Goal: Task Accomplishment & Management: Use online tool/utility

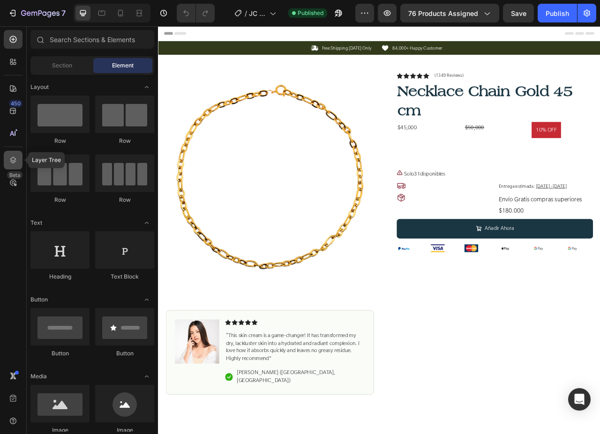
click at [8, 159] on div at bounding box center [13, 160] width 19 height 19
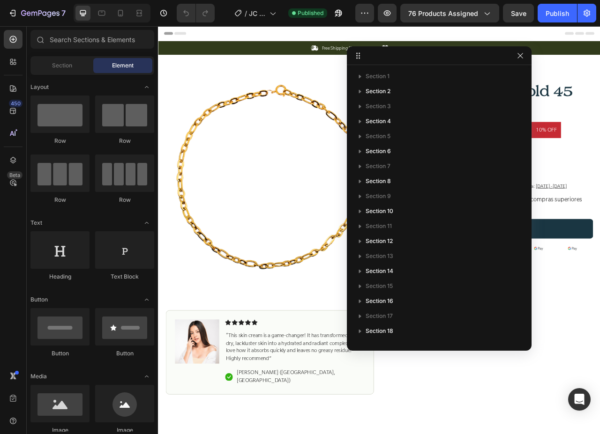
drag, startPoint x: 590, startPoint y: 48, endPoint x: 520, endPoint y: 59, distance: 70.7
click at [517, 54] on icon "button" at bounding box center [519, 55] width 7 height 7
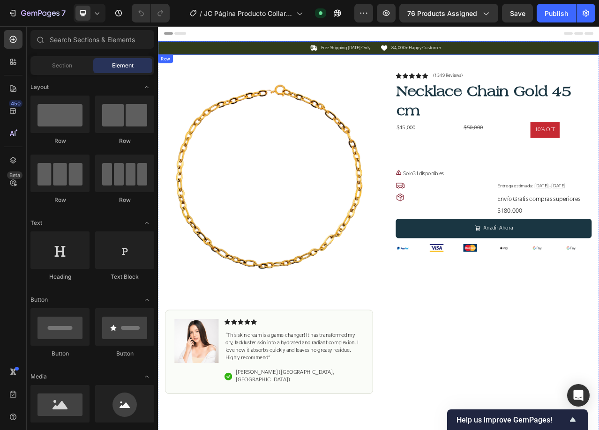
click at [599, 47] on div "Icon Free Shipping Today Only Text Block Row Icon 84,000+ Happy Customer Text B…" at bounding box center [439, 53] width 562 height 17
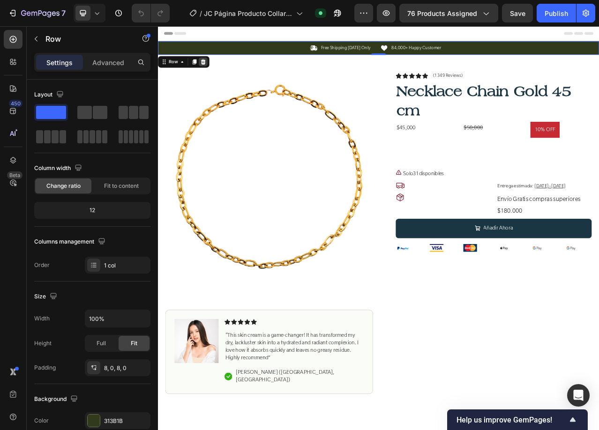
click at [217, 70] on icon at bounding box center [216, 71] width 6 height 7
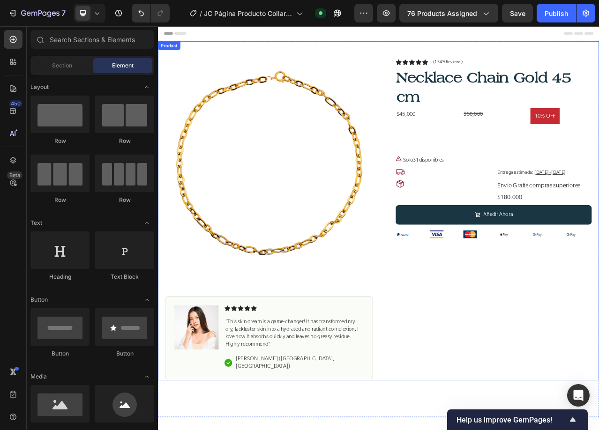
click at [563, 60] on div "Product Images Image Icon Icon Icon Icon Icon Icon List “This skin cream is a g…" at bounding box center [439, 261] width 562 height 433
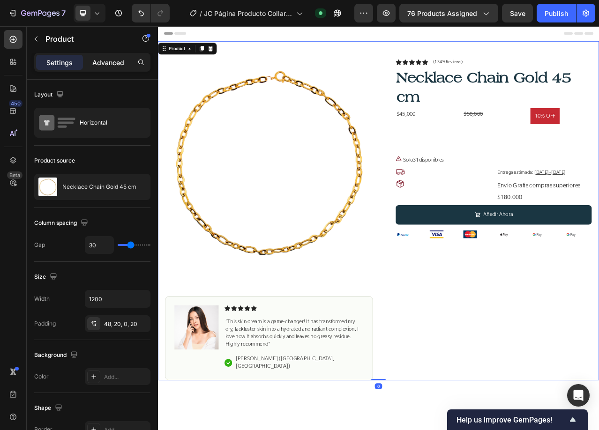
click at [109, 67] on p "Advanced" at bounding box center [108, 63] width 32 height 10
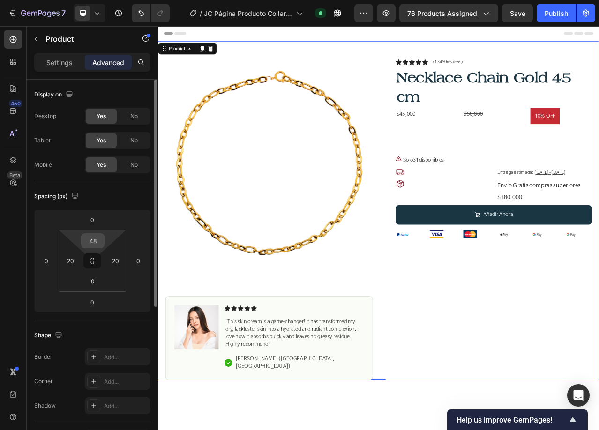
click at [91, 241] on input "48" at bounding box center [92, 241] width 19 height 14
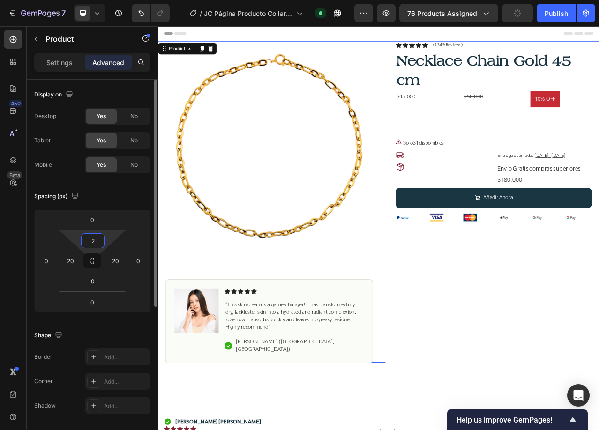
type input "20"
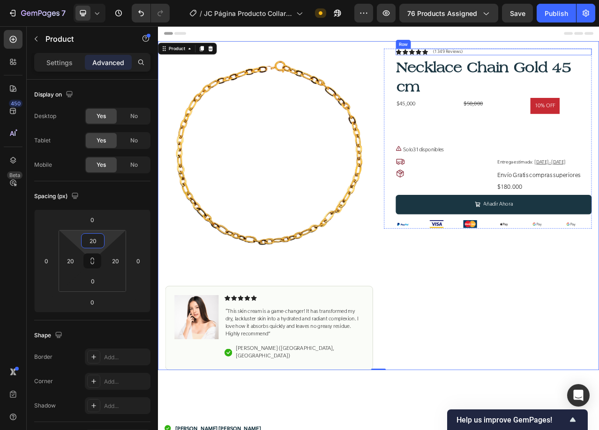
click at [599, 59] on div "Icon Icon Icon Icon Icon Icon List (1349 Reviews) Text Block Row" at bounding box center [586, 59] width 250 height 8
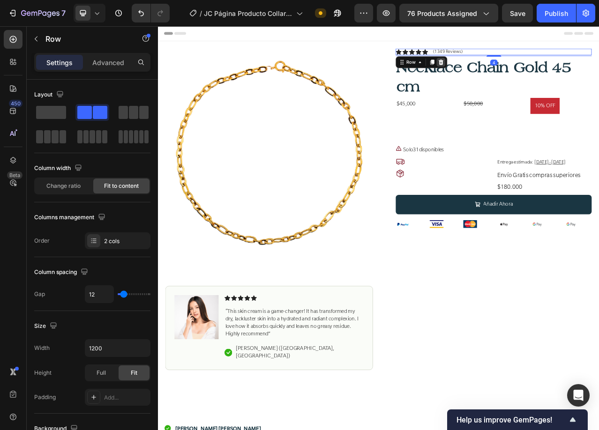
click at [516, 71] on icon at bounding box center [519, 71] width 6 height 7
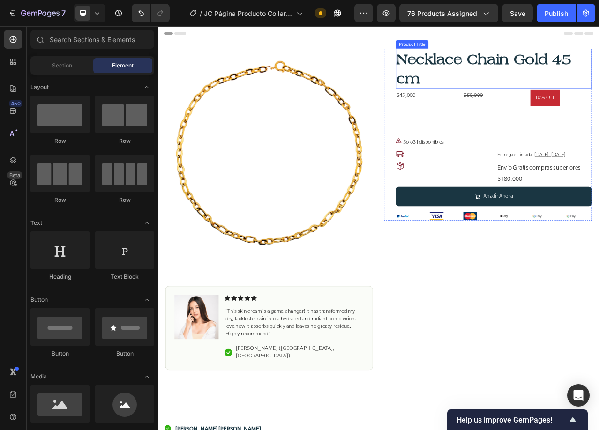
click at [516, 68] on h1 "Necklace Chain Gold 45 cm" at bounding box center [586, 80] width 250 height 51
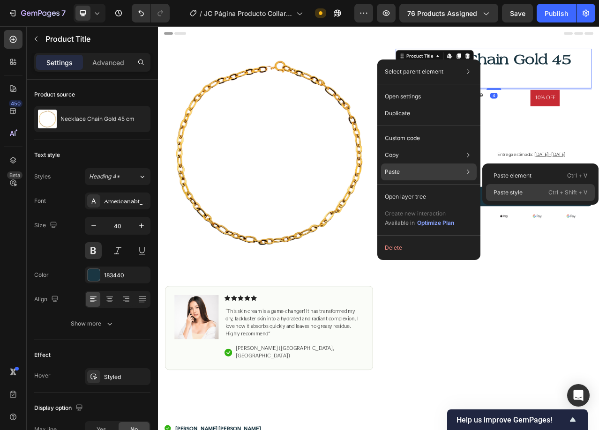
click at [520, 192] on p "Paste style" at bounding box center [508, 192] width 29 height 8
type input "36"
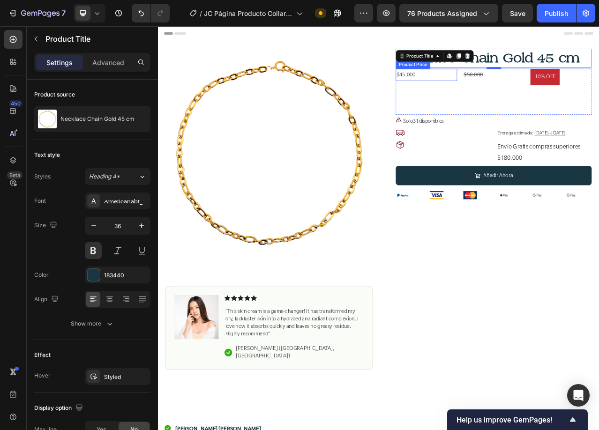
click at [470, 86] on div "$45,000" at bounding box center [500, 88] width 78 height 15
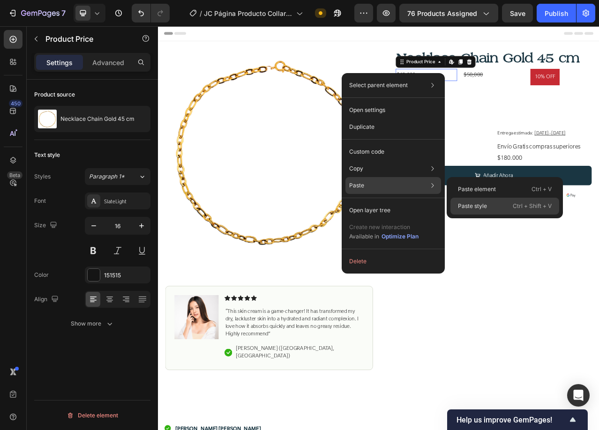
click at [467, 202] on div "Paste style Ctrl + Shift + V" at bounding box center [504, 206] width 109 height 17
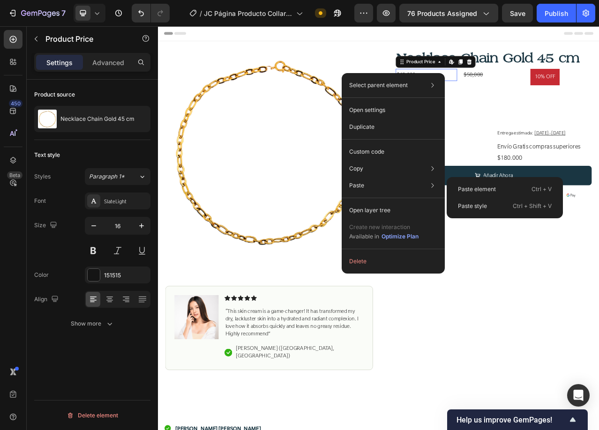
type input "24"
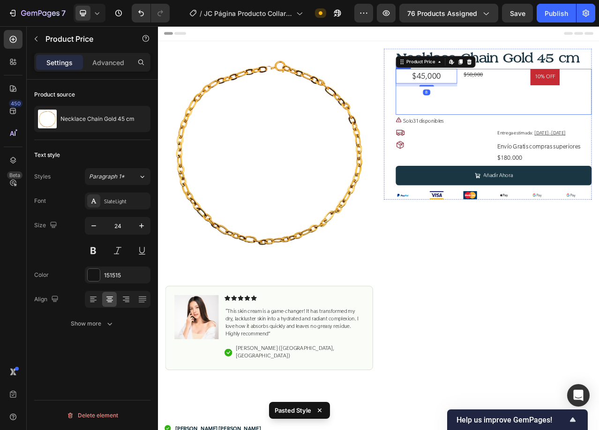
click at [599, 88] on div "$45,000 Product Price Edit content in Shopify 8 Product Price Edit content in S…" at bounding box center [586, 110] width 250 height 59
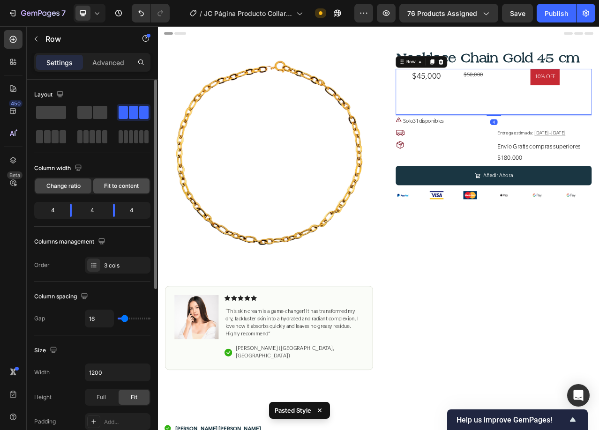
click at [132, 182] on span "Fit to content" at bounding box center [121, 186] width 35 height 8
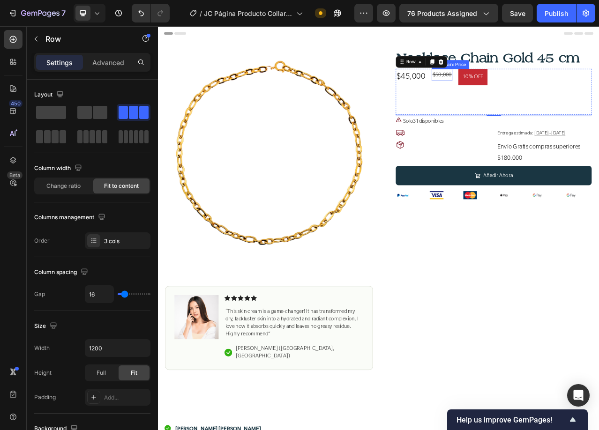
click at [520, 84] on div "$50,000" at bounding box center [520, 88] width 26 height 15
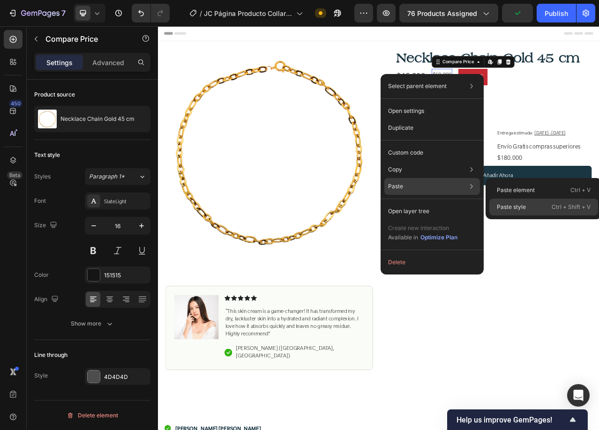
click at [526, 205] on div "Paste style Ctrl + Shift + V" at bounding box center [543, 207] width 109 height 17
type input "24"
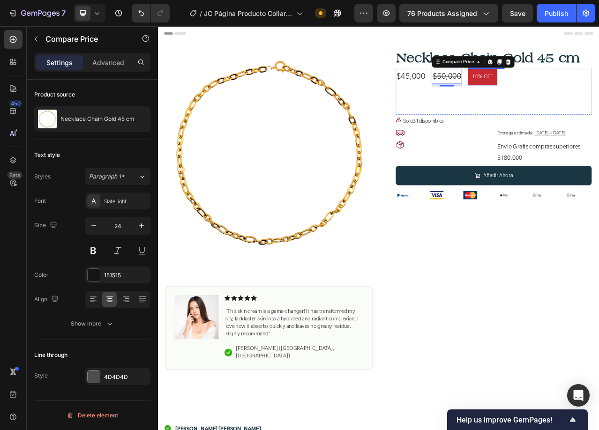
click at [563, 91] on pre "10% OFF" at bounding box center [571, 91] width 37 height 21
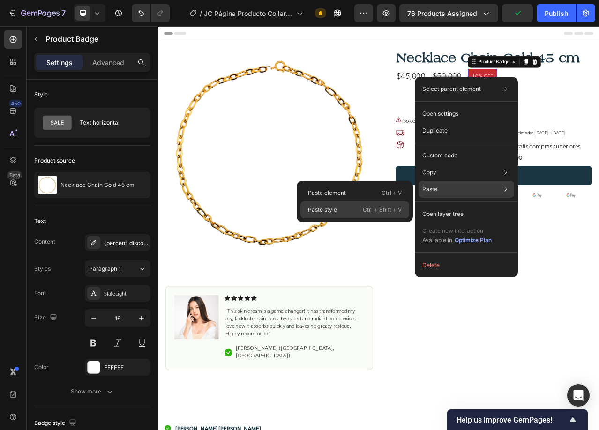
click at [357, 210] on div "Paste style Ctrl + Shift + V" at bounding box center [354, 210] width 109 height 17
type input "20"
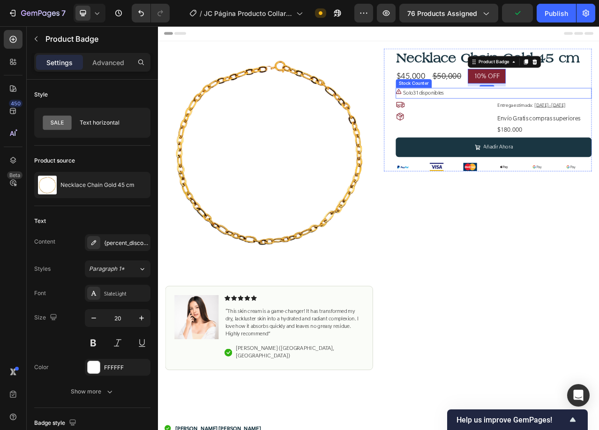
click at [494, 113] on p "Solo 31 disponibles" at bounding box center [497, 112] width 52 height 14
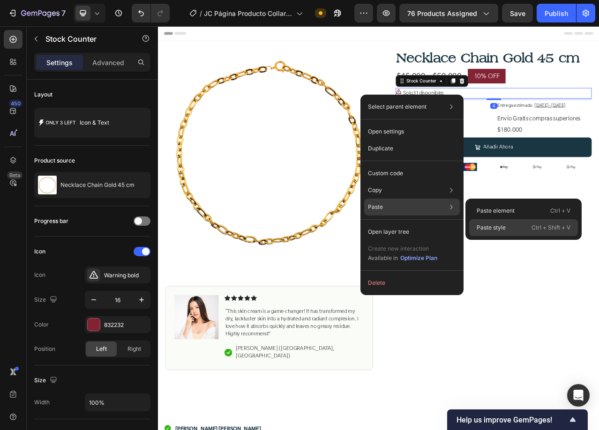
click at [497, 231] on p "Paste style" at bounding box center [491, 228] width 29 height 8
type input "24"
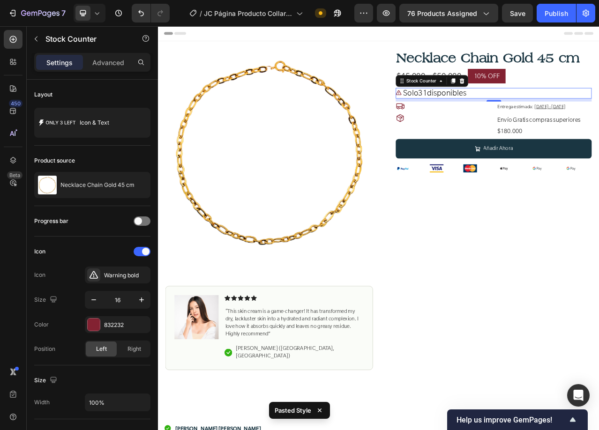
click at [461, 110] on icon at bounding box center [464, 110] width 7 height 7
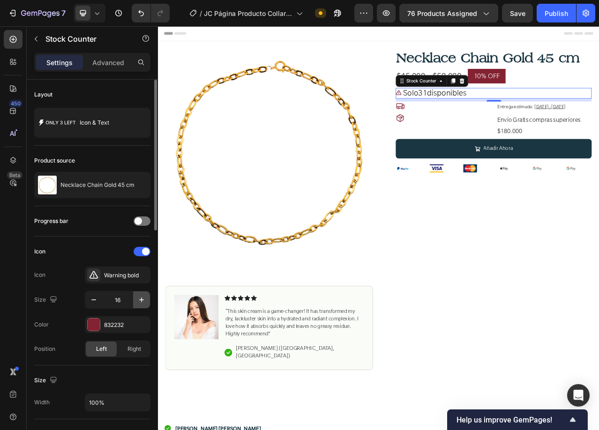
click at [141, 299] on icon "button" at bounding box center [141, 299] width 9 height 9
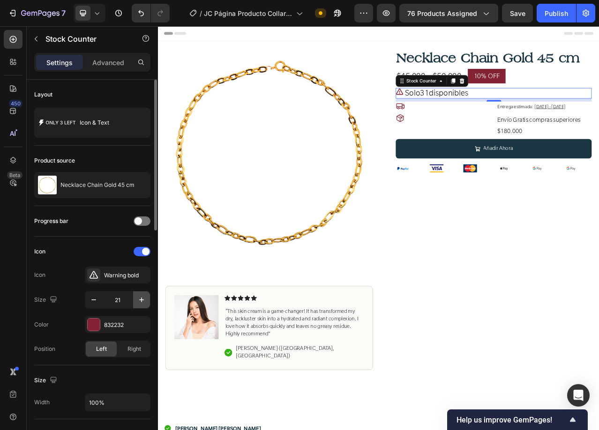
click at [141, 299] on icon "button" at bounding box center [141, 299] width 9 height 9
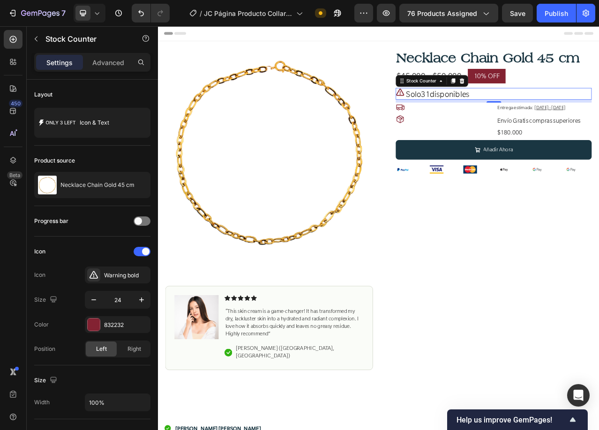
click at [465, 110] on icon at bounding box center [467, 110] width 10 height 9
click at [127, 298] on input "24" at bounding box center [117, 300] width 31 height 17
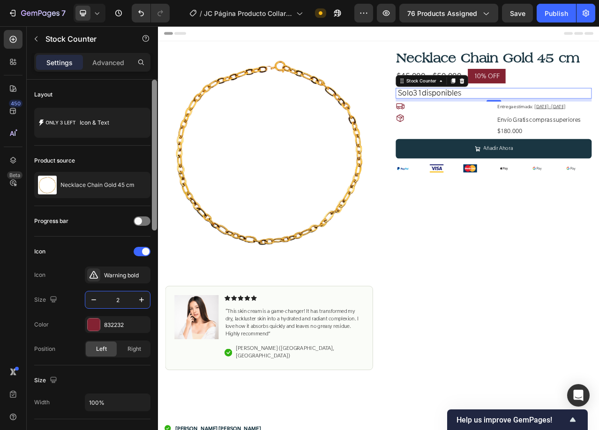
type input "24"
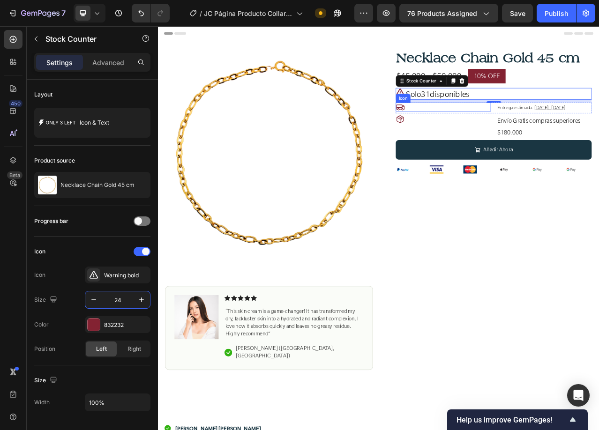
click at [462, 127] on icon at bounding box center [466, 129] width 11 height 11
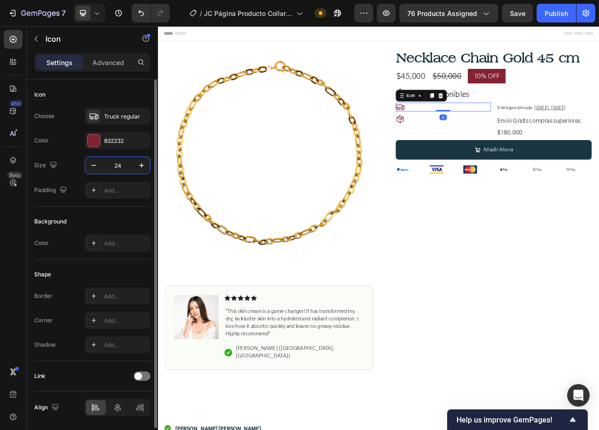
click at [122, 164] on input "24" at bounding box center [117, 165] width 31 height 17
type input "30"
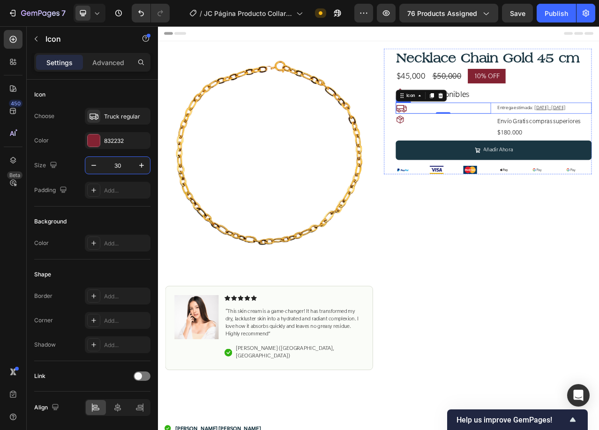
click at [580, 130] on div "Icon 0 Entrega estimada: 30 Sep - 03 Oct Delivery Date Row" at bounding box center [586, 131] width 250 height 14
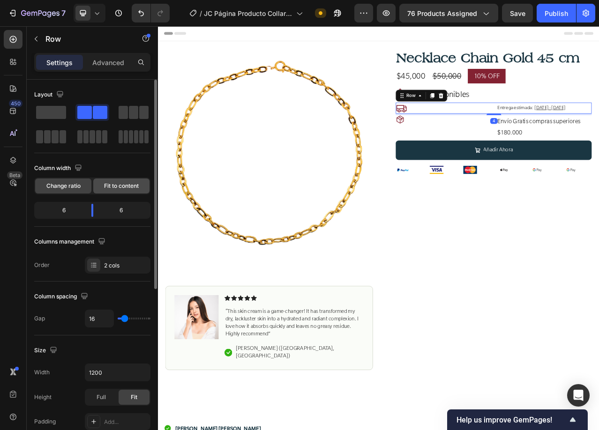
click at [115, 183] on span "Fit to content" at bounding box center [121, 186] width 35 height 8
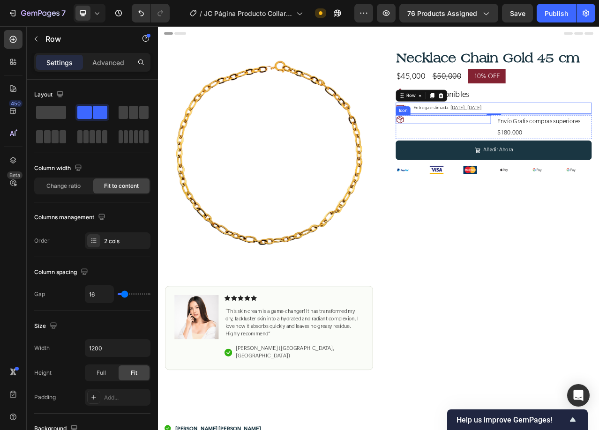
click at [463, 144] on icon at bounding box center [466, 145] width 9 height 10
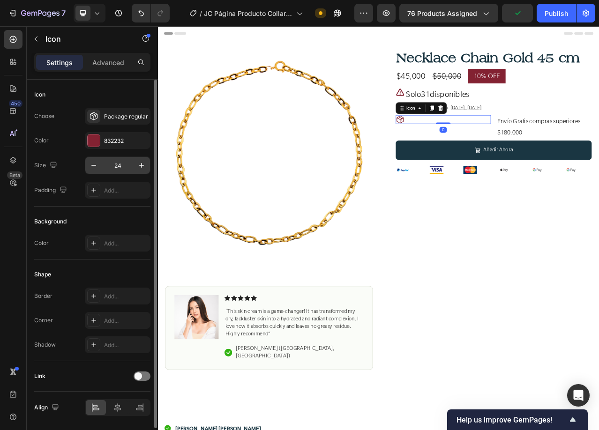
click at [123, 165] on input "24" at bounding box center [117, 165] width 31 height 17
type input "30"
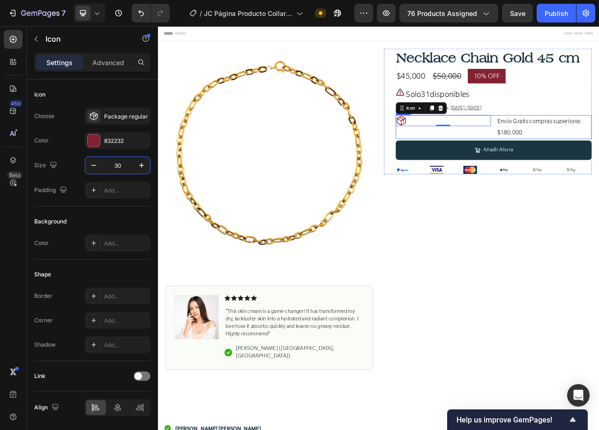
click at [580, 145] on div "Icon 0 Envío Gratis compras superiores $180.000 Text Block Row" at bounding box center [586, 155] width 250 height 31
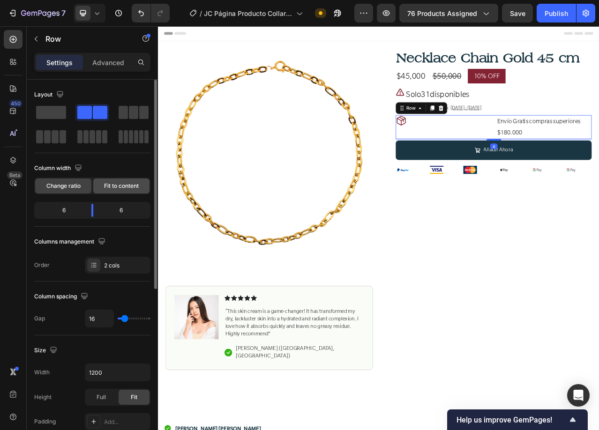
drag, startPoint x: 122, startPoint y: 181, endPoint x: 345, endPoint y: 137, distance: 227.3
click at [122, 181] on div "Fit to content" at bounding box center [121, 186] width 56 height 15
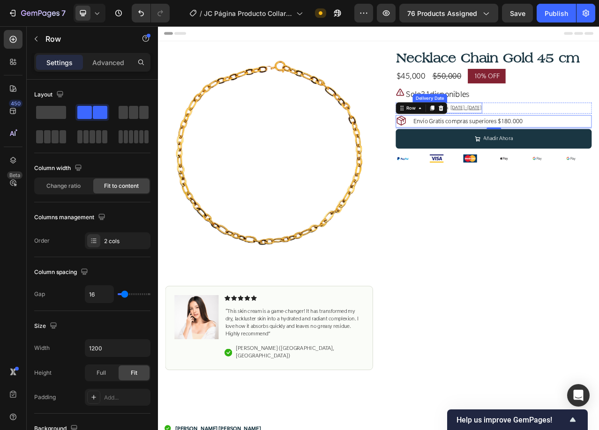
click at [556, 127] on span "[DATE] - [DATE]" at bounding box center [550, 130] width 39 height 8
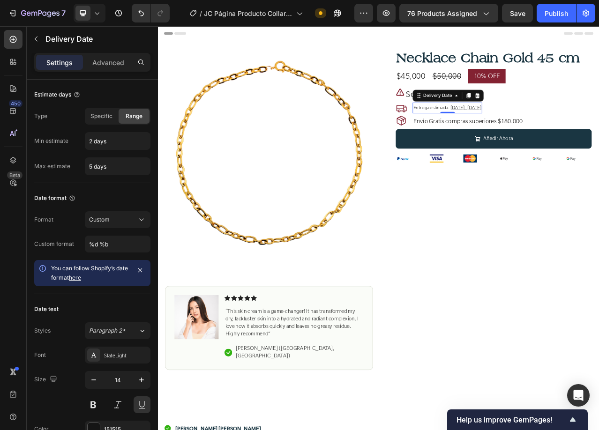
click at [500, 131] on span "Entrega estimada:" at bounding box center [507, 130] width 46 height 8
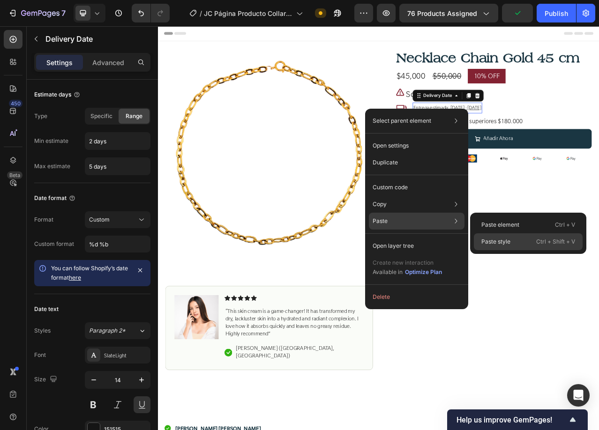
click at [488, 239] on p "Paste style" at bounding box center [495, 242] width 29 height 8
type input "24"
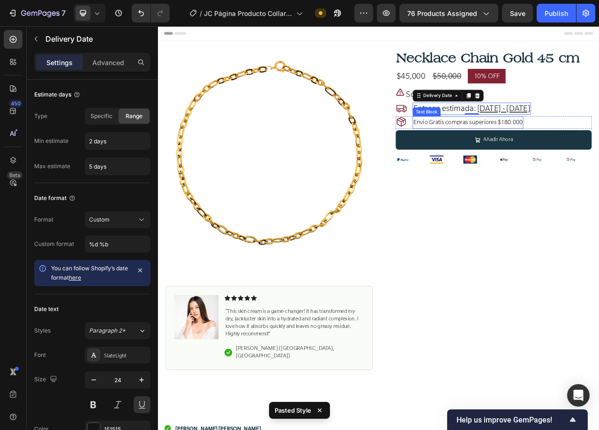
click at [563, 147] on span "Envío Gratis compras superiores $180.000" at bounding box center [553, 148] width 139 height 9
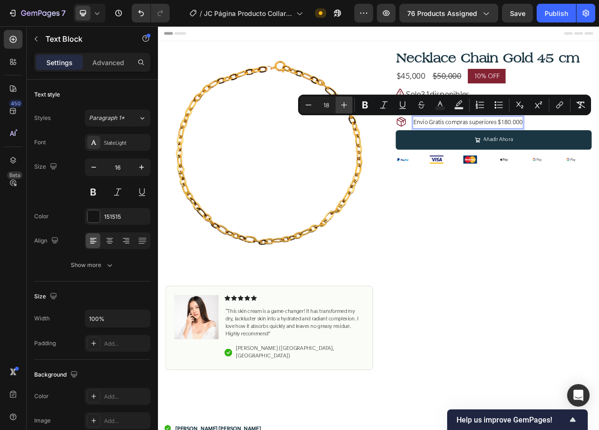
click at [344, 103] on icon "Editor contextual toolbar" at bounding box center [343, 104] width 9 height 9
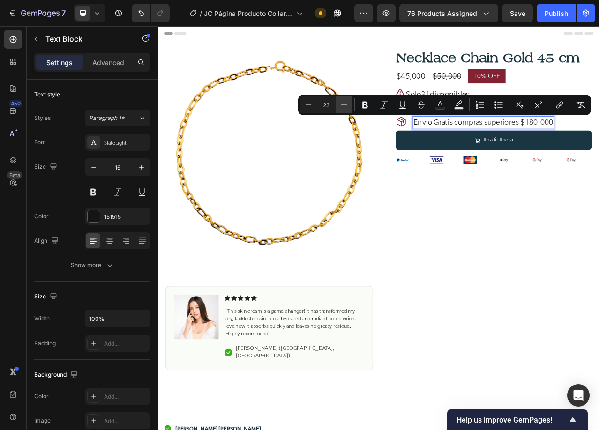
click at [344, 103] on icon "Editor contextual toolbar" at bounding box center [343, 104] width 9 height 9
type input "24"
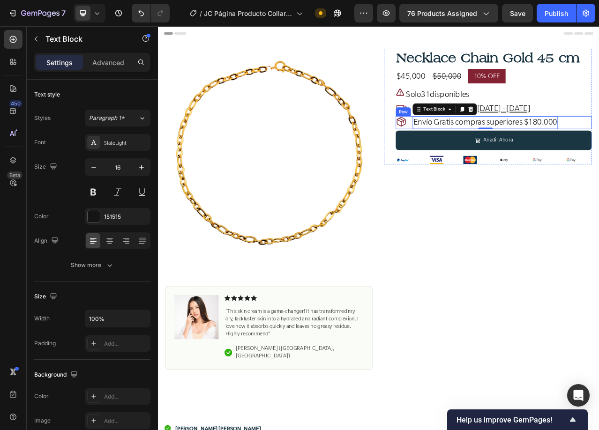
click at [599, 148] on div "Icon Envío Gratis compras superiores $180.000 Text Block 0 Row" at bounding box center [586, 149] width 250 height 17
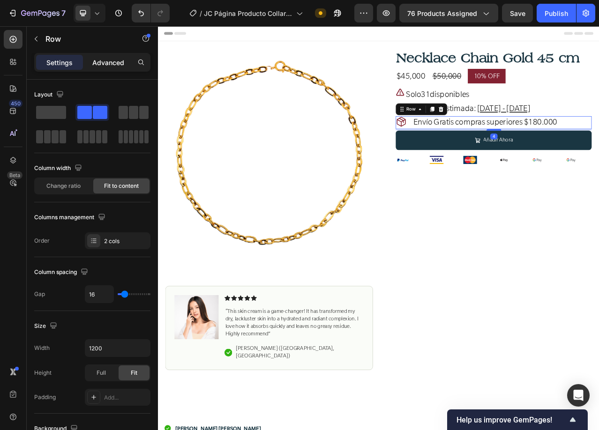
click at [107, 56] on div "Advanced" at bounding box center [108, 62] width 47 height 15
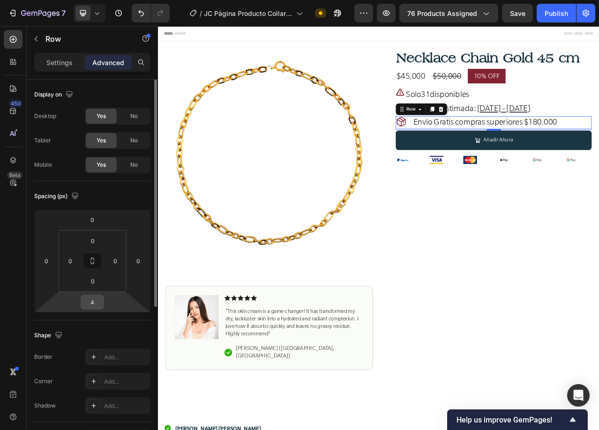
click at [94, 300] on input "4" at bounding box center [92, 302] width 19 height 14
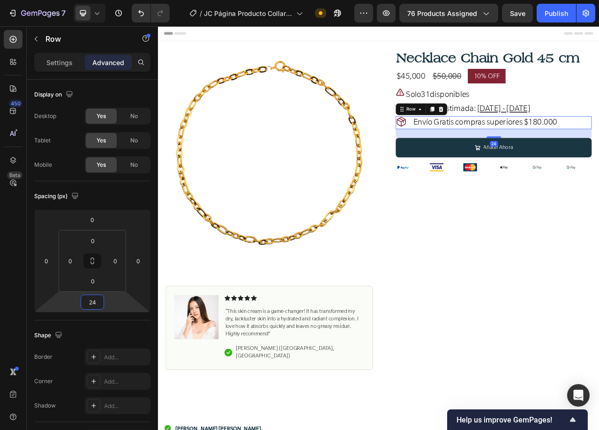
type input "24"
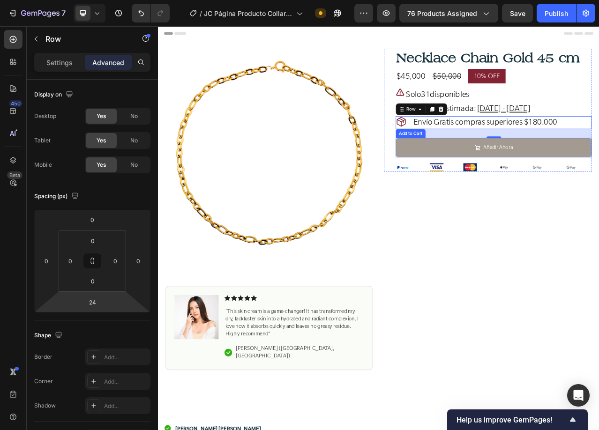
click at [599, 183] on button "Añadir Ahora" at bounding box center [586, 181] width 250 height 25
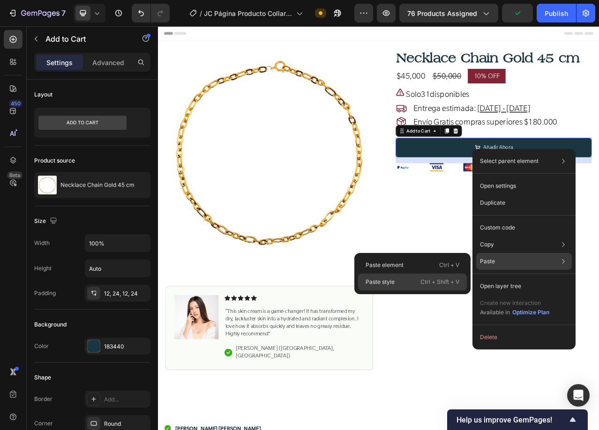
click at [403, 277] on div "Paste style Ctrl + Shift + V" at bounding box center [412, 282] width 109 height 17
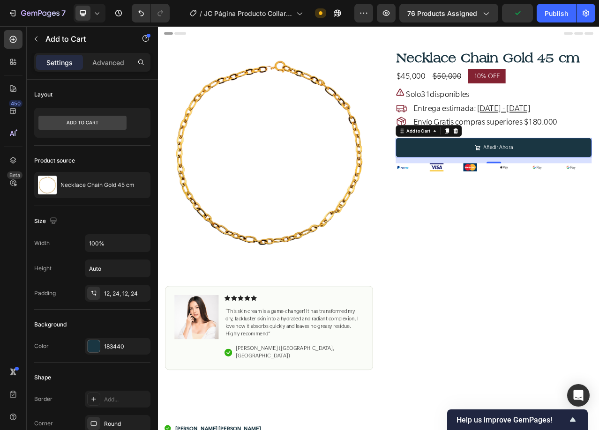
type input "24"
click at [566, 207] on div at bounding box center [565, 206] width 36 height 10
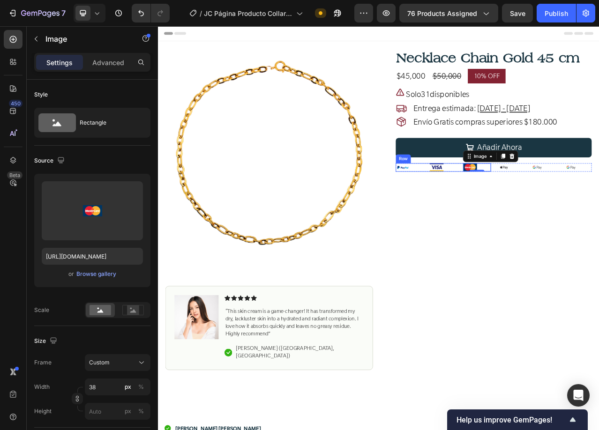
click at [539, 204] on div "Image Image Image 0 Row" at bounding box center [521, 206] width 121 height 11
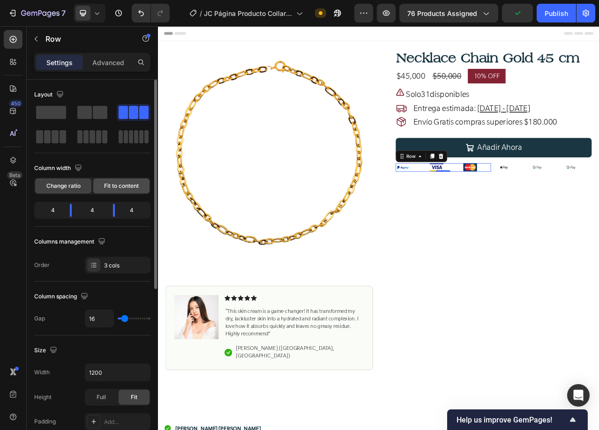
click at [108, 187] on span "Fit to content" at bounding box center [121, 186] width 35 height 8
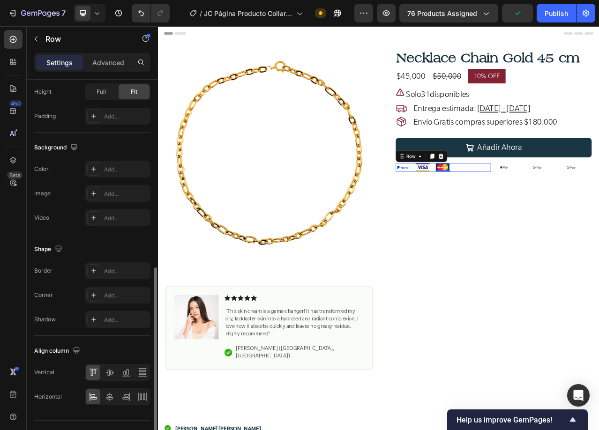
scroll to position [301, 0]
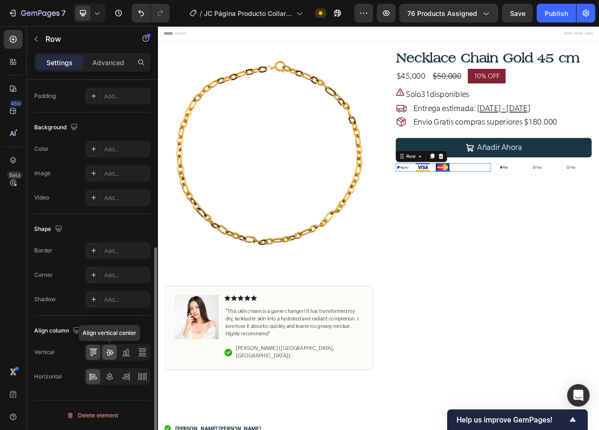
click at [107, 357] on icon at bounding box center [109, 352] width 9 height 9
click at [125, 379] on icon at bounding box center [125, 376] width 9 height 9
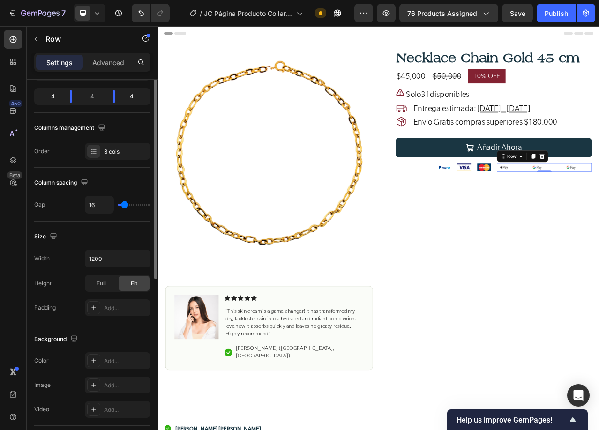
scroll to position [20, 0]
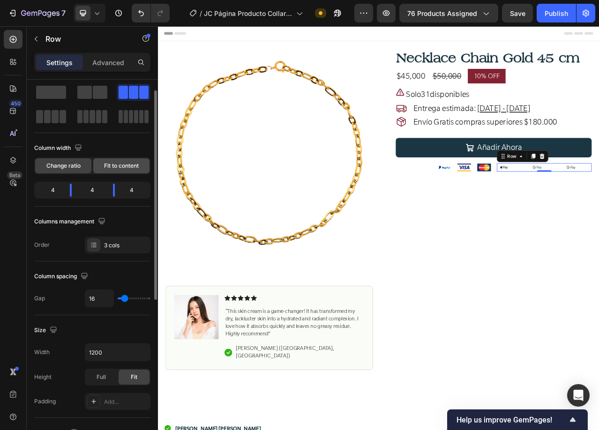
click at [125, 165] on span "Fit to content" at bounding box center [121, 166] width 35 height 8
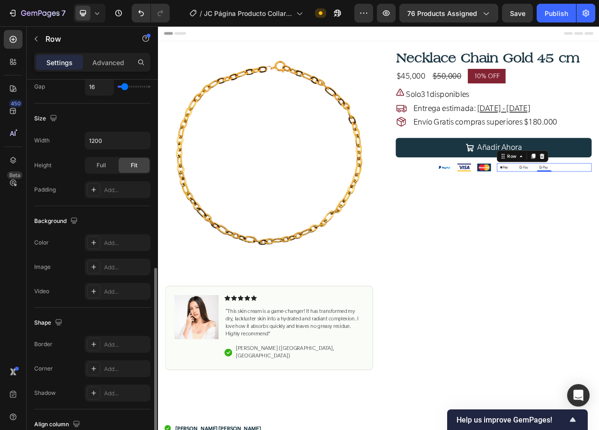
scroll to position [301, 0]
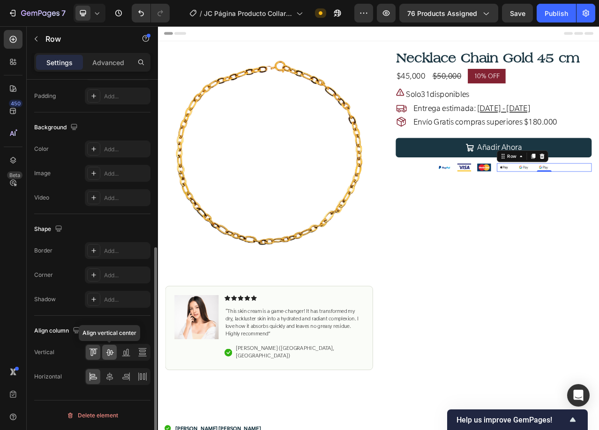
click at [106, 354] on icon at bounding box center [109, 352] width 9 height 9
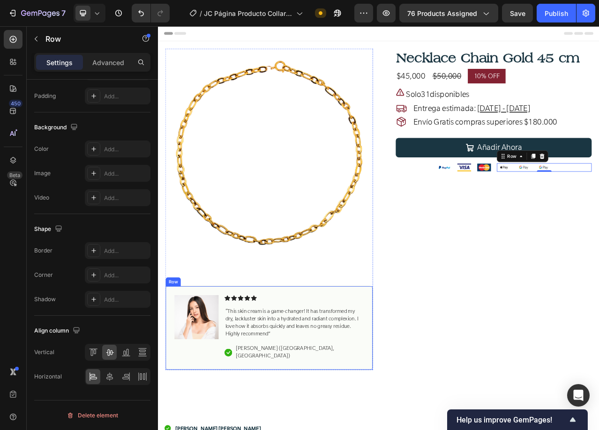
click at [402, 358] on div "Image Icon Icon Icon Icon Icon Icon List “This skin cream is a game-changer! It…" at bounding box center [299, 411] width 265 height 107
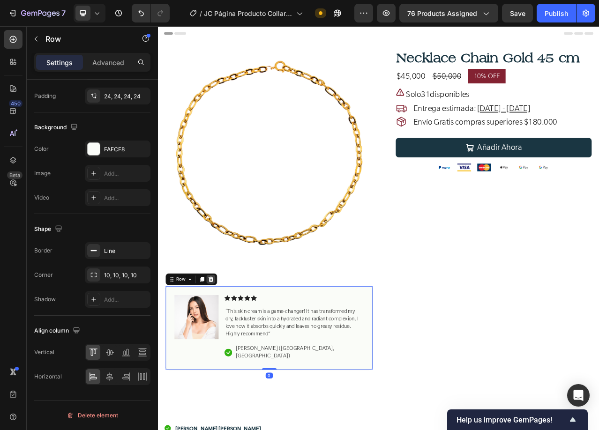
click at [228, 347] on icon at bounding box center [225, 348] width 7 height 7
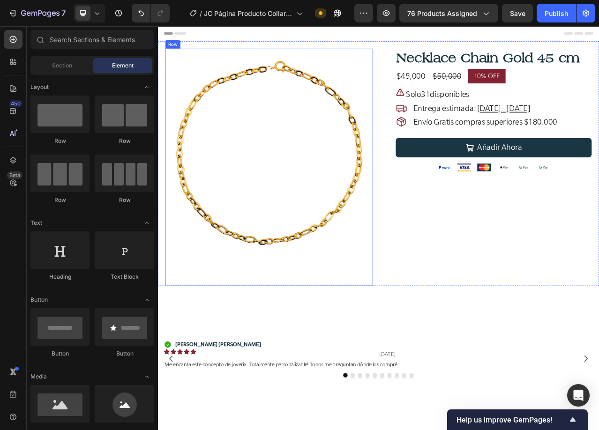
click at [250, 313] on img at bounding box center [299, 187] width 265 height 265
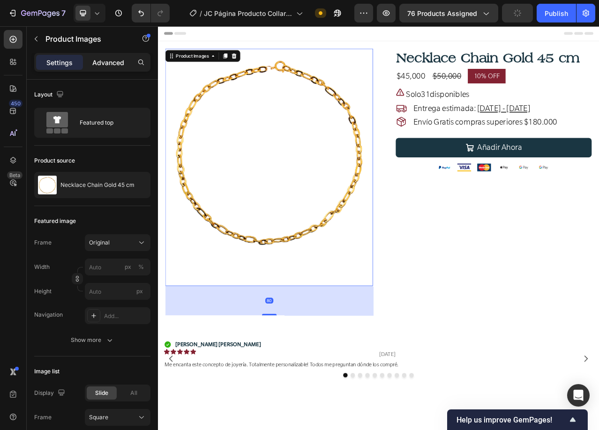
click at [101, 60] on p "Advanced" at bounding box center [108, 63] width 32 height 10
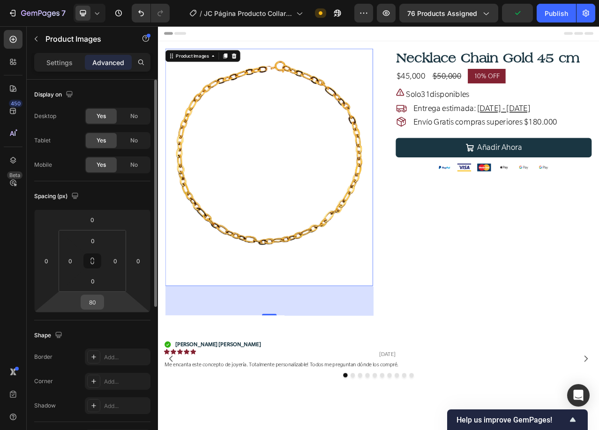
click at [91, 302] on input "80" at bounding box center [92, 302] width 19 height 14
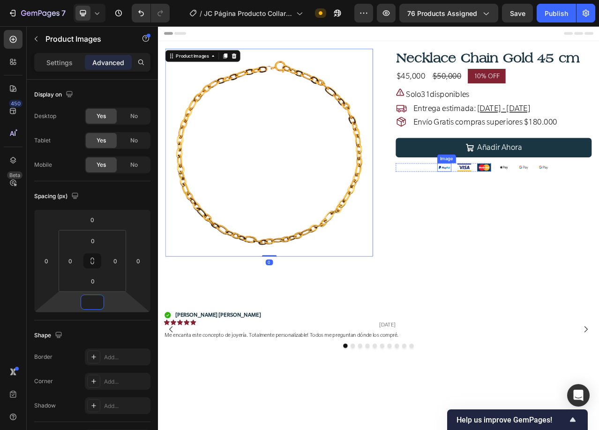
click at [514, 208] on img at bounding box center [523, 206] width 18 height 11
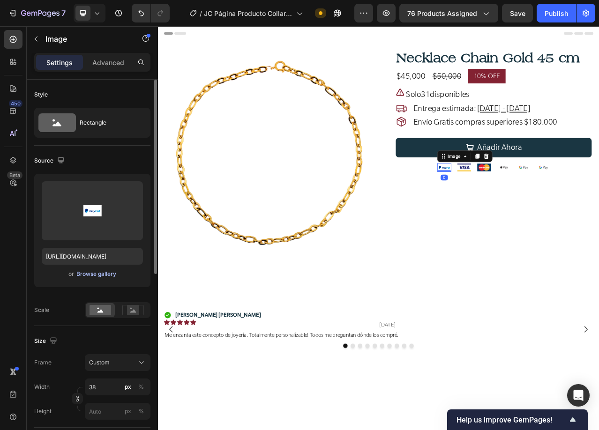
click at [92, 273] on div "Browse gallery" at bounding box center [96, 274] width 40 height 8
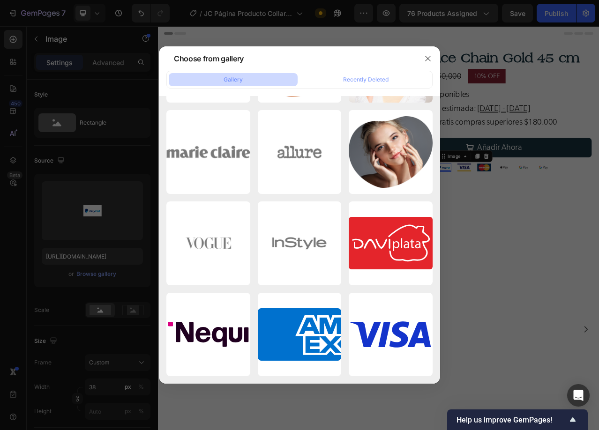
scroll to position [3012, 0]
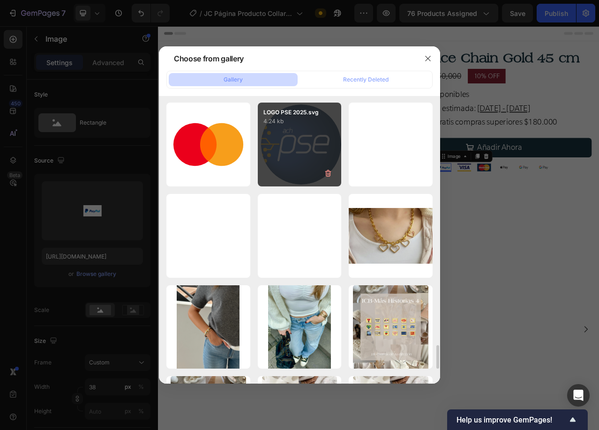
click at [314, 144] on div "LOGO PSE 2025.svg 4.24 kb" at bounding box center [300, 145] width 84 height 84
type input "https://cdn.shopify.com/s/files/1/0647/1893/0083/files/gempages_523854022176670…"
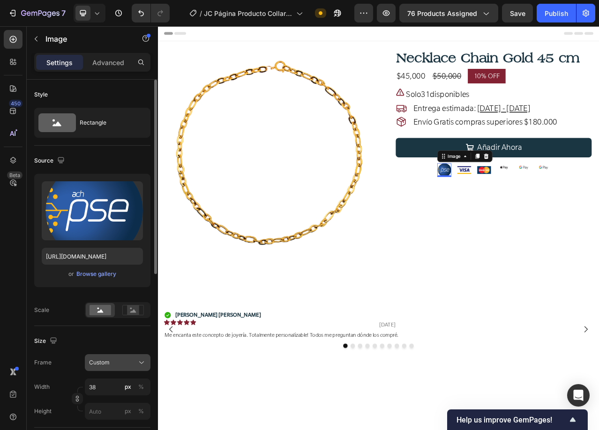
click at [106, 365] on span "Custom" at bounding box center [99, 363] width 21 height 8
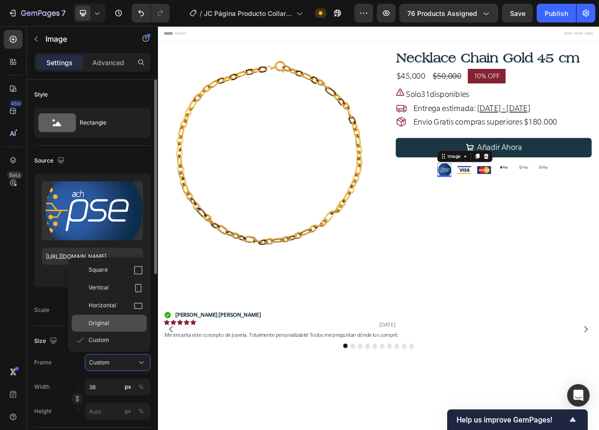
click at [96, 325] on span "Original" at bounding box center [99, 323] width 21 height 8
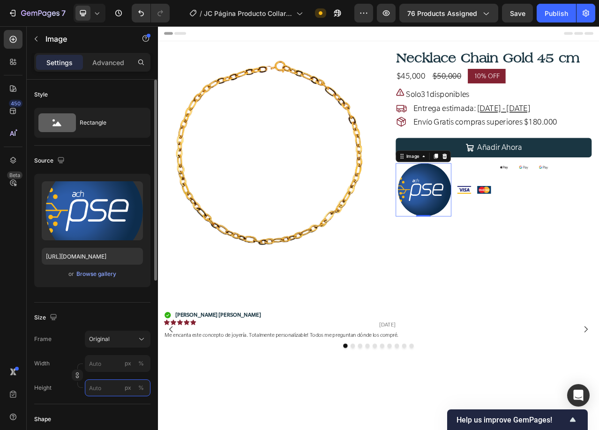
click at [96, 395] on input "px %" at bounding box center [118, 388] width 66 height 17
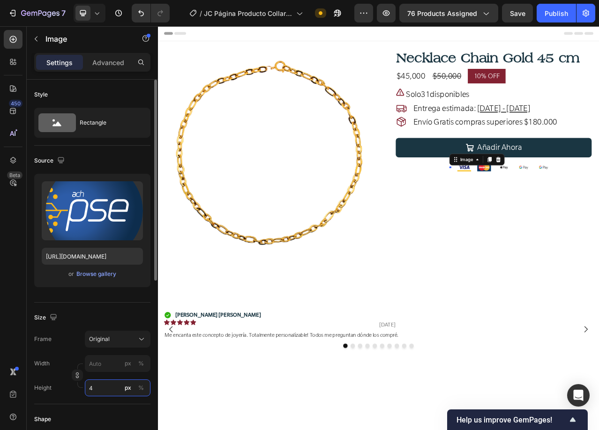
type input "40"
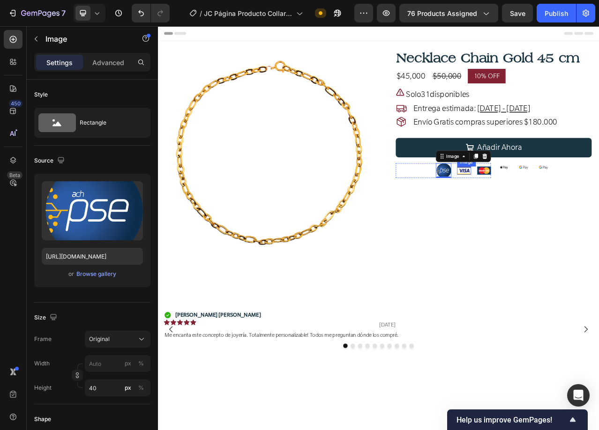
click at [547, 211] on img at bounding box center [548, 210] width 18 height 10
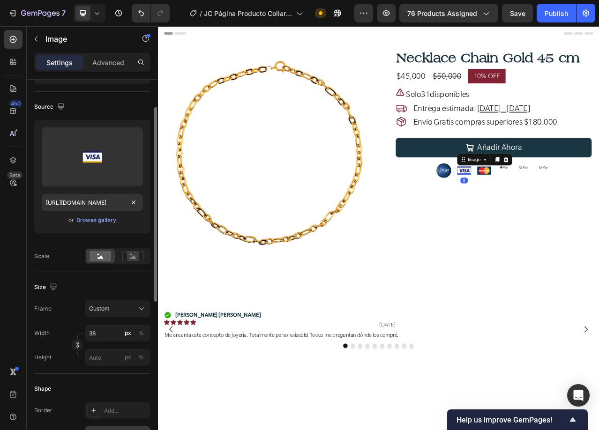
scroll to position [0, 0]
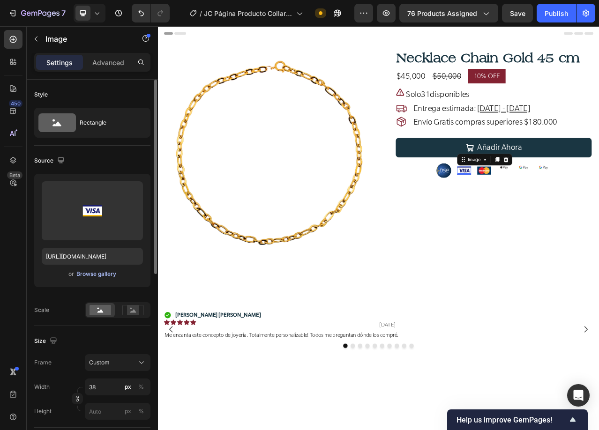
click at [96, 275] on div "Browse gallery" at bounding box center [96, 274] width 40 height 8
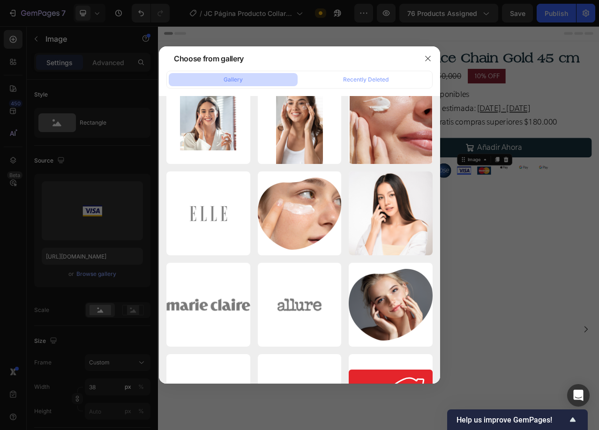
scroll to position [2859, 0]
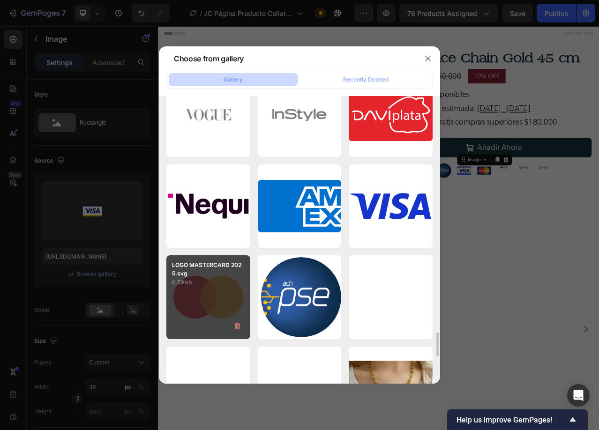
click at [218, 293] on div "LOGO MASTERCARD 2025.svg 0.59 kb" at bounding box center [208, 297] width 84 height 84
type input "https://cdn.shopify.com/s/files/1/0647/1893/0083/files/gempages_523854022176670…"
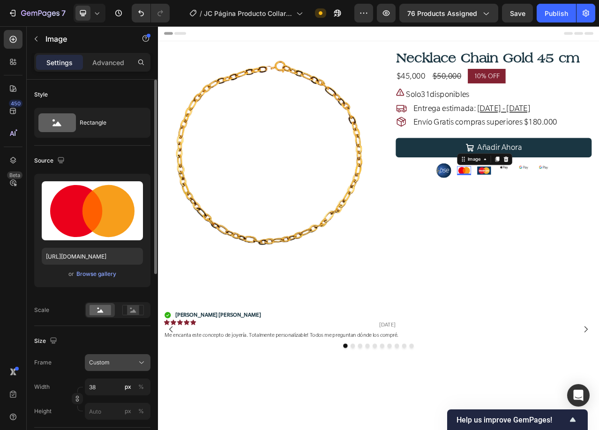
click at [110, 367] on div "Custom" at bounding box center [112, 363] width 46 height 8
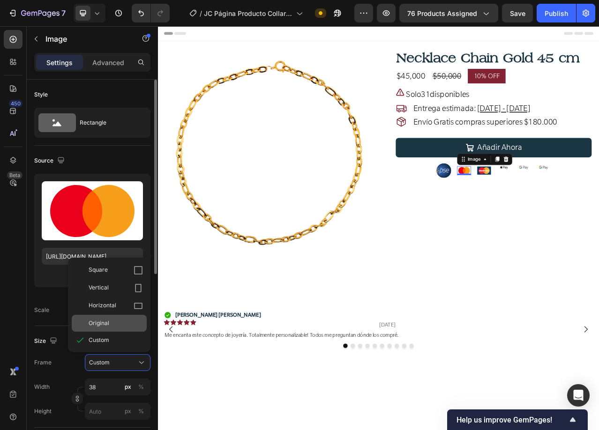
click at [103, 322] on span "Original" at bounding box center [99, 323] width 21 height 8
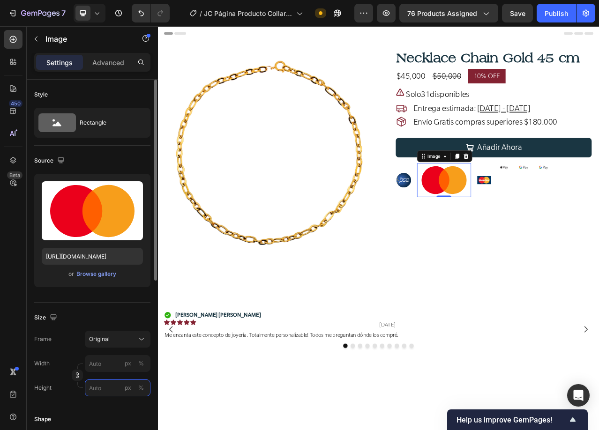
click at [98, 388] on input "px %" at bounding box center [118, 388] width 66 height 17
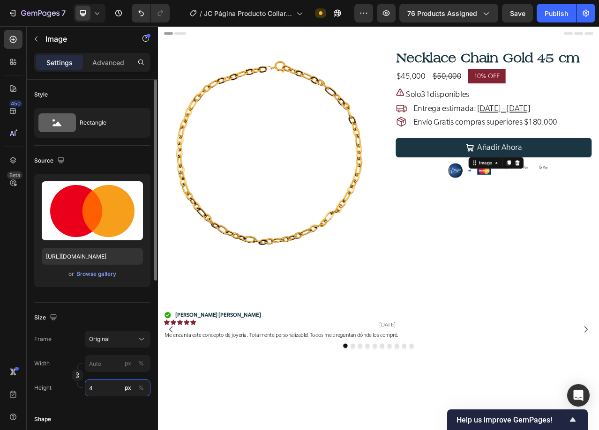
type input "40"
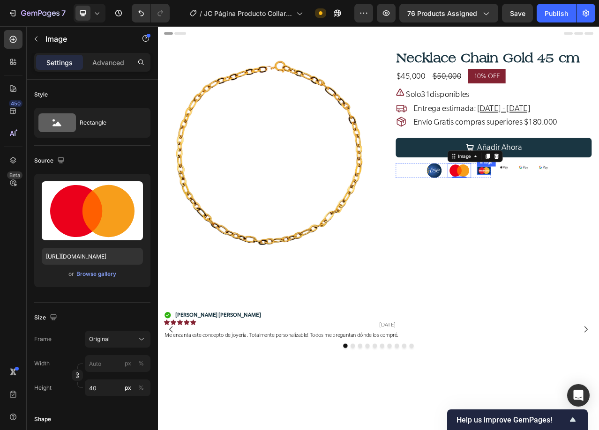
click at [565, 210] on img at bounding box center [574, 210] width 18 height 10
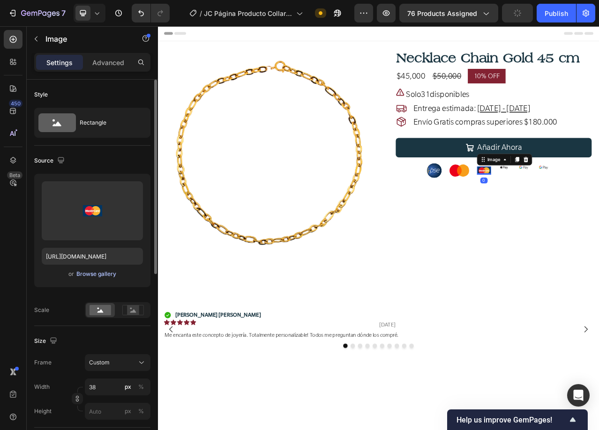
click at [88, 275] on div "Browse gallery" at bounding box center [96, 274] width 40 height 8
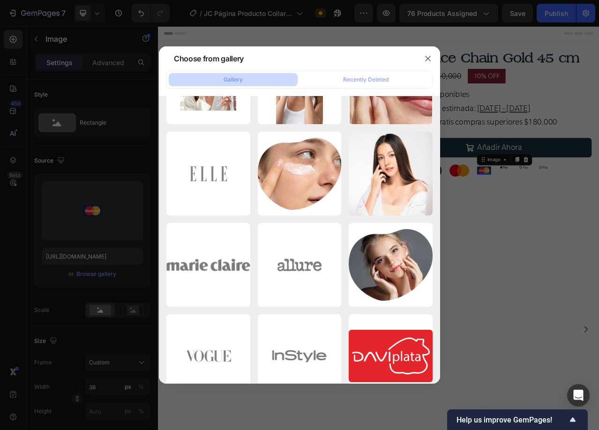
scroll to position [2758, 0]
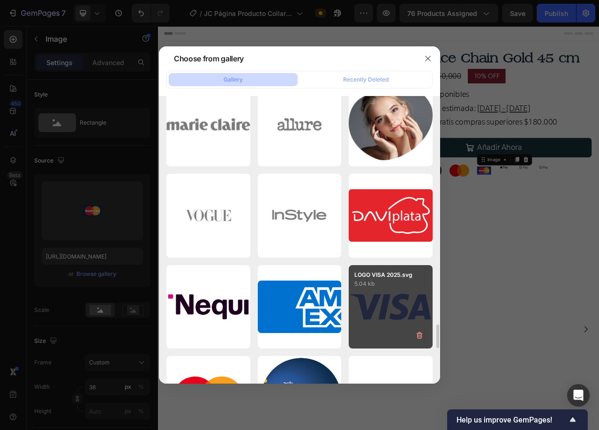
click at [389, 323] on div "LOGO VISA 2025.svg 5.04 kb" at bounding box center [391, 307] width 84 height 84
type input "https://cdn.shopify.com/s/files/1/0647/1893/0083/files/gempages_523854022176670…"
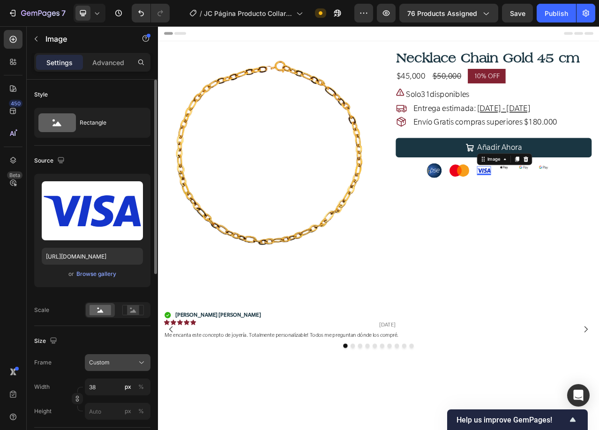
click at [104, 361] on span "Custom" at bounding box center [99, 363] width 21 height 8
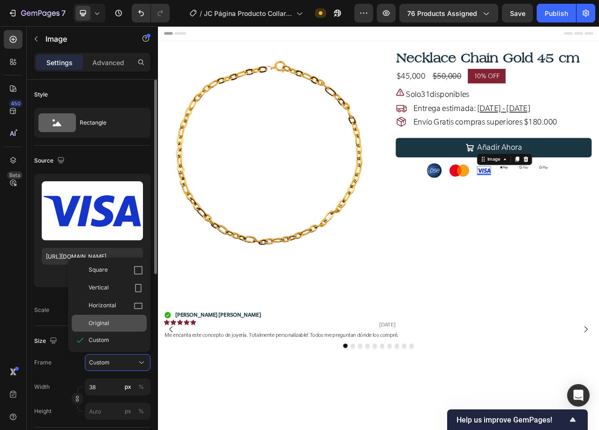
click at [101, 329] on div "Original" at bounding box center [109, 323] width 75 height 17
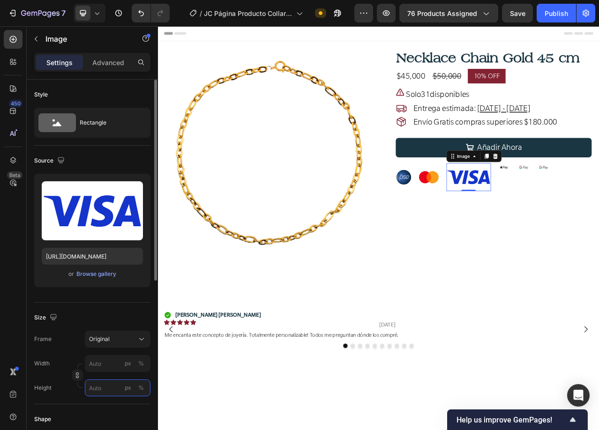
click at [96, 392] on input "px %" at bounding box center [118, 388] width 66 height 17
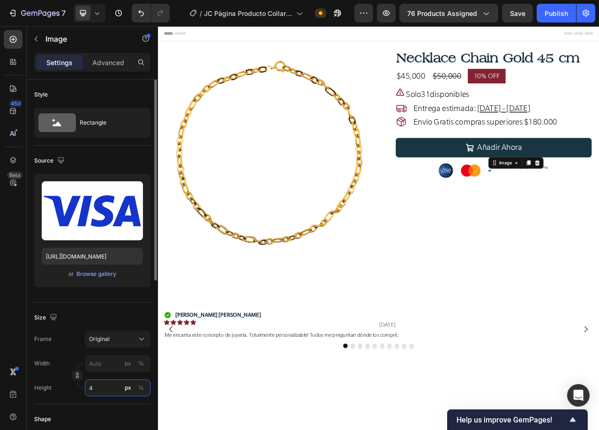
type input "40"
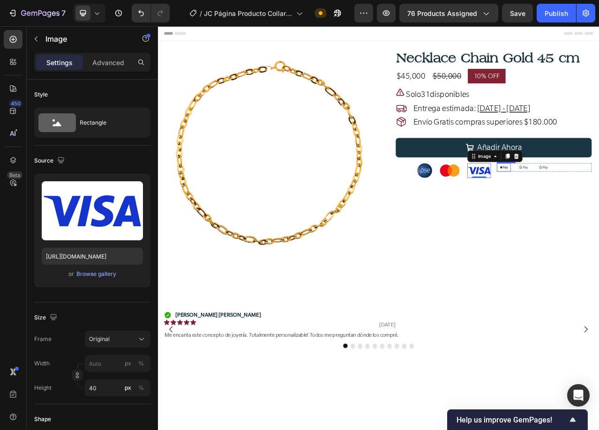
click at [593, 207] on img at bounding box center [599, 206] width 18 height 11
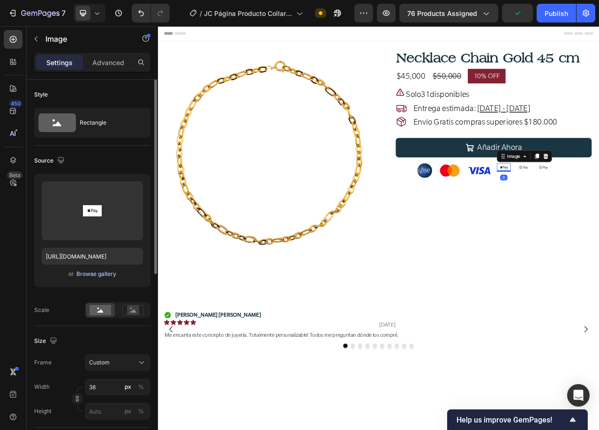
click at [109, 273] on div "Browse gallery" at bounding box center [96, 274] width 40 height 8
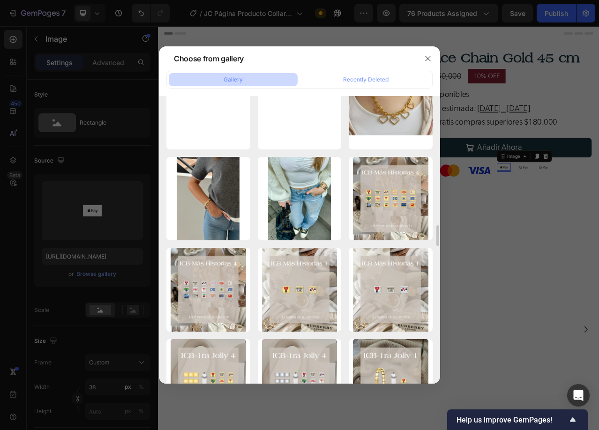
scroll to position [2906, 0]
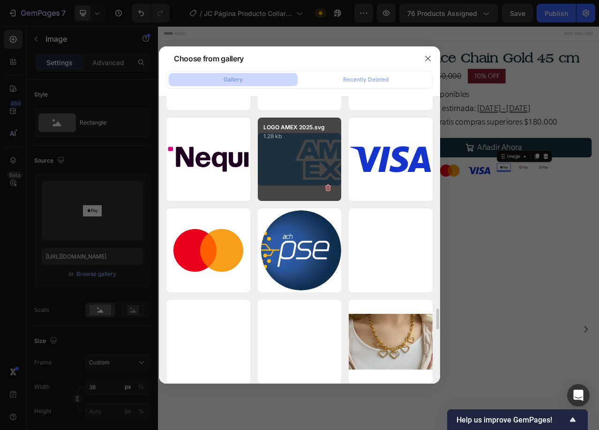
click at [303, 171] on div "LOGO AMEX 2025.svg 1.28 kb" at bounding box center [300, 160] width 84 height 84
type input "https://cdn.shopify.com/s/files/1/0647/1893/0083/files/gempages_523854022176670…"
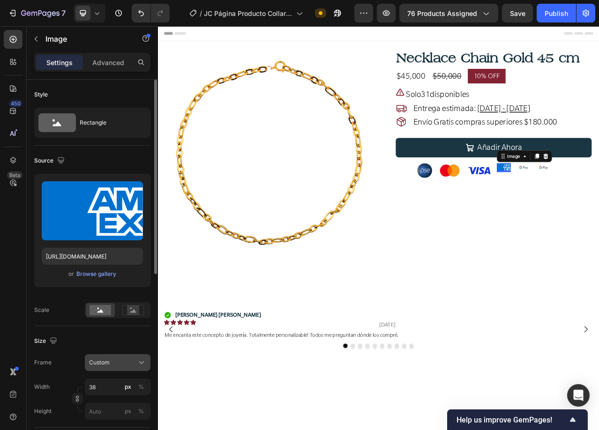
click at [113, 359] on div "Custom" at bounding box center [112, 363] width 46 height 8
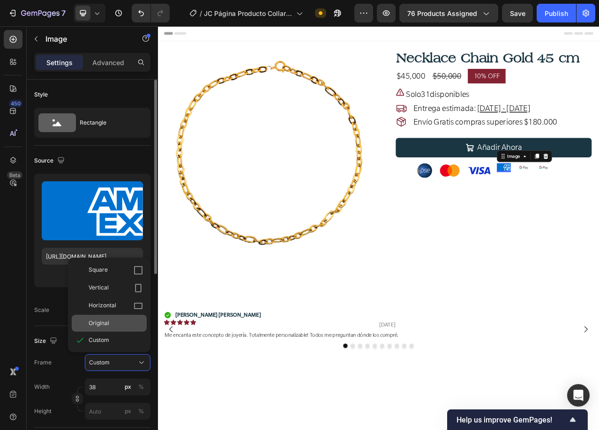
click at [106, 325] on span "Original" at bounding box center [99, 323] width 21 height 8
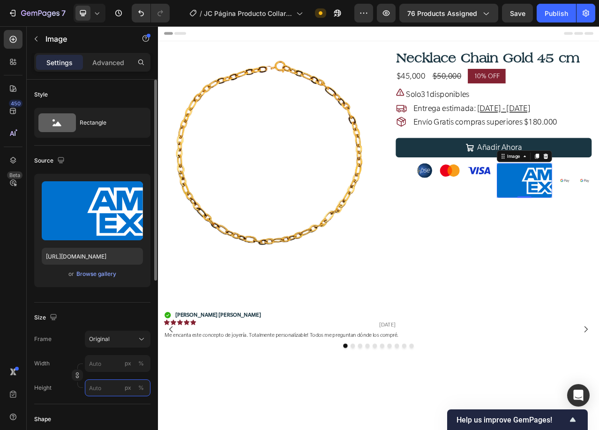
click at [97, 388] on input "px %" at bounding box center [118, 388] width 66 height 17
type input "40"
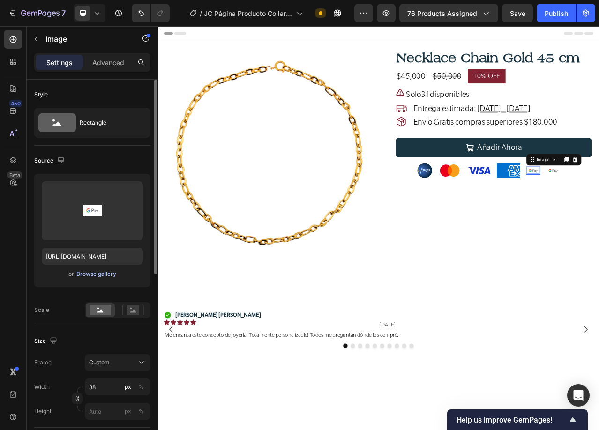
click at [107, 273] on div "Browse gallery" at bounding box center [96, 274] width 40 height 8
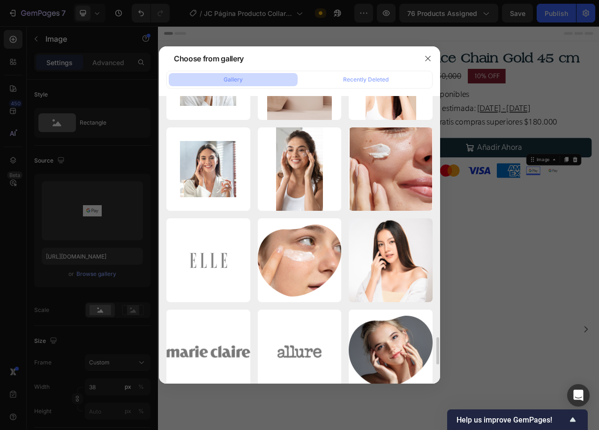
scroll to position [2765, 0]
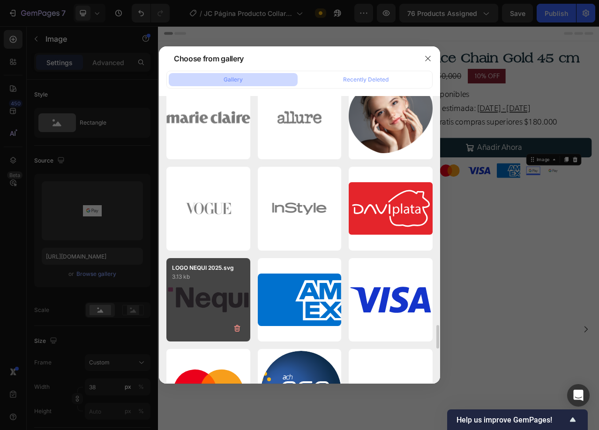
click at [220, 294] on div "LOGO NEQUI 2025.svg 3.13 kb" at bounding box center [208, 300] width 84 height 84
type input "https://cdn.shopify.com/s/files/1/0647/1893/0083/files/gempages_523854022176670…"
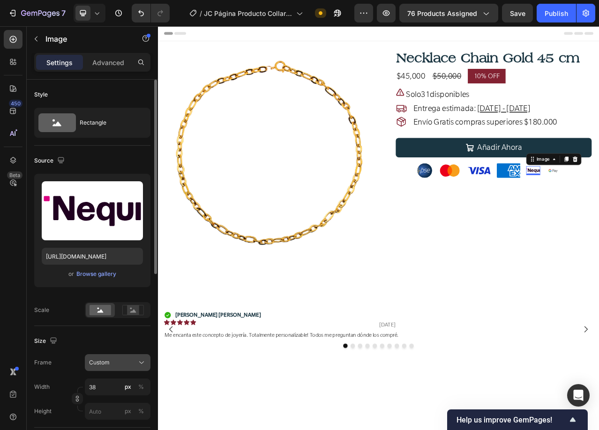
click at [103, 362] on span "Custom" at bounding box center [99, 363] width 21 height 8
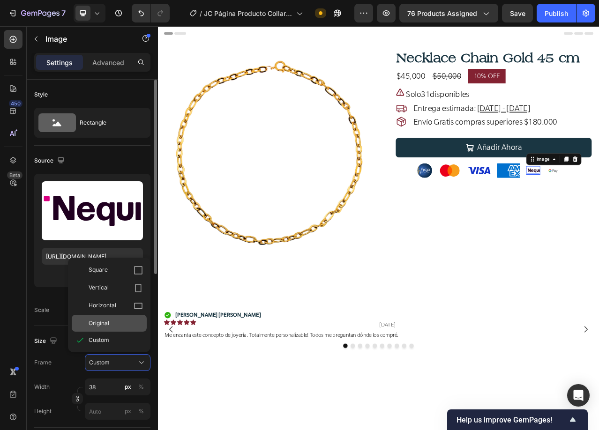
click at [104, 322] on span "Original" at bounding box center [99, 323] width 21 height 8
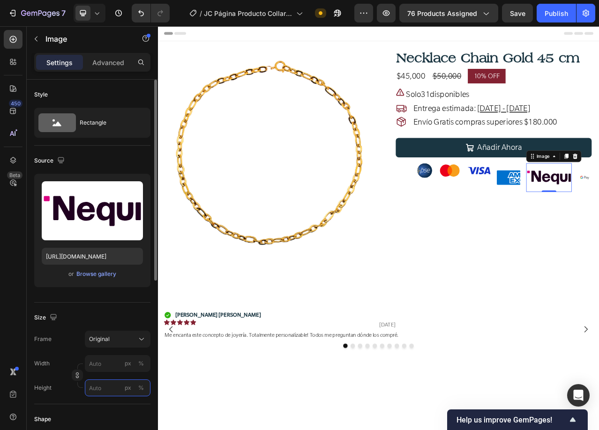
click at [99, 394] on input "px %" at bounding box center [118, 388] width 66 height 17
type input "40"
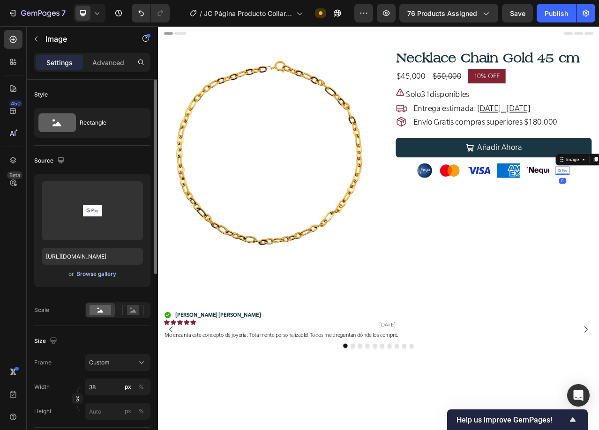
click at [105, 271] on div "Browse gallery" at bounding box center [96, 274] width 40 height 8
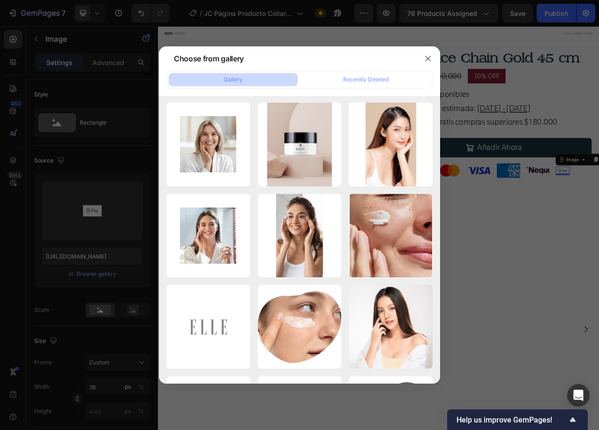
scroll to position [2746, 0]
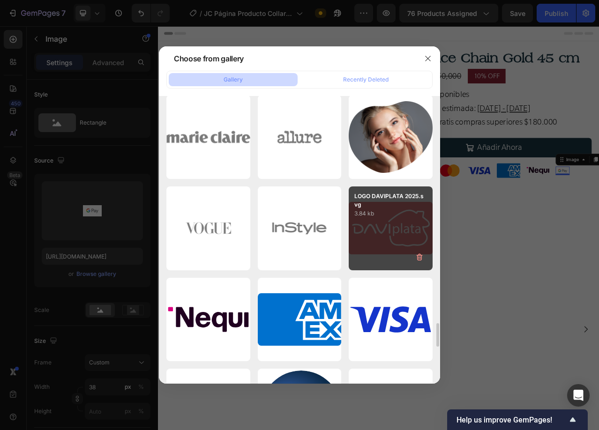
click at [384, 233] on div "LOGO DAVIPLATA 2025.svg 3.84 kb" at bounding box center [391, 229] width 84 height 84
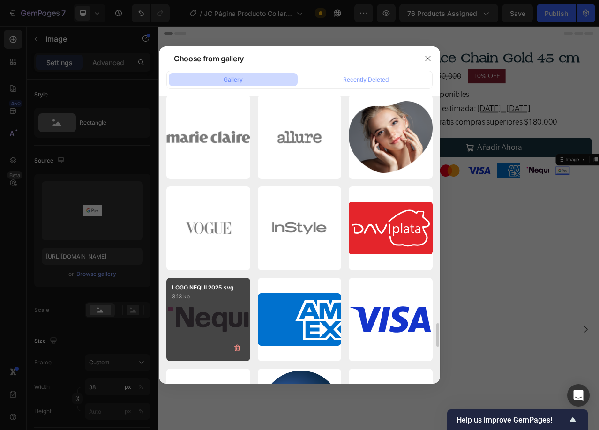
type input "https://cdn.shopify.com/s/files/1/0647/1893/0083/files/gempages_523854022176670…"
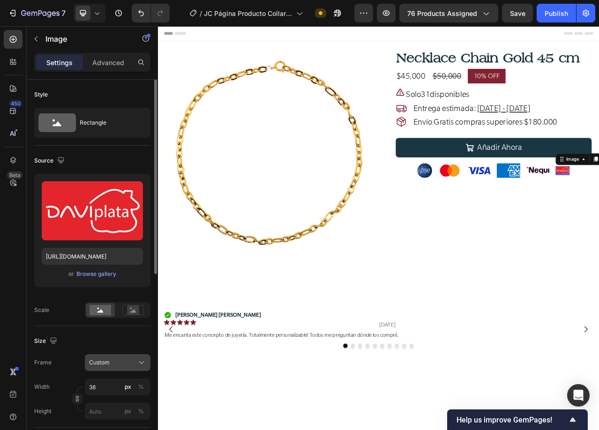
click at [107, 360] on span "Custom" at bounding box center [99, 363] width 21 height 8
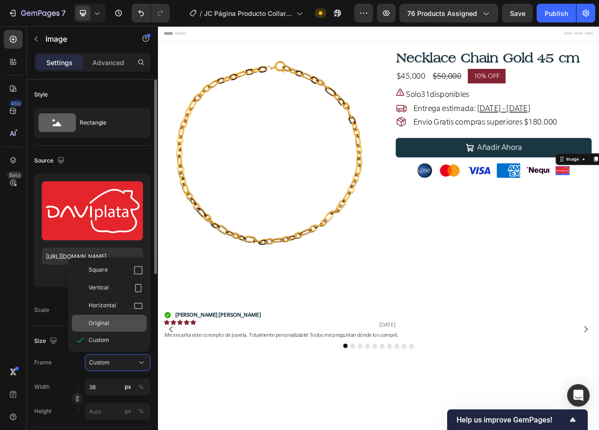
click at [101, 321] on span "Original" at bounding box center [99, 323] width 21 height 8
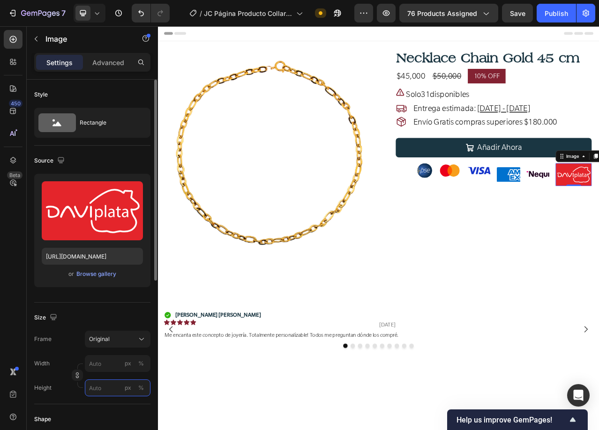
click at [101, 394] on input "px %" at bounding box center [118, 388] width 66 height 17
type input "40"
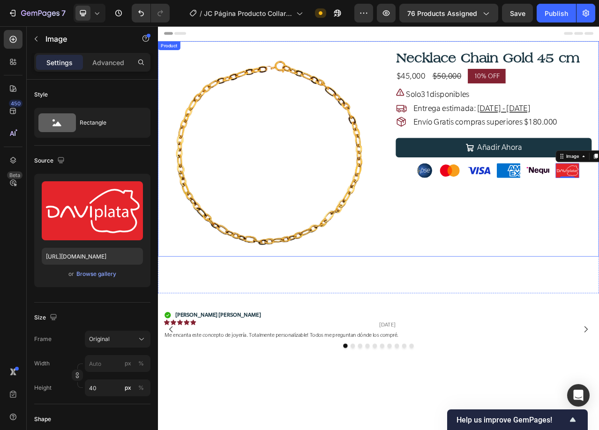
click at [504, 292] on div "Necklace Chain Gold 45 cm Product Title $45,000 Product Price Product Price $50…" at bounding box center [578, 187] width 265 height 265
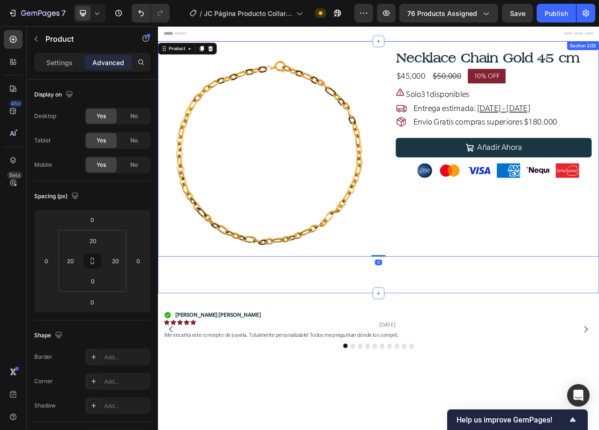
click at [478, 335] on div "Product Images Row Necklace Chain Gold 45 cm Product Title $45,000 Product Pric…" at bounding box center [439, 206] width 562 height 322
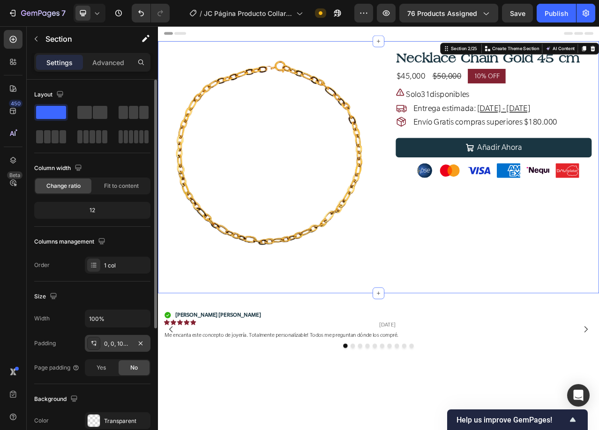
click at [117, 343] on div "0, 0, 100, 0" at bounding box center [117, 344] width 27 height 8
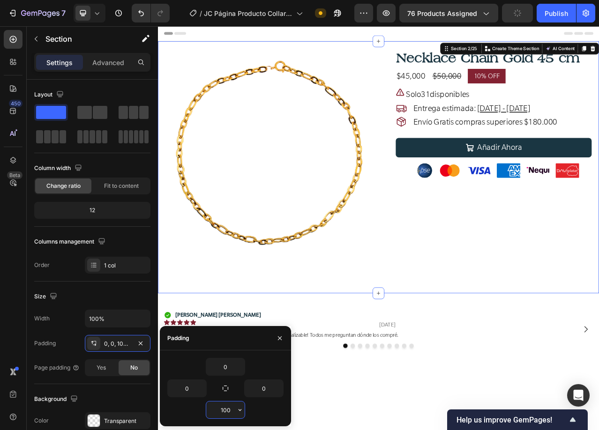
click at [230, 412] on input "100" at bounding box center [225, 410] width 38 height 17
type input "0"
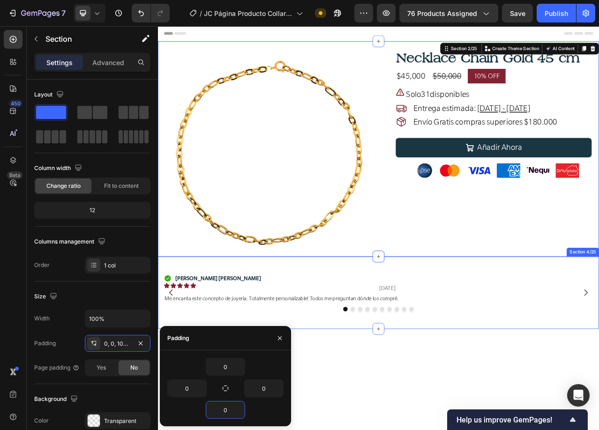
click at [528, 330] on div "Icon Maria Elena D. Text Block Row Icon Icon Icon Icon Icon Icon List 30/07/202…" at bounding box center [439, 366] width 562 height 92
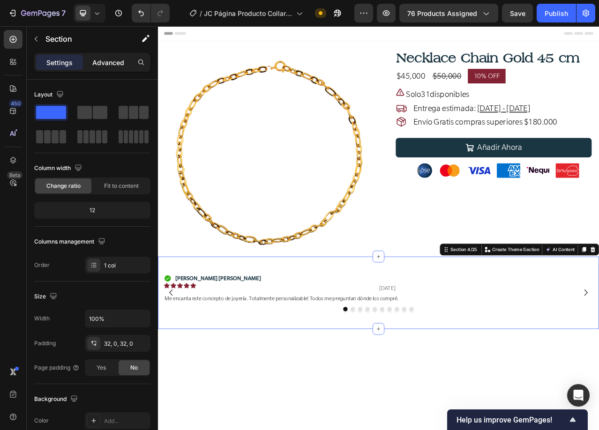
click at [100, 60] on p "Advanced" at bounding box center [108, 63] width 32 height 10
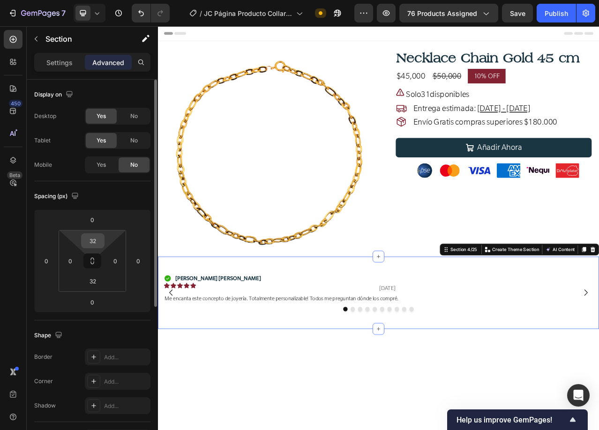
click at [90, 239] on input "32" at bounding box center [92, 241] width 19 height 14
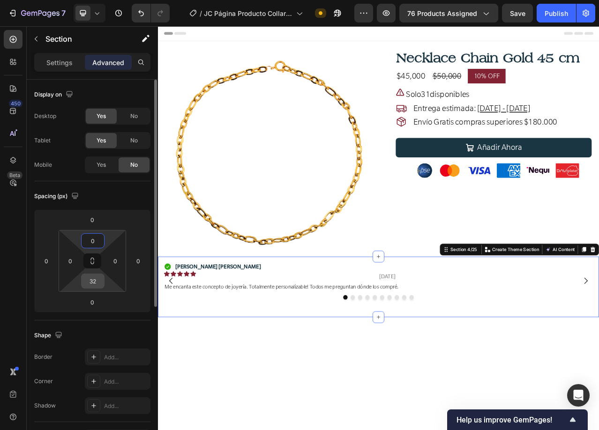
type input "0"
click at [95, 279] on input "32" at bounding box center [92, 281] width 19 height 14
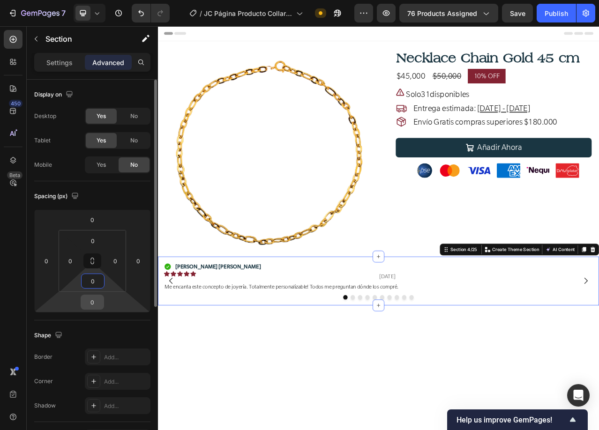
type input "0"
click at [92, 300] on input "0" at bounding box center [92, 302] width 19 height 14
type input "32"
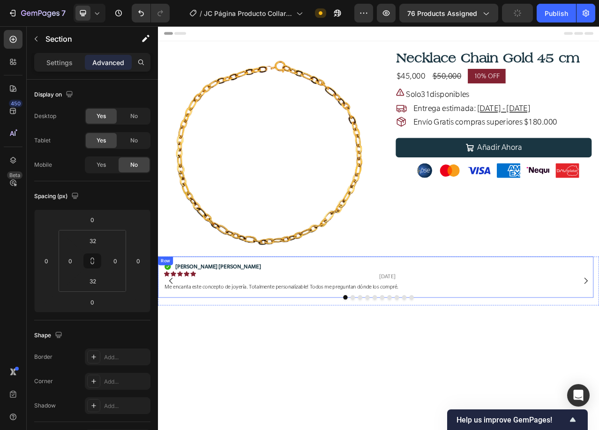
click at [584, 320] on div "Icon Maria Elena D. Text Block Row Icon Icon Icon Icon Icon Icon List 30/07/202…" at bounding box center [435, 346] width 555 height 52
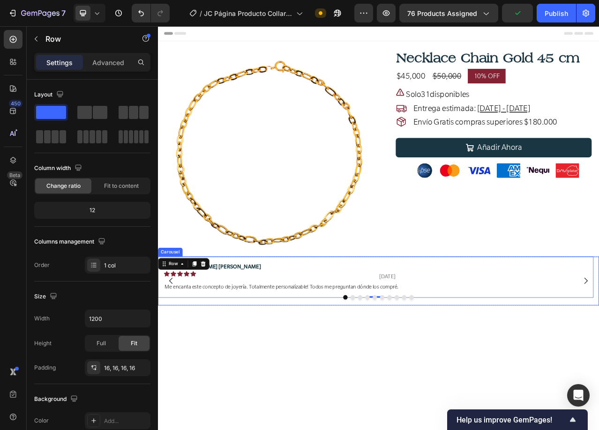
click at [599, 370] on div at bounding box center [439, 372] width 562 height 6
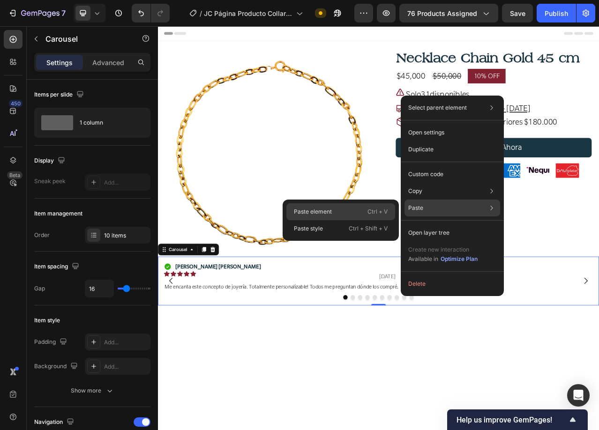
click at [320, 208] on p "Paste element" at bounding box center [313, 212] width 38 height 8
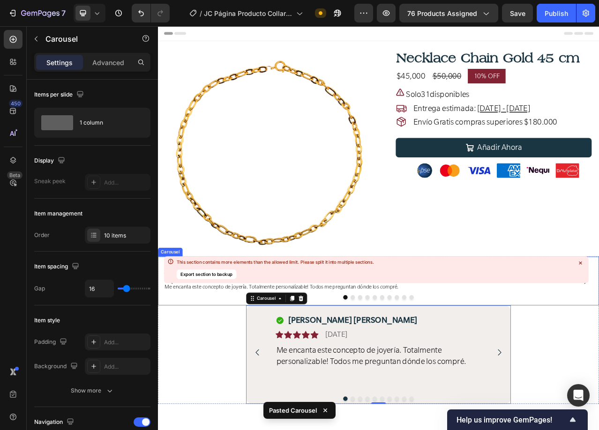
click at [599, 373] on div "Icon Maria Elena D. Text Block Row Icon Icon Icon Icon Icon Icon List 30/07/202…" at bounding box center [435, 351] width 555 height 62
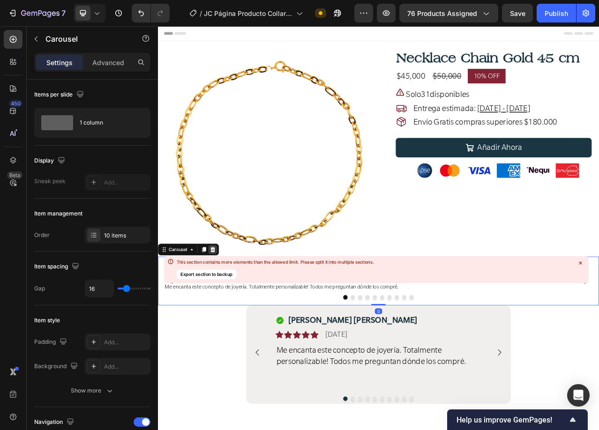
click at [228, 307] on icon at bounding box center [227, 310] width 7 height 7
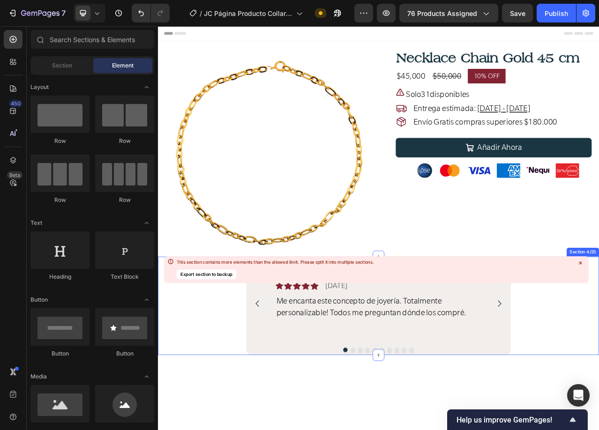
click at [580, 263] on icon at bounding box center [580, 263] width 3 height 3
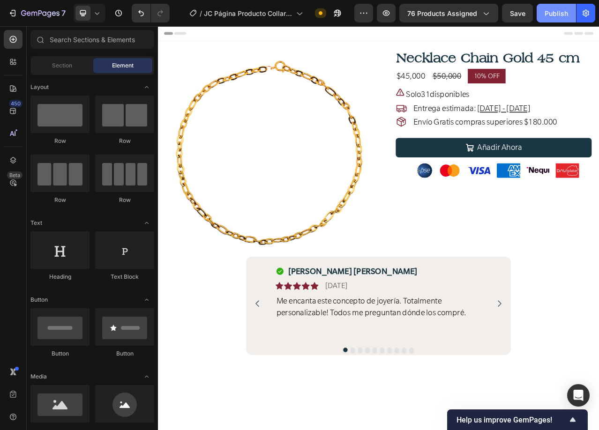
click at [548, 12] on div "Publish" at bounding box center [556, 13] width 23 height 10
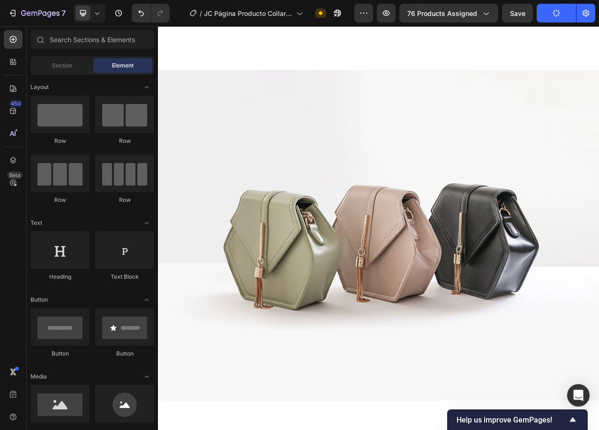
scroll to position [422, 0]
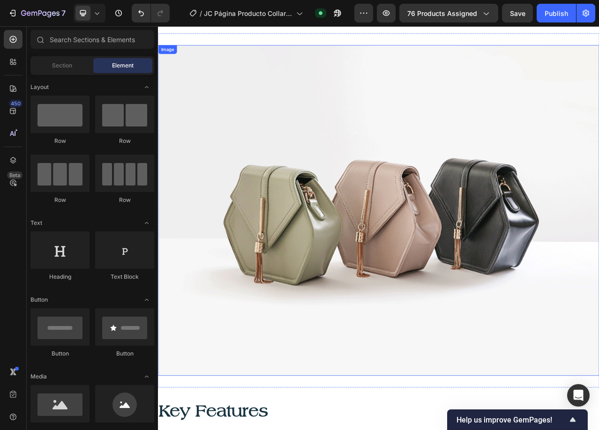
click at [337, 319] on img at bounding box center [439, 262] width 562 height 422
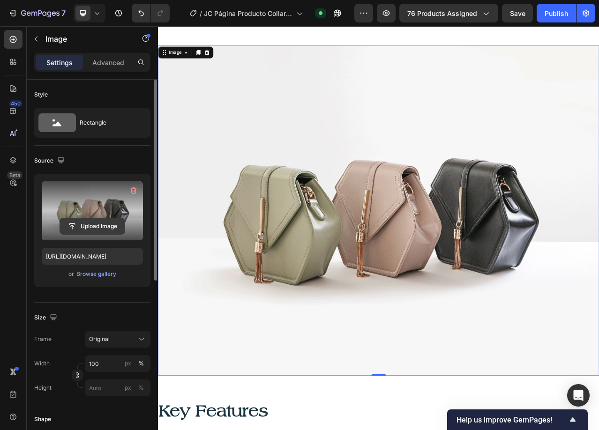
click at [96, 227] on input "file" at bounding box center [92, 226] width 65 height 16
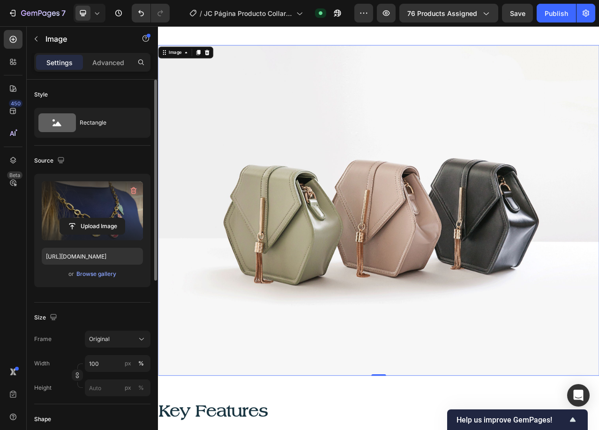
type input "https://cdn.shopify.com/s/files/1/0647/1893/0083/files/gempages_523854022176670…"
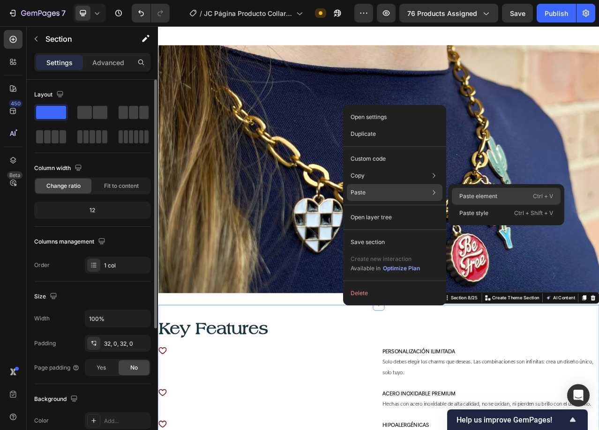
click at [485, 199] on p "Paste element" at bounding box center [478, 196] width 38 height 8
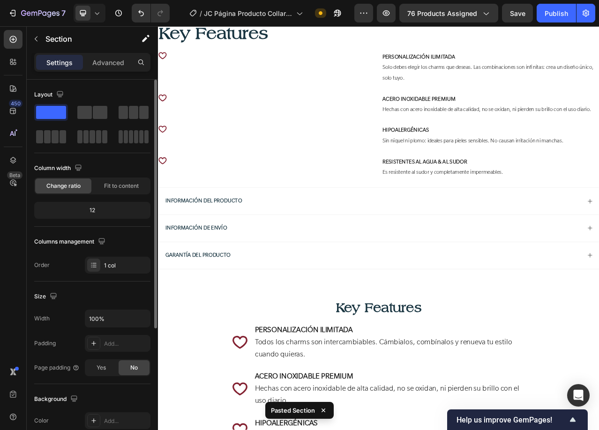
scroll to position [747, 0]
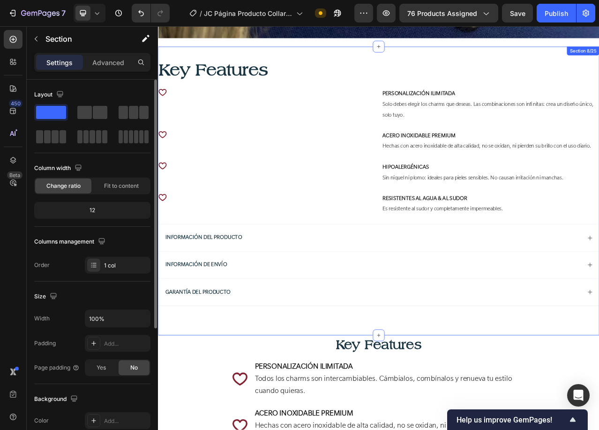
click at [299, 60] on div "Key Features Heading Icon PERSONALIZACIÓN ILIMITADA Solo debes elegir los charm…" at bounding box center [439, 236] width 562 height 368
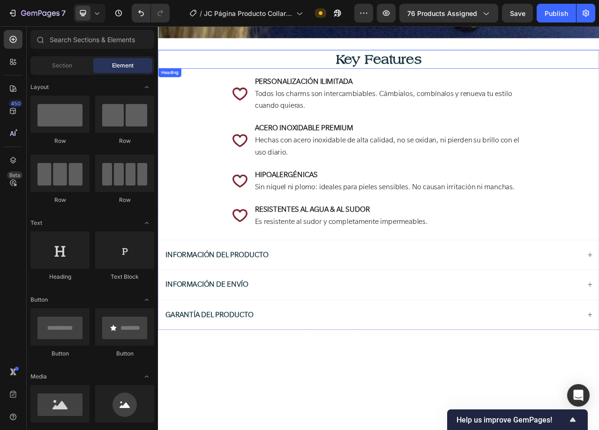
click at [599, 60] on h2 "Key Features" at bounding box center [439, 69] width 562 height 24
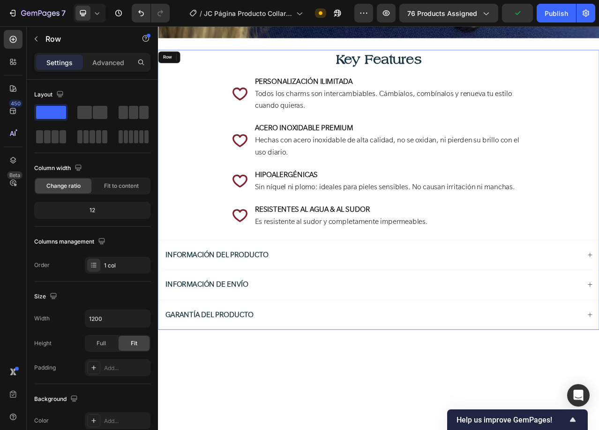
click at [599, 94] on div "Key Features Heading 16 Icon PERSONALIZACIÓN ILIMITADA Todos los charms son int…" at bounding box center [439, 236] width 562 height 358
click at [192, 144] on div "Key Features Heading Icon PERSONALIZACIÓN ILIMITADA Todos los charms son interc…" at bounding box center [439, 236] width 562 height 358
click at [11, 160] on icon at bounding box center [13, 160] width 6 height 7
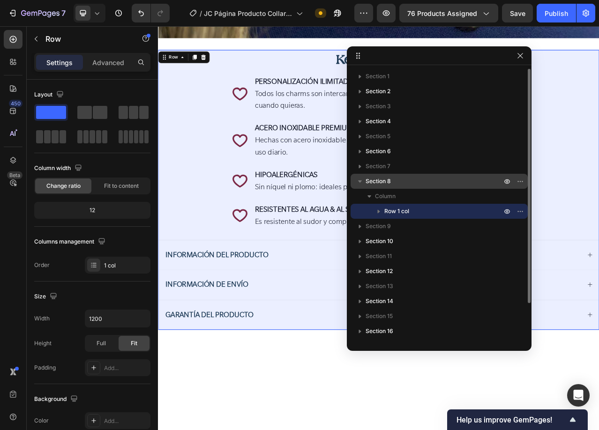
click at [446, 180] on p "Section 8" at bounding box center [435, 181] width 138 height 9
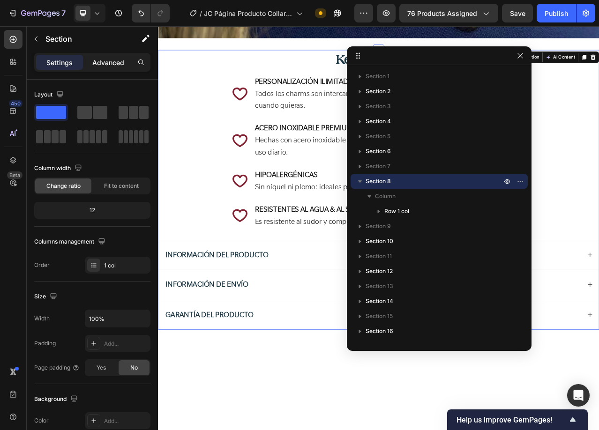
click at [107, 62] on p "Advanced" at bounding box center [108, 63] width 32 height 10
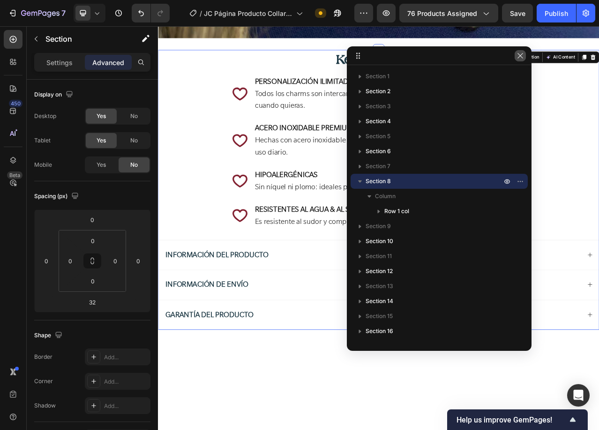
click at [519, 59] on icon "button" at bounding box center [519, 55] width 7 height 7
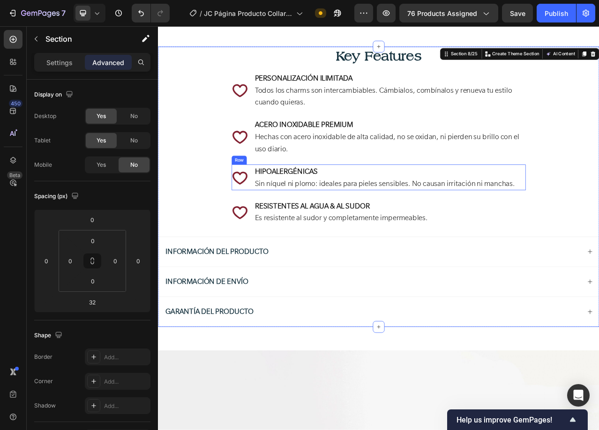
scroll to position [981, 0]
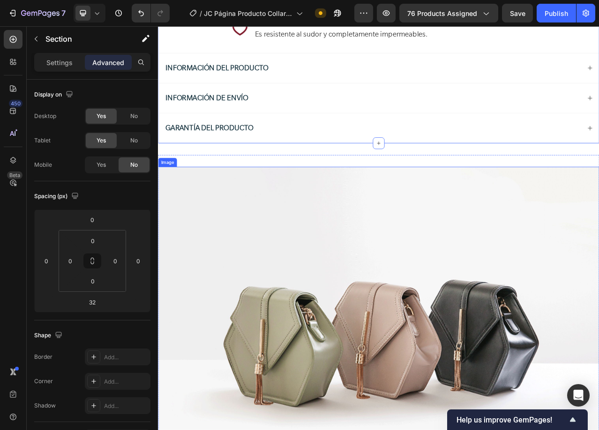
click at [599, 306] on img at bounding box center [439, 417] width 562 height 422
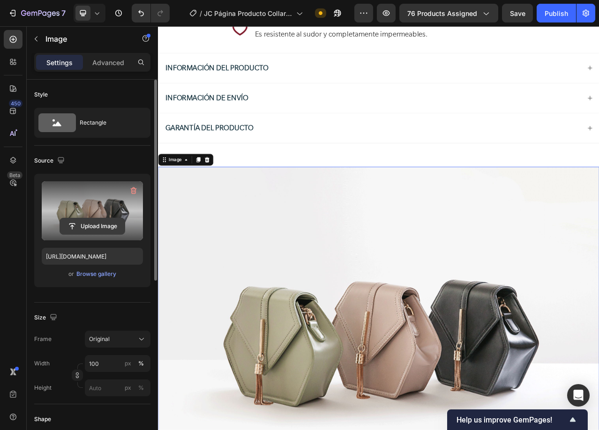
click at [91, 227] on input "file" at bounding box center [92, 226] width 65 height 16
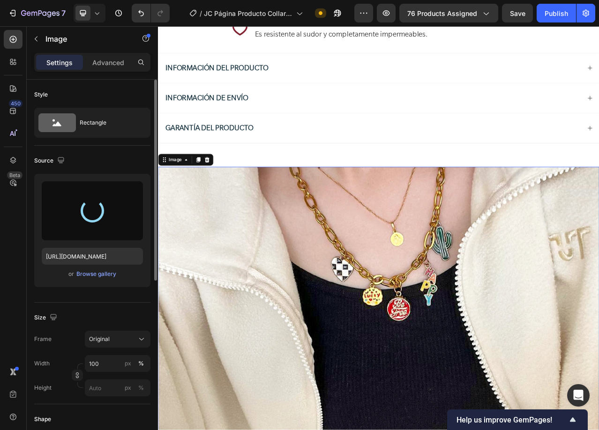
type input "https://cdn.shopify.com/s/files/1/0647/1893/0083/files/gempages_523854022176670…"
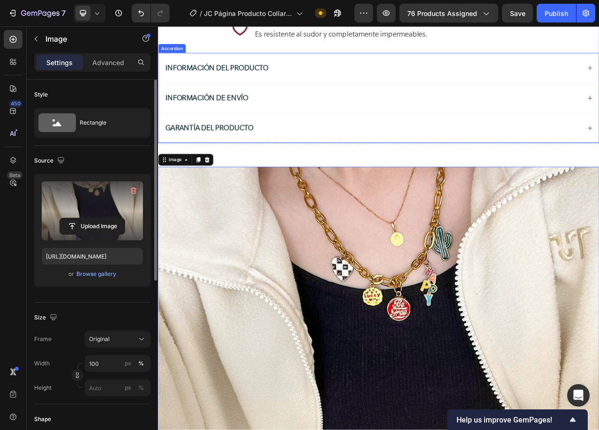
click at [599, 82] on div "Información del Producto" at bounding box center [438, 79] width 561 height 38
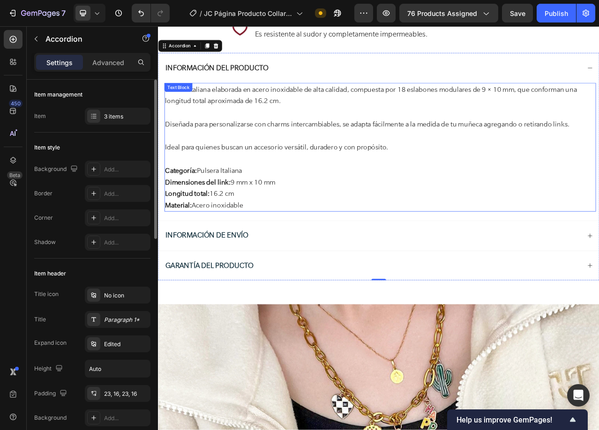
click at [249, 113] on p "Pulsera italiana elaborada en acero inoxidable de alta calidad, compuesta por 1…" at bounding box center [441, 115] width 548 height 30
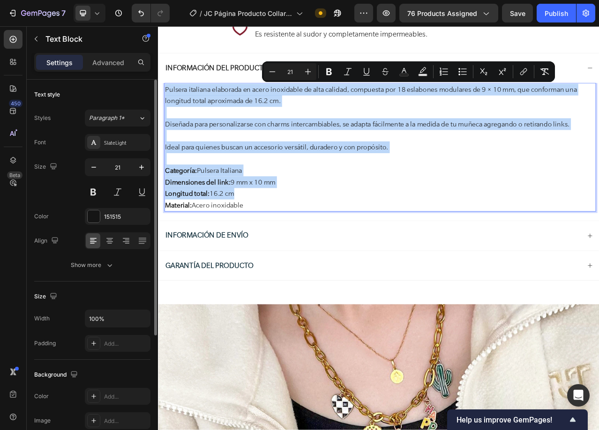
click at [249, 113] on p "Pulsera italiana elaborada en acero inoxidable de alta calidad, compuesta por 1…" at bounding box center [441, 115] width 548 height 30
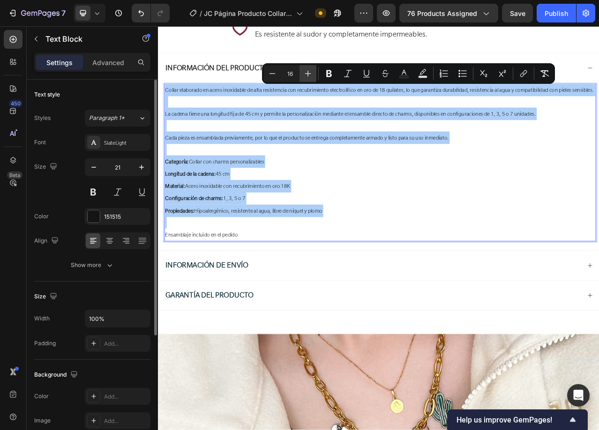
click at [310, 74] on icon "Editor contextual toolbar" at bounding box center [308, 74] width 6 height 6
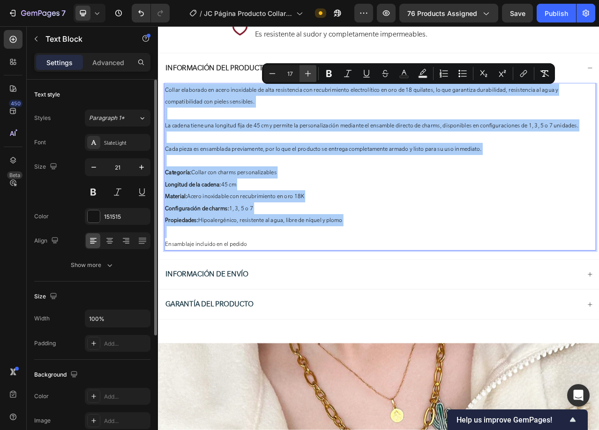
click at [310, 74] on icon "Editor contextual toolbar" at bounding box center [308, 74] width 6 height 6
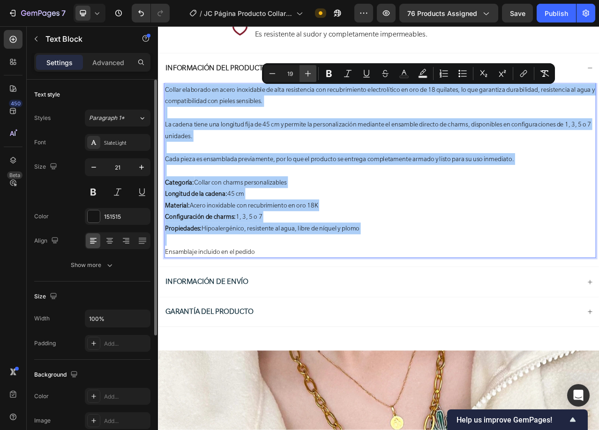
click at [310, 74] on icon "Editor contextual toolbar" at bounding box center [308, 74] width 6 height 6
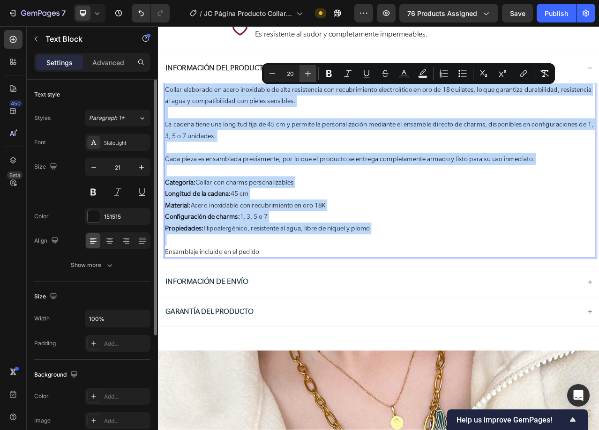
type input "21"
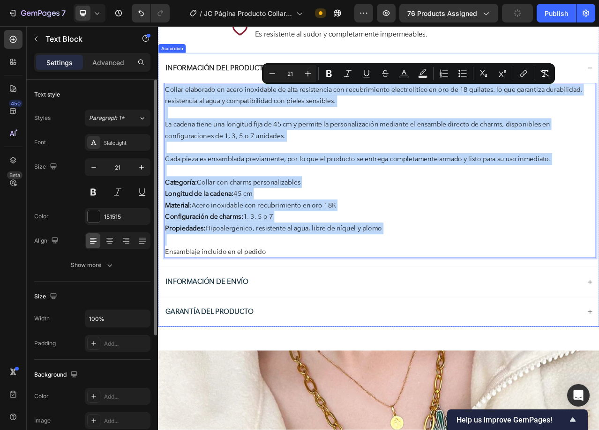
click at [599, 350] on div "Información de Envío" at bounding box center [431, 352] width 531 height 16
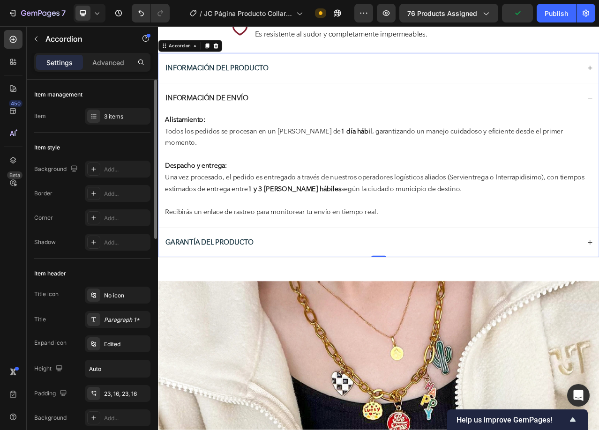
click at [599, 294] on div "Garantía del Producto" at bounding box center [431, 302] width 531 height 16
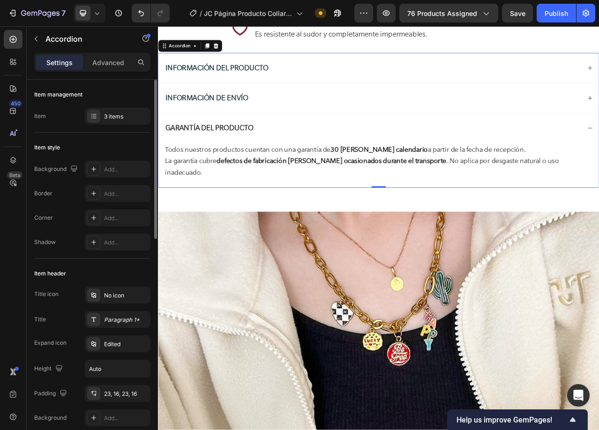
click at [599, 157] on div "Garantía del Producto" at bounding box center [438, 156] width 561 height 38
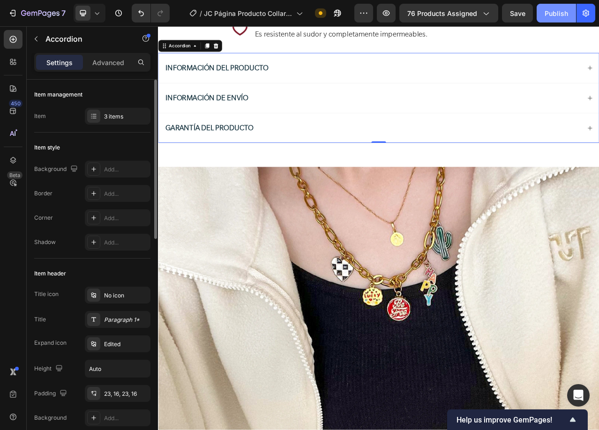
click at [560, 11] on div "Publish" at bounding box center [556, 13] width 23 height 10
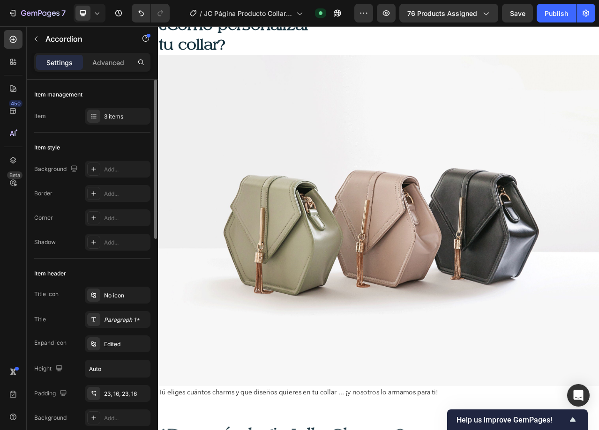
scroll to position [1778, 0]
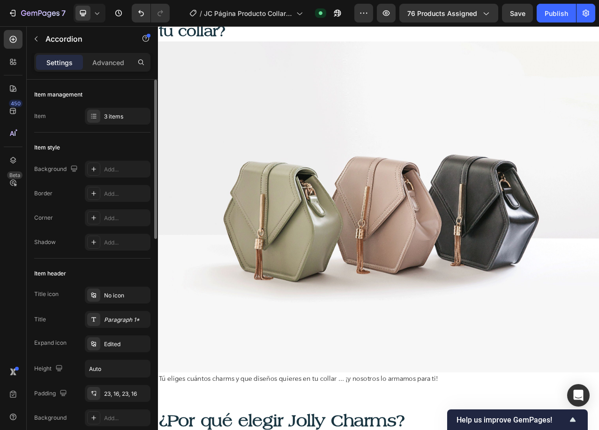
click at [364, 359] on img at bounding box center [439, 257] width 562 height 422
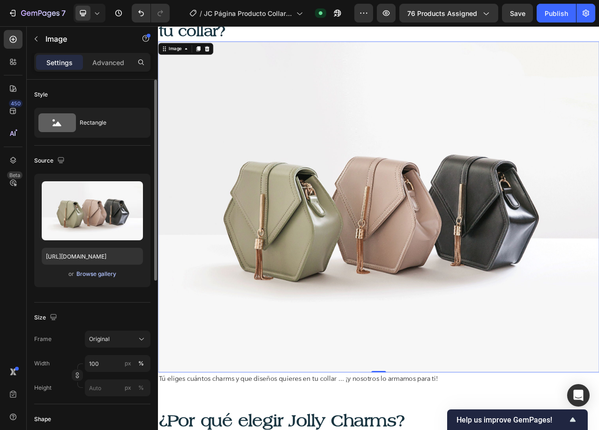
click at [90, 275] on div "Browse gallery" at bounding box center [96, 274] width 40 height 8
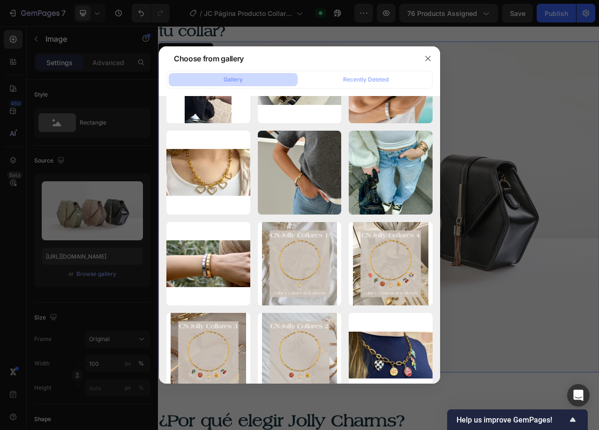
scroll to position [0, 0]
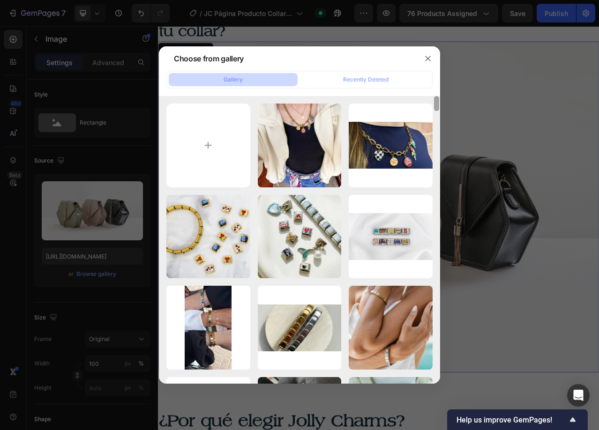
drag, startPoint x: 435, startPoint y: 336, endPoint x: 434, endPoint y: 92, distance: 243.7
click at [434, 92] on div "Gallery Recently Deleted Banner Computador Jo...13.webp 918.95 kb Banner Comput…" at bounding box center [299, 227] width 281 height 313
click at [222, 149] on input "file" at bounding box center [208, 146] width 84 height 84
type input "C:\fakepath\Jolly Charms Pasos Collares 1.gif"
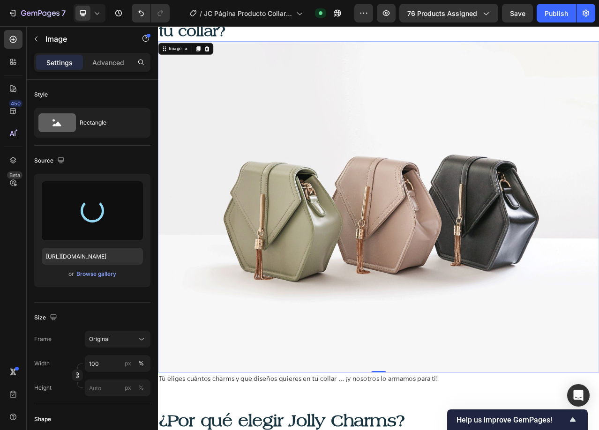
type input "https://cdn.shopify.com/s/files/1/0647/1893/0083/files/gempages_523854022176670…"
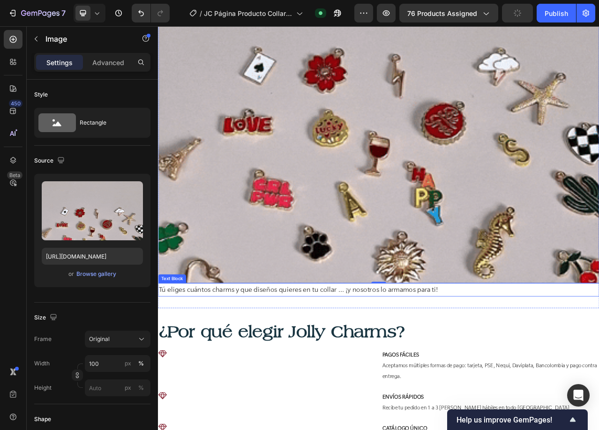
scroll to position [2013, 0]
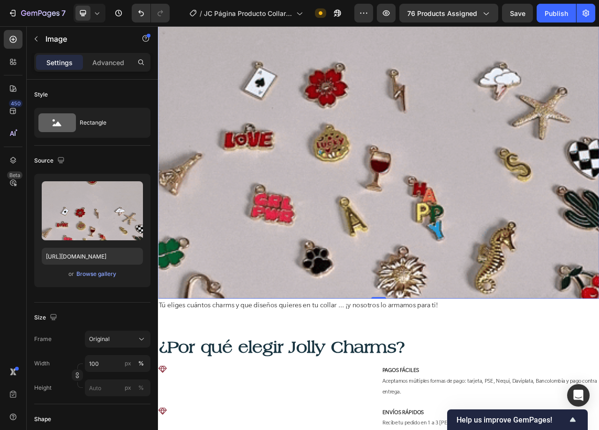
click at [389, 216] on img at bounding box center [439, 93] width 562 height 562
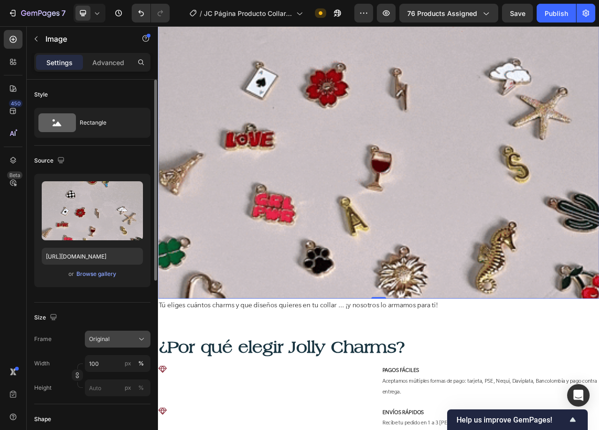
click at [109, 338] on span "Original" at bounding box center [99, 339] width 21 height 8
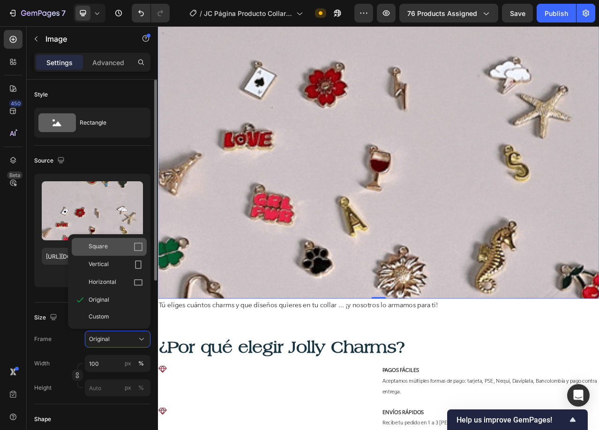
click at [112, 242] on div "Square" at bounding box center [109, 247] width 75 height 18
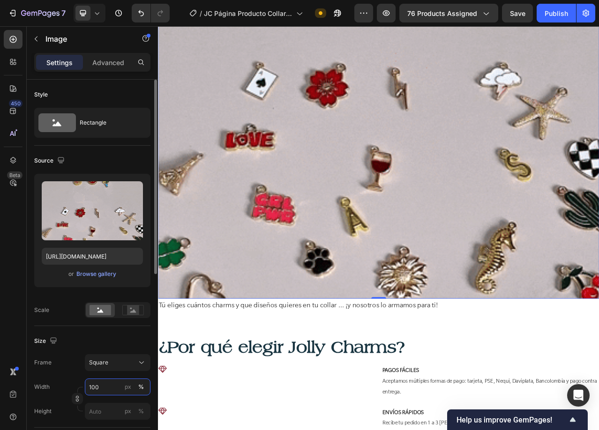
click at [105, 386] on input "100" at bounding box center [118, 387] width 66 height 17
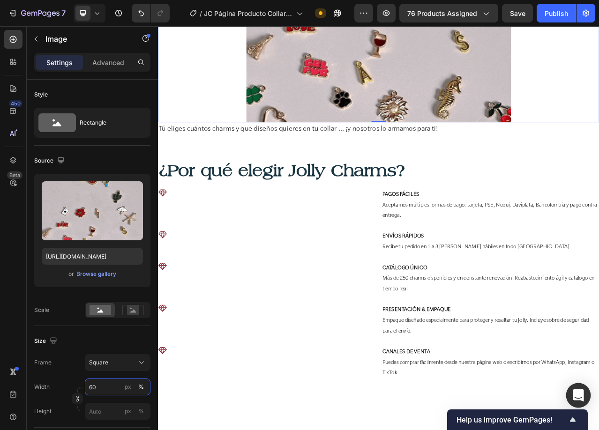
type input "60"
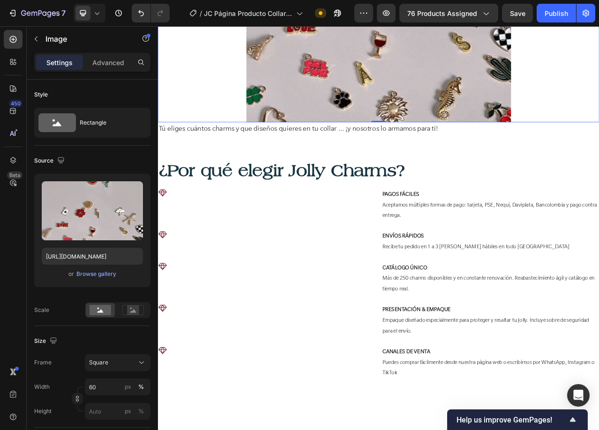
click at [345, 151] on span "Tú eliges cuántos charms y que diseños quieres en tu collar ... ¡y nosotros lo …" at bounding box center [337, 156] width 356 height 11
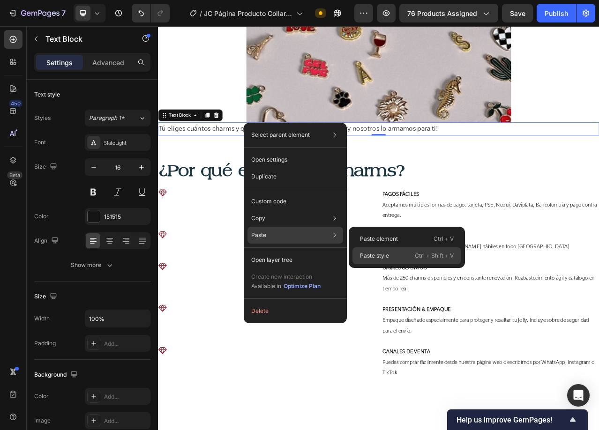
click at [375, 258] on p "Paste style" at bounding box center [374, 256] width 29 height 8
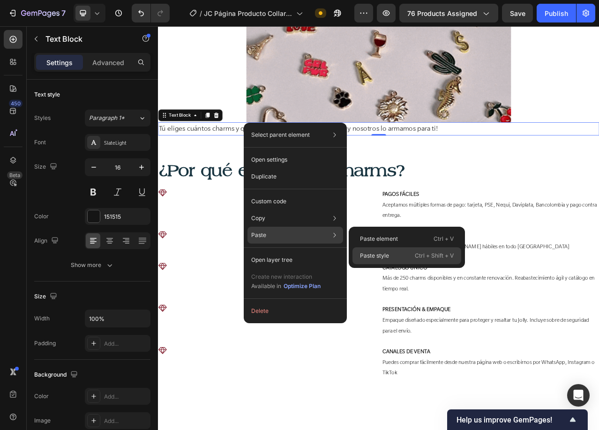
type input "24"
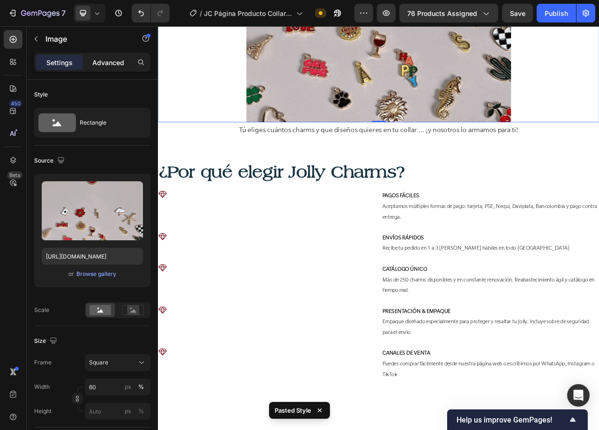
click at [110, 62] on p "Advanced" at bounding box center [108, 63] width 32 height 10
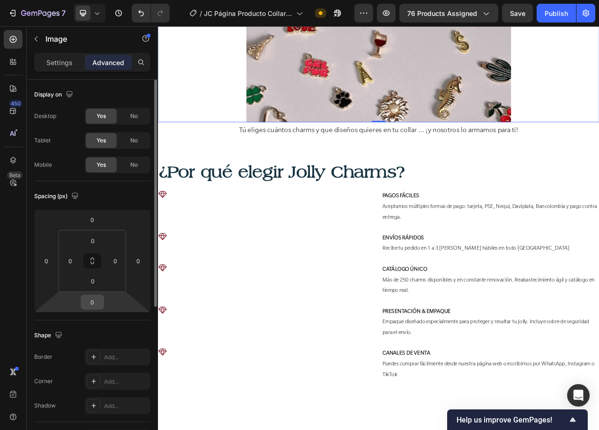
click at [93, 303] on input "0" at bounding box center [92, 302] width 19 height 14
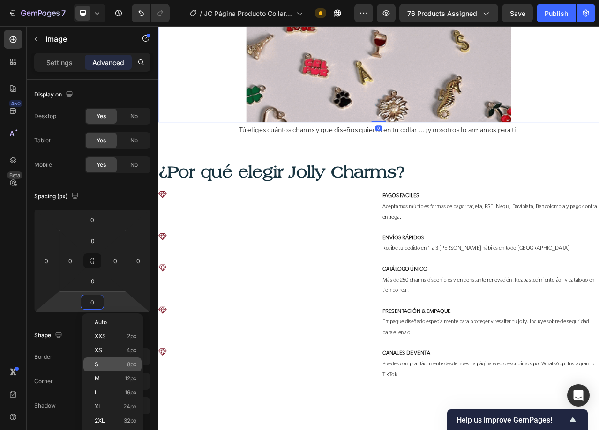
click at [108, 367] on p "S 8px" at bounding box center [116, 364] width 42 height 7
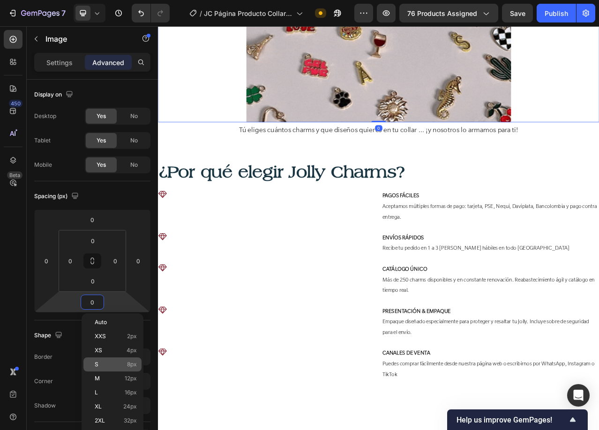
type input "8"
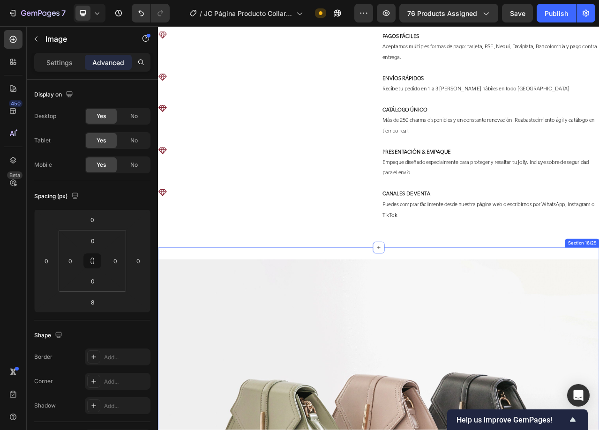
scroll to position [2059, 0]
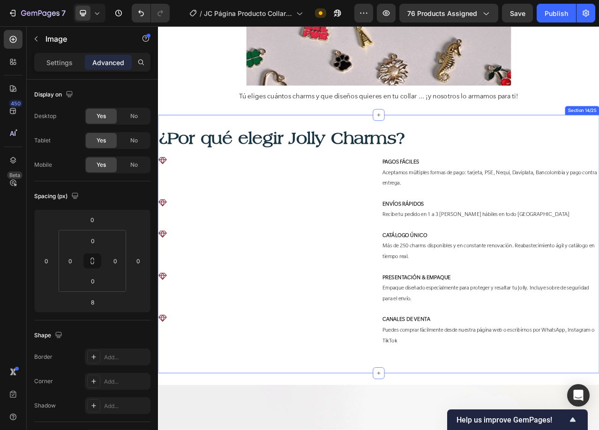
click at [519, 140] on div "¿Por qué elegir Jolly Charms? Heading Icon PAGOS FÁCILES Aceptamos múltiples fo…" at bounding box center [439, 304] width 562 height 329
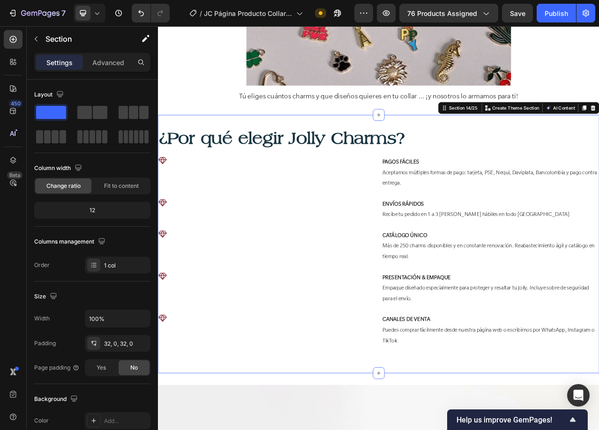
click at [343, 140] on div "¿Por qué elegir Jolly Charms? Heading Icon PAGOS FÁCILES Aceptamos múltiples fo…" at bounding box center [439, 304] width 562 height 329
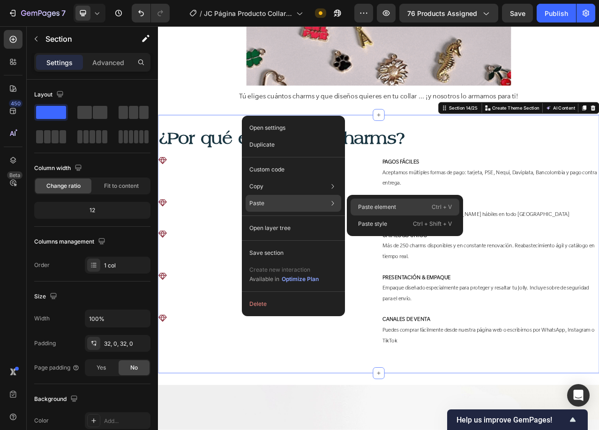
click at [384, 206] on p "Paste element" at bounding box center [377, 207] width 38 height 8
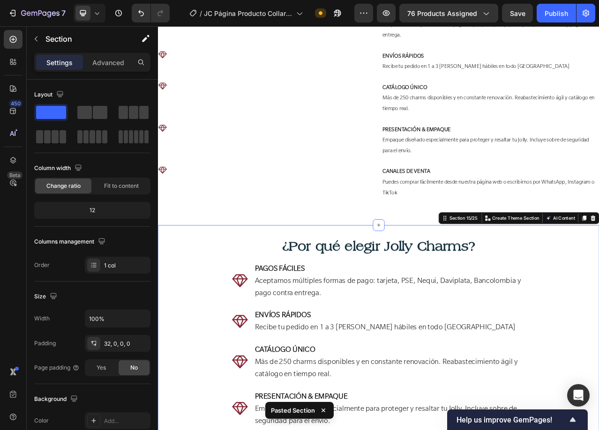
scroll to position [2090, 0]
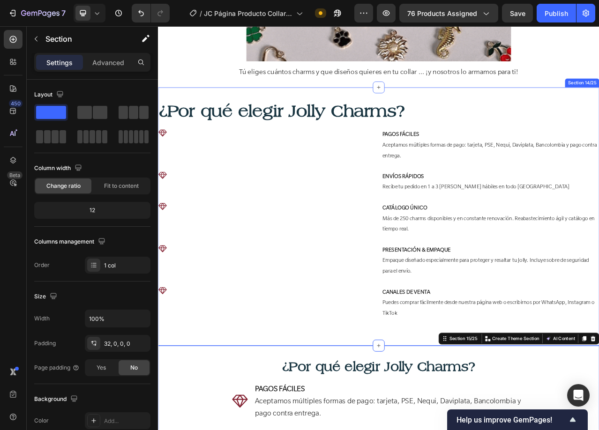
click at [437, 116] on div "¿Por qué elegir Jolly Charms? Heading Icon PAGOS FÁCILES Aceptamos múltiples fo…" at bounding box center [439, 269] width 562 height 329
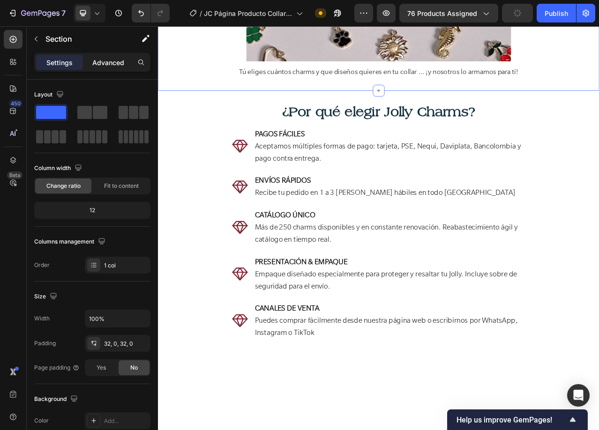
click at [105, 63] on p "Advanced" at bounding box center [108, 63] width 32 height 10
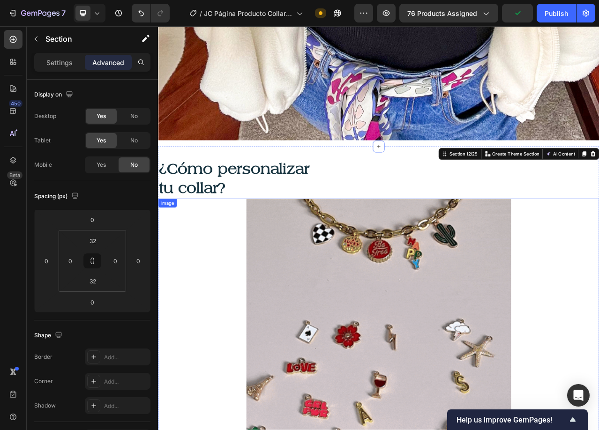
scroll to position [1528, 0]
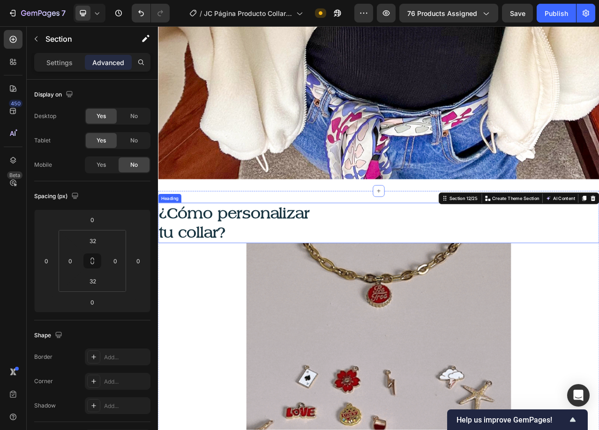
click at [326, 257] on h2 "¿Cómo personalizar tu collar?" at bounding box center [439, 278] width 562 height 52
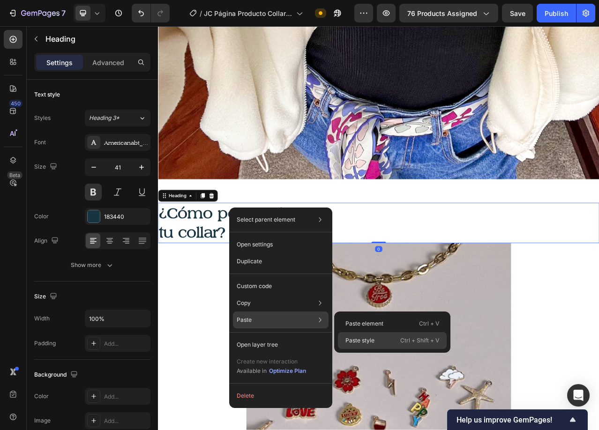
click at [377, 342] on div "Paste style Ctrl + Shift + V" at bounding box center [392, 340] width 109 height 17
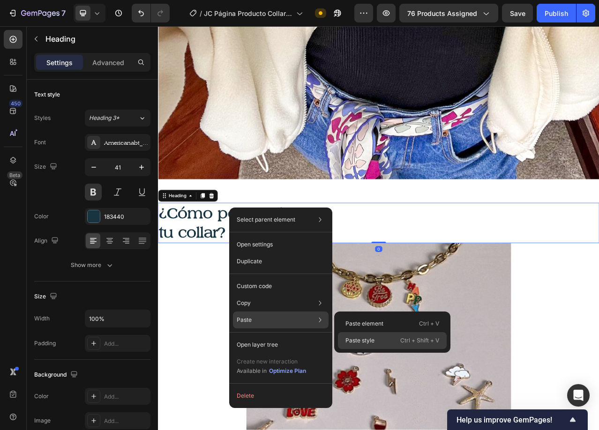
type input "36"
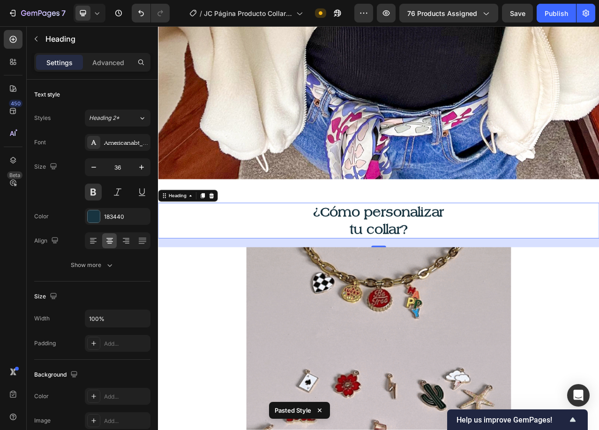
click at [403, 279] on h2 "¿Cómo personalizar tu collar?" at bounding box center [439, 275] width 562 height 46
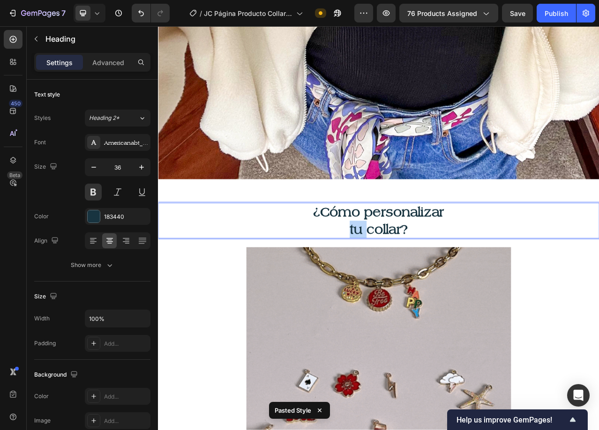
click at [403, 279] on p "¿Cómo personalizar tu collar?" at bounding box center [439, 275] width 561 height 44
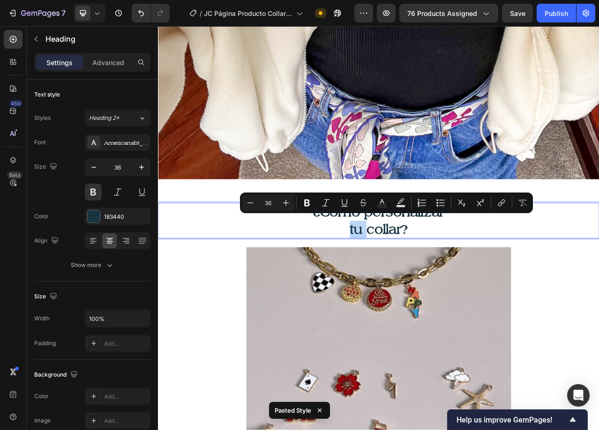
click at [399, 279] on p "¿Cómo personalizar tu collar?" at bounding box center [439, 275] width 561 height 44
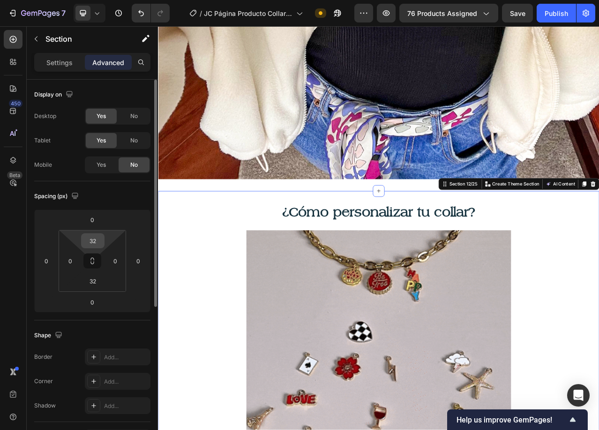
click at [97, 242] on input "32" at bounding box center [92, 241] width 19 height 14
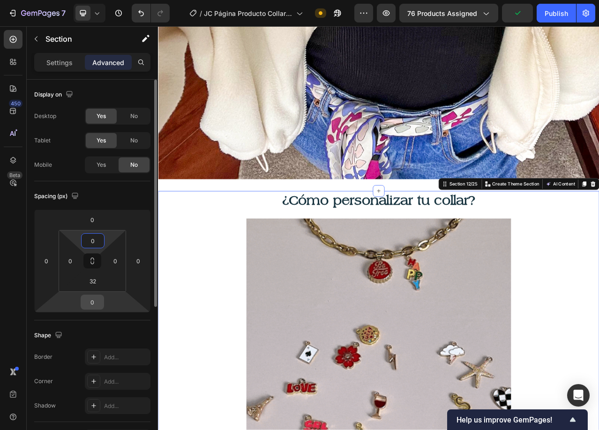
type input "0"
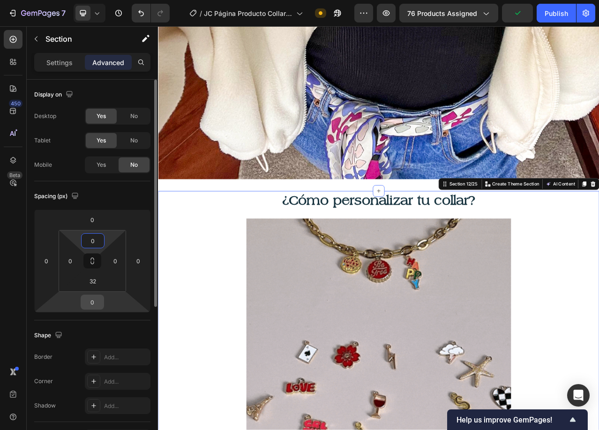
click at [97, 303] on input "0" at bounding box center [92, 302] width 19 height 14
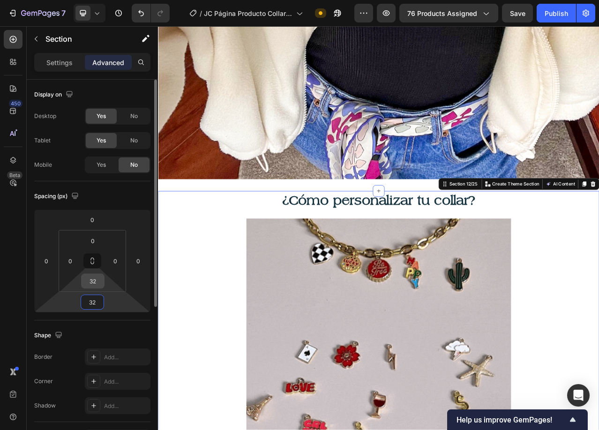
type input "32"
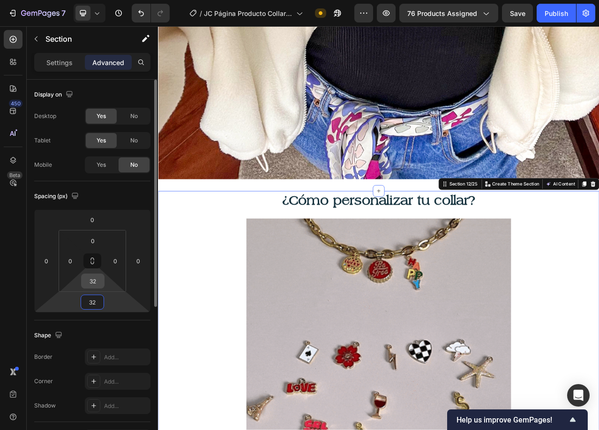
click at [91, 283] on input "32" at bounding box center [92, 281] width 19 height 14
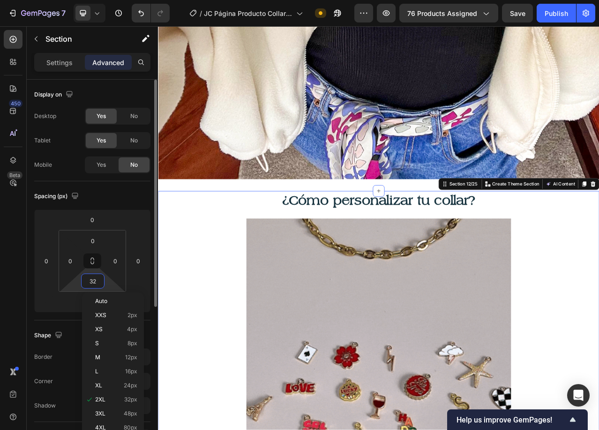
type input "0"
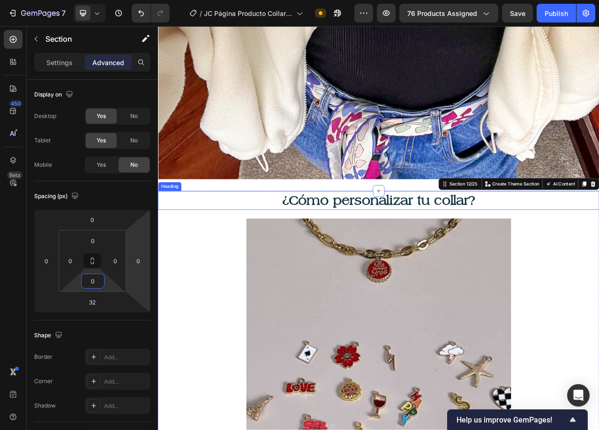
click at [467, 238] on p "¿Cómo personalizar tu collar?" at bounding box center [439, 249] width 561 height 22
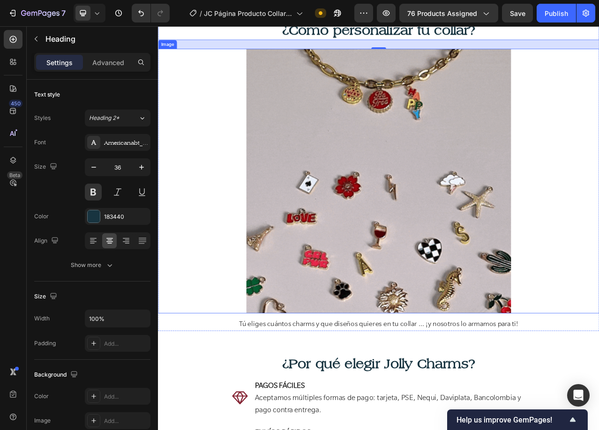
scroll to position [1809, 0]
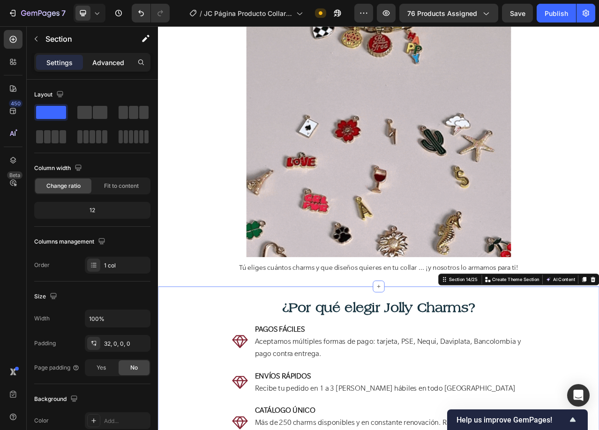
click at [114, 61] on p "Advanced" at bounding box center [108, 63] width 32 height 10
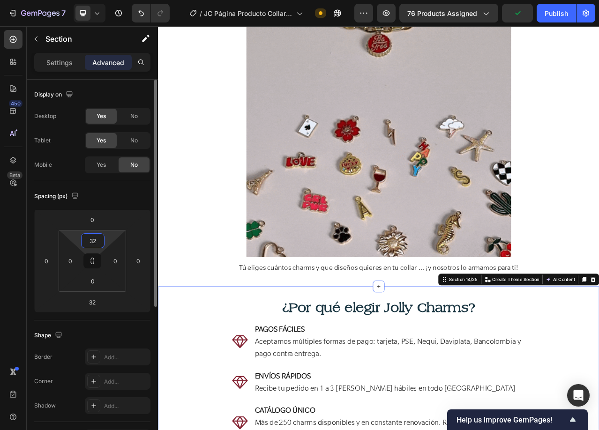
click at [94, 244] on input "32" at bounding box center [92, 241] width 19 height 14
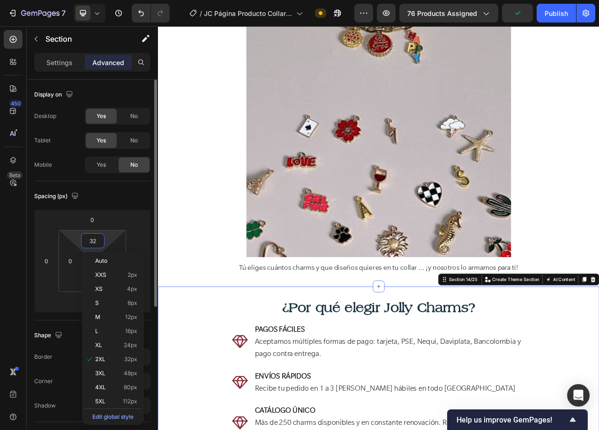
type input "0"
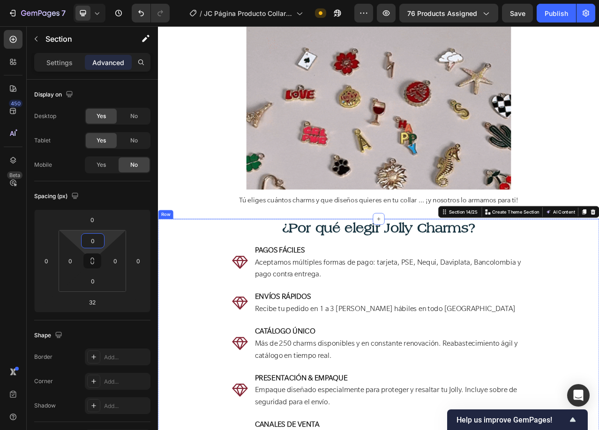
scroll to position [2043, 0]
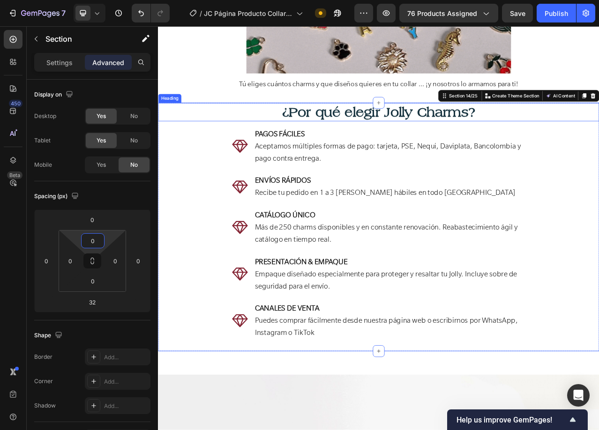
click at [384, 132] on h2 "¿Por qué elegir Jolly Charms?" at bounding box center [439, 136] width 562 height 24
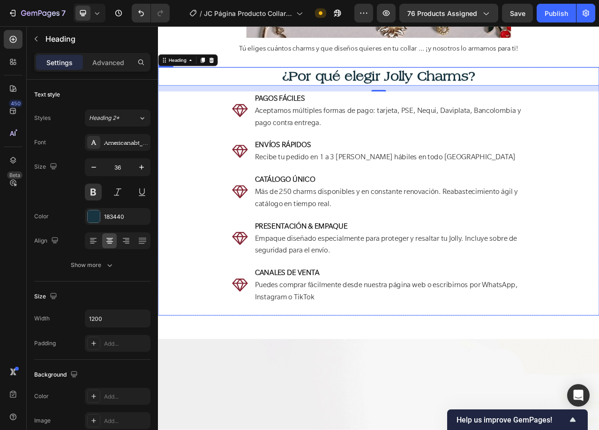
scroll to position [2090, 0]
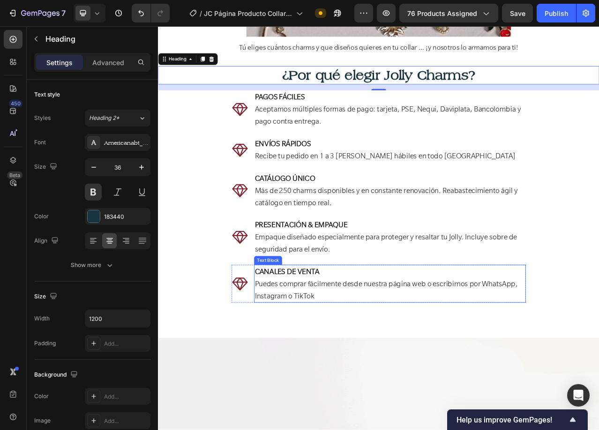
click at [599, 355] on p "CANALES DE VENTA Puedes comprar fácilmente desde nuestra página web o escribirn…" at bounding box center [453, 355] width 344 height 46
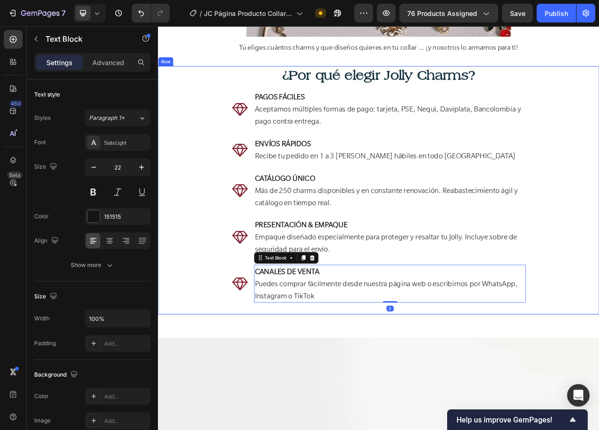
click at [599, 370] on div "¿Por qué elegir Jolly Charms? Heading Icon PAGOS FÁCILES Aceptamos múltiples fo…" at bounding box center [439, 235] width 562 height 317
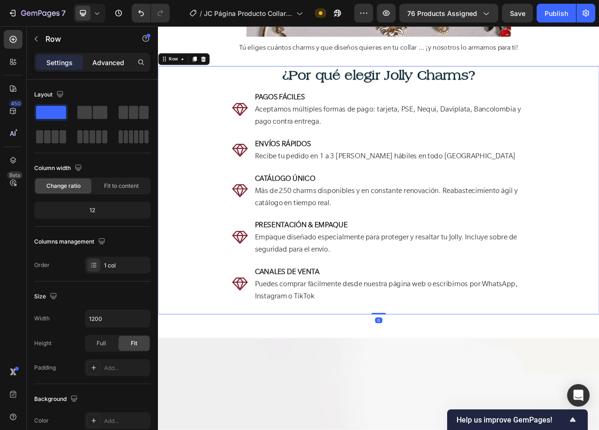
click at [104, 65] on p "Advanced" at bounding box center [108, 63] width 32 height 10
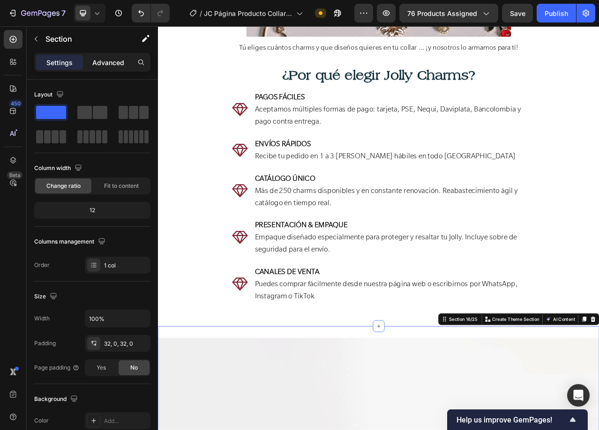
click at [104, 65] on p "Advanced" at bounding box center [108, 63] width 32 height 10
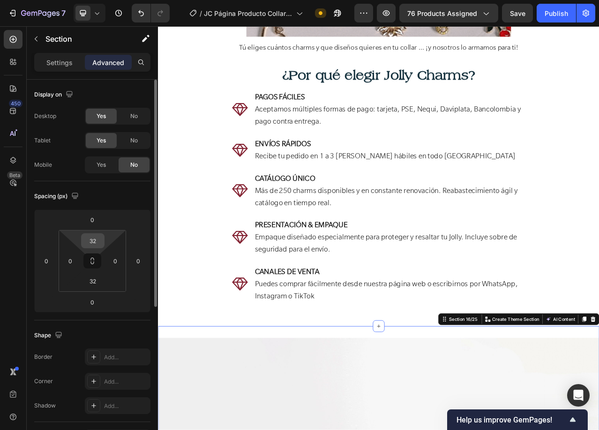
click at [99, 241] on input "32" at bounding box center [92, 241] width 19 height 14
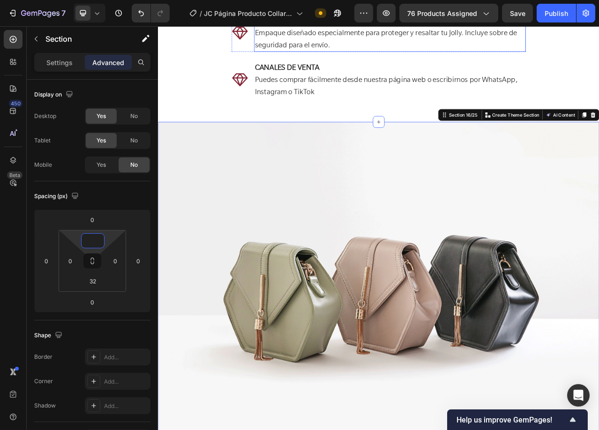
scroll to position [2372, 0]
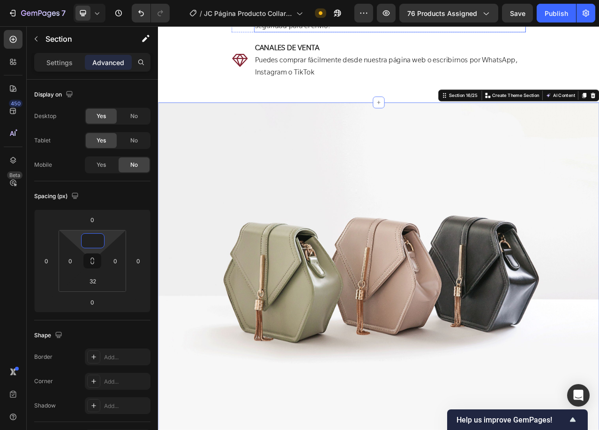
click at [528, 278] on img at bounding box center [439, 335] width 562 height 422
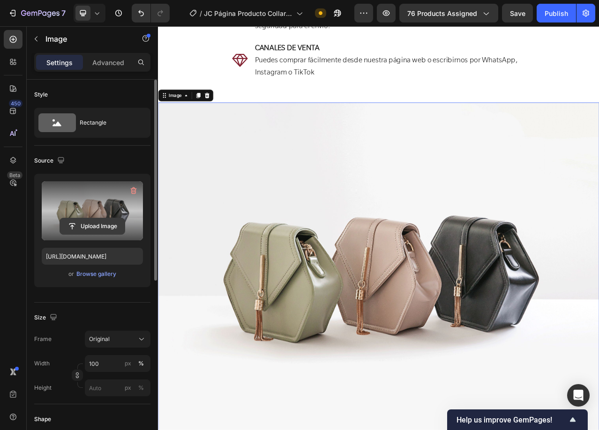
click at [96, 224] on input "file" at bounding box center [92, 226] width 65 height 16
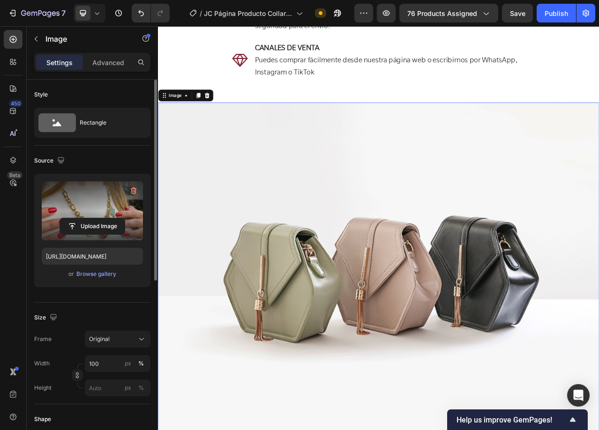
type input "https://cdn.shopify.com/s/files/1/0647/1893/0083/files/gempages_523854022176670…"
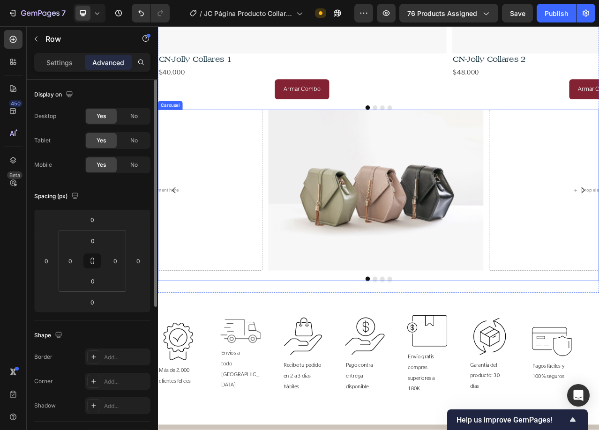
scroll to position [3121, 0]
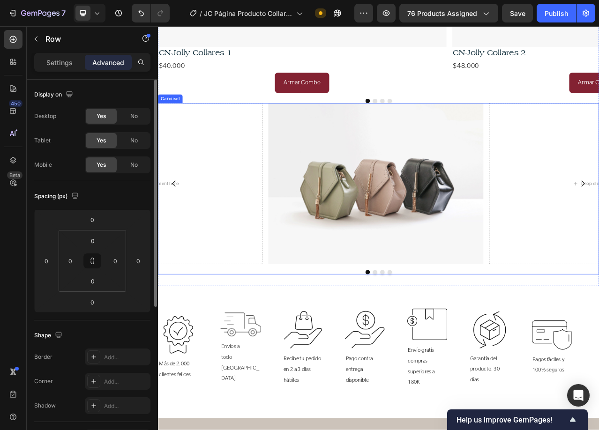
click at [575, 342] on div at bounding box center [439, 340] width 562 height 6
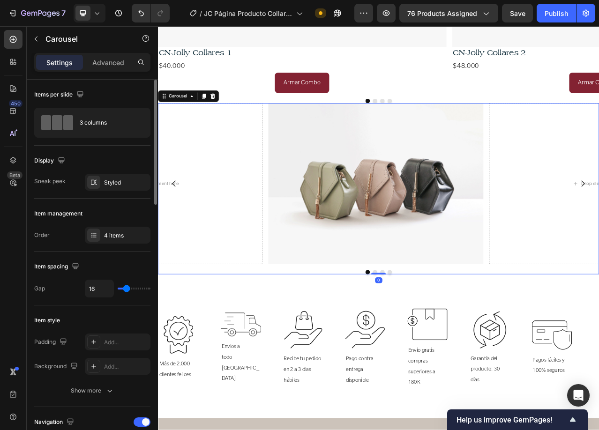
click at [575, 335] on div "Image Drop element here Drop element here Drop element here Carousel 0" at bounding box center [439, 234] width 562 height 218
click at [599, 349] on div "Jolly Collares Heading Elige 1, 3, 5 o 7 charms con significado, y nosotros lo …" at bounding box center [439, 29] width 562 height 657
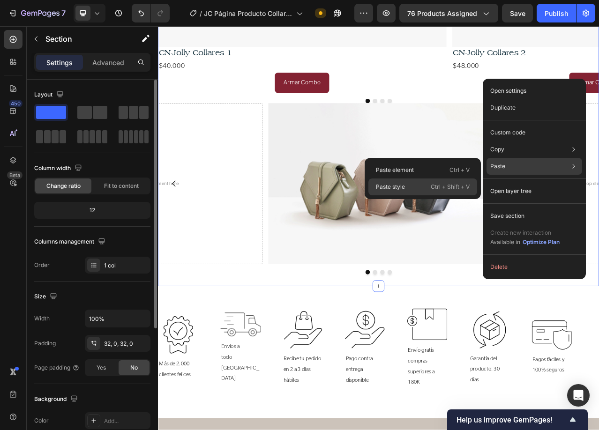
click at [404, 188] on p "Paste style" at bounding box center [390, 187] width 29 height 8
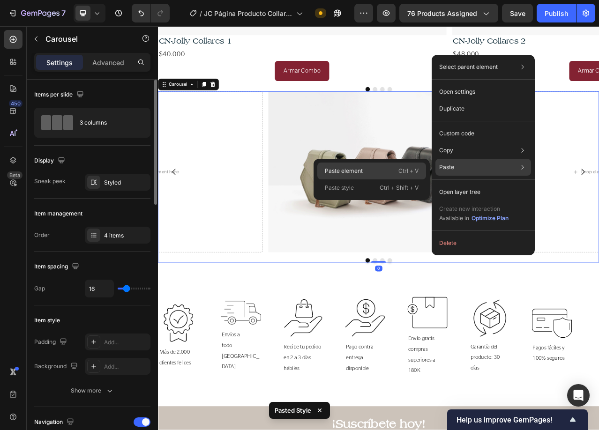
click at [349, 169] on p "Paste element" at bounding box center [344, 171] width 38 height 8
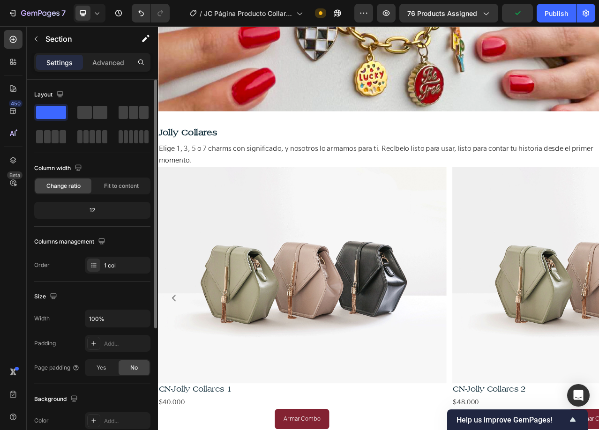
scroll to position [2655, 0]
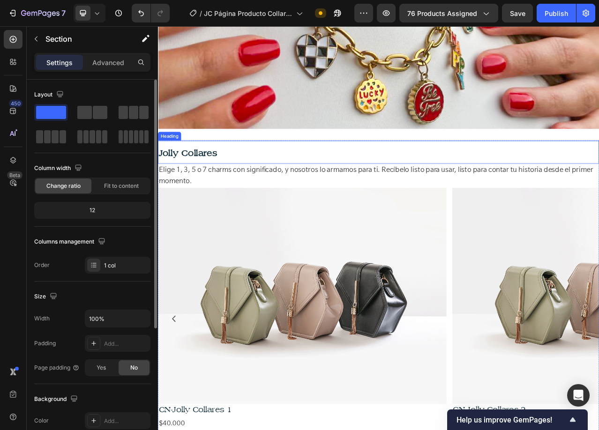
click at [356, 188] on h2 "Jolly Collares" at bounding box center [439, 187] width 562 height 30
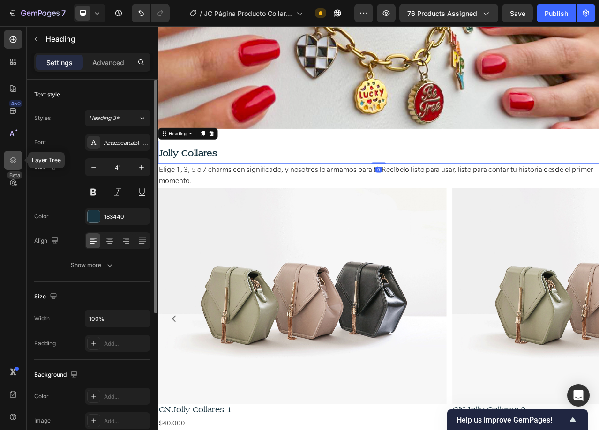
click at [16, 160] on icon at bounding box center [12, 160] width 9 height 9
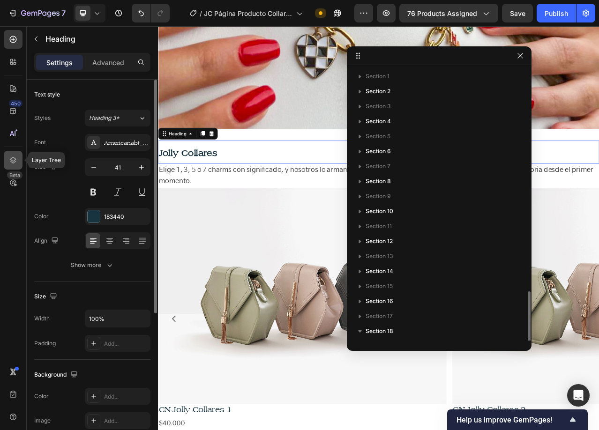
scroll to position [133, 0]
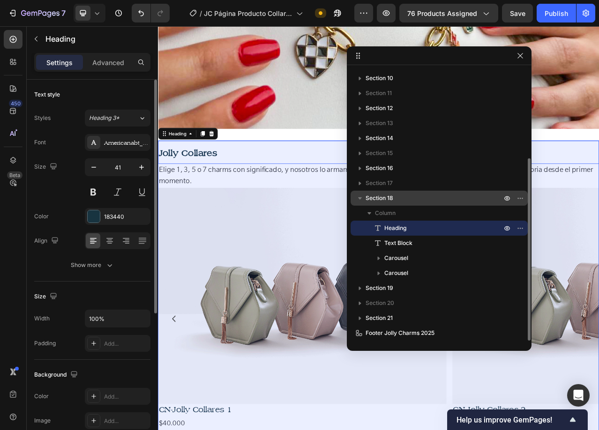
click at [425, 200] on p "Section 18" at bounding box center [435, 198] width 138 height 9
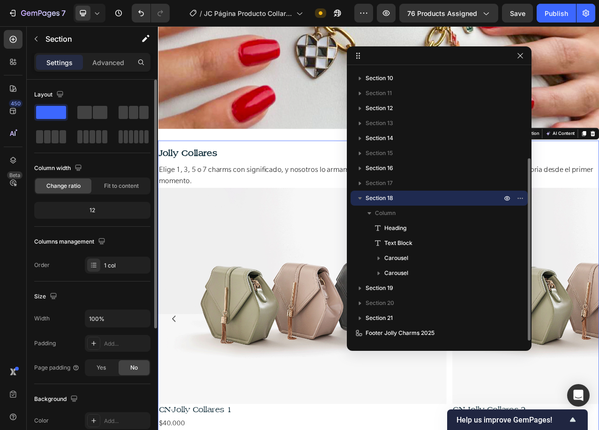
scroll to position [2764, 0]
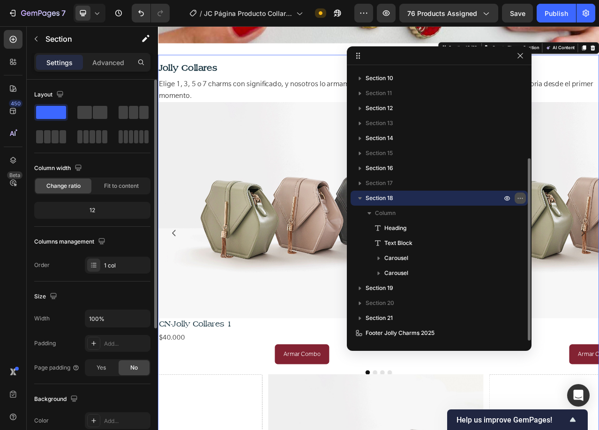
click at [520, 199] on icon "button" at bounding box center [520, 198] width 1 height 1
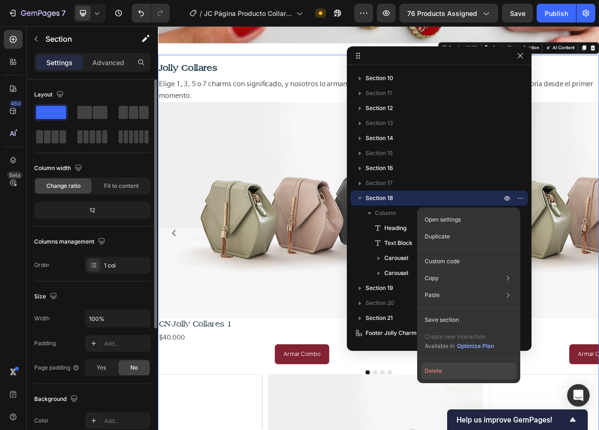
click at [443, 368] on button "Delete" at bounding box center [469, 371] width 96 height 17
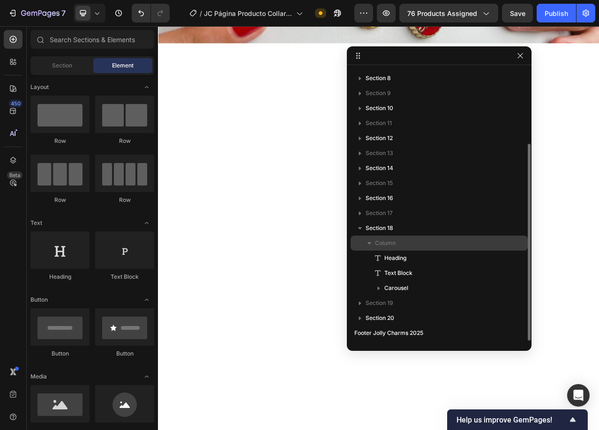
scroll to position [103, 0]
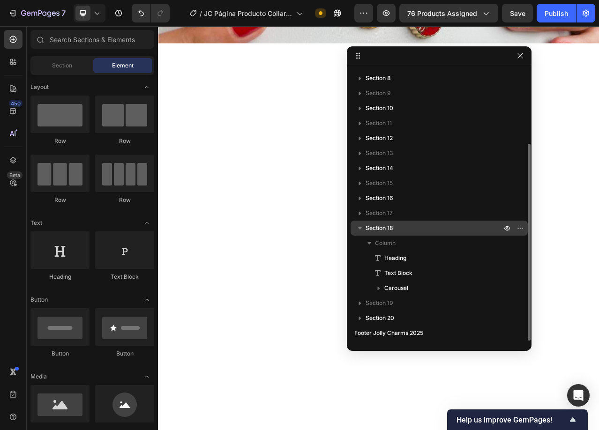
click at [404, 230] on p "Section 18" at bounding box center [435, 228] width 138 height 9
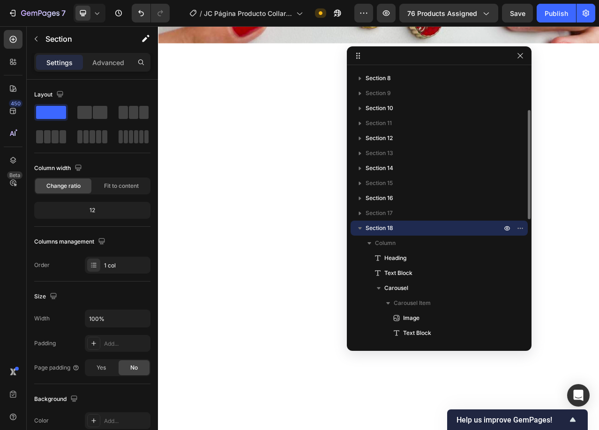
click at [379, 229] on span "Section 18" at bounding box center [380, 228] width 28 height 9
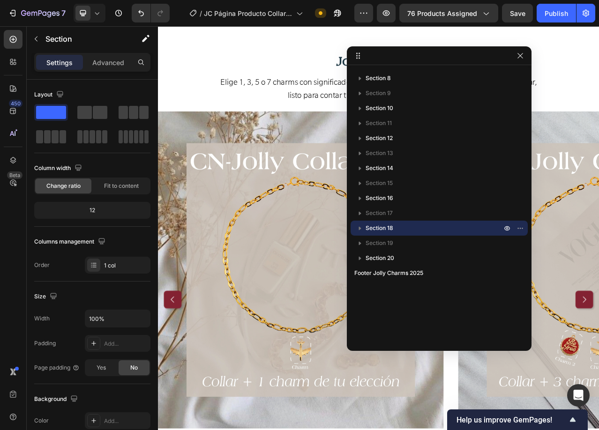
scroll to position [2811, 0]
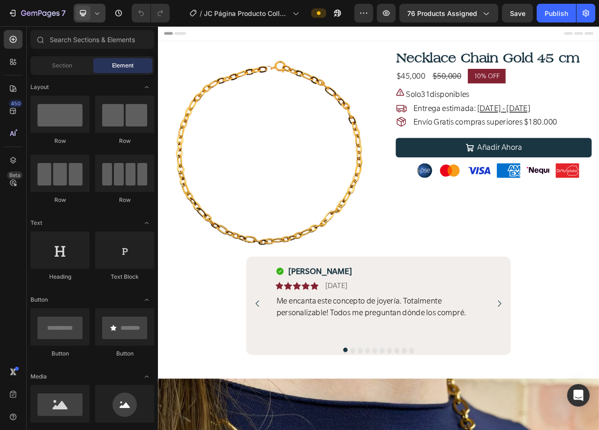
click at [97, 14] on icon at bounding box center [96, 12] width 9 height 9
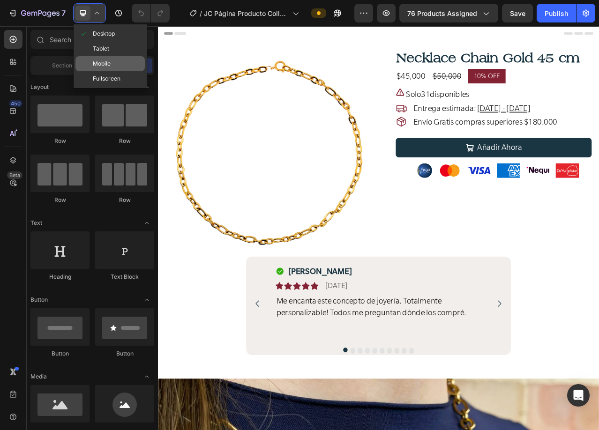
click at [107, 65] on span "Mobile" at bounding box center [102, 63] width 18 height 9
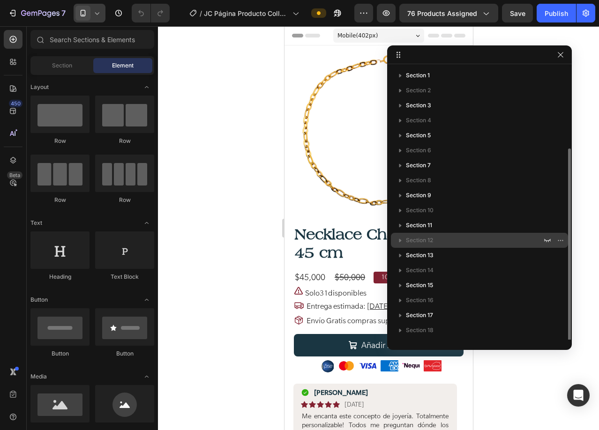
scroll to position [43, 0]
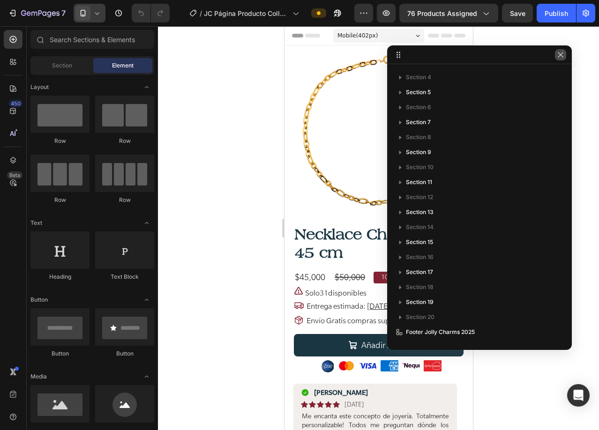
click at [561, 58] on icon "button" at bounding box center [560, 54] width 7 height 7
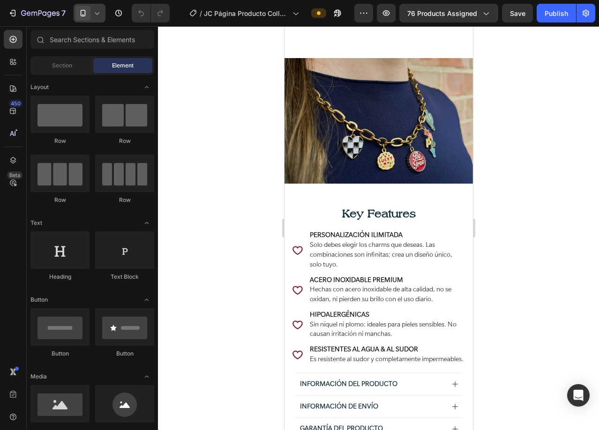
scroll to position [562, 0]
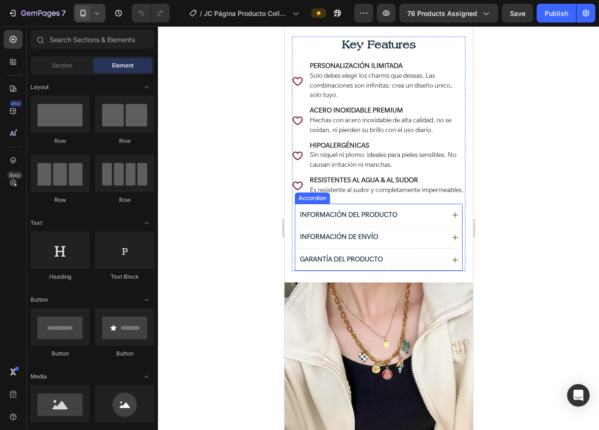
click at [451, 219] on icon at bounding box center [454, 214] width 7 height 7
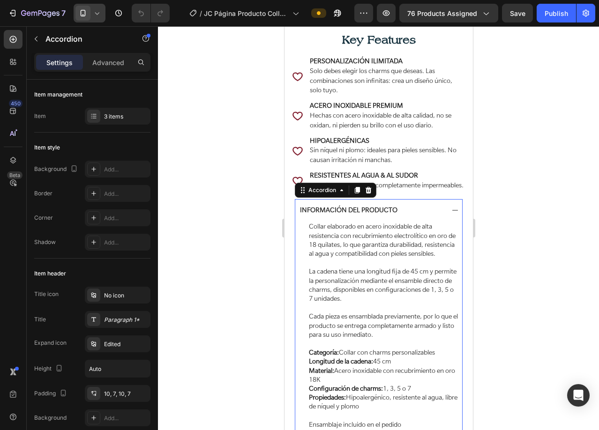
scroll to position [703, 0]
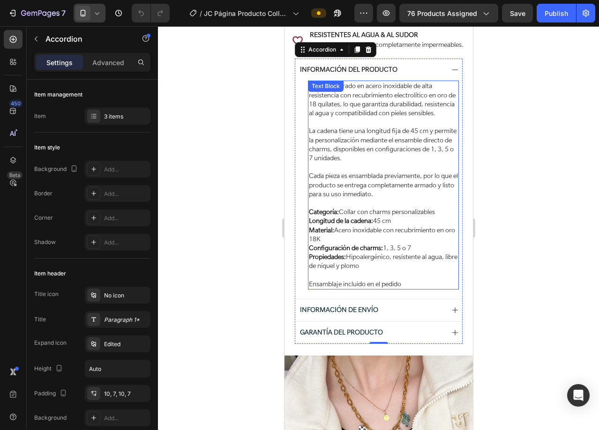
click at [379, 270] on p "Propiedades: Hipoalergénico, resistente al agua, libre de níquel y plomo" at bounding box center [382, 262] width 149 height 18
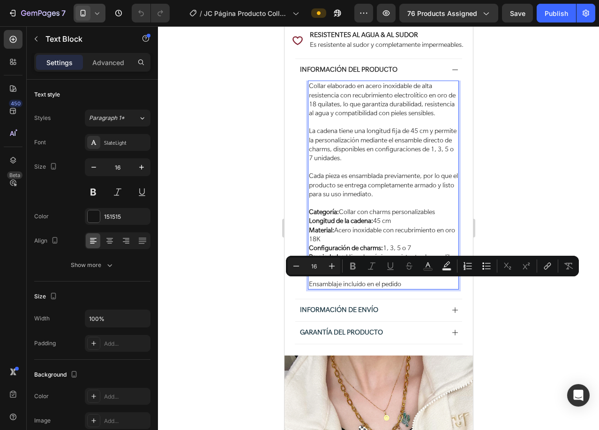
click at [355, 198] on span "Cada pieza es ensamblada previamente, por lo que el producto se entrega complet…" at bounding box center [382, 185] width 149 height 27
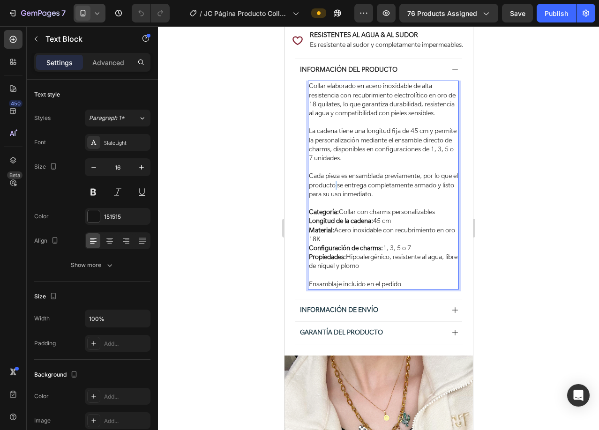
click at [355, 198] on span "Cada pieza es ensamblada previamente, por lo que el producto se entrega complet…" at bounding box center [382, 185] width 149 height 27
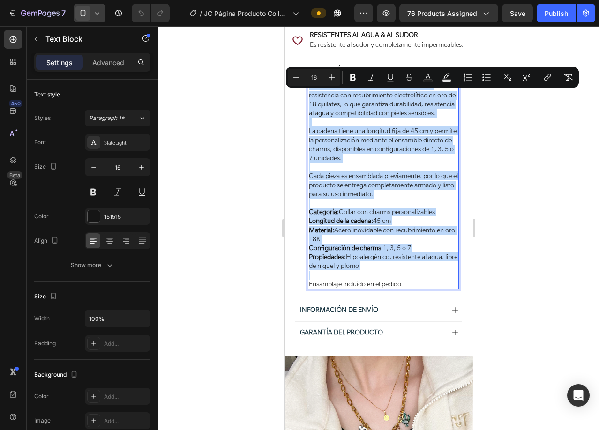
copy div "Collar elaborado en acero inoxidable de alta resistencia con recubrimiento elec…"
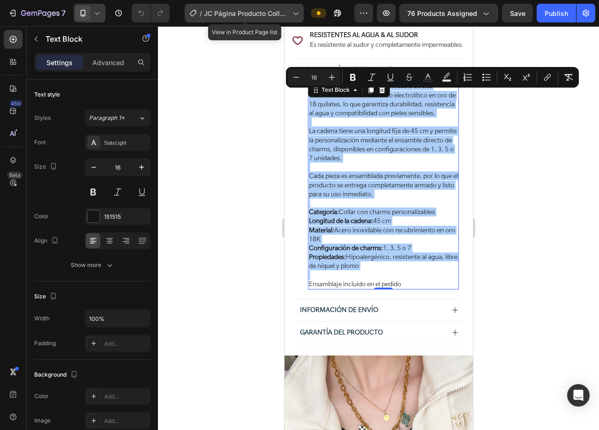
click at [230, 17] on span "JC Página Producto Collares & Charms [DATE]" at bounding box center [246, 13] width 85 height 10
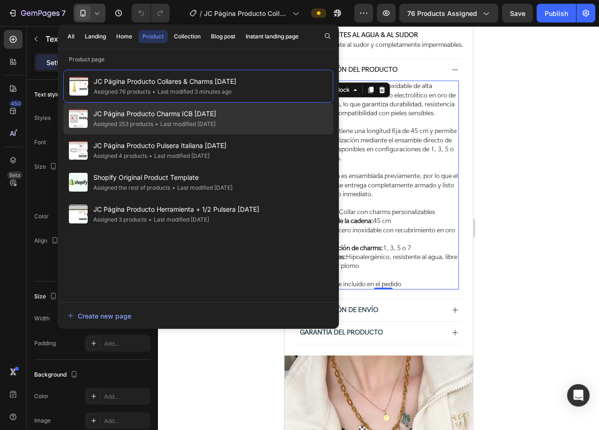
click at [153, 119] on span "JC Página Producto Charms ICB [DATE]" at bounding box center [154, 113] width 123 height 11
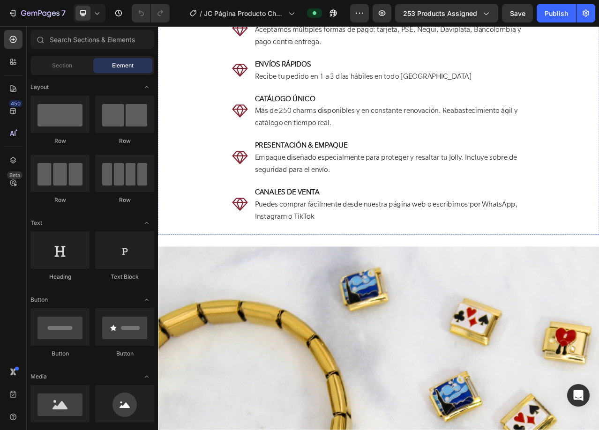
scroll to position [2062, 0]
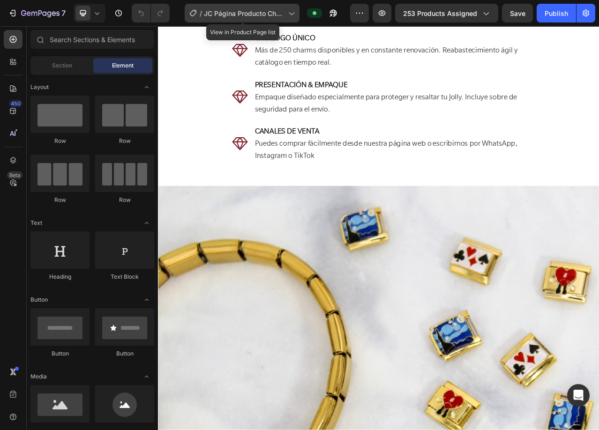
click at [241, 15] on span "JC Página Producto Charms ICB [DATE]" at bounding box center [244, 13] width 81 height 10
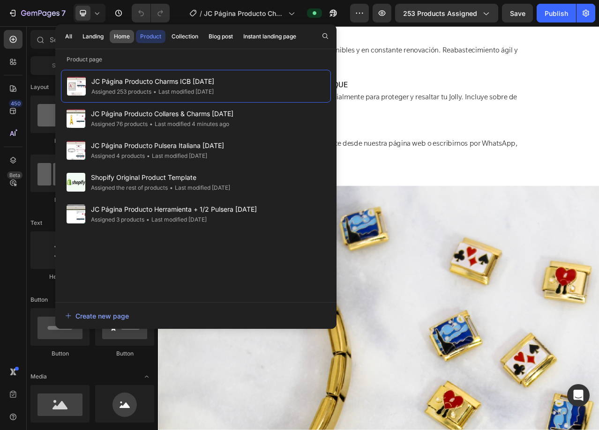
click at [122, 37] on div "Home" at bounding box center [122, 36] width 16 height 8
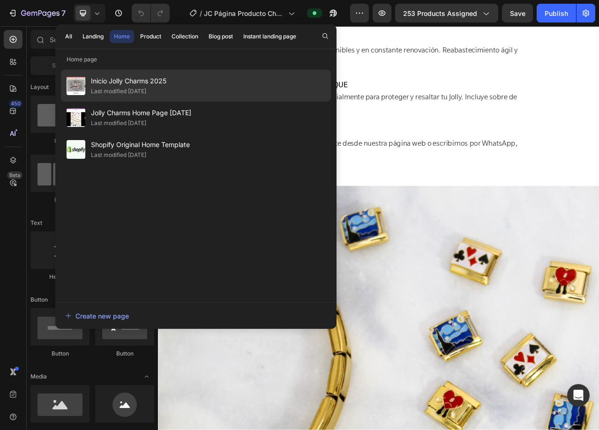
click at [127, 85] on span "Inicio Jolly Charms 2025" at bounding box center [128, 80] width 75 height 11
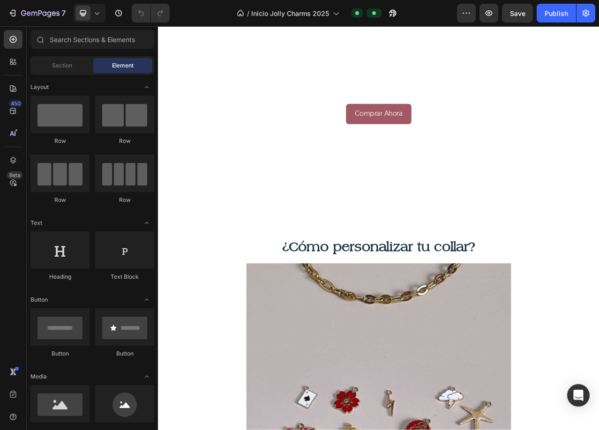
scroll to position [3281, 0]
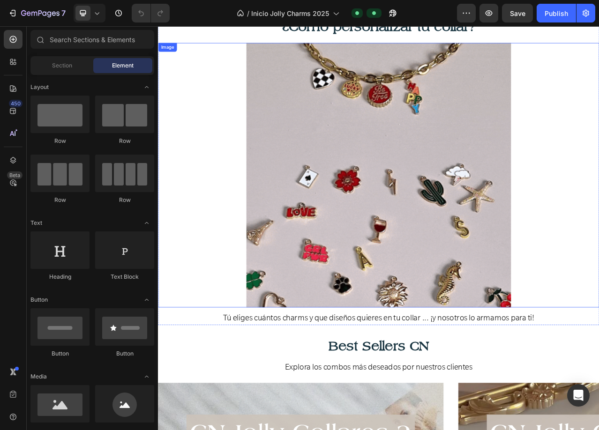
click at [315, 194] on img at bounding box center [438, 216] width 337 height 337
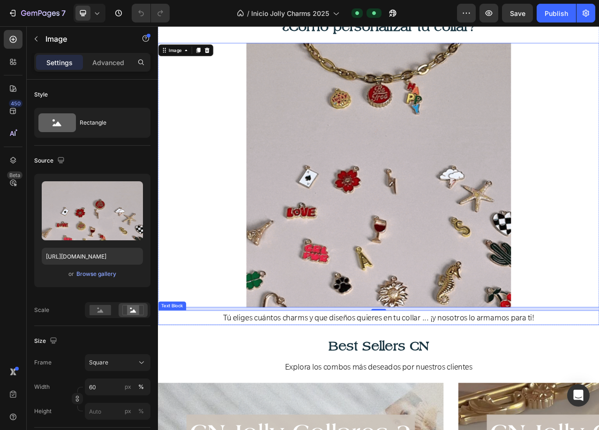
click at [265, 397] on span "Tú eliges cuántos charms y que diseños quieres en tu collar ... ¡y nosotros lo …" at bounding box center [439, 398] width 397 height 13
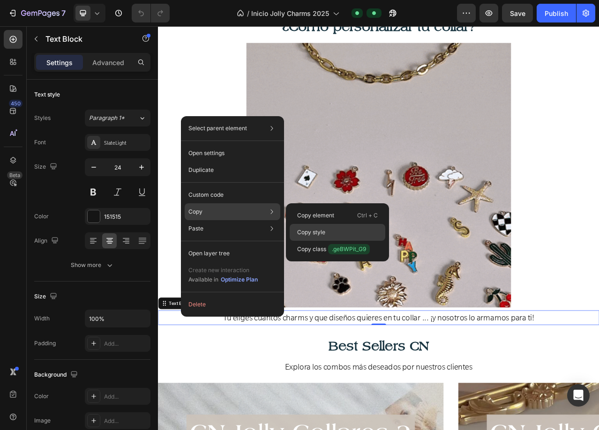
click at [314, 230] on p "Copy style" at bounding box center [311, 232] width 28 height 8
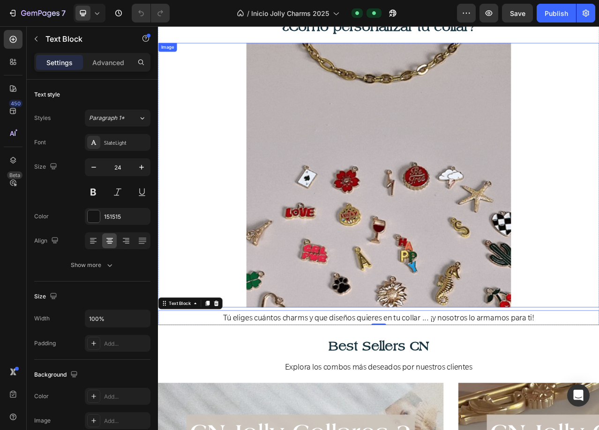
click at [295, 292] on img at bounding box center [438, 216] width 337 height 337
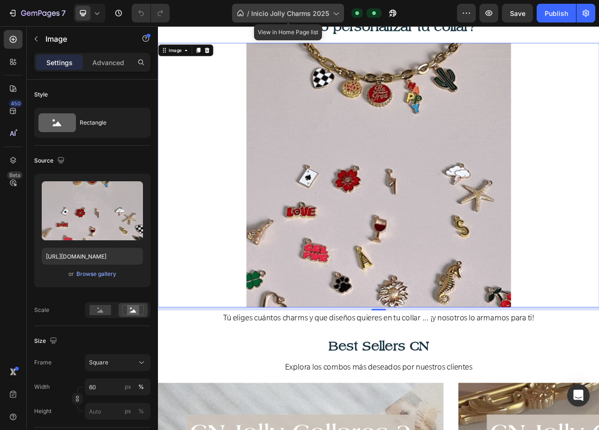
click at [289, 9] on span "Inicio Jolly Charms 2025" at bounding box center [290, 13] width 78 height 10
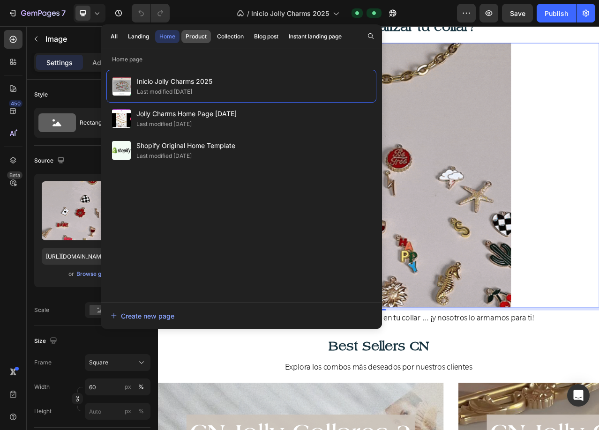
click at [197, 35] on div "Product" at bounding box center [196, 36] width 21 height 8
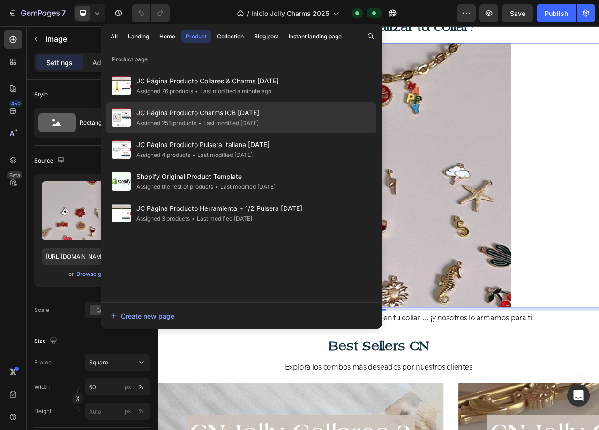
click at [182, 112] on span "JC Página Producto Charms ICB [DATE]" at bounding box center [197, 112] width 123 height 11
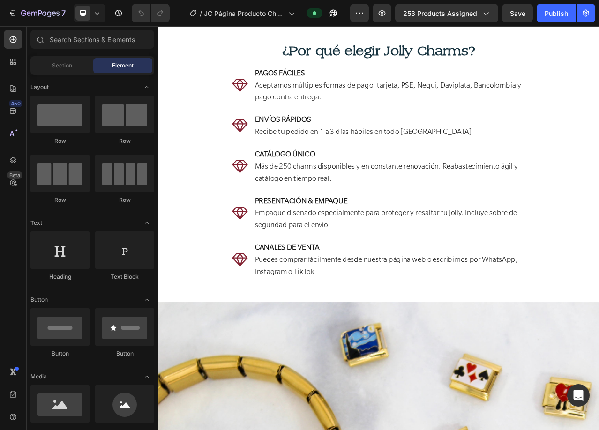
scroll to position [2015, 0]
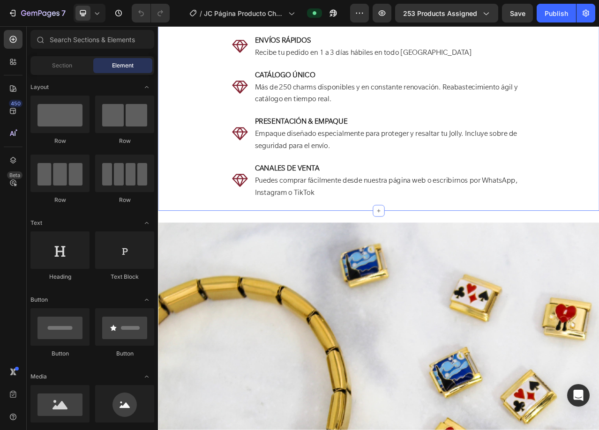
click at [278, 143] on div "¿Por qué elegir Jolly Charms? Heading Icon PAGOS FÁCILES Aceptamos múltiples fo…" at bounding box center [439, 96] width 562 height 332
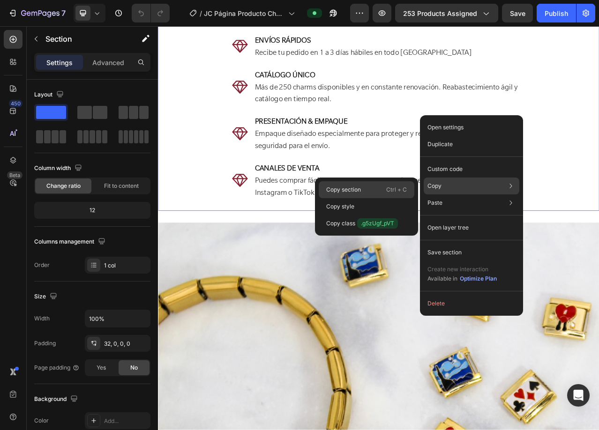
click at [370, 185] on div "Copy section Ctrl + C" at bounding box center [367, 189] width 96 height 17
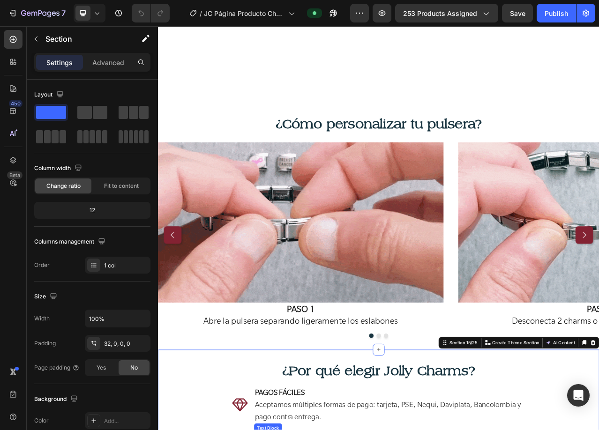
scroll to position [1594, 0]
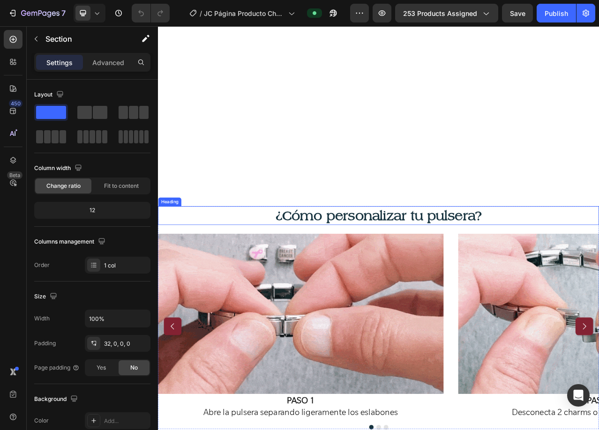
click at [433, 267] on span "¿Cómo personalizar tu pulsera?" at bounding box center [438, 267] width 263 height 19
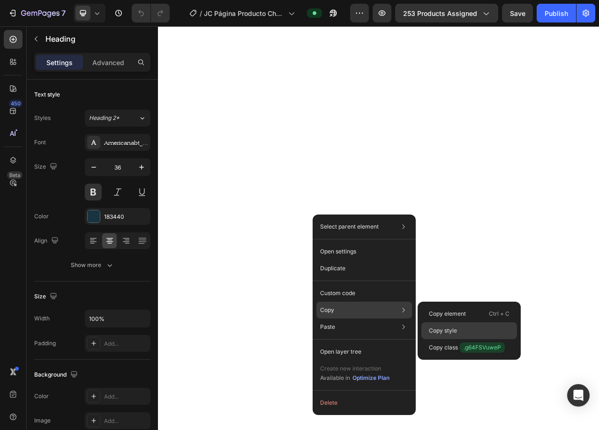
click at [460, 329] on div "Copy style" at bounding box center [469, 330] width 96 height 17
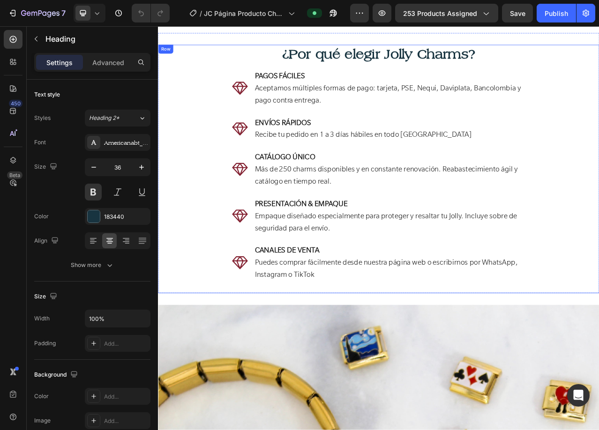
scroll to position [2109, 0]
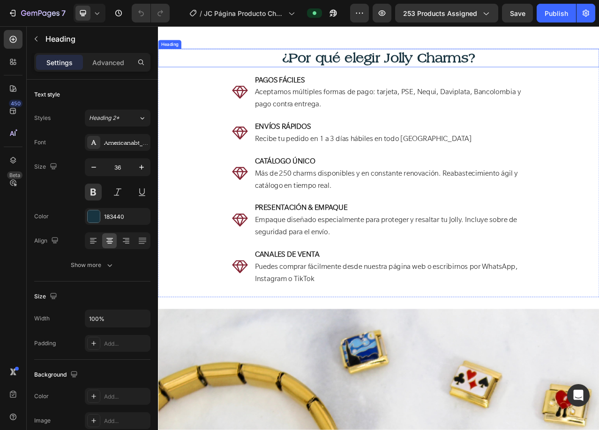
click at [374, 71] on h2 "¿Por qué elegir Jolly Charms?" at bounding box center [439, 67] width 562 height 24
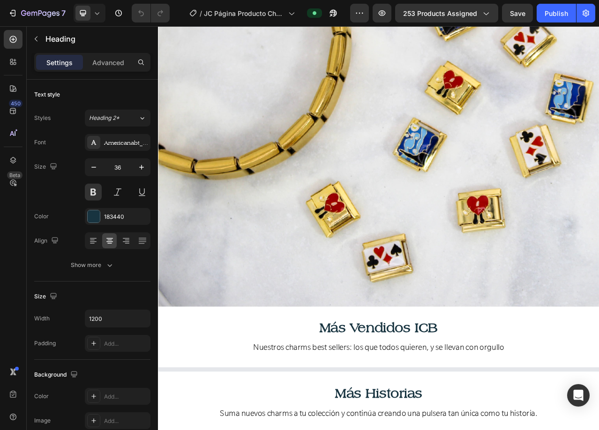
scroll to position [2953, 0]
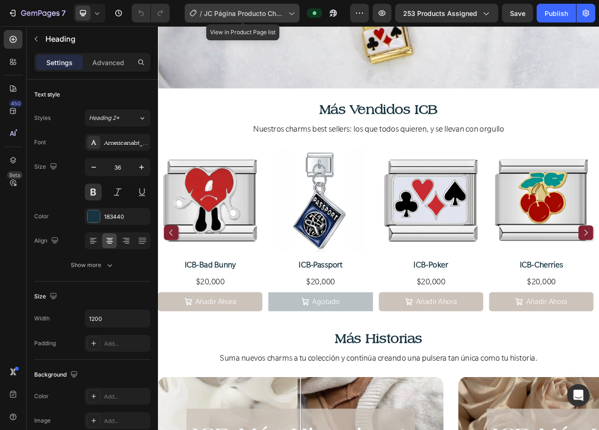
click at [240, 10] on span "JC Página Producto Charms ICB [DATE]" at bounding box center [244, 13] width 81 height 10
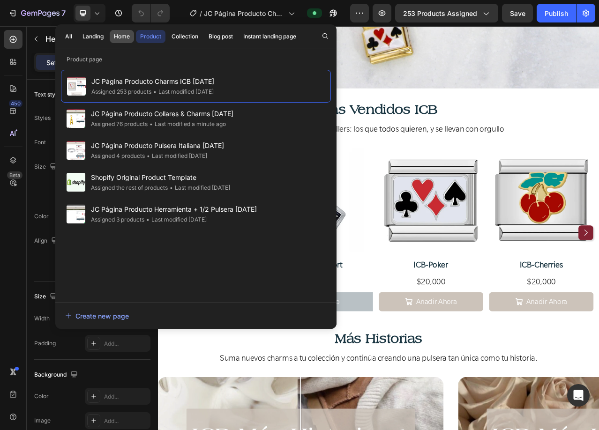
click at [120, 36] on div "Home" at bounding box center [122, 36] width 16 height 8
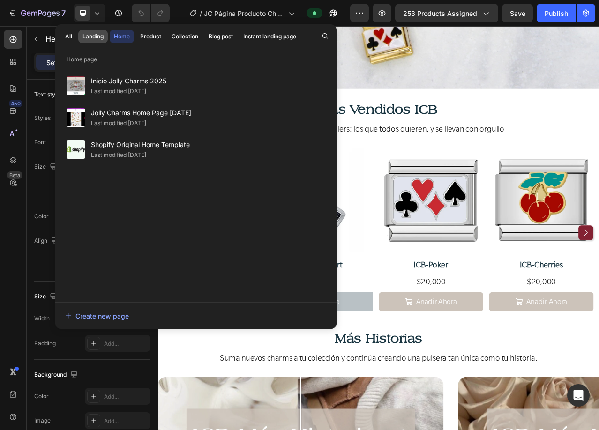
click at [89, 34] on div "Landing" at bounding box center [92, 36] width 21 height 8
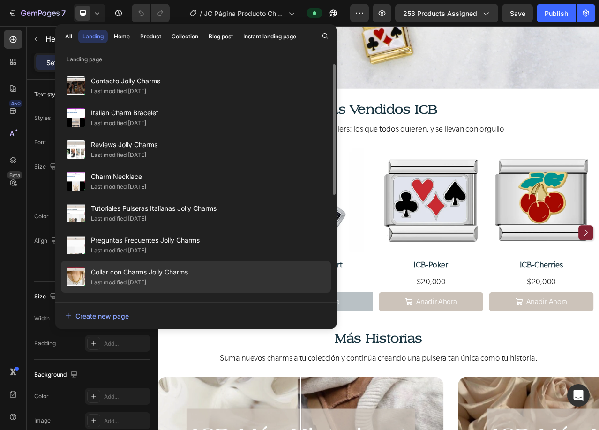
click at [132, 276] on span "Collar con Charms Jolly Charms" at bounding box center [139, 272] width 97 height 11
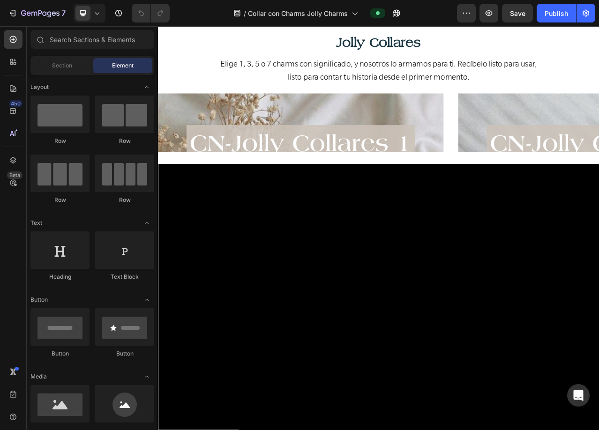
scroll to position [890, 0]
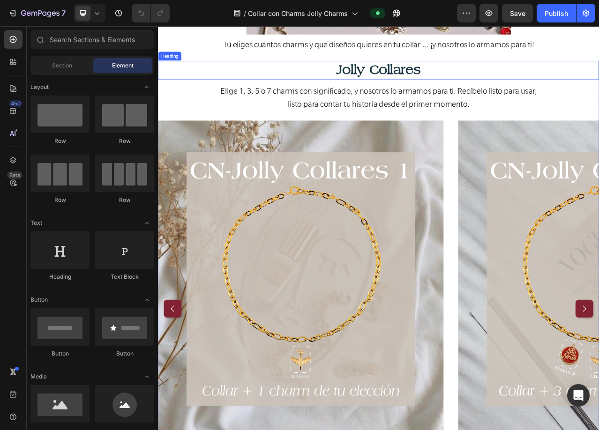
click at [341, 74] on h2 "Jolly Collares" at bounding box center [439, 82] width 562 height 24
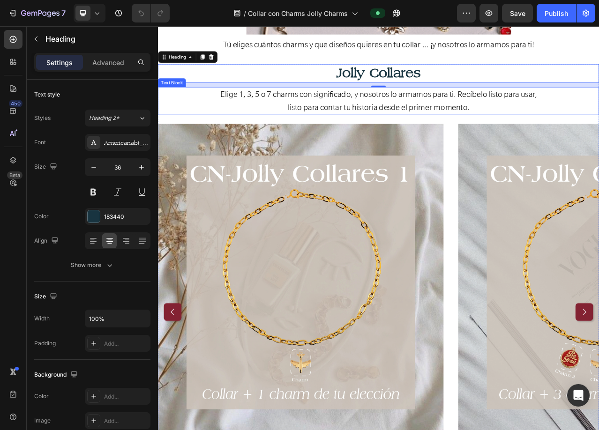
click at [217, 114] on p "Elige 1, 3, 5 o 7 charms con significado, y nosotros lo armamos para ti. Recíbe…" at bounding box center [439, 113] width 561 height 17
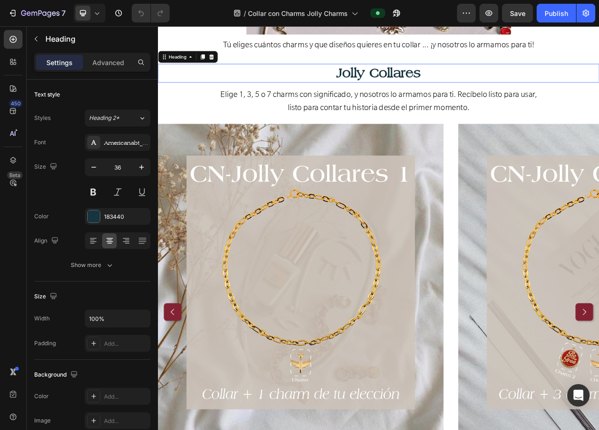
click at [346, 82] on h2 "Jolly Collares" at bounding box center [439, 87] width 562 height 24
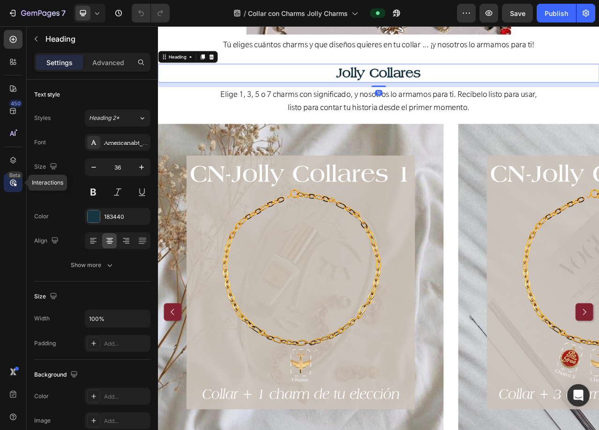
click at [15, 189] on div "Beta" at bounding box center [13, 182] width 19 height 19
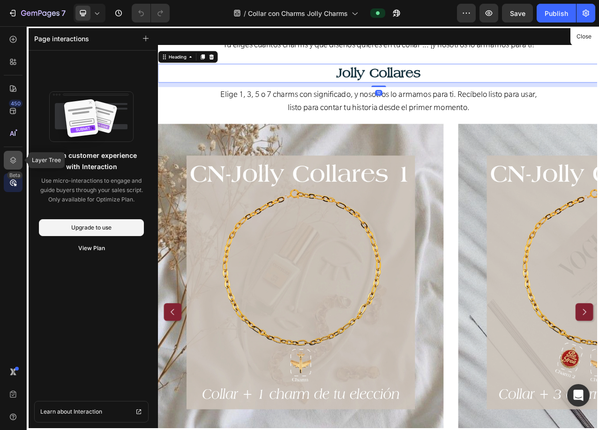
click at [17, 157] on icon at bounding box center [12, 160] width 9 height 9
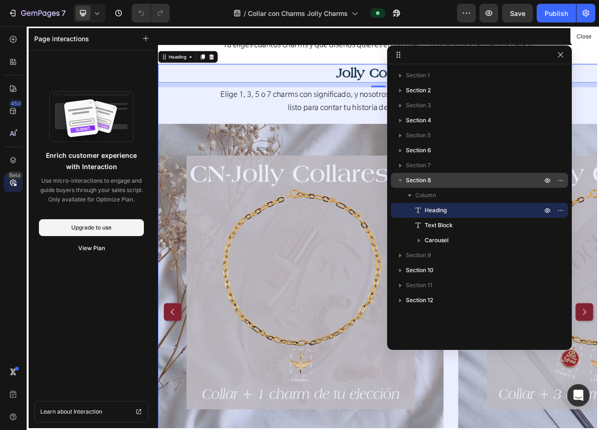
click at [468, 181] on p "Section 8" at bounding box center [475, 180] width 138 height 9
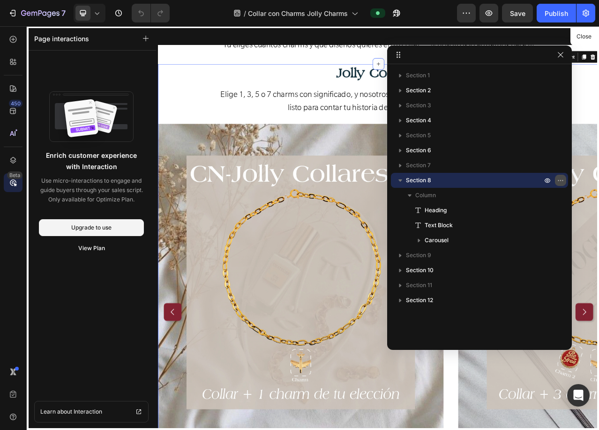
click at [561, 180] on icon "button" at bounding box center [560, 180] width 7 height 7
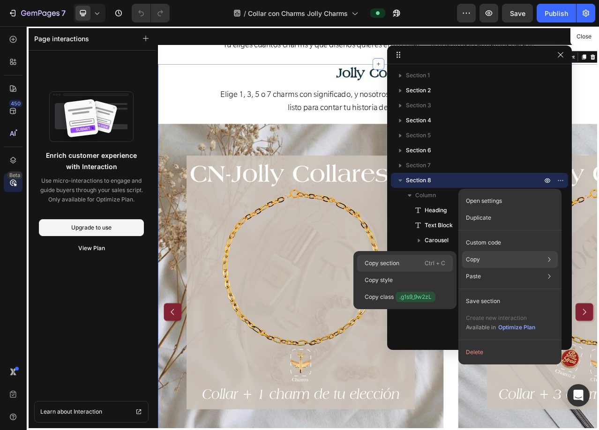
click at [400, 265] on div "Copy section Ctrl + C" at bounding box center [405, 263] width 96 height 17
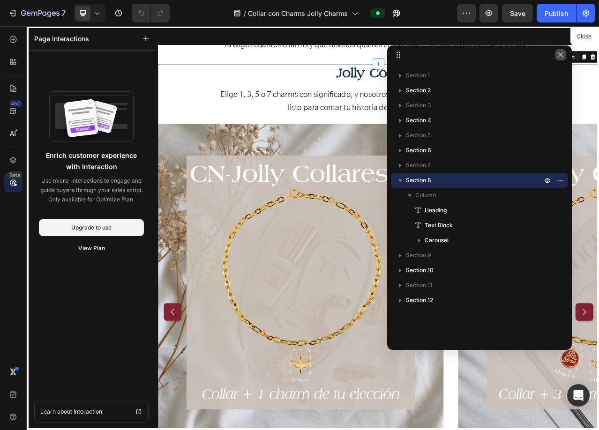
click at [561, 54] on icon "button" at bounding box center [560, 54] width 5 height 5
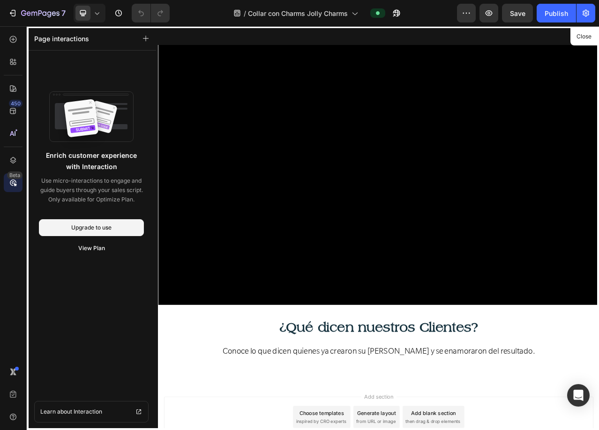
scroll to position [2224, 0]
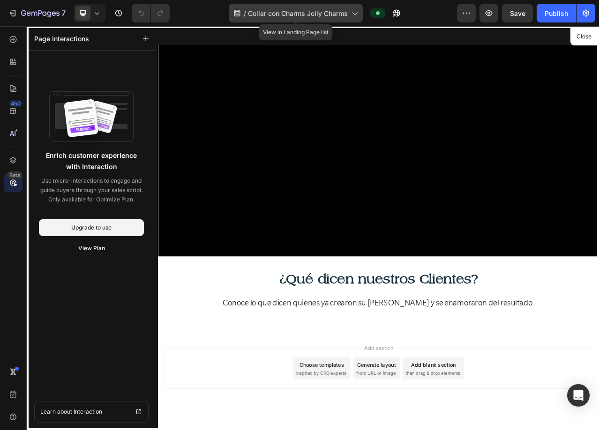
click at [283, 11] on span "Collar con Charms Jolly Charms" at bounding box center [298, 13] width 100 height 10
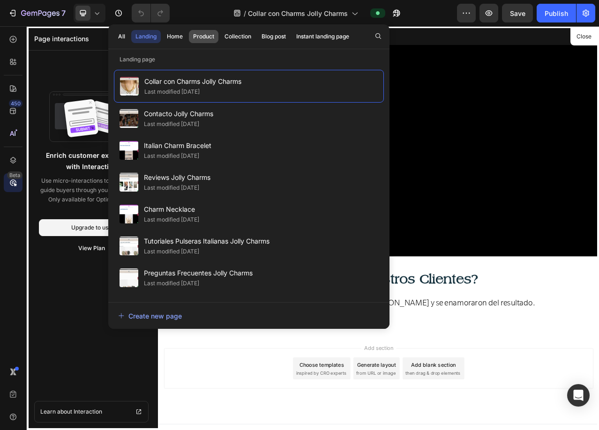
click at [206, 34] on div "Product" at bounding box center [203, 36] width 21 height 8
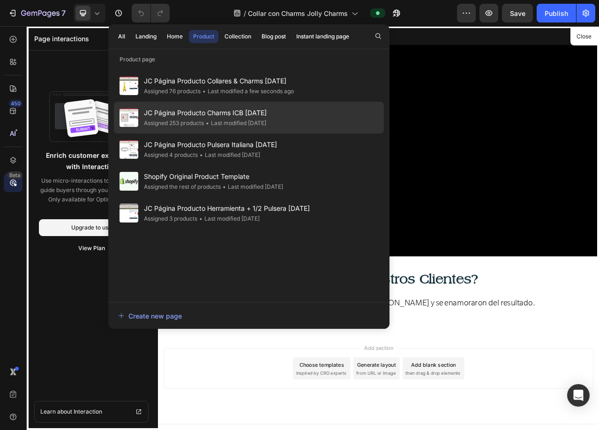
click at [189, 110] on span "JC Página Producto Charms ICB SEPT 2025" at bounding box center [205, 112] width 123 height 11
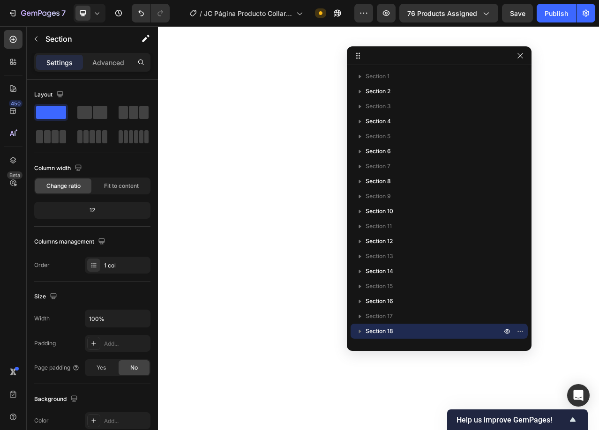
click at [98, 62] on p "Advanced" at bounding box center [108, 63] width 32 height 10
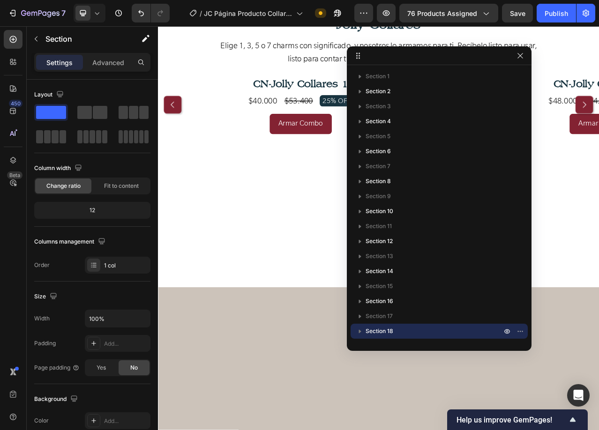
scroll to position [103, 0]
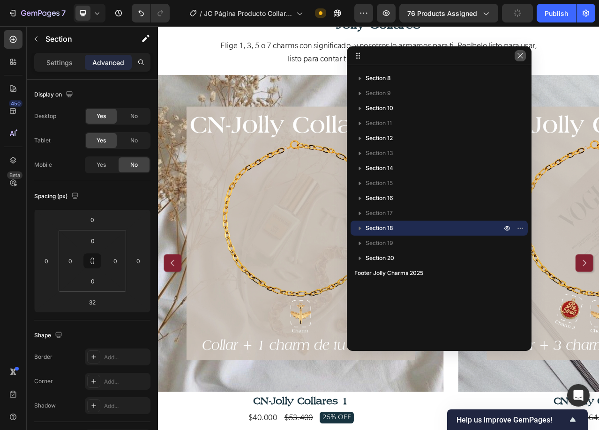
click at [521, 59] on icon "button" at bounding box center [519, 55] width 7 height 7
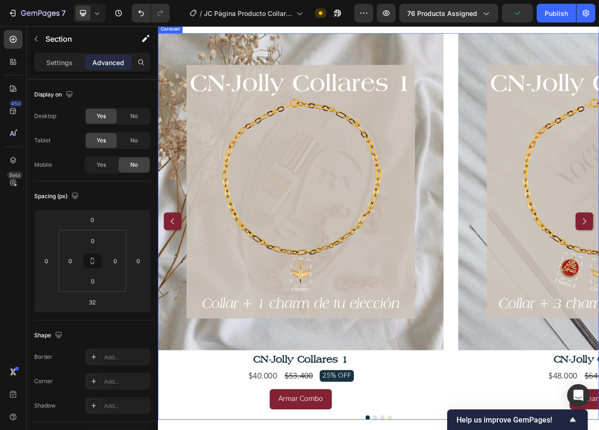
scroll to position [3092, 0]
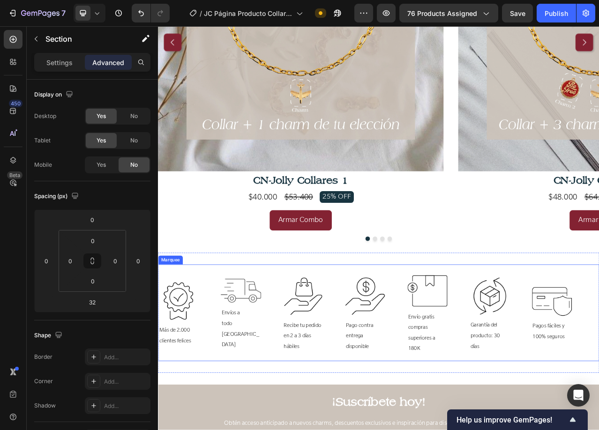
click at [544, 379] on div "Image Envío gratis compras superiores a 180K Text Block" at bounding box center [515, 391] width 79 height 107
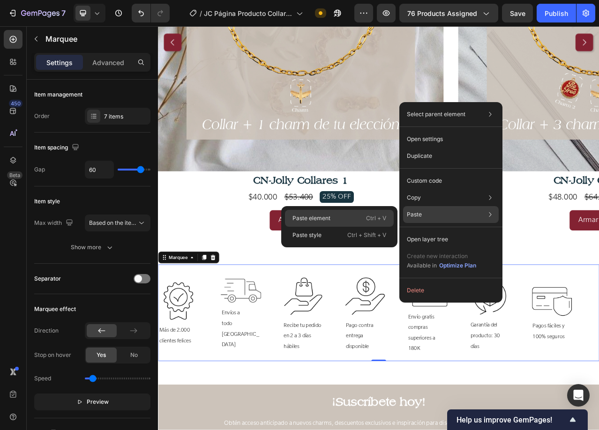
click at [344, 219] on div "Paste element Ctrl + V" at bounding box center [339, 218] width 109 height 17
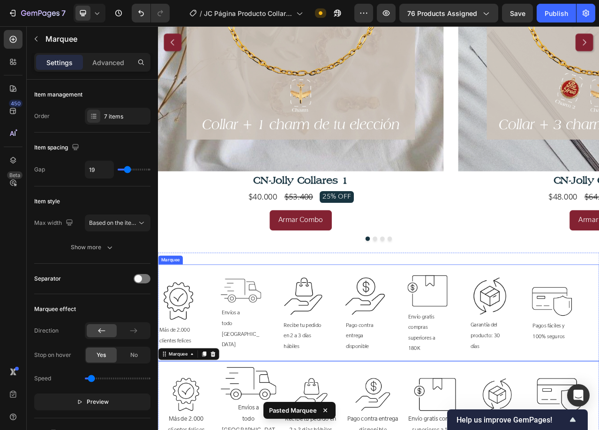
click at [456, 362] on div "Image Pago contra entrega disponible Text Block" at bounding box center [436, 392] width 79 height 102
click at [224, 322] on icon at bounding box center [227, 321] width 7 height 7
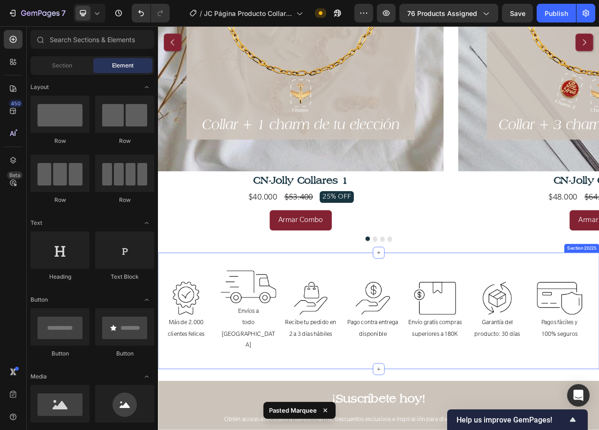
click at [369, 322] on div "Image Más de 2.000 clientes felices Text Block Image Envíos a todo [GEOGRAPHIC_…" at bounding box center [439, 389] width 562 height 149
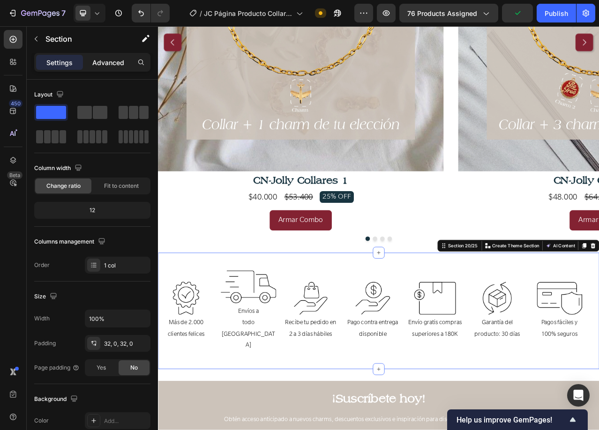
click at [116, 64] on p "Advanced" at bounding box center [108, 63] width 32 height 10
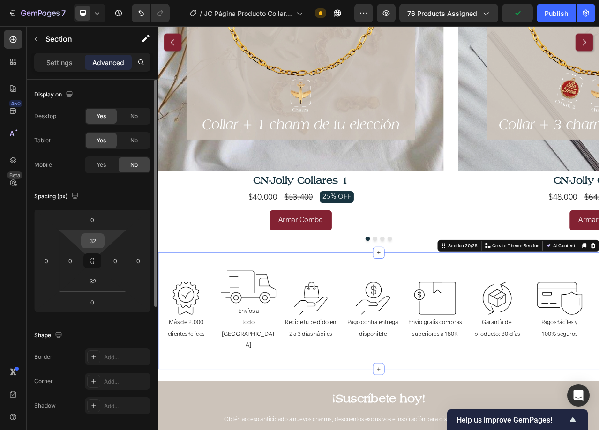
click at [99, 237] on input "32" at bounding box center [92, 241] width 19 height 14
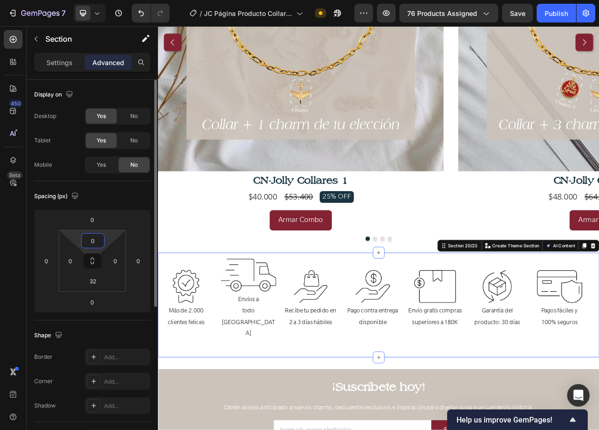
type input "0"
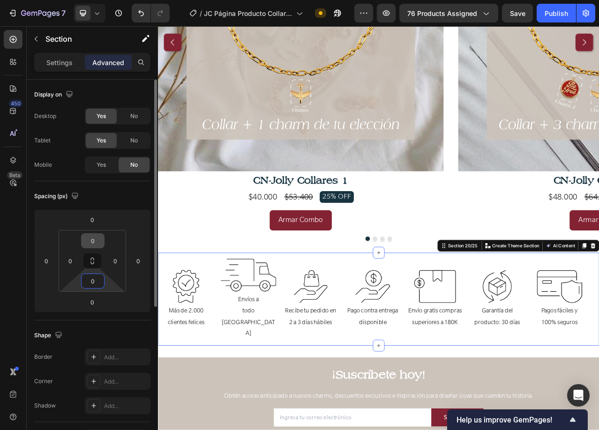
type input "0"
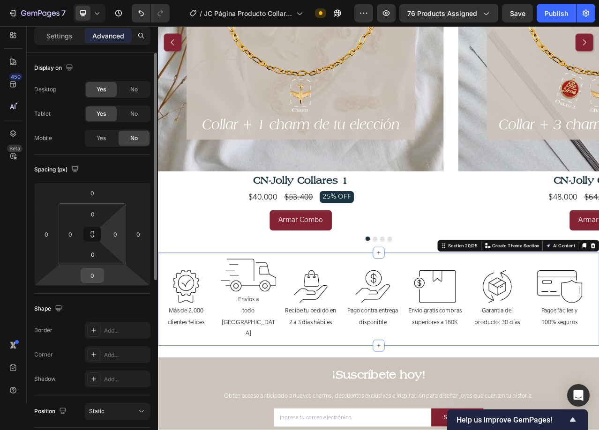
click at [96, 273] on input "0" at bounding box center [92, 276] width 19 height 14
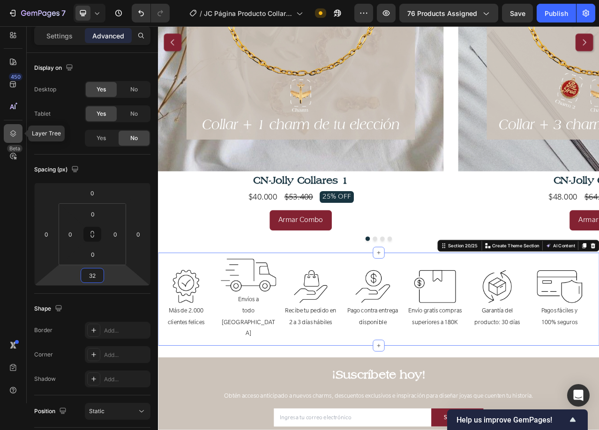
type input "32"
click at [14, 138] on icon at bounding box center [12, 133] width 9 height 9
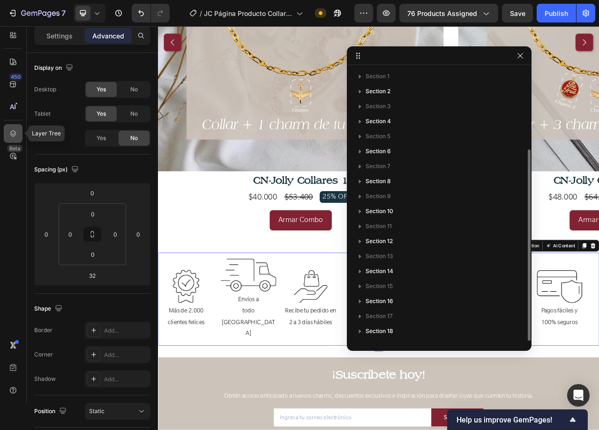
scroll to position [43, 0]
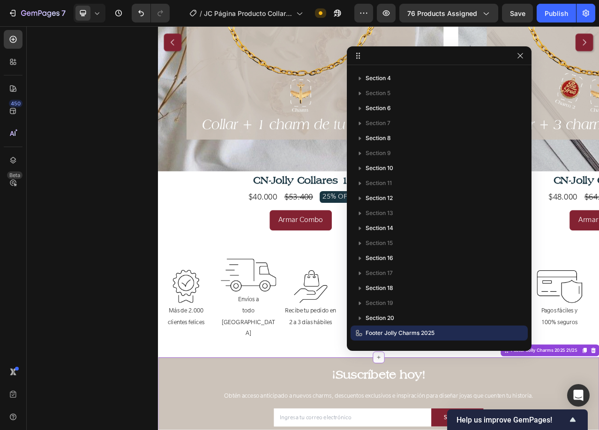
scroll to position [0, 0]
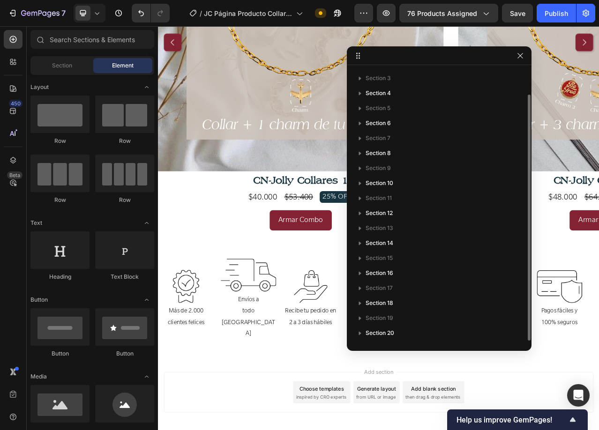
scroll to position [28, 0]
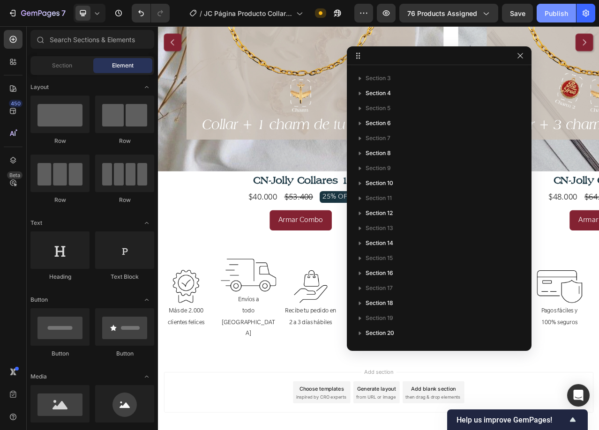
click at [544, 13] on button "Publish" at bounding box center [556, 13] width 39 height 19
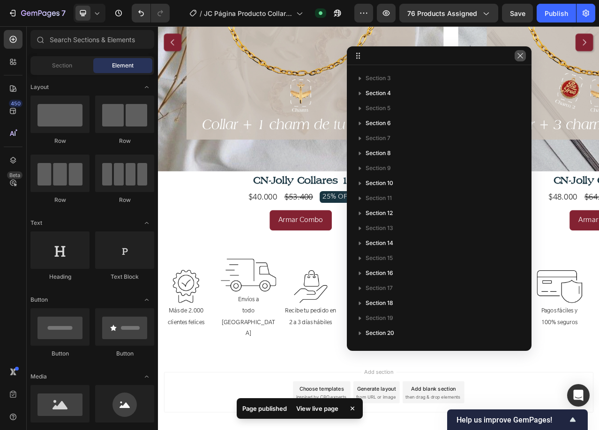
click at [522, 57] on icon "button" at bounding box center [519, 55] width 7 height 7
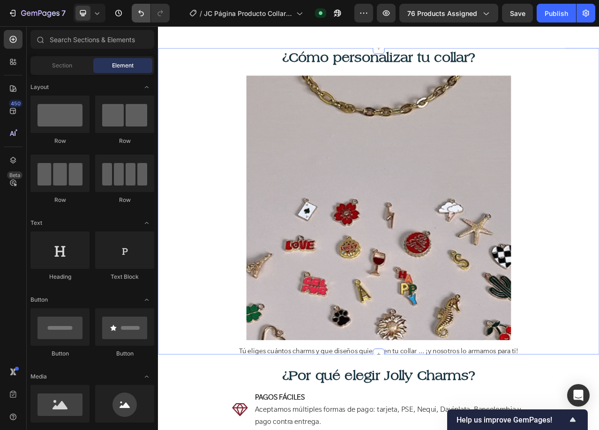
scroll to position [1686, 0]
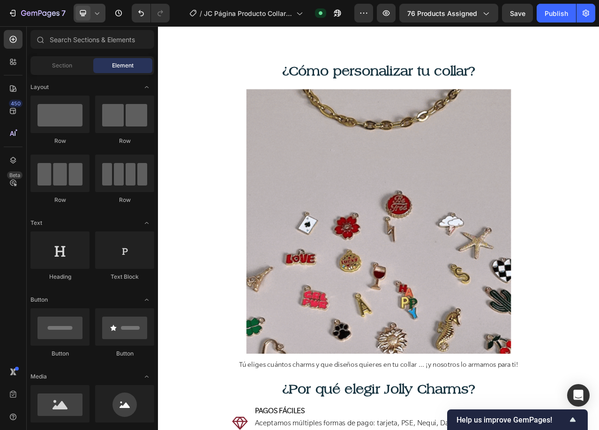
click at [98, 13] on icon at bounding box center [97, 13] width 4 height 2
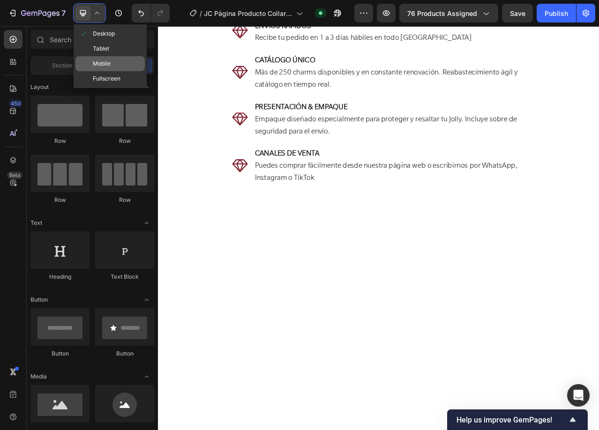
click at [97, 65] on span "Mobile" at bounding box center [102, 63] width 18 height 9
click at [521, 54] on div at bounding box center [378, 228] width 441 height 404
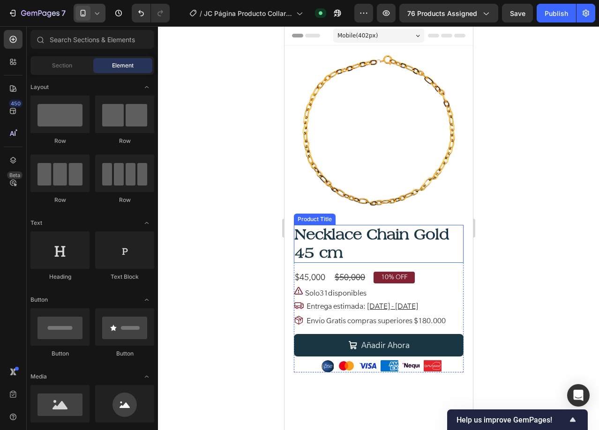
click at [324, 225] on h1 "Necklace Chain Gold 45 cm" at bounding box center [378, 244] width 170 height 38
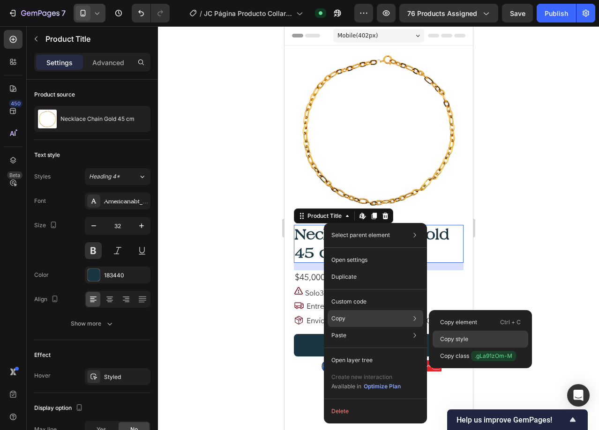
drag, startPoint x: 467, startPoint y: 339, endPoint x: 138, endPoint y: 301, distance: 331.2
click at [467, 339] on p "Copy style" at bounding box center [454, 339] width 28 height 8
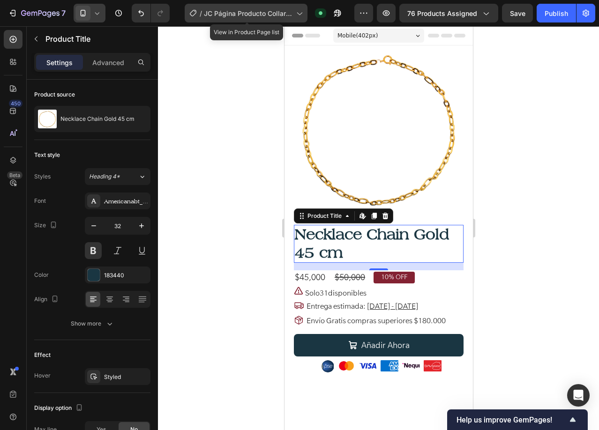
click at [236, 9] on span "JC Página Producto Collares & Charms [DATE]" at bounding box center [248, 13] width 89 height 10
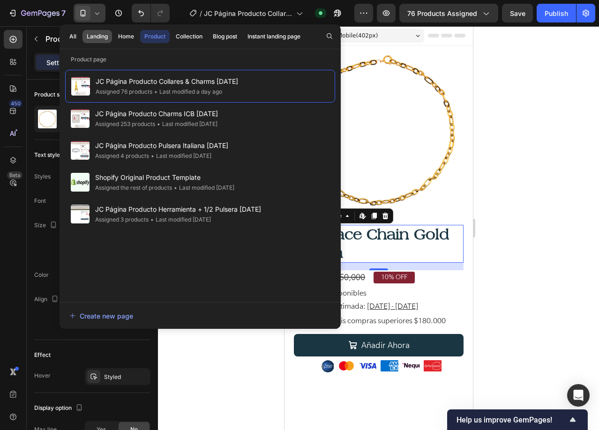
click at [97, 39] on div "Landing" at bounding box center [97, 36] width 21 height 8
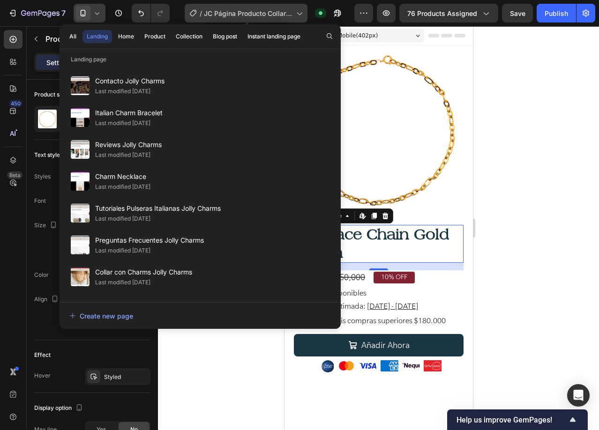
click at [224, 13] on span "JC Página Producto Collares & Charms [DATE]" at bounding box center [248, 13] width 89 height 10
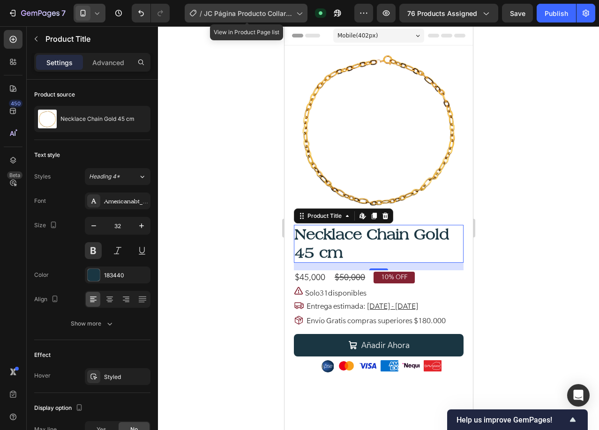
click at [219, 12] on span "JC Página Producto Collares & Charms [DATE]" at bounding box center [248, 13] width 89 height 10
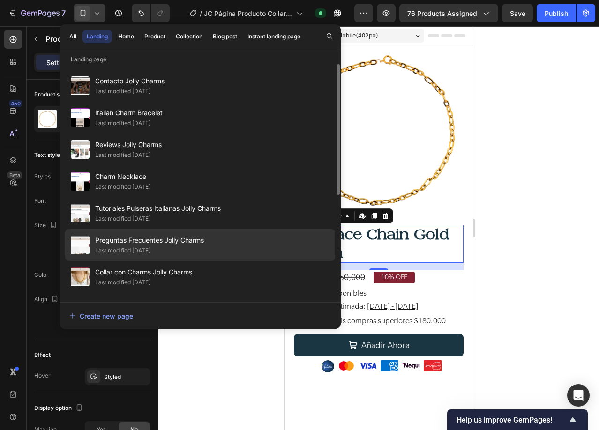
click at [138, 253] on div "Last modified [DATE]" at bounding box center [122, 250] width 55 height 9
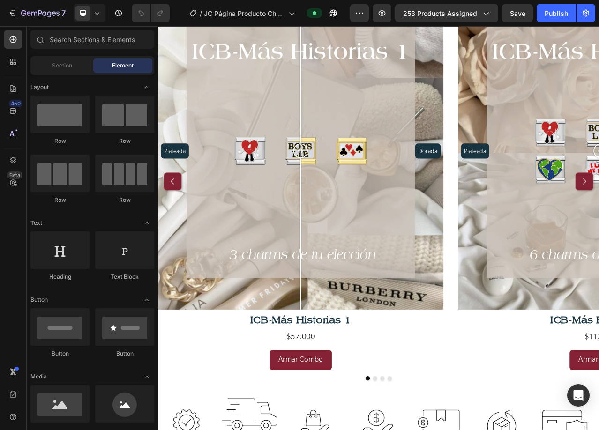
scroll to position [3614, 0]
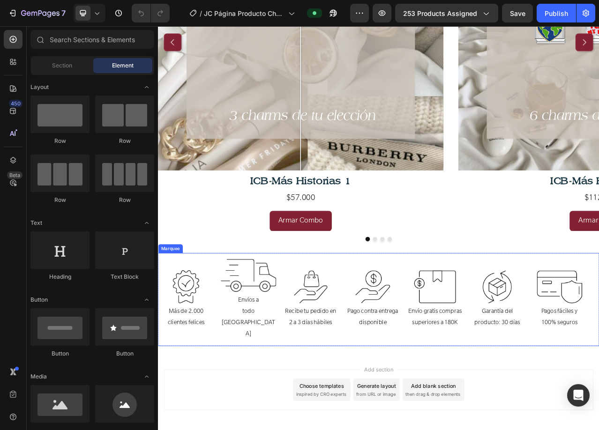
click at [392, 368] on div "Image Recibe tu pedido en 2 a 3 [PERSON_NAME] hábiles Text Block" at bounding box center [356, 375] width 79 height 75
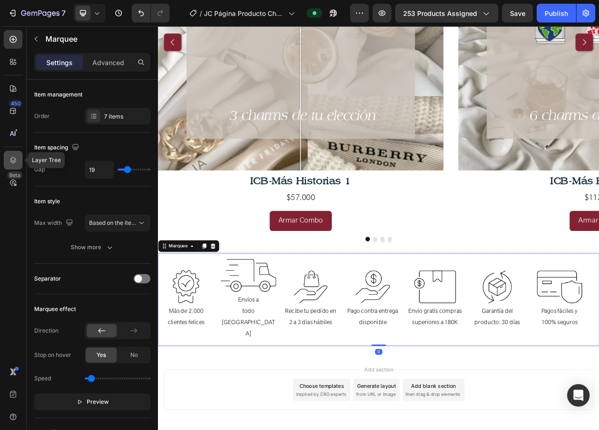
click at [17, 157] on icon at bounding box center [12, 160] width 9 height 9
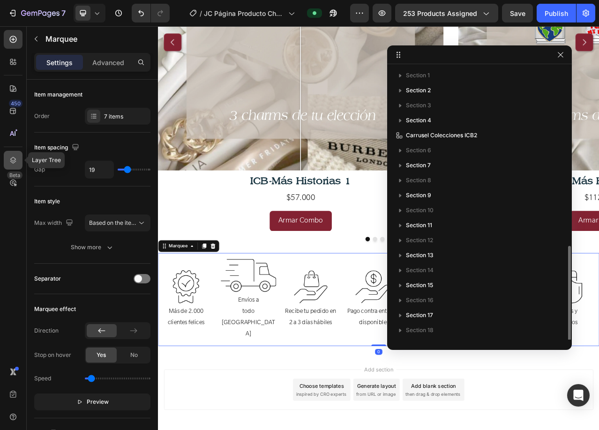
scroll to position [103, 0]
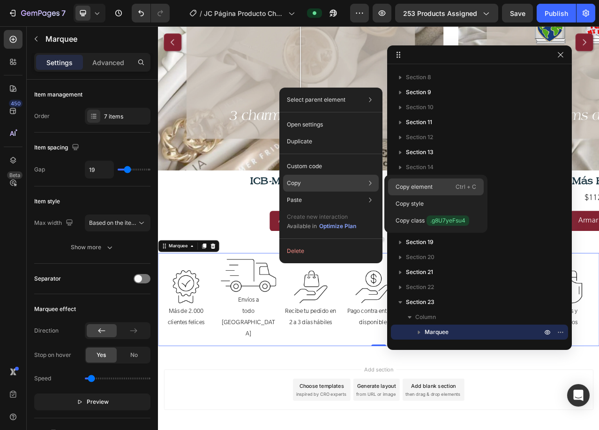
click at [430, 187] on p "Copy element" at bounding box center [414, 187] width 37 height 8
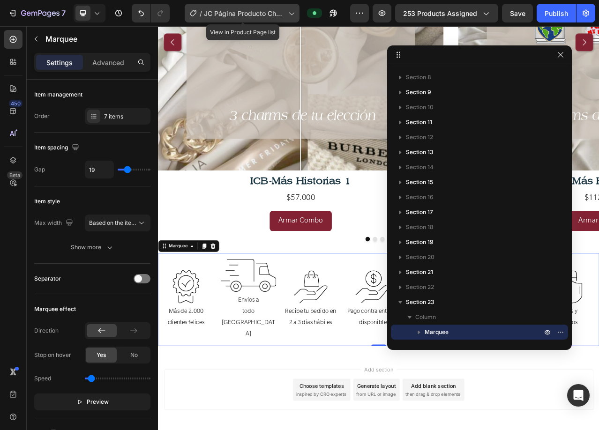
click at [218, 9] on span "JC Página Producto Charms ICB [DATE]" at bounding box center [244, 13] width 81 height 10
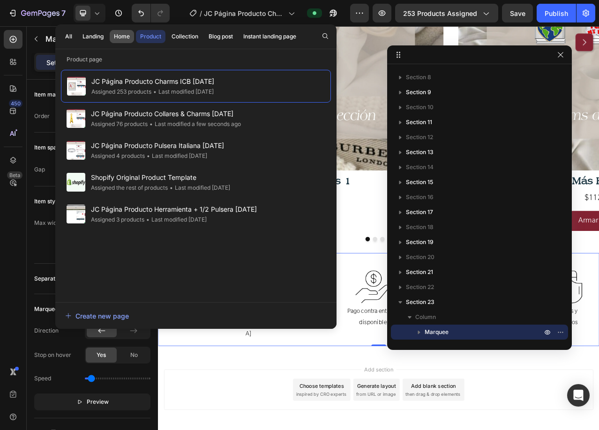
click at [119, 35] on div "Home" at bounding box center [122, 36] width 16 height 8
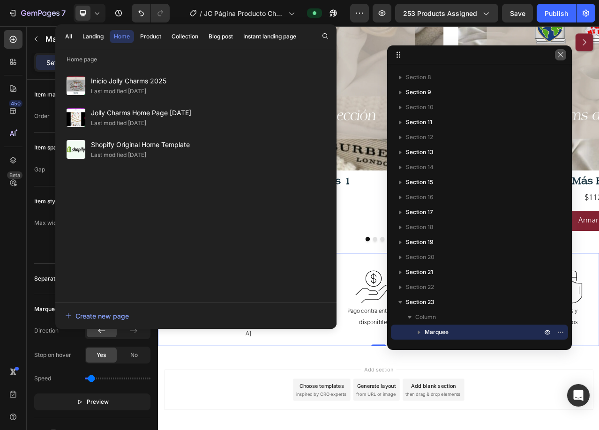
click at [561, 59] on button "button" at bounding box center [560, 54] width 11 height 11
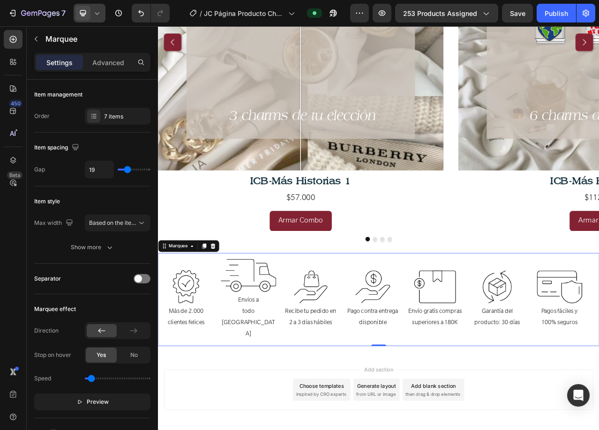
click at [99, 15] on icon at bounding box center [96, 12] width 9 height 9
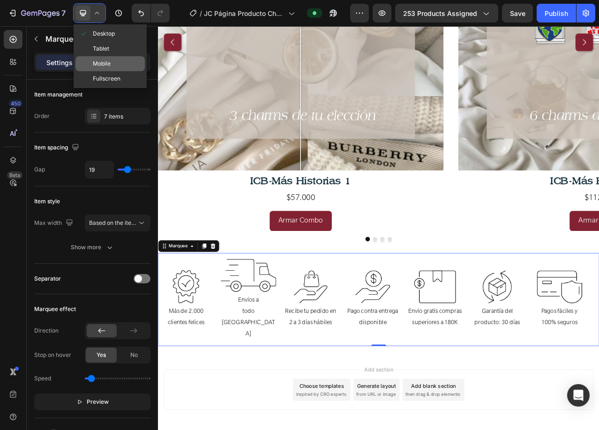
click at [104, 67] on span "Mobile" at bounding box center [102, 63] width 18 height 9
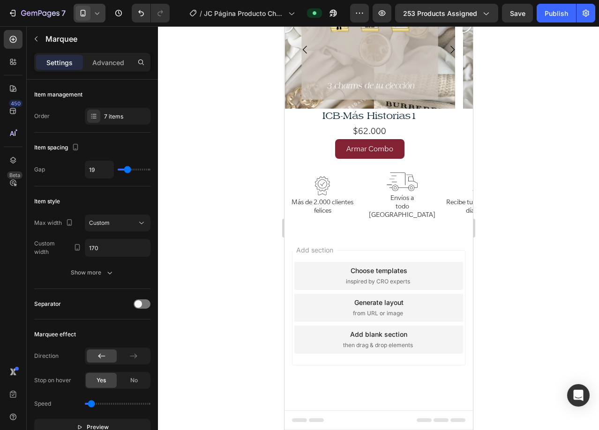
type input "10"
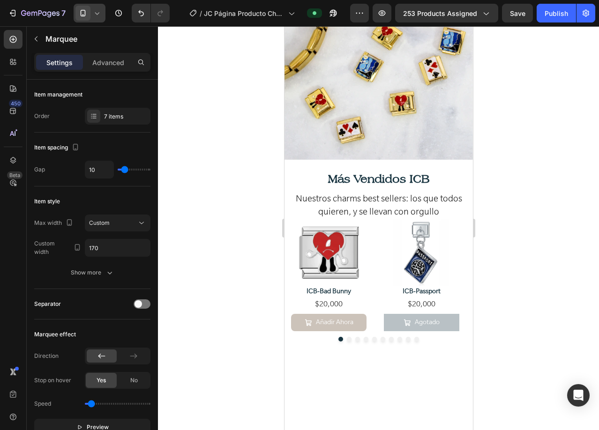
scroll to position [1429, 0]
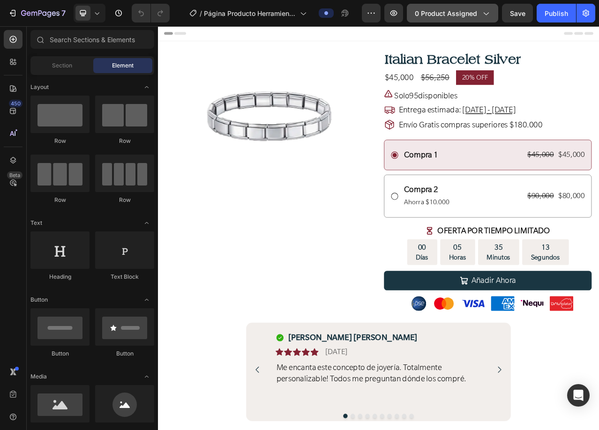
click at [444, 16] on span "0 product assigned" at bounding box center [446, 13] width 62 height 10
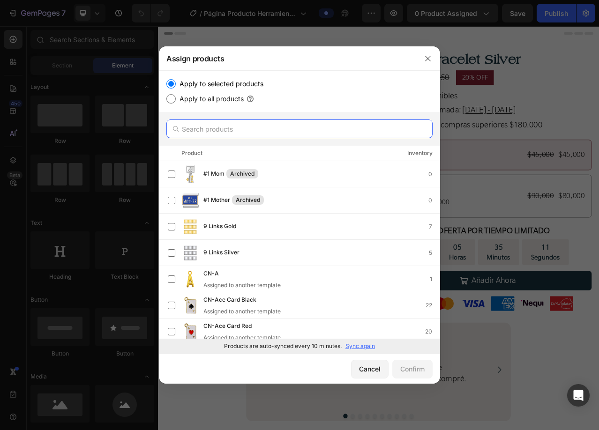
click at [322, 130] on input "text" at bounding box center [299, 129] width 266 height 19
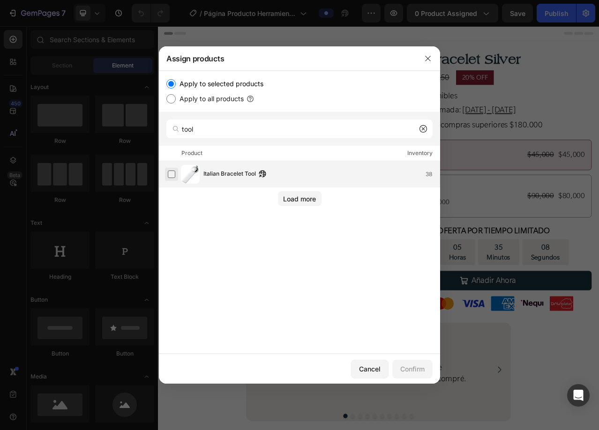
click at [172, 172] on label at bounding box center [171, 174] width 7 height 7
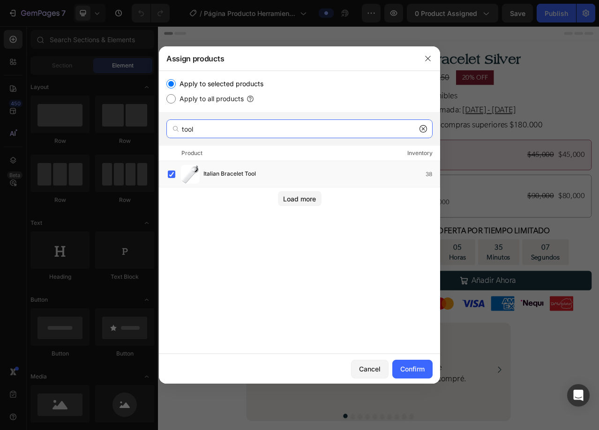
click at [204, 135] on input "tool" at bounding box center [299, 129] width 266 height 19
type input "9 links"
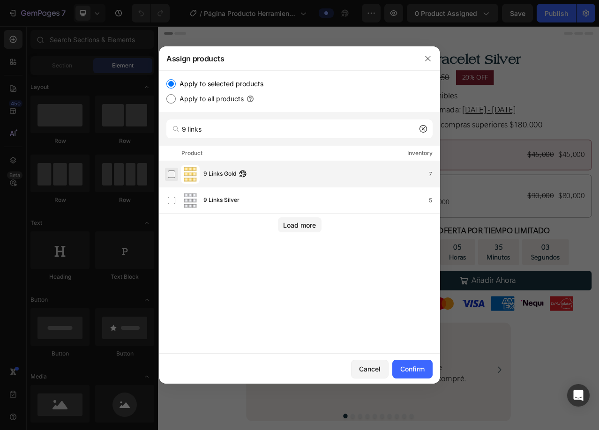
click at [175, 174] on label at bounding box center [171, 174] width 7 height 7
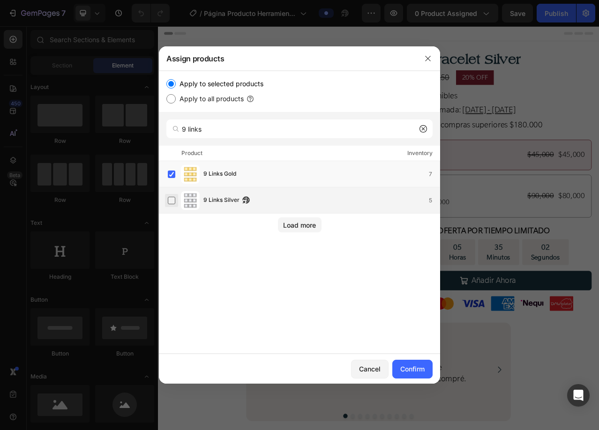
click at [174, 201] on label at bounding box center [171, 200] width 7 height 7
click at [403, 369] on div "Confirm" at bounding box center [412, 369] width 24 height 10
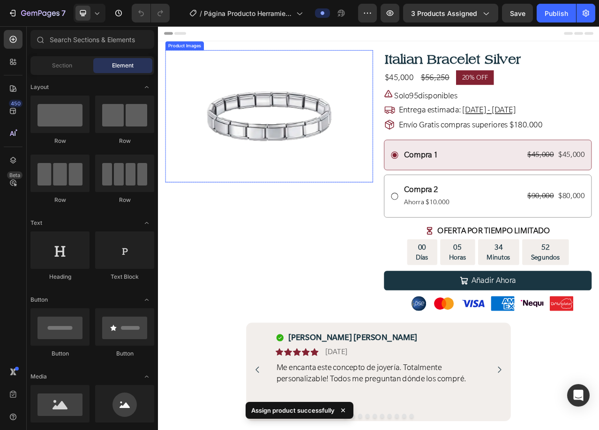
click at [308, 155] on img at bounding box center [300, 141] width 169 height 169
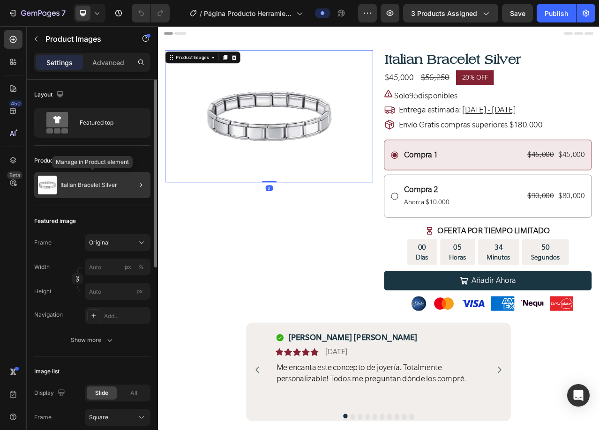
click at [119, 187] on div "Italian Bracelet Silver" at bounding box center [92, 185] width 116 height 26
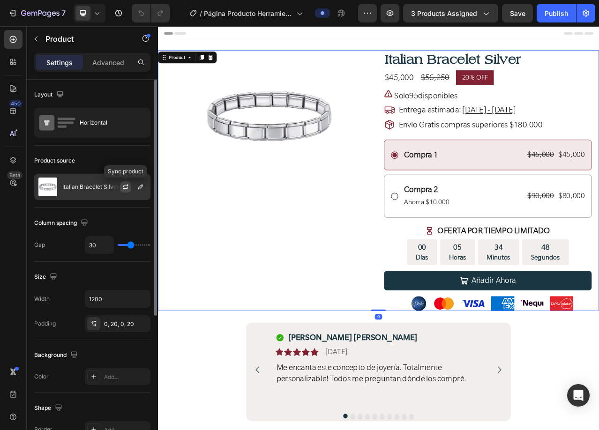
click at [126, 187] on icon "button" at bounding box center [125, 186] width 7 height 7
click at [143, 188] on icon "button" at bounding box center [140, 186] width 7 height 7
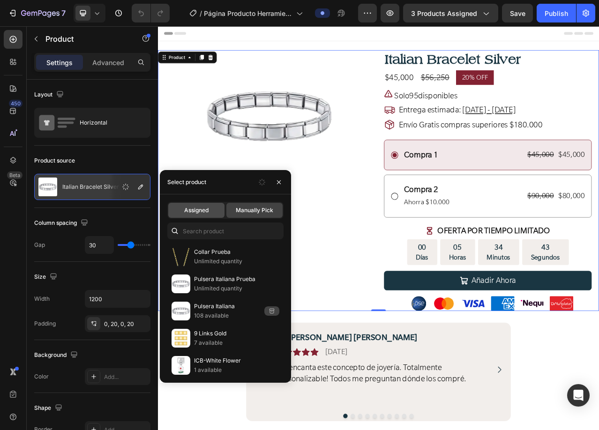
click at [198, 213] on span "Assigned" at bounding box center [196, 210] width 24 height 8
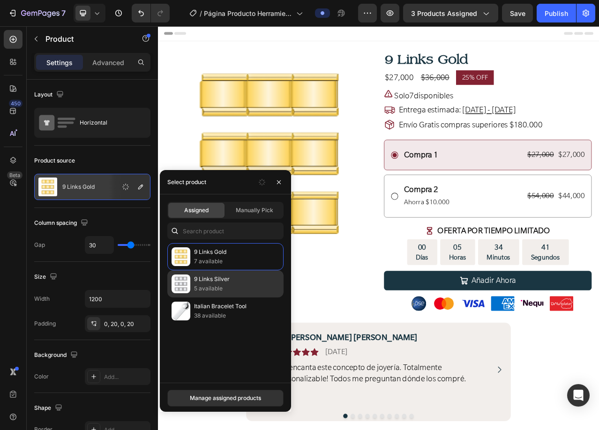
click at [232, 285] on p "5 available" at bounding box center [236, 288] width 85 height 9
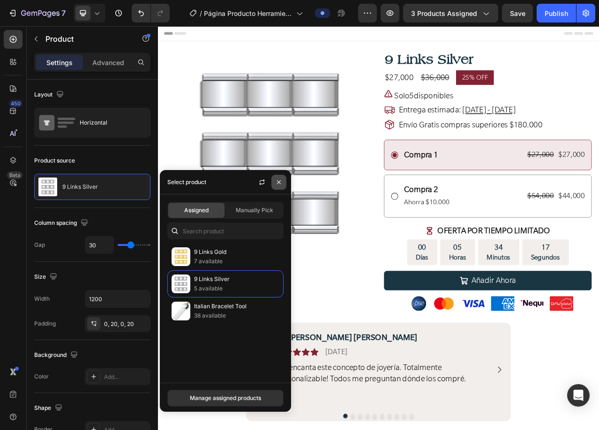
drag, startPoint x: 277, startPoint y: 181, endPoint x: 69, endPoint y: 131, distance: 214.5
click at [277, 181] on icon "button" at bounding box center [278, 182] width 7 height 7
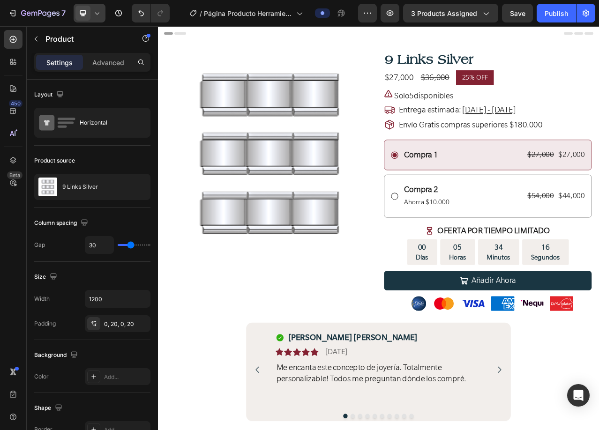
click at [97, 13] on icon at bounding box center [96, 12] width 9 height 9
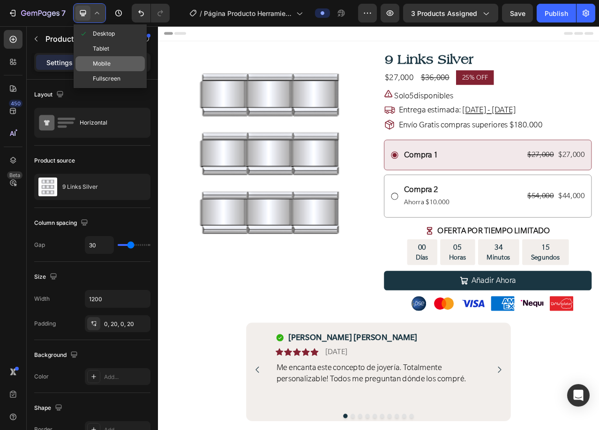
click at [101, 66] on span "Mobile" at bounding box center [102, 63] width 18 height 9
type input "0"
type input "100%"
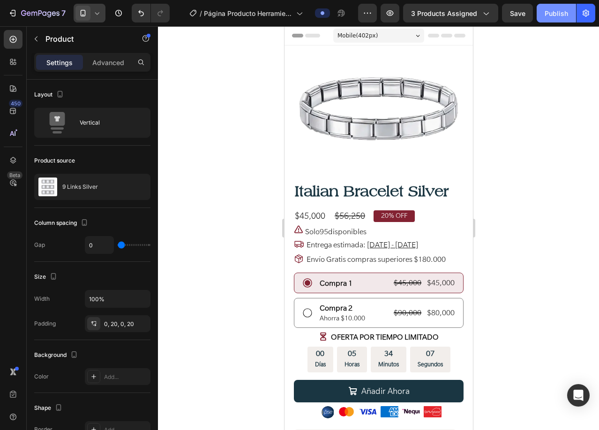
click at [566, 11] on div "Publish" at bounding box center [556, 13] width 23 height 10
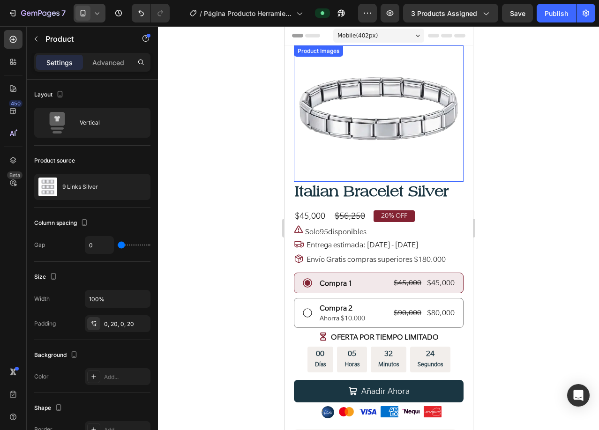
click at [354, 135] on img at bounding box center [378, 108] width 169 height 127
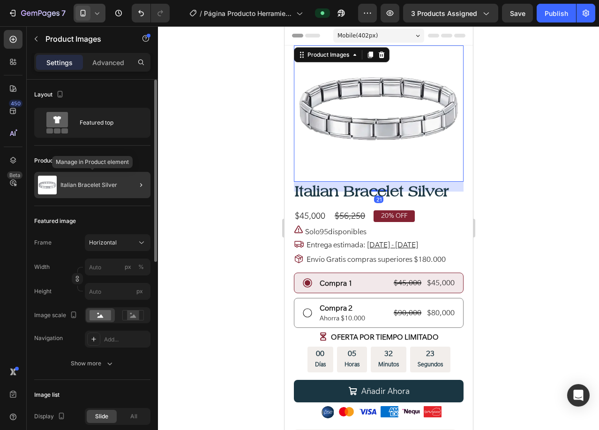
click at [111, 182] on p "Italian Bracelet Silver" at bounding box center [88, 185] width 57 height 7
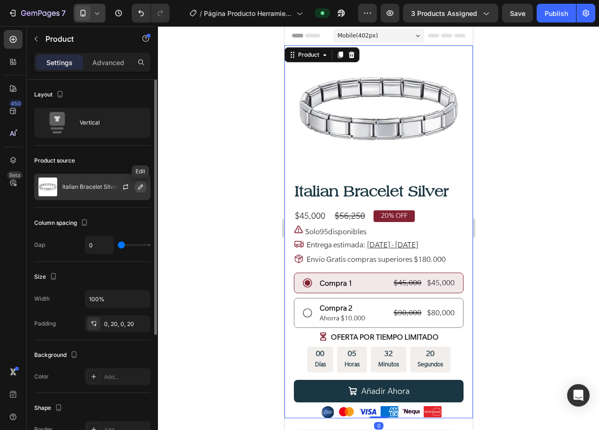
click at [139, 187] on icon "button" at bounding box center [140, 187] width 5 height 5
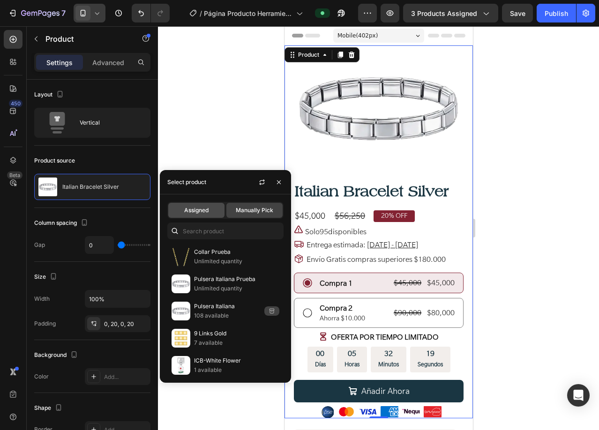
click at [191, 210] on span "Assigned" at bounding box center [196, 210] width 24 height 8
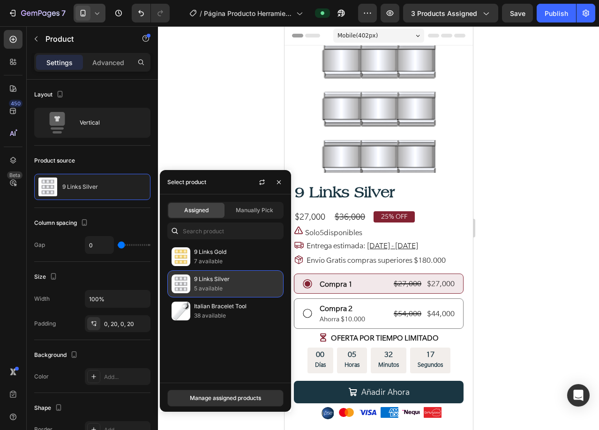
click at [215, 284] on p "9 Links Silver" at bounding box center [236, 279] width 85 height 9
click at [219, 146] on div at bounding box center [378, 228] width 441 height 404
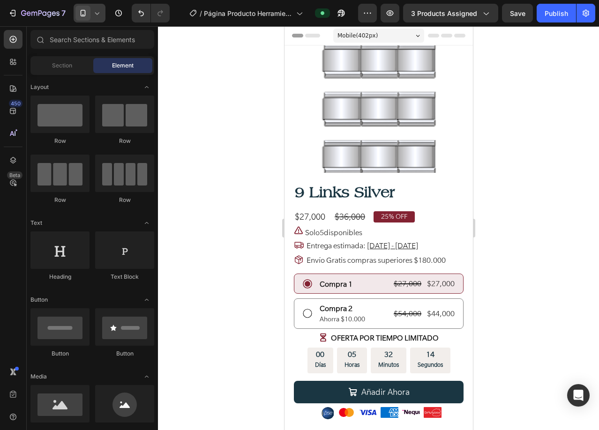
click at [96, 18] on div at bounding box center [90, 13] width 32 height 19
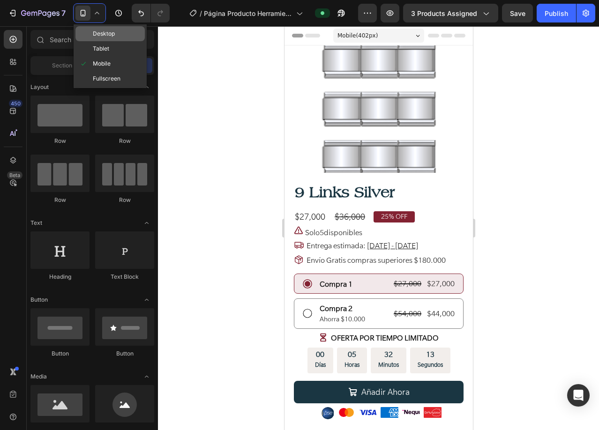
click at [97, 34] on span "Desktop" at bounding box center [104, 33] width 22 height 9
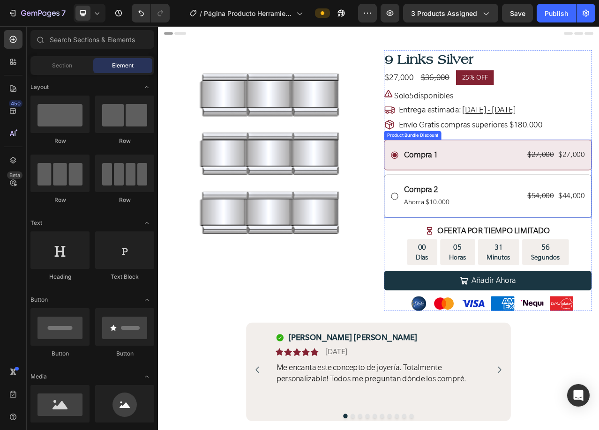
click at [561, 199] on div "Compra 1 Text Block $27,000 Product Price Product Price $27,000 Product Price P…" at bounding box center [578, 190] width 265 height 39
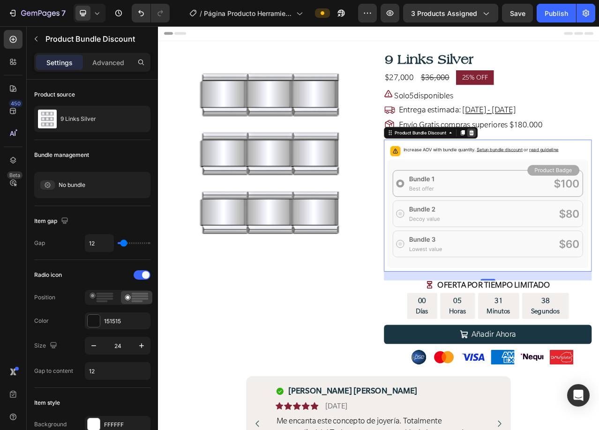
click at [555, 161] on icon at bounding box center [558, 162] width 6 height 7
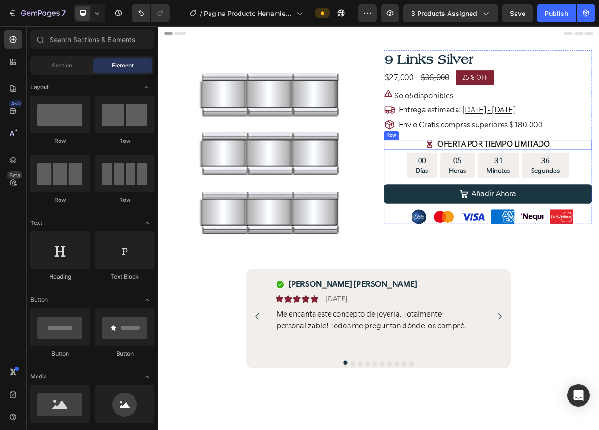
click at [472, 179] on div "Icon OFERTA POR TIEMPO LIMITADO Text Block Row" at bounding box center [578, 177] width 265 height 12
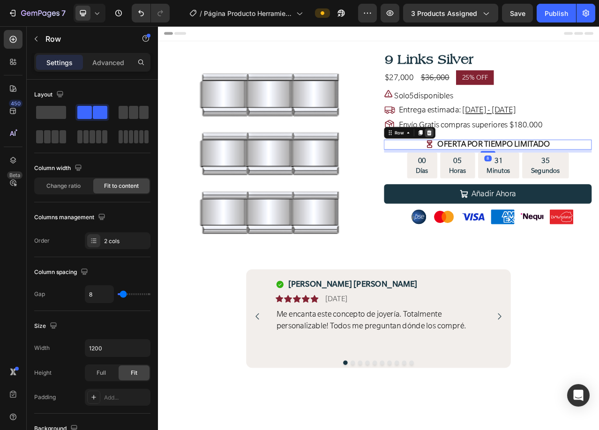
click at [500, 162] on icon at bounding box center [503, 161] width 7 height 7
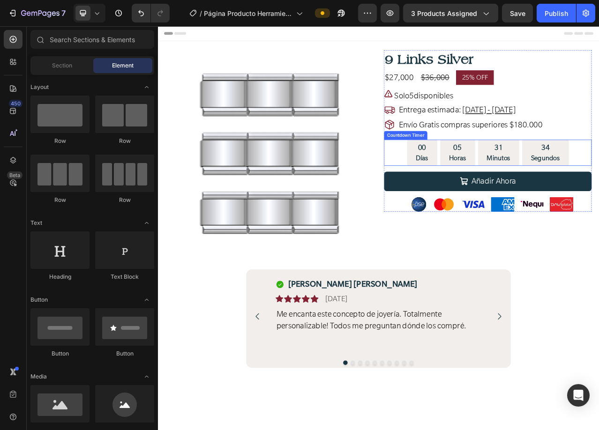
click at [459, 185] on div "00 Días 05 Horas 31 Minutos 34 Segundos" at bounding box center [578, 187] width 265 height 33
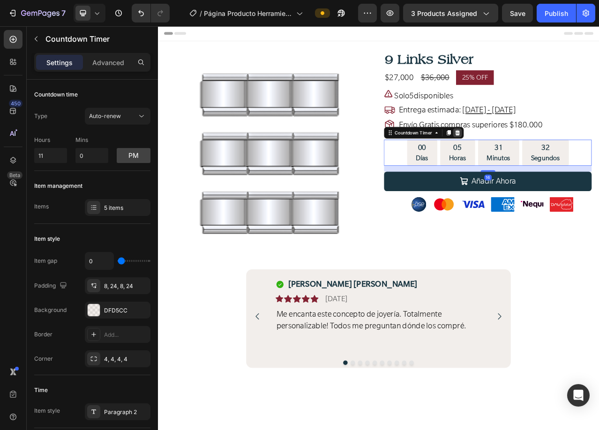
click at [536, 159] on icon at bounding box center [539, 161] width 7 height 7
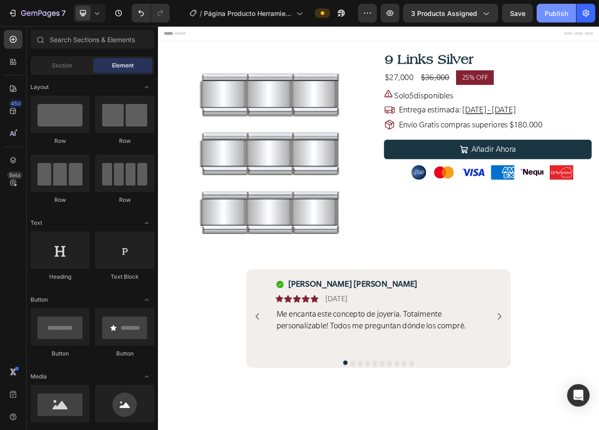
click at [546, 12] on div "Publish" at bounding box center [556, 13] width 23 height 10
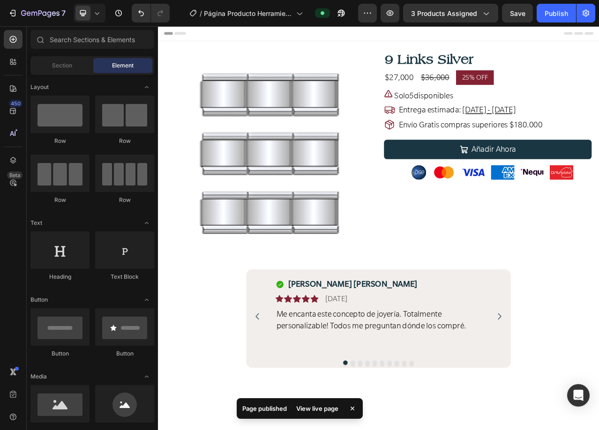
click at [95, 12] on icon at bounding box center [96, 12] width 9 height 9
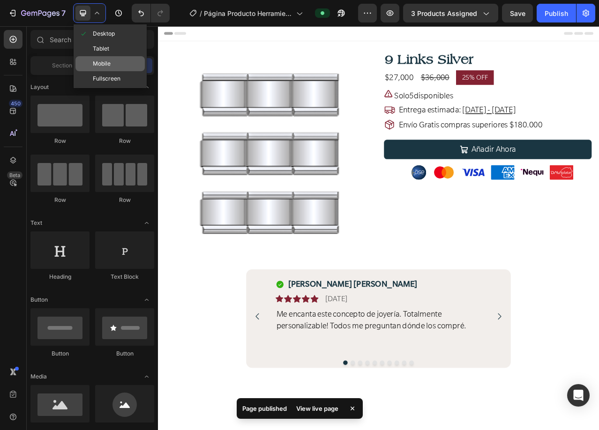
click at [101, 66] on span "Mobile" at bounding box center [102, 63] width 18 height 9
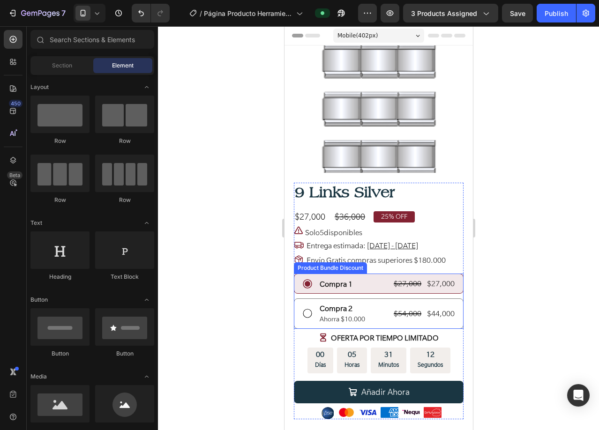
click at [452, 317] on div "Compra 2 Text Block Ahorra $10.000 Text Block $54,000 Product Price Product Pri…" at bounding box center [378, 314] width 170 height 30
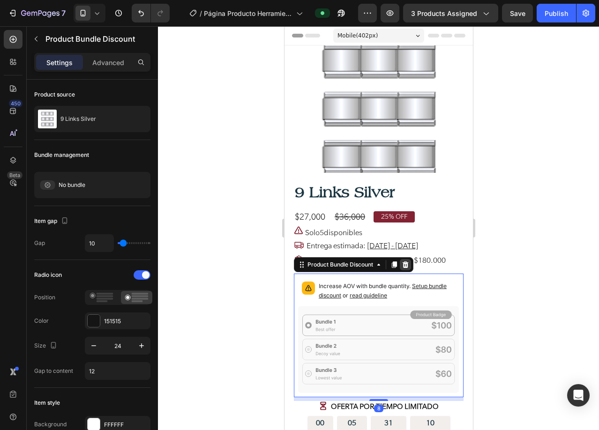
click at [404, 262] on icon at bounding box center [405, 265] width 6 height 7
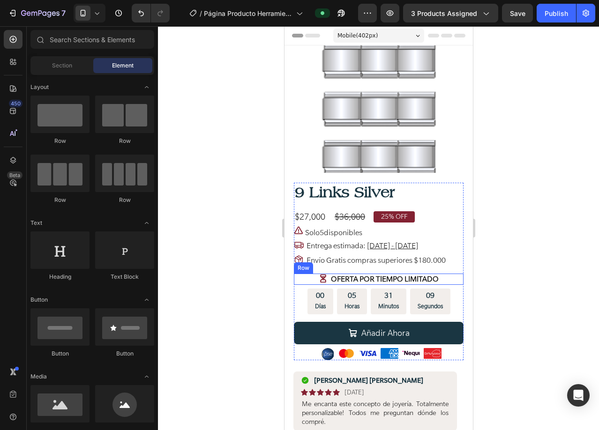
click at [302, 274] on div "Icon OFERTA POR TIEMPO LIMITADO Text Block Row" at bounding box center [378, 279] width 170 height 11
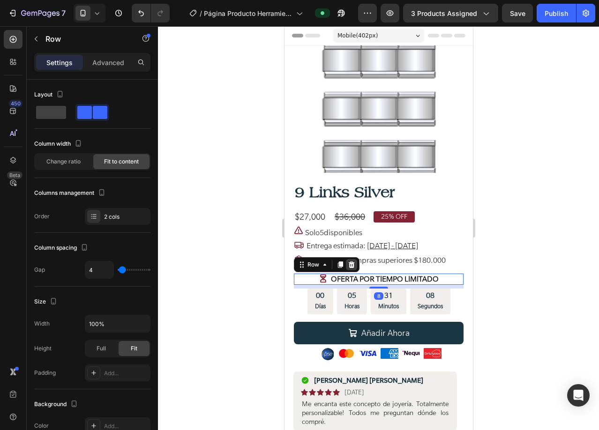
click at [351, 262] on icon at bounding box center [351, 265] width 6 height 7
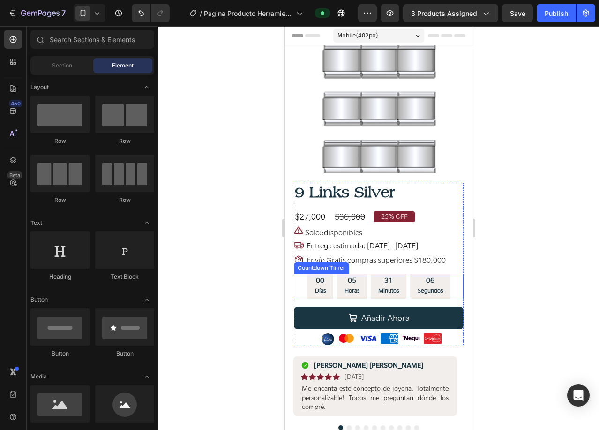
click at [298, 280] on div "00 Días 05 Horas 31 Minutos 06 Segundos" at bounding box center [378, 287] width 170 height 26
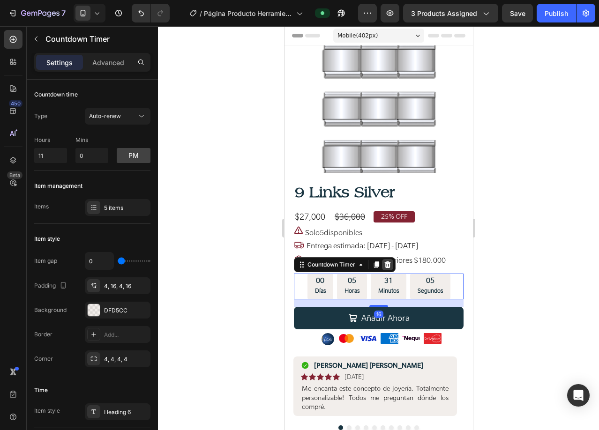
click at [386, 262] on icon at bounding box center [387, 265] width 6 height 7
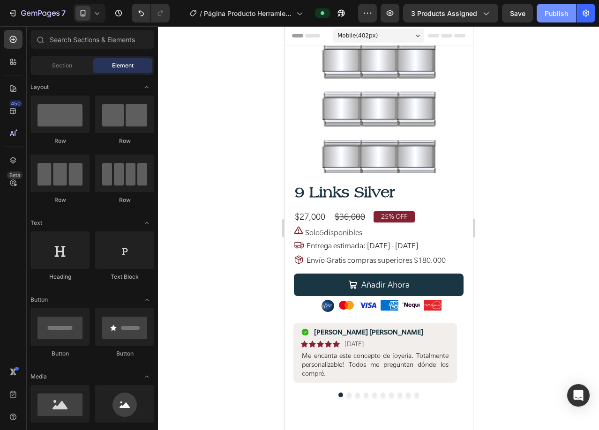
click at [562, 18] on div "Publish" at bounding box center [556, 13] width 23 height 10
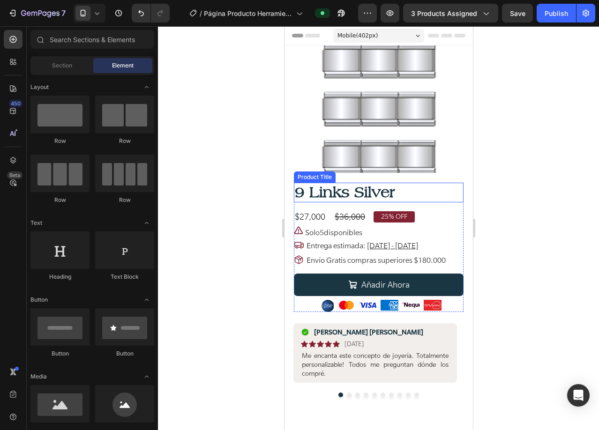
click at [365, 192] on h1 "9 Links Silver" at bounding box center [378, 193] width 170 height 20
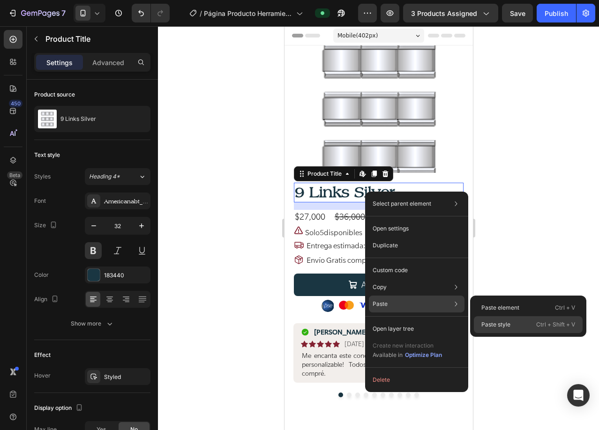
click at [507, 326] on p "Paste style" at bounding box center [495, 325] width 29 height 8
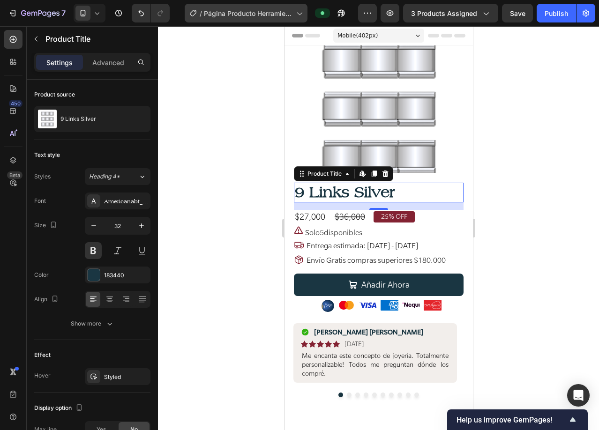
click at [235, 15] on span "Página Producto Herramienta + 9 Links Jolly Charms 2025" at bounding box center [248, 13] width 89 height 10
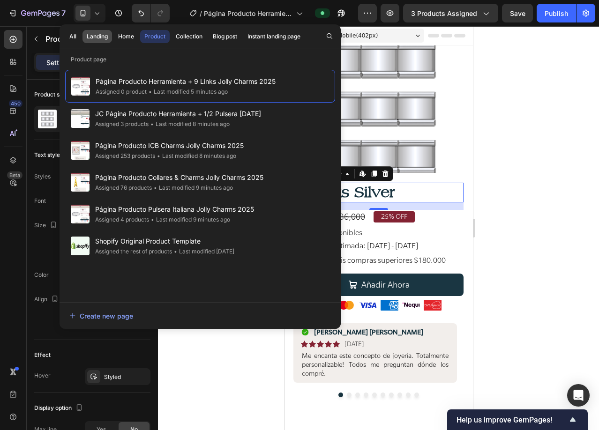
click at [100, 35] on div "Landing" at bounding box center [97, 36] width 21 height 8
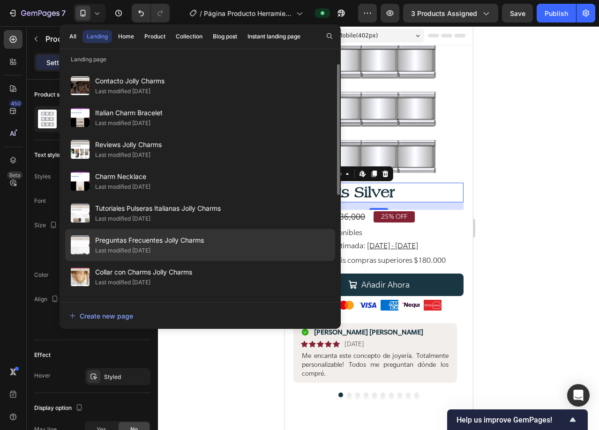
click at [202, 247] on div "Last modified [DATE]" at bounding box center [149, 250] width 109 height 9
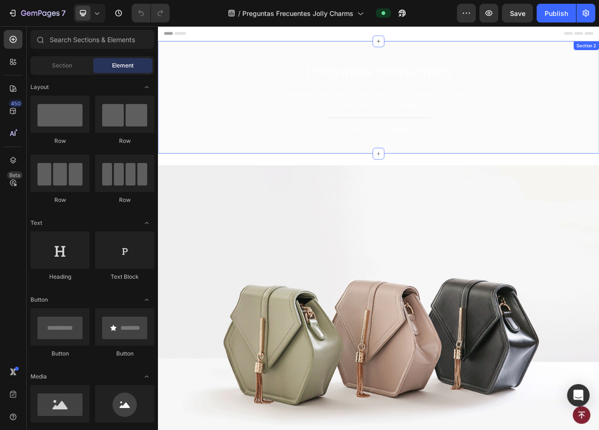
click at [175, 112] on div "Preguntas Frecuentes Heading Encuentra respuestas rápidas a tus dudas. Todo lo …" at bounding box center [439, 117] width 548 height 115
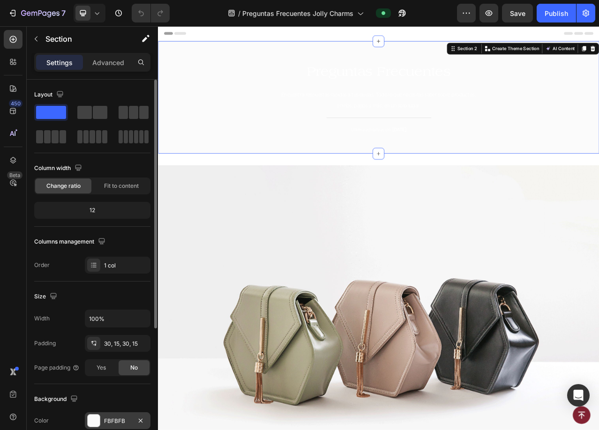
click at [90, 421] on div at bounding box center [94, 421] width 12 height 12
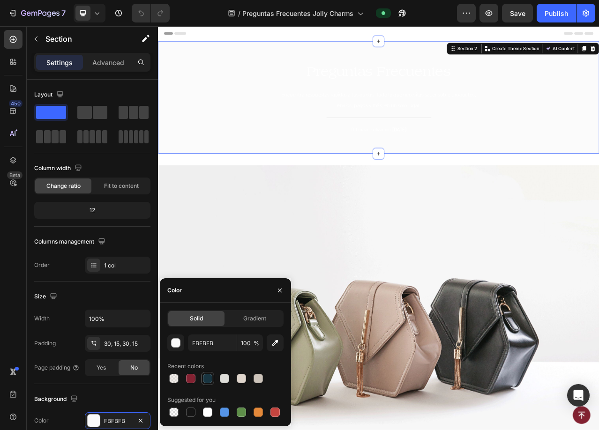
click at [212, 376] on div at bounding box center [207, 378] width 9 height 9
type input "183440"
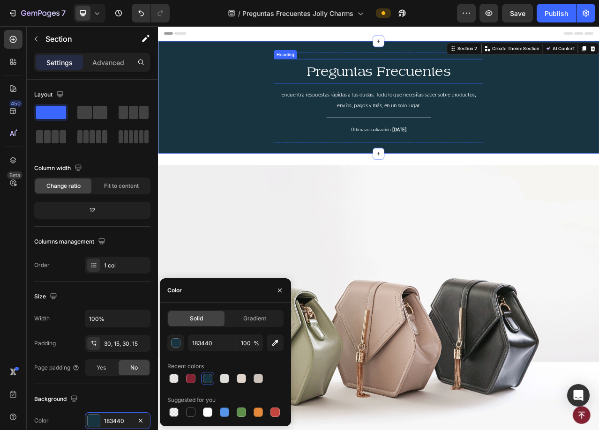
click at [459, 86] on span "Preguntas Frecuentes" at bounding box center [439, 84] width 183 height 19
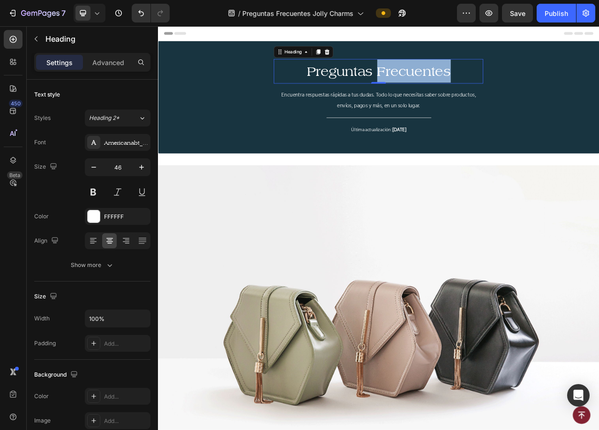
click at [459, 86] on span "Preguntas Frecuentes" at bounding box center [439, 84] width 183 height 19
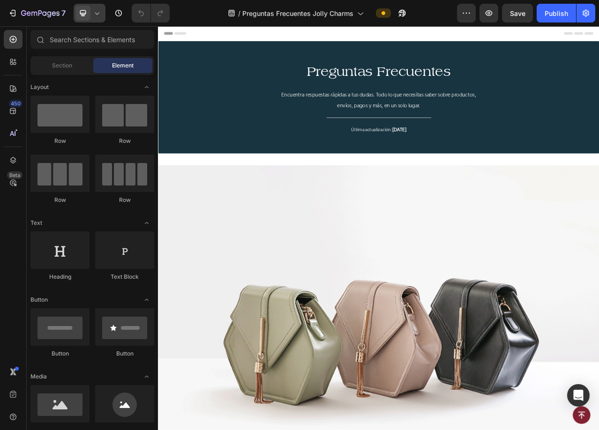
click at [95, 6] on div at bounding box center [90, 13] width 32 height 19
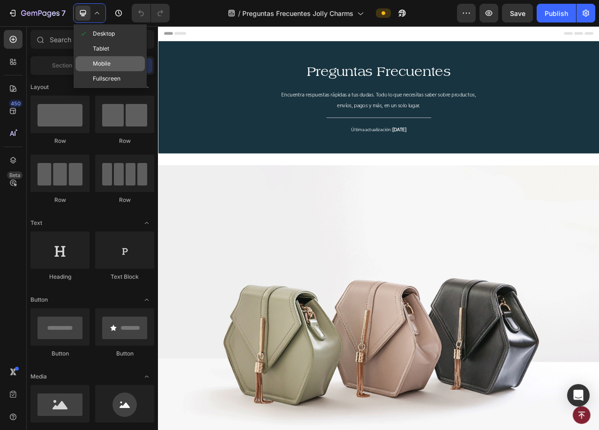
click at [100, 58] on div "Mobile" at bounding box center [109, 63] width 69 height 15
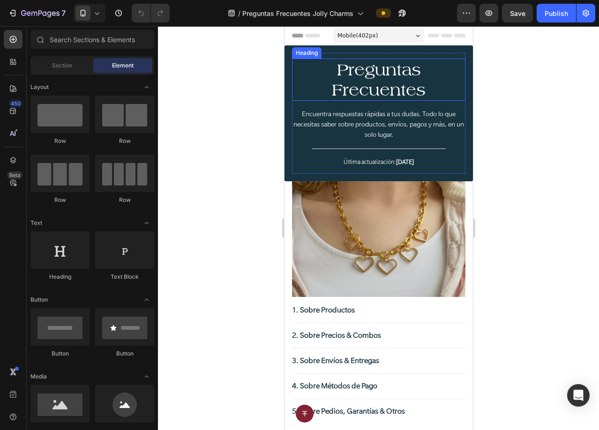
click at [386, 70] on span "Preguntas Frecuentes" at bounding box center [378, 79] width 94 height 39
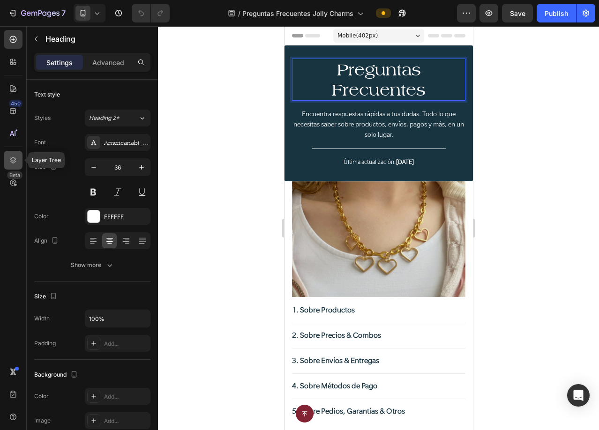
click at [14, 159] on icon at bounding box center [12, 160] width 9 height 9
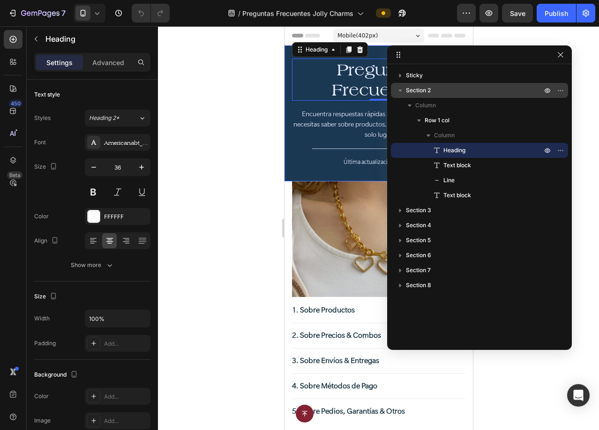
click at [403, 93] on icon "button" at bounding box center [400, 90] width 9 height 9
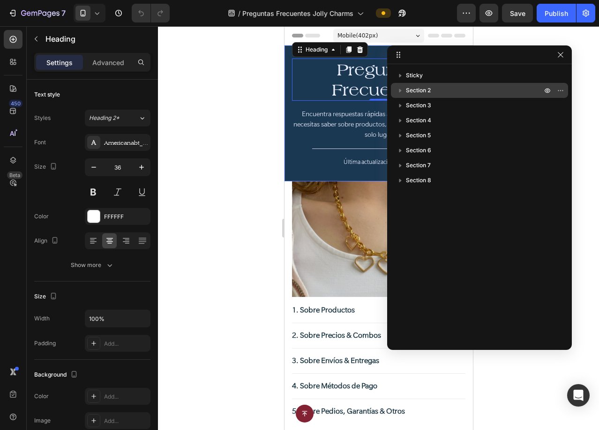
click at [447, 90] on p "Section 2" at bounding box center [475, 90] width 138 height 9
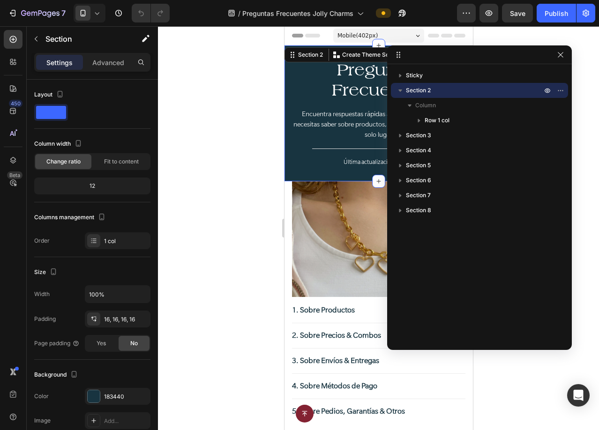
click at [400, 91] on icon "button" at bounding box center [400, 91] width 4 height 2
click at [562, 89] on icon "button" at bounding box center [560, 90] width 7 height 7
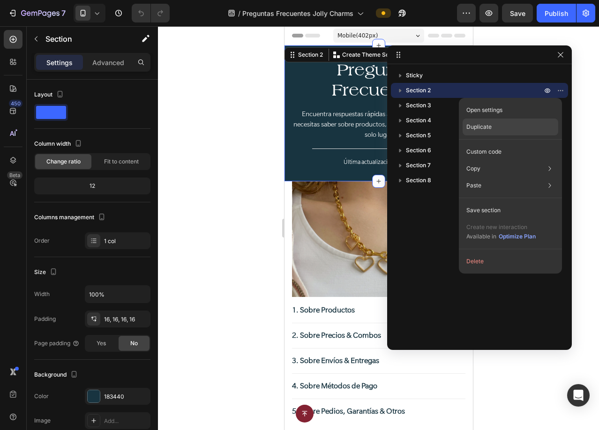
click at [479, 127] on p "Duplicate" at bounding box center [478, 127] width 25 height 8
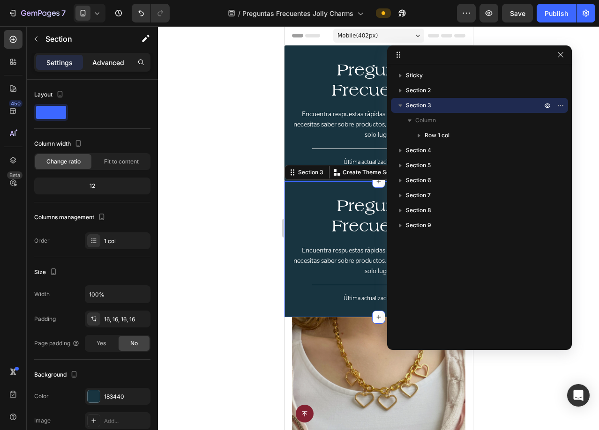
click at [106, 64] on p "Advanced" at bounding box center [108, 63] width 32 height 10
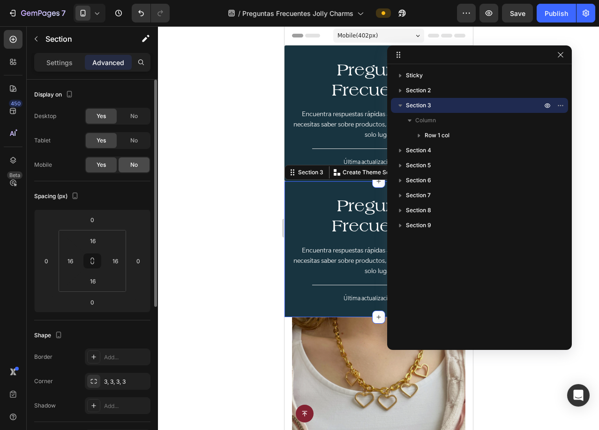
click at [134, 167] on span "No" at bounding box center [133, 165] width 7 height 8
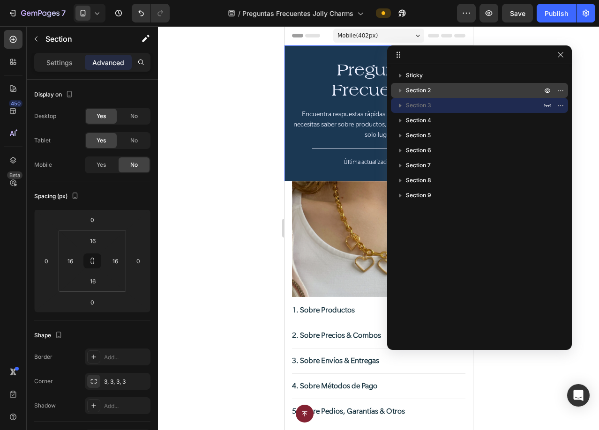
click at [473, 92] on p "Section 2" at bounding box center [475, 90] width 138 height 9
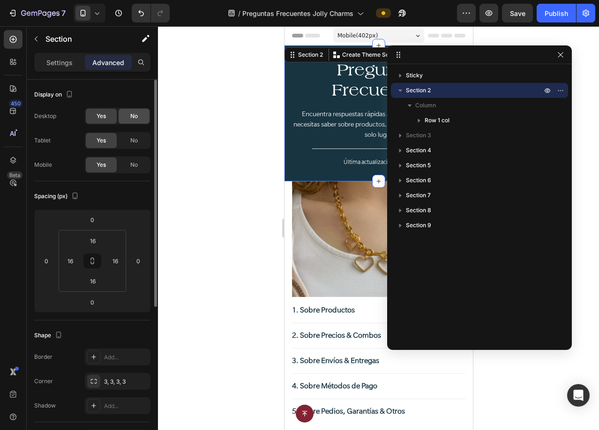
click at [134, 116] on span "No" at bounding box center [133, 116] width 7 height 8
click at [138, 139] on div "No" at bounding box center [134, 140] width 31 height 15
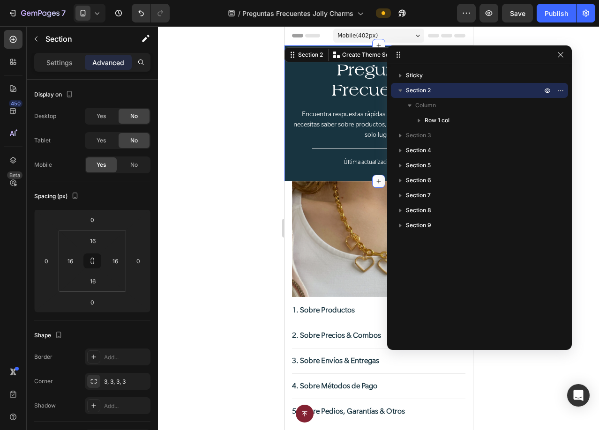
click at [402, 92] on icon "button" at bounding box center [400, 90] width 9 height 9
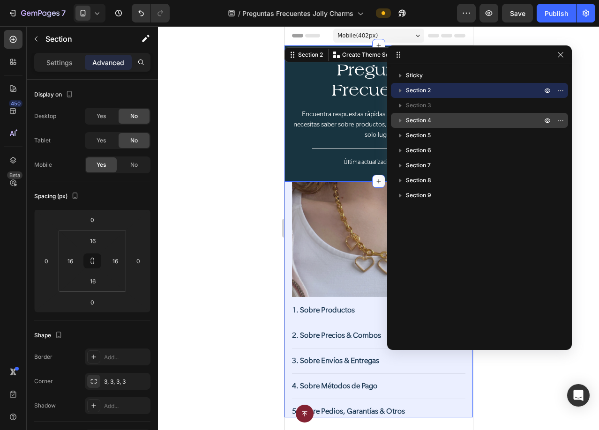
click at [447, 120] on p "Section 4" at bounding box center [475, 120] width 138 height 9
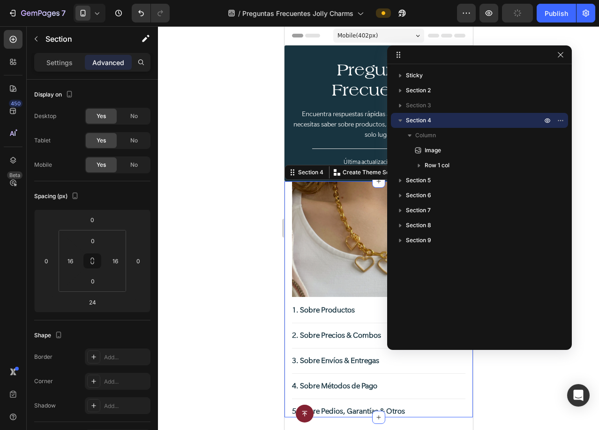
click at [403, 118] on icon "button" at bounding box center [400, 120] width 9 height 9
click at [562, 124] on icon "button" at bounding box center [560, 120] width 7 height 7
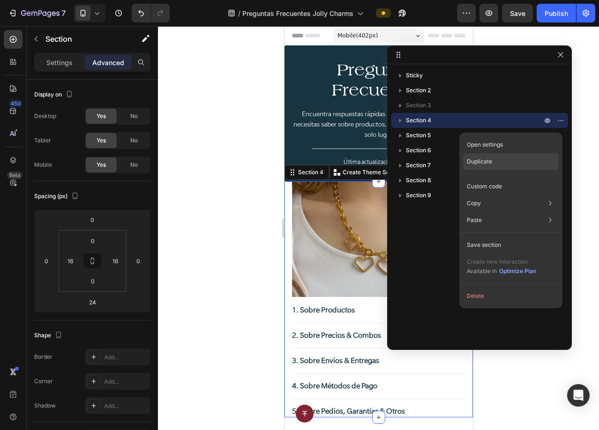
click at [492, 160] on p "Duplicate" at bounding box center [479, 161] width 25 height 8
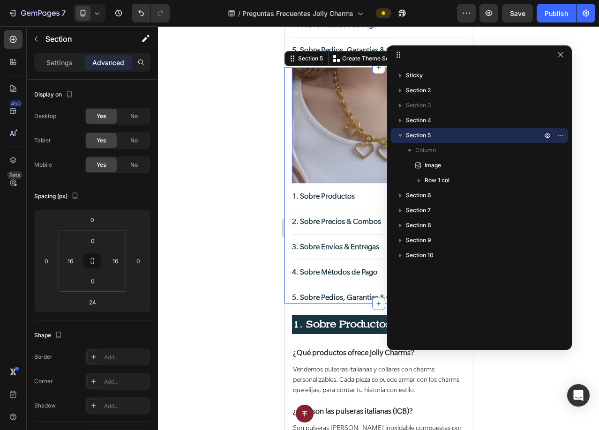
scroll to position [361, 0]
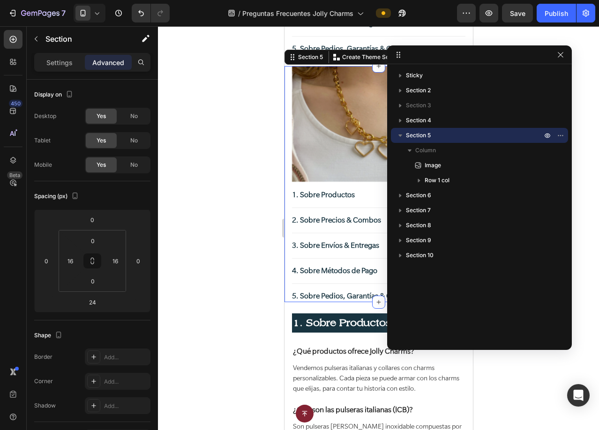
click at [399, 135] on icon "button" at bounding box center [400, 136] width 4 height 2
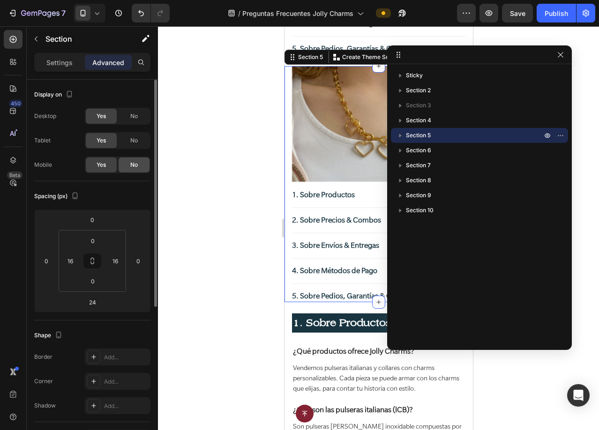
click at [129, 163] on div "No" at bounding box center [134, 164] width 31 height 15
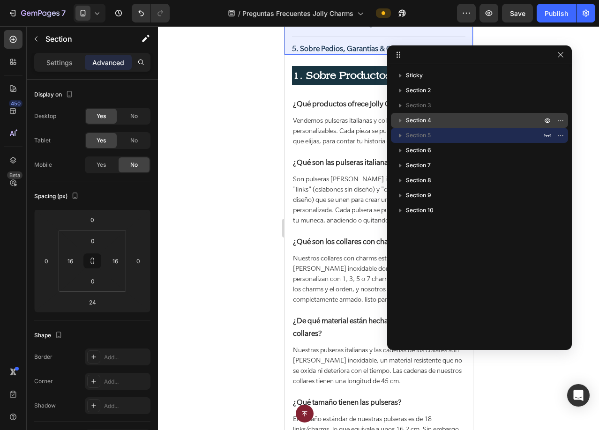
click at [460, 121] on p "Section 4" at bounding box center [475, 120] width 138 height 9
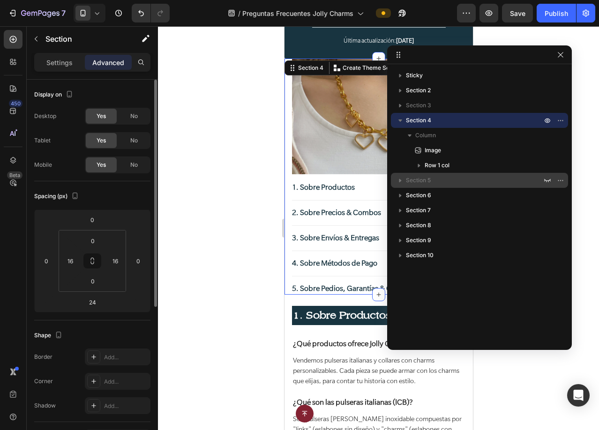
scroll to position [121, 0]
click at [130, 112] on span "No" at bounding box center [133, 116] width 7 height 8
click at [137, 138] on span "No" at bounding box center [133, 140] width 7 height 8
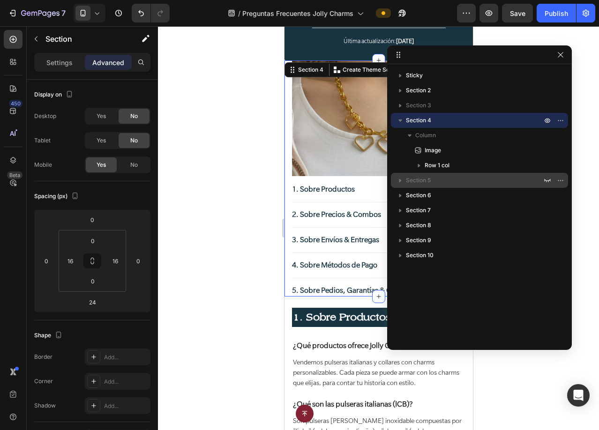
click at [401, 120] on icon "button" at bounding box center [400, 121] width 4 height 2
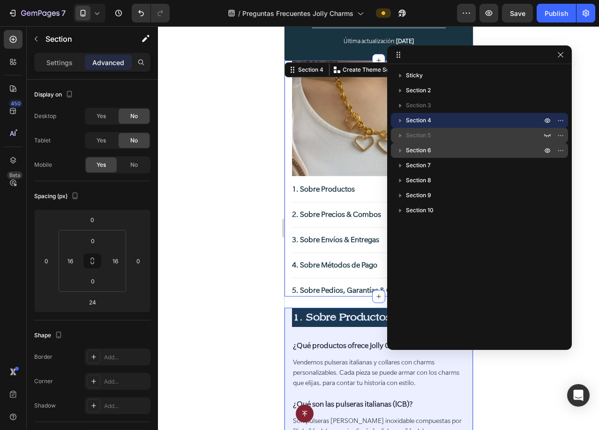
click at [471, 146] on p "Section 6" at bounding box center [475, 150] width 138 height 9
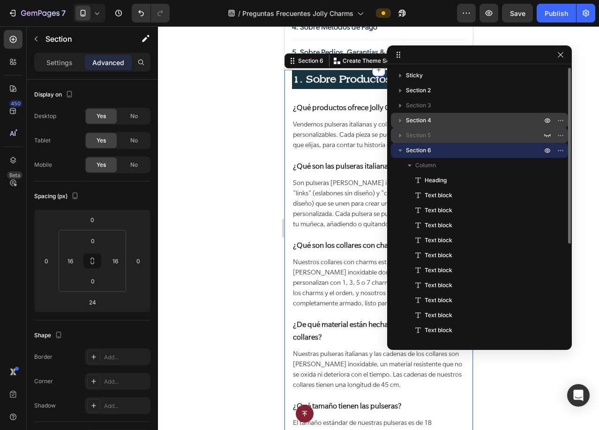
scroll to position [361, 0]
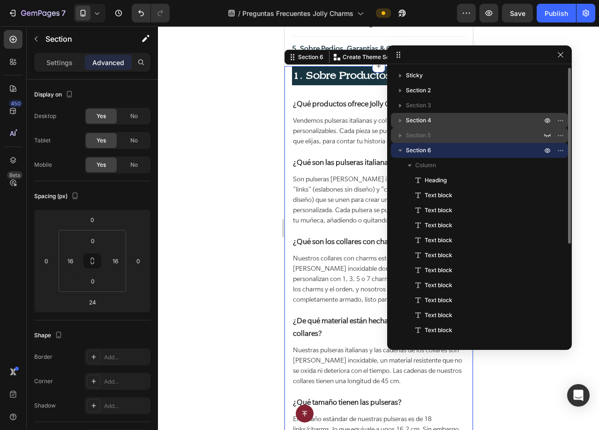
click at [404, 150] on icon "button" at bounding box center [400, 150] width 9 height 9
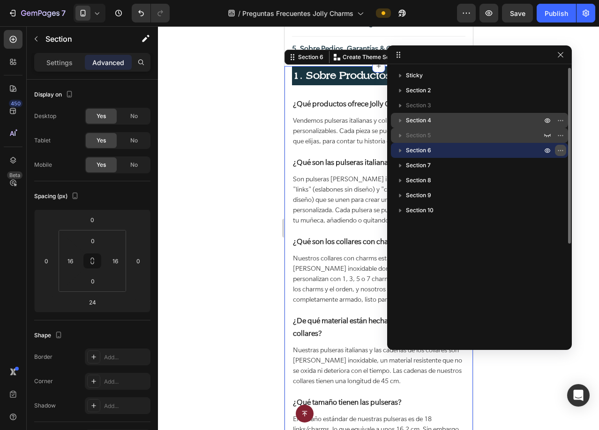
click at [563, 151] on icon "button" at bounding box center [560, 150] width 7 height 7
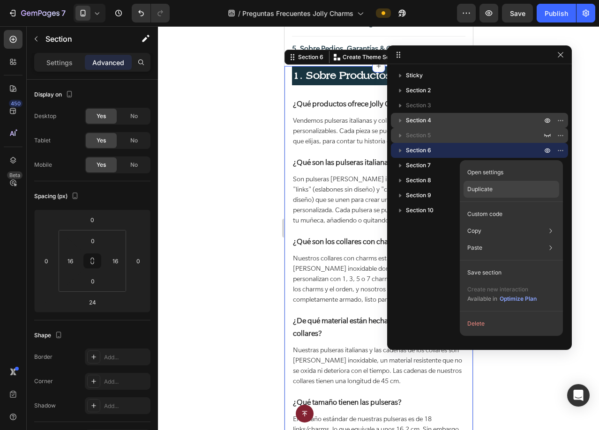
click at [492, 190] on p "Duplicate" at bounding box center [479, 189] width 25 height 8
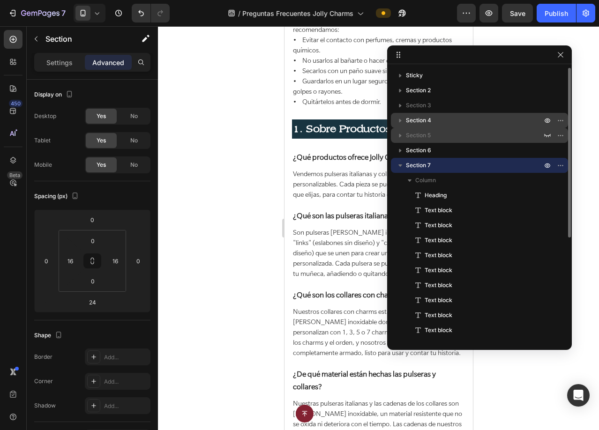
scroll to position [1043, 0]
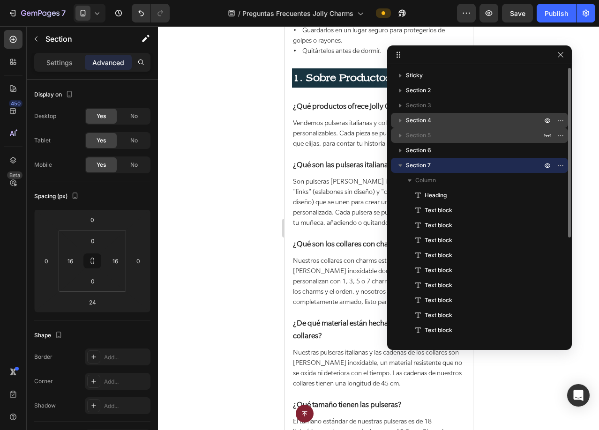
click at [401, 163] on icon "button" at bounding box center [400, 165] width 9 height 9
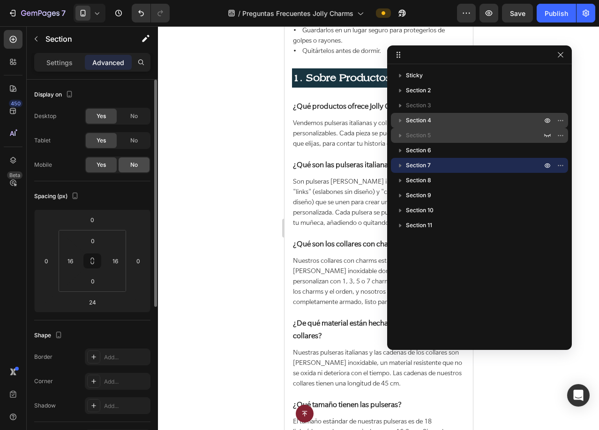
click at [128, 163] on div "No" at bounding box center [134, 164] width 31 height 15
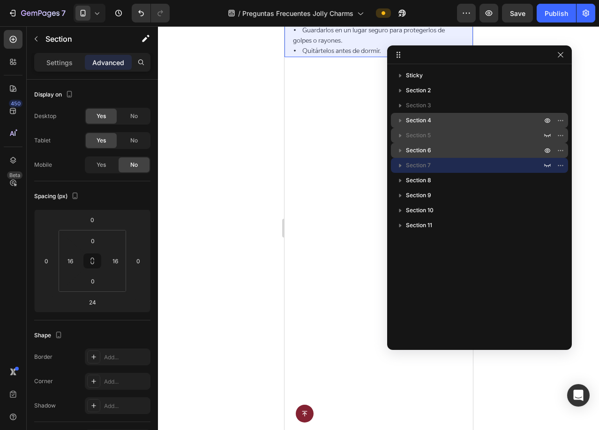
drag, startPoint x: 499, startPoint y: 148, endPoint x: 6, endPoint y: 90, distance: 496.9
click at [499, 148] on p "Section 6" at bounding box center [475, 150] width 138 height 9
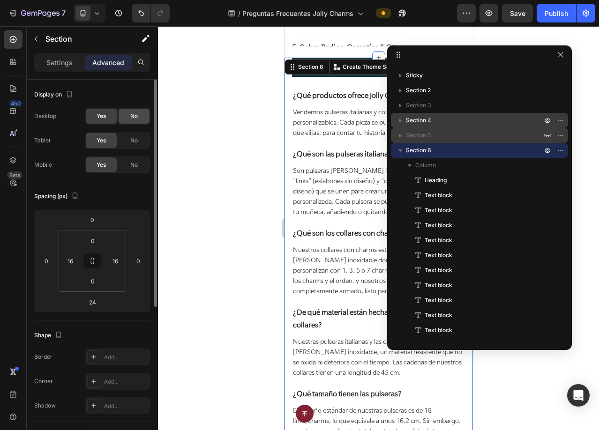
scroll to position [361, 0]
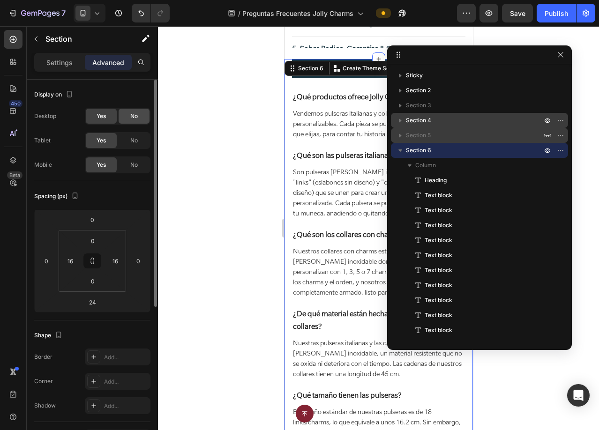
click at [139, 117] on div "No" at bounding box center [134, 116] width 31 height 15
click at [138, 138] on div "No" at bounding box center [134, 140] width 31 height 15
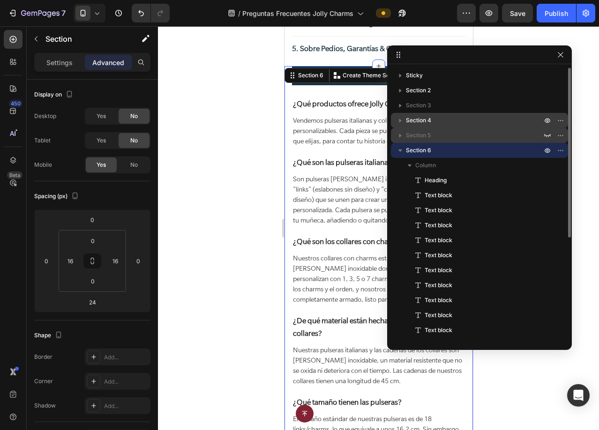
click at [399, 152] on icon "button" at bounding box center [400, 150] width 9 height 9
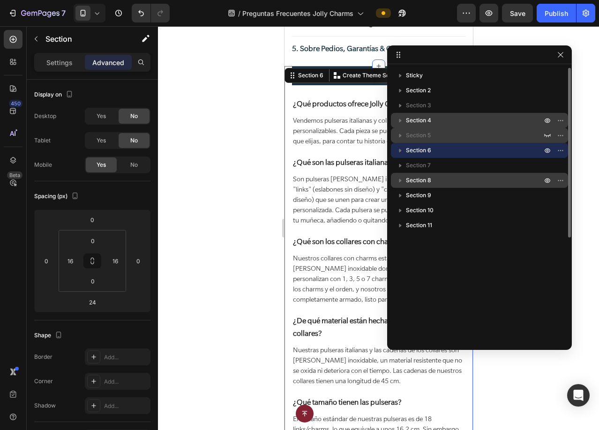
click at [477, 178] on p "Section 8" at bounding box center [475, 180] width 138 height 9
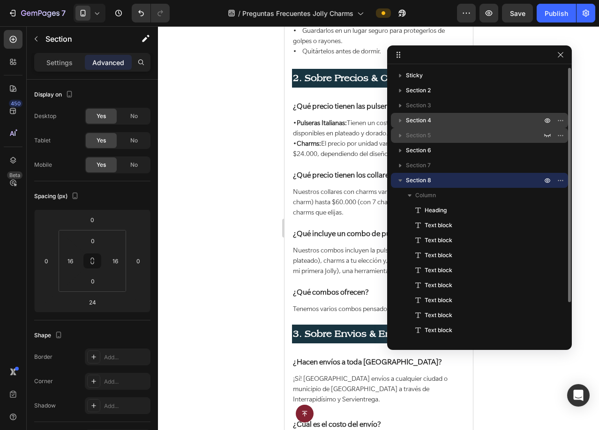
scroll to position [1043, 0]
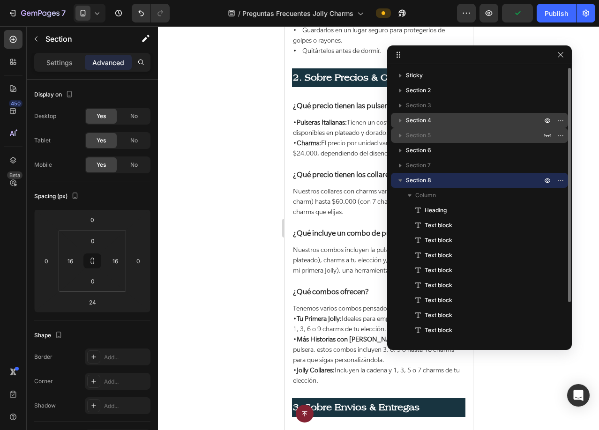
click at [399, 179] on icon "button" at bounding box center [400, 180] width 9 height 9
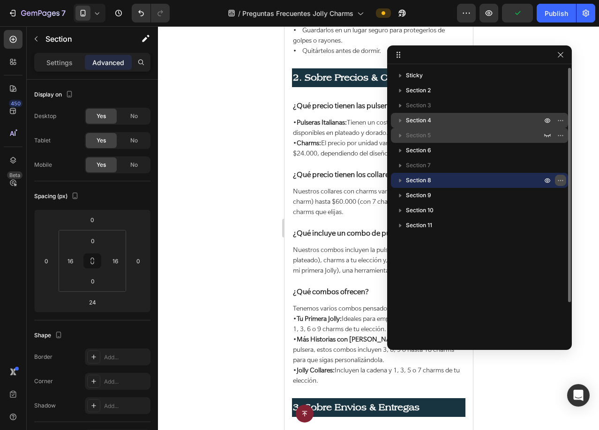
click at [560, 178] on icon "button" at bounding box center [560, 180] width 7 height 7
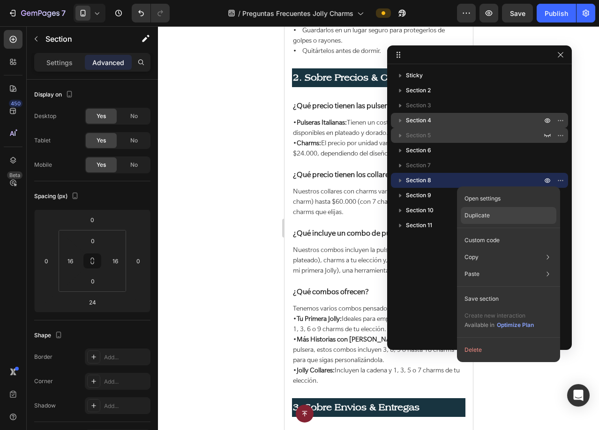
click at [502, 215] on div "Duplicate" at bounding box center [509, 215] width 96 height 17
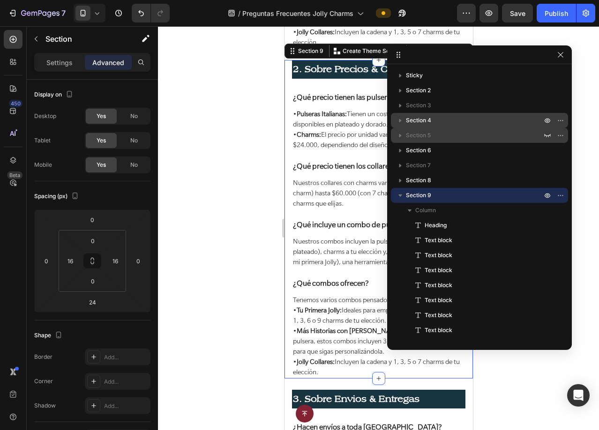
scroll to position [1374, 0]
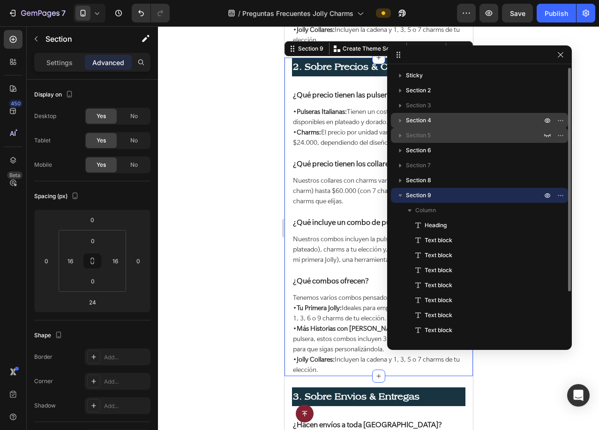
click at [397, 196] on icon "button" at bounding box center [400, 195] width 9 height 9
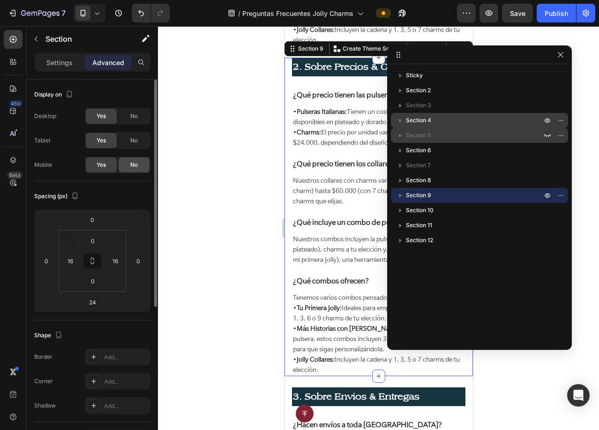
click at [135, 163] on span "No" at bounding box center [133, 165] width 7 height 8
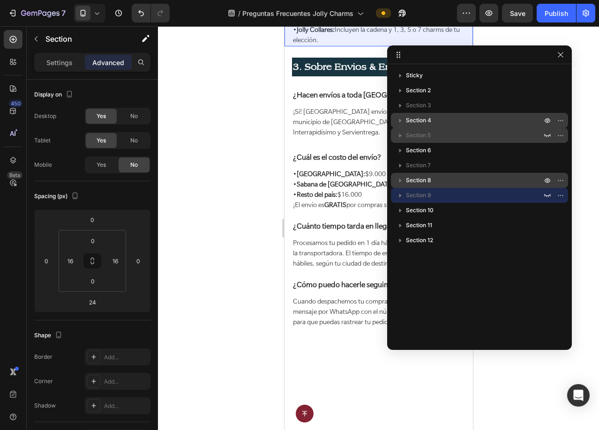
click at [467, 184] on p "Section 8" at bounding box center [475, 180] width 138 height 9
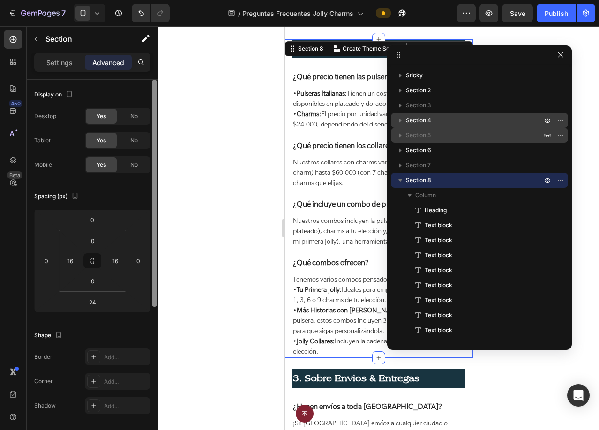
scroll to position [1043, 0]
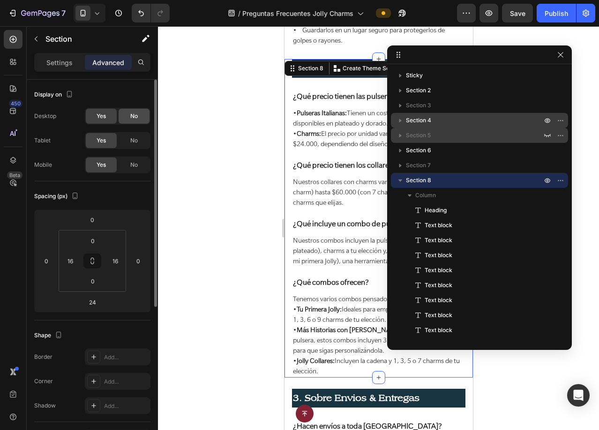
click at [138, 118] on span "No" at bounding box center [133, 116] width 7 height 8
click at [134, 139] on span "No" at bounding box center [133, 140] width 7 height 8
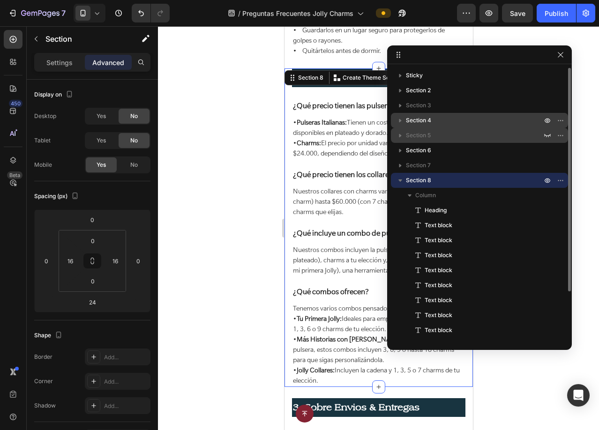
click at [400, 180] on icon "button" at bounding box center [400, 181] width 4 height 2
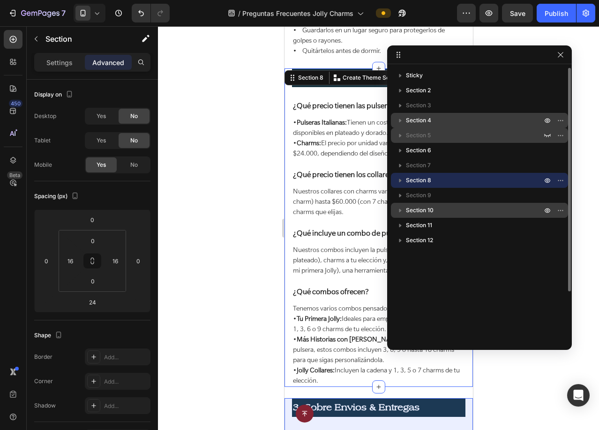
click at [470, 210] on p "Section 10" at bounding box center [475, 210] width 138 height 9
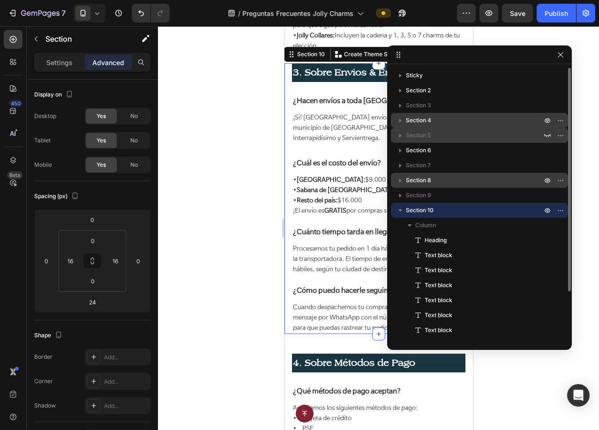
scroll to position [1374, 0]
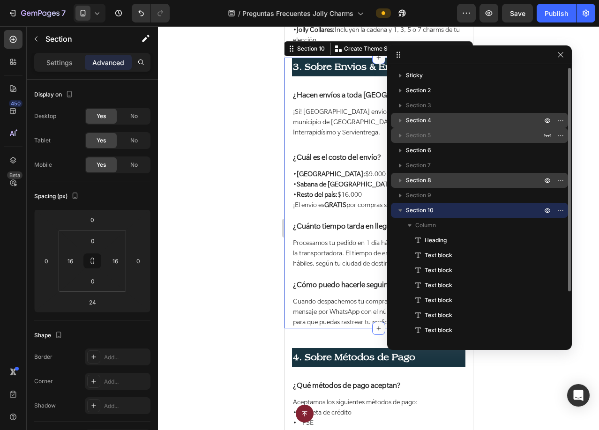
click at [402, 210] on icon "button" at bounding box center [400, 210] width 9 height 9
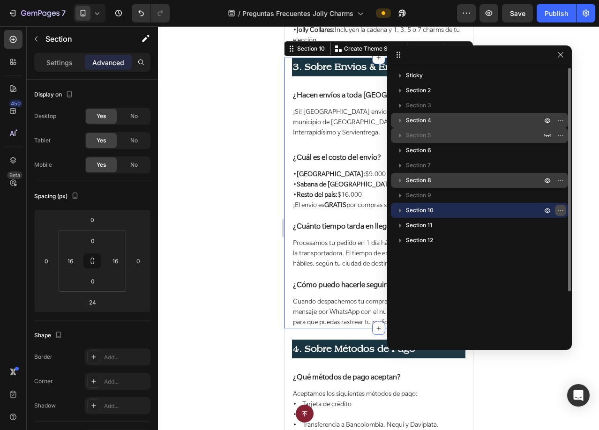
click at [558, 211] on icon "button" at bounding box center [560, 210] width 7 height 7
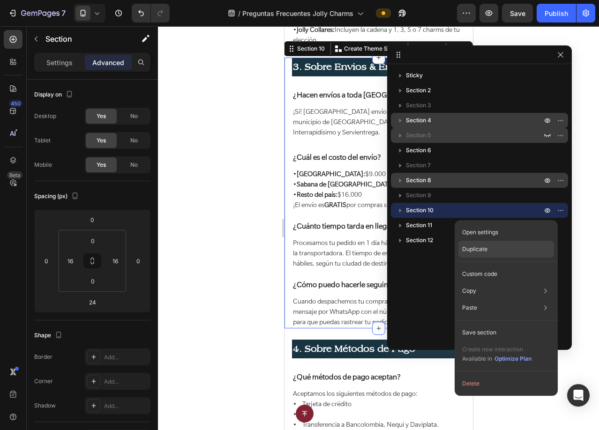
click at [472, 251] on p "Duplicate" at bounding box center [474, 249] width 25 height 8
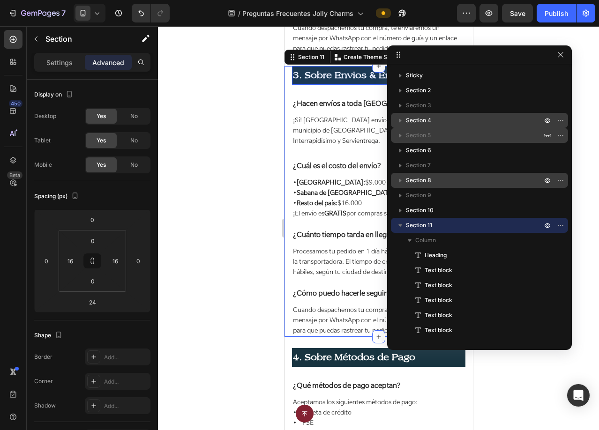
scroll to position [1650, 0]
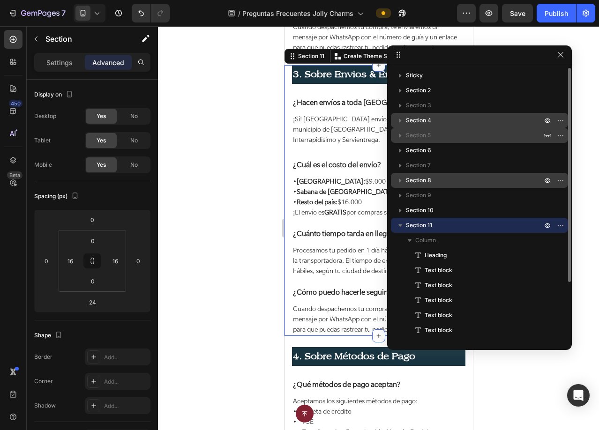
click at [399, 225] on icon "button" at bounding box center [400, 225] width 4 height 2
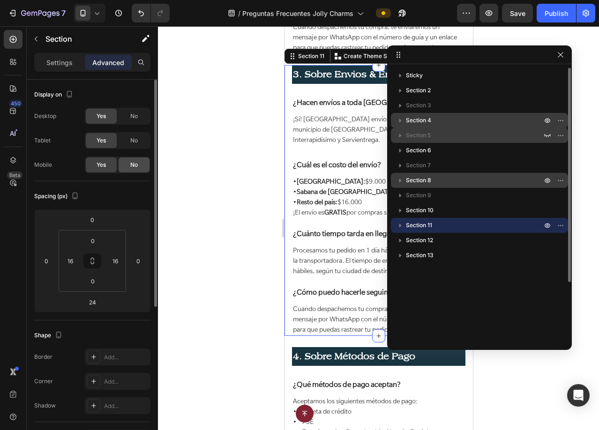
click at [124, 166] on div "No" at bounding box center [134, 164] width 31 height 15
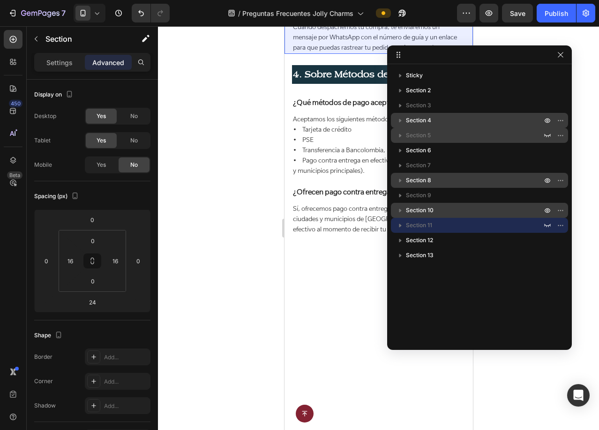
click at [440, 208] on p "Section 10" at bounding box center [475, 210] width 138 height 9
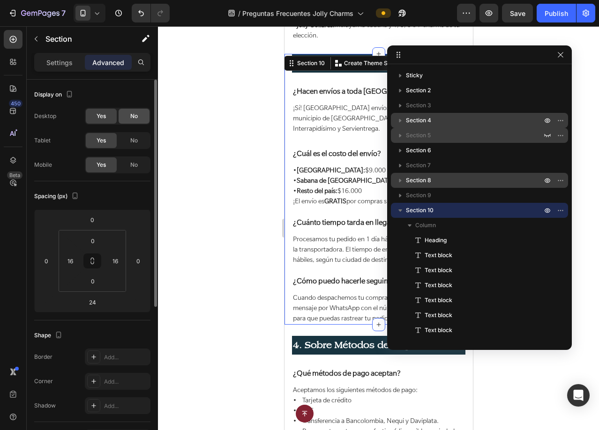
scroll to position [1374, 0]
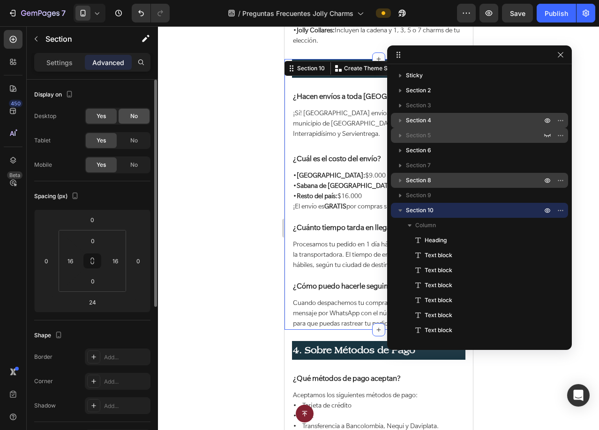
click at [129, 121] on div "No" at bounding box center [134, 116] width 31 height 15
click at [132, 140] on span "No" at bounding box center [133, 140] width 7 height 8
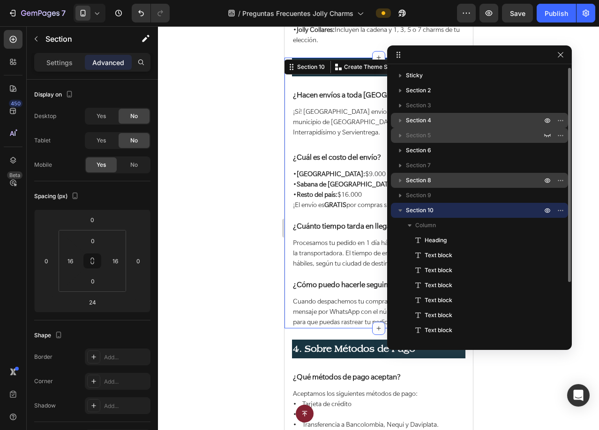
click at [399, 212] on icon "button" at bounding box center [400, 210] width 9 height 9
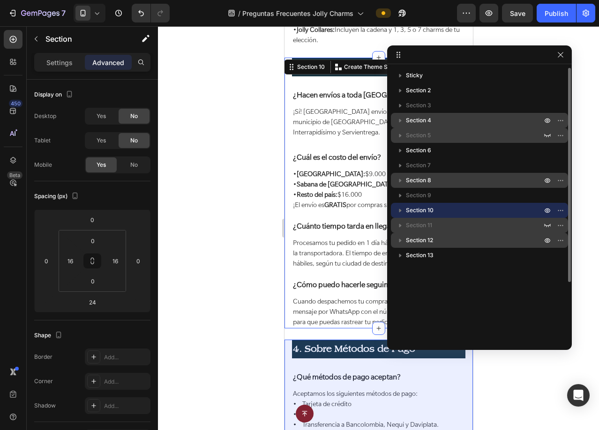
click at [460, 240] on p "Section 12" at bounding box center [475, 240] width 138 height 9
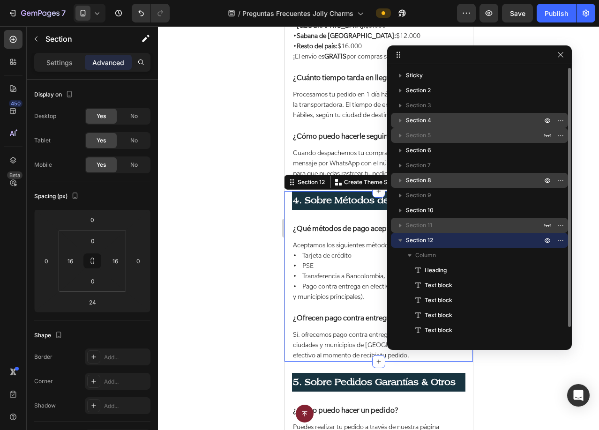
scroll to position [1650, 0]
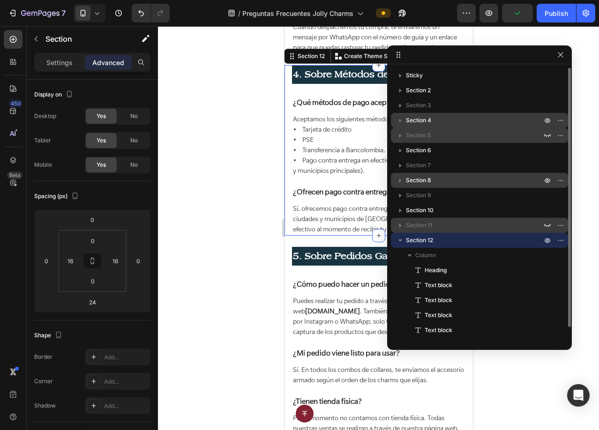
click at [397, 240] on icon "button" at bounding box center [400, 240] width 9 height 9
click at [559, 239] on icon "button" at bounding box center [560, 240] width 7 height 7
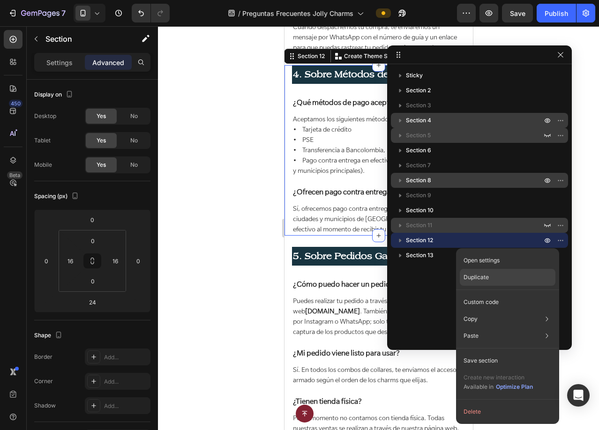
click at [478, 278] on p "Duplicate" at bounding box center [476, 277] width 25 height 8
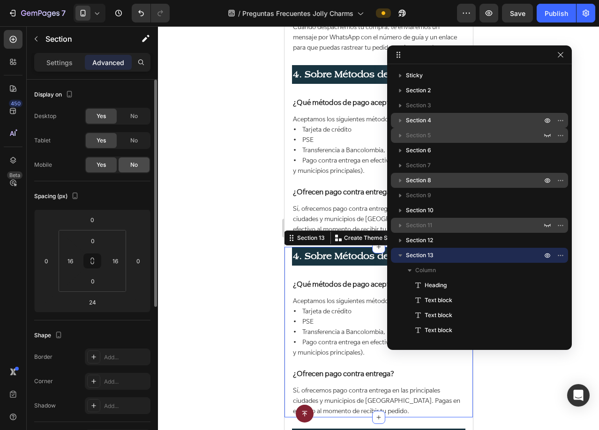
click at [131, 169] on span "No" at bounding box center [133, 165] width 7 height 8
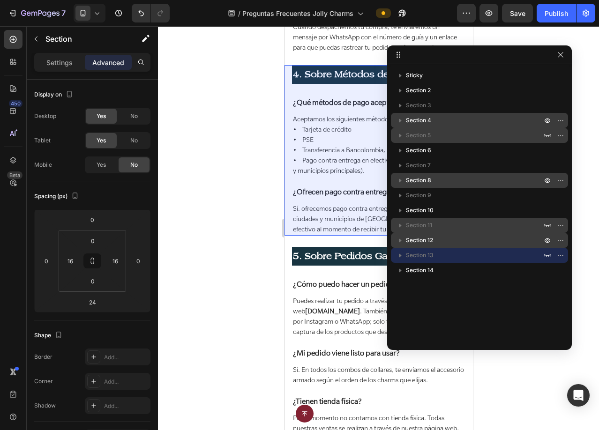
click at [468, 239] on p "Section 12" at bounding box center [475, 240] width 138 height 9
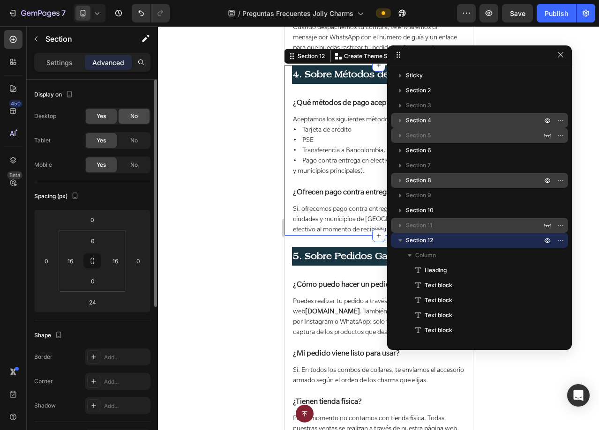
click at [126, 114] on div "No" at bounding box center [134, 116] width 31 height 15
click at [135, 141] on span "No" at bounding box center [133, 140] width 7 height 8
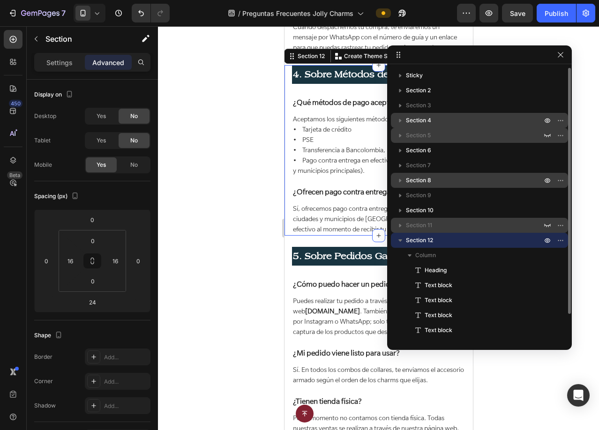
click at [398, 239] on icon "button" at bounding box center [400, 240] width 9 height 9
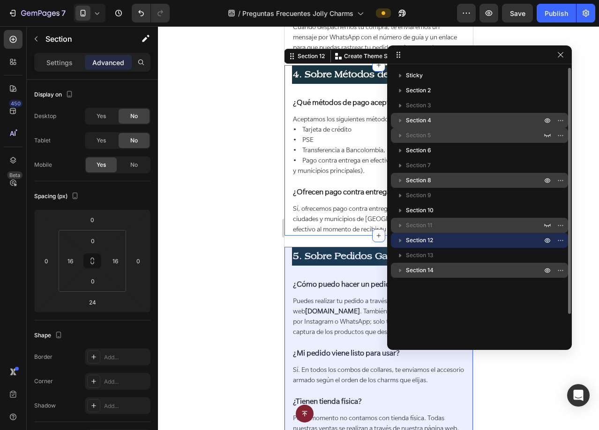
click at [463, 273] on p "Section 14" at bounding box center [475, 270] width 138 height 9
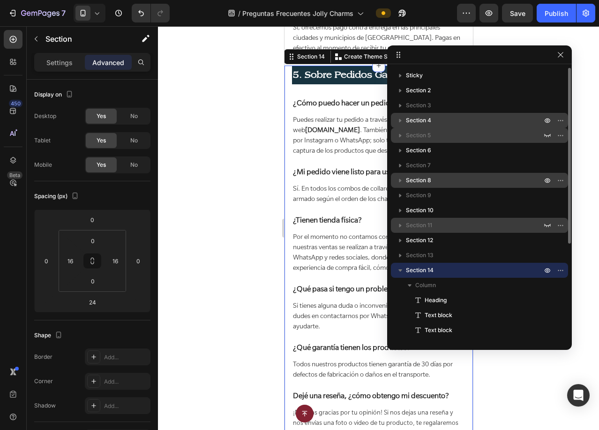
scroll to position [1828, 0]
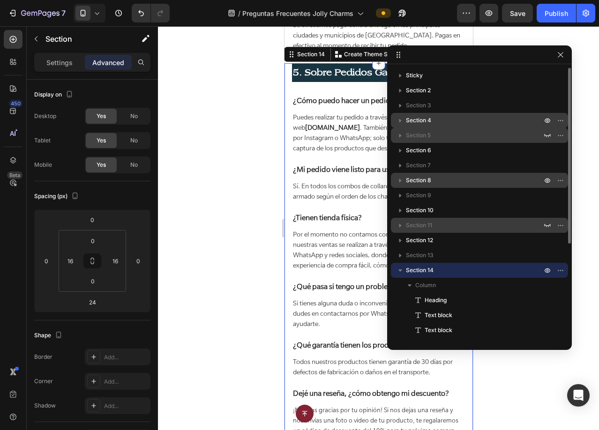
click at [401, 273] on icon "button" at bounding box center [400, 270] width 9 height 9
click at [560, 272] on icon "button" at bounding box center [560, 270] width 7 height 7
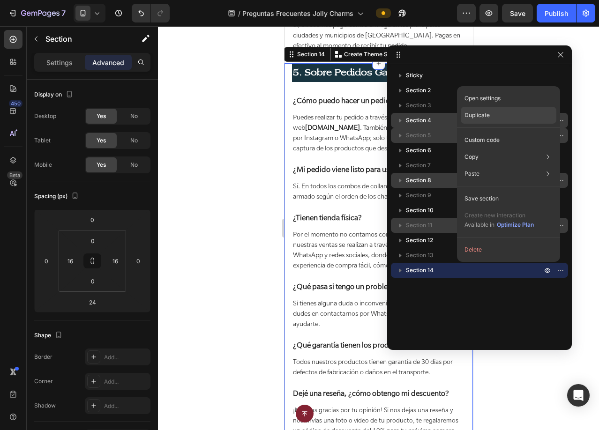
click at [484, 117] on p "Duplicate" at bounding box center [476, 115] width 25 height 8
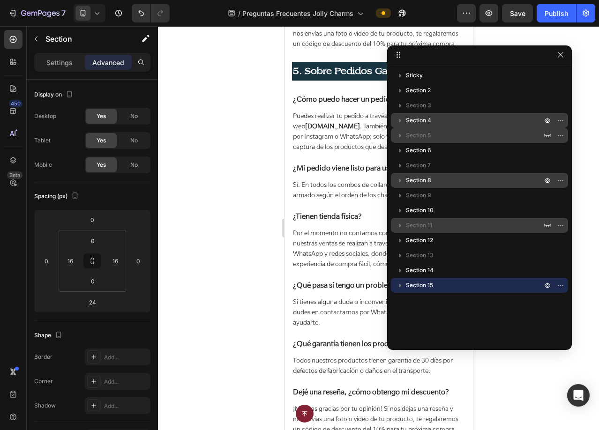
scroll to position [2215, 0]
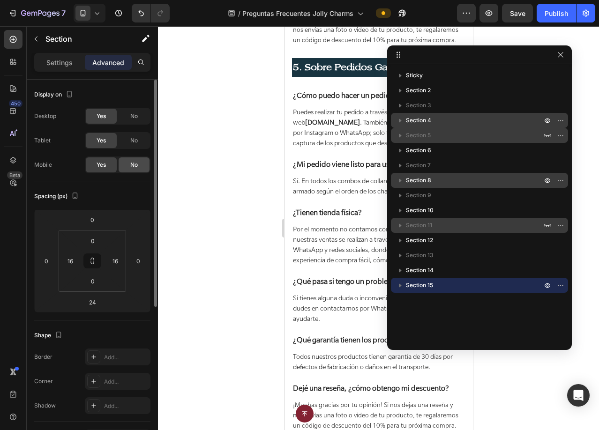
click at [122, 165] on div "No" at bounding box center [134, 164] width 31 height 15
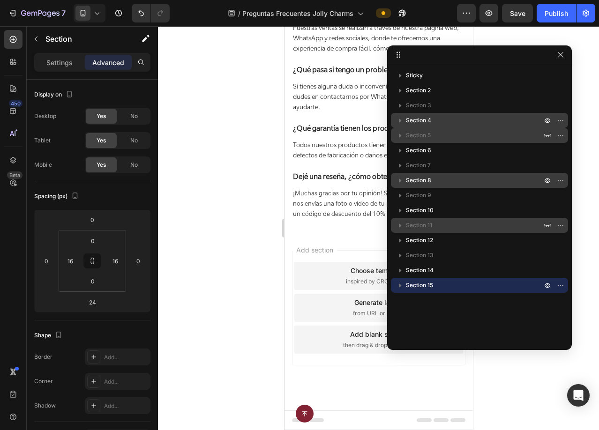
scroll to position [2042, 0]
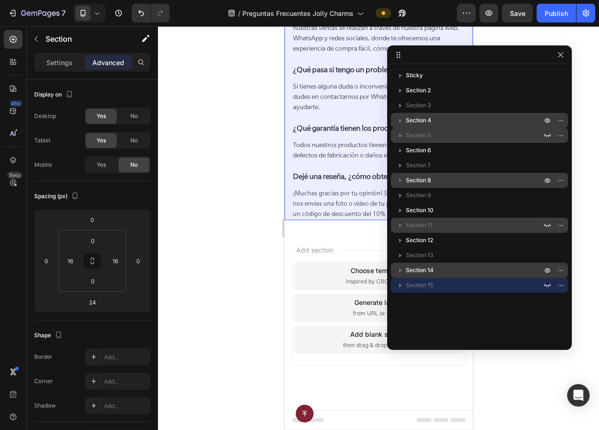
click at [494, 277] on div "Section 14" at bounding box center [480, 270] width 170 height 15
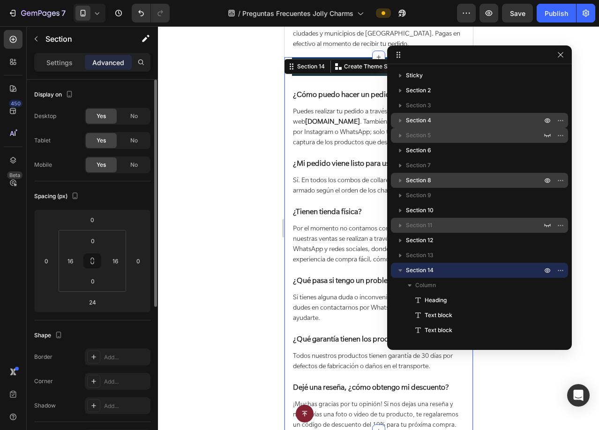
scroll to position [1828, 0]
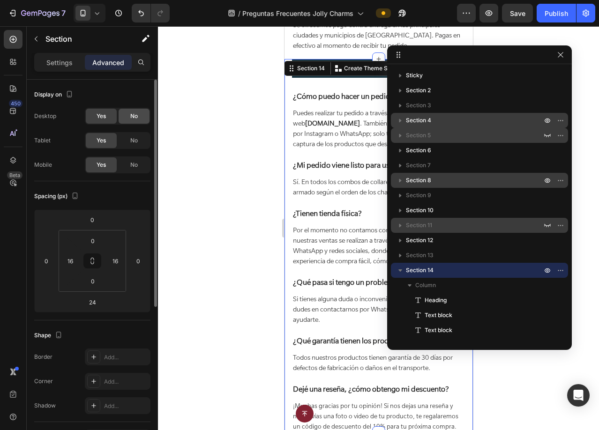
click at [139, 117] on div "No" at bounding box center [134, 116] width 31 height 15
click at [140, 143] on div "No" at bounding box center [134, 140] width 31 height 15
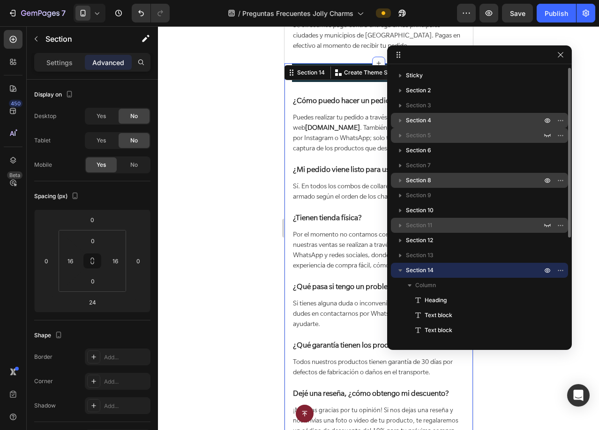
click at [398, 270] on icon "button" at bounding box center [400, 270] width 9 height 9
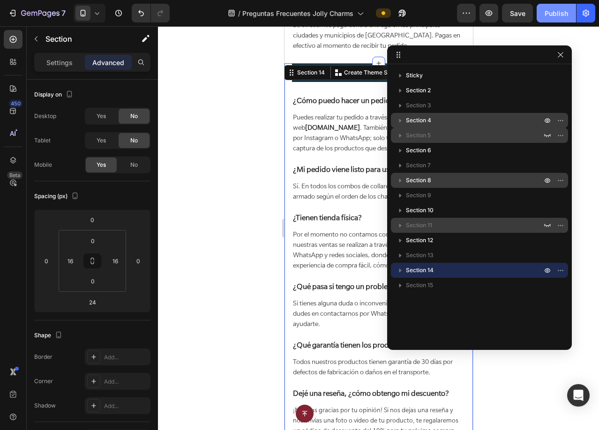
click at [549, 17] on div "Publish" at bounding box center [556, 13] width 23 height 10
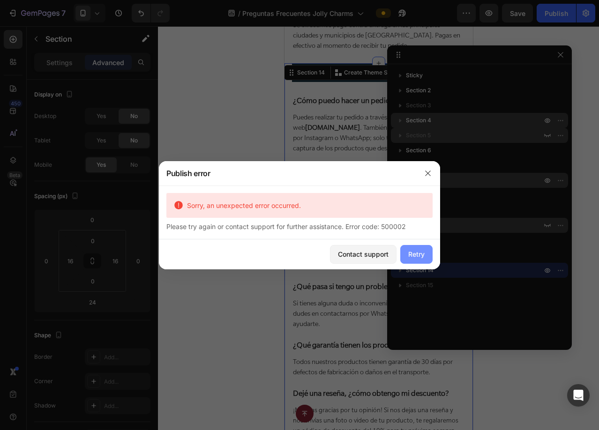
click at [412, 256] on div "Retry" at bounding box center [416, 254] width 16 height 10
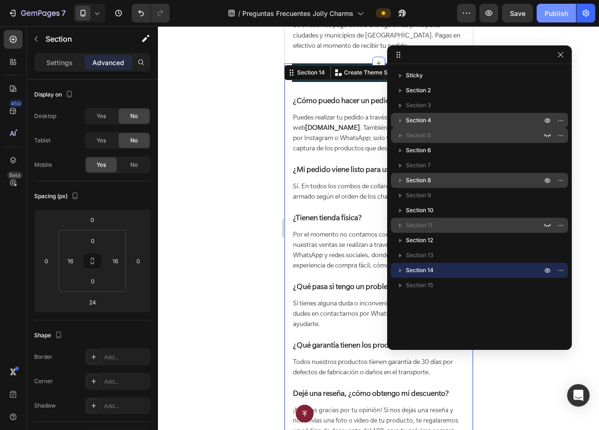
click at [562, 16] on div "Publish" at bounding box center [556, 13] width 23 height 10
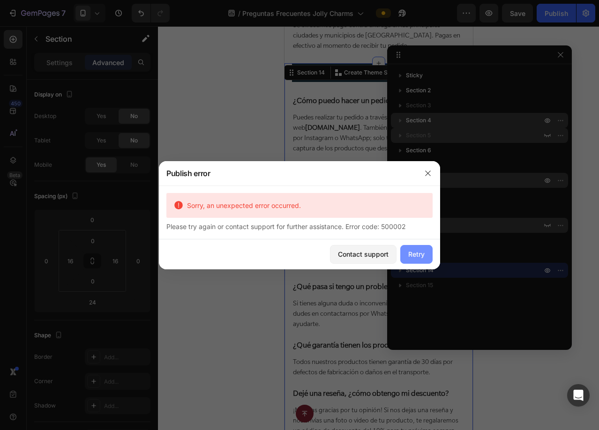
click at [413, 254] on div "Retry" at bounding box center [416, 254] width 16 height 10
click at [427, 168] on button "button" at bounding box center [427, 173] width 15 height 15
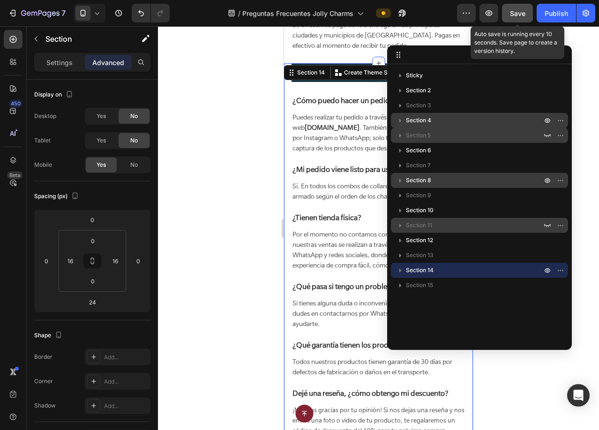
click at [512, 18] on div "Save" at bounding box center [517, 13] width 15 height 10
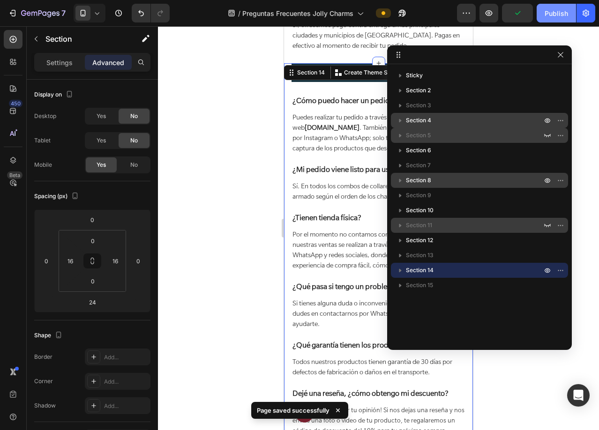
click at [552, 15] on div "Publish" at bounding box center [556, 13] width 23 height 10
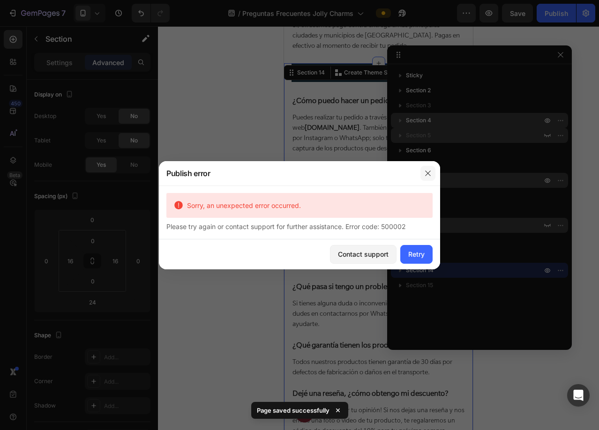
click at [421, 176] on button "button" at bounding box center [427, 173] width 15 height 15
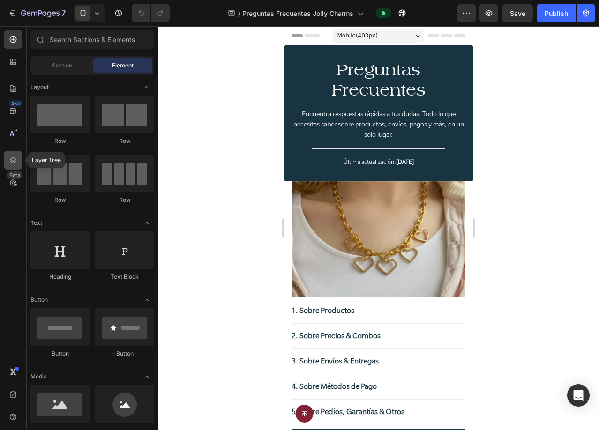
click at [11, 159] on icon at bounding box center [13, 160] width 6 height 7
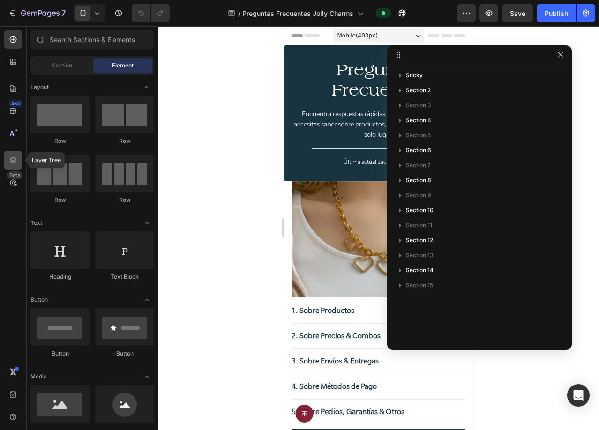
click at [11, 159] on icon at bounding box center [13, 160] width 6 height 7
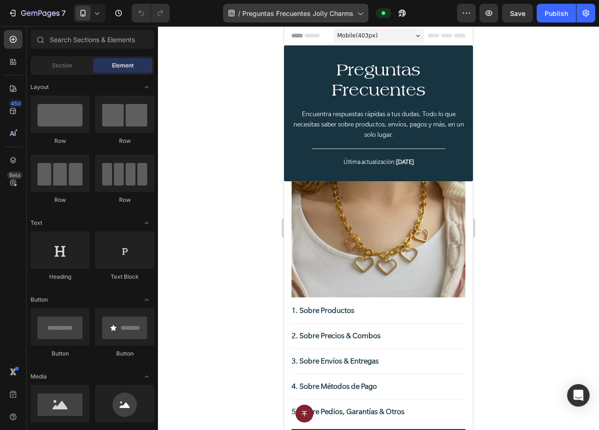
click at [263, 18] on div "/ Preguntas Frecuentes Jolly Charms" at bounding box center [295, 13] width 145 height 19
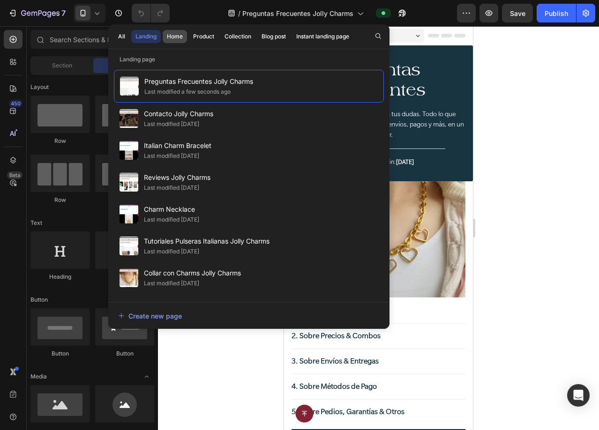
click at [177, 35] on div "Home" at bounding box center [175, 36] width 16 height 8
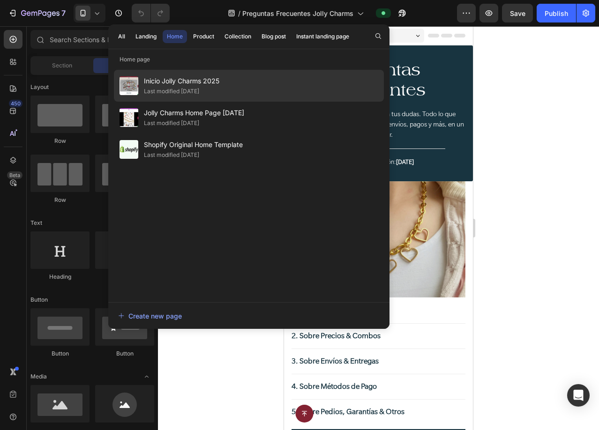
click at [192, 82] on span "Inicio Jolly Charms 2025" at bounding box center [181, 80] width 75 height 11
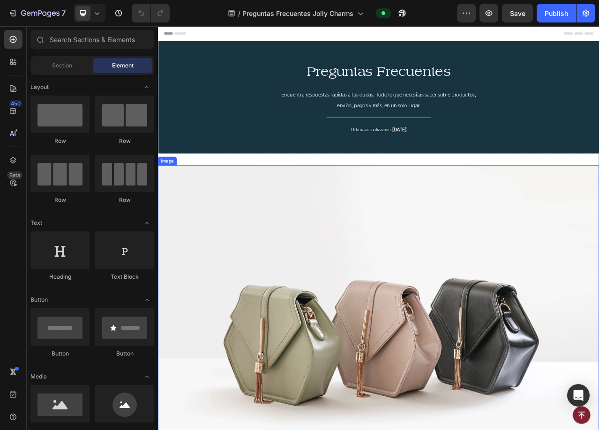
click at [507, 323] on img at bounding box center [439, 415] width 562 height 422
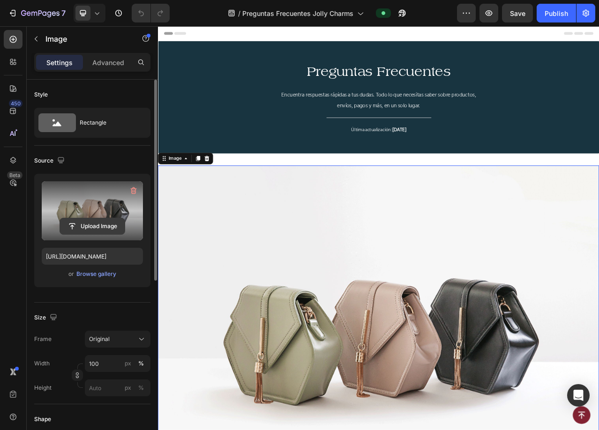
click at [102, 228] on input "file" at bounding box center [92, 226] width 65 height 16
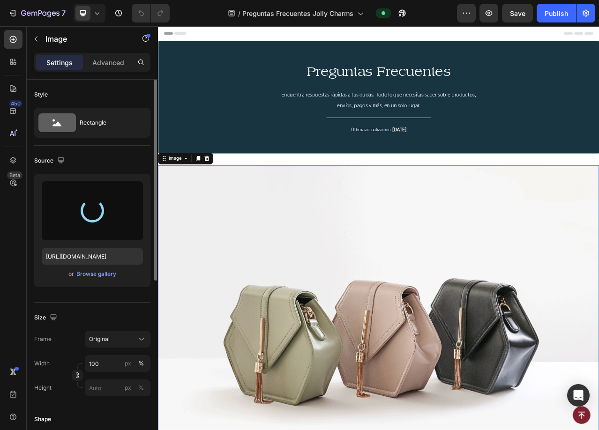
type input "[URL][DOMAIN_NAME]"
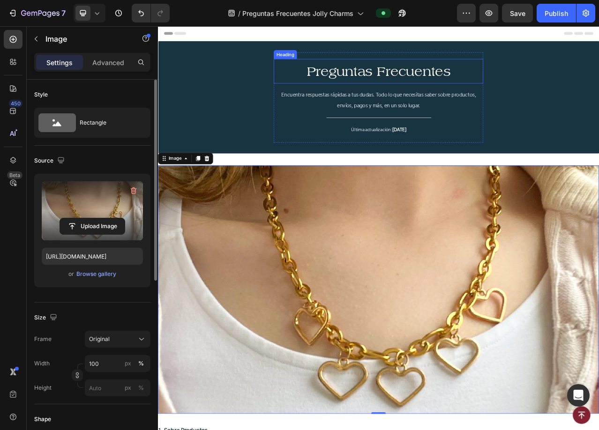
click at [383, 83] on span "Preguntas Frecuentes" at bounding box center [439, 84] width 183 height 19
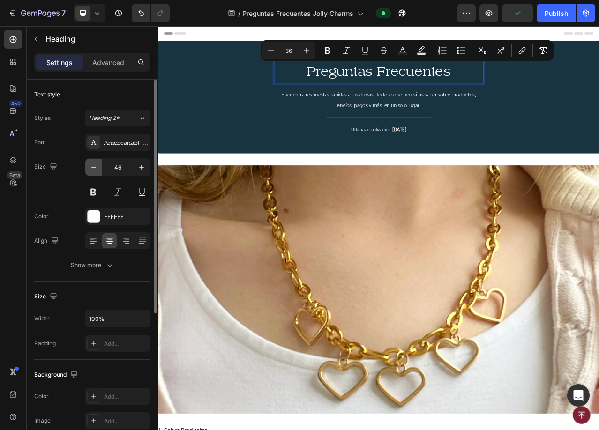
click at [89, 167] on button "button" at bounding box center [93, 167] width 17 height 17
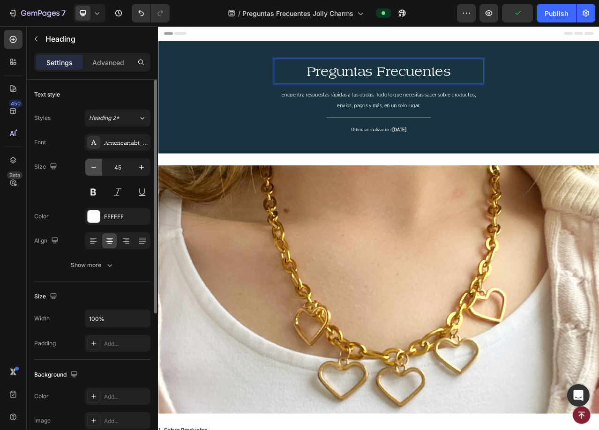
click at [89, 167] on button "button" at bounding box center [93, 167] width 17 height 17
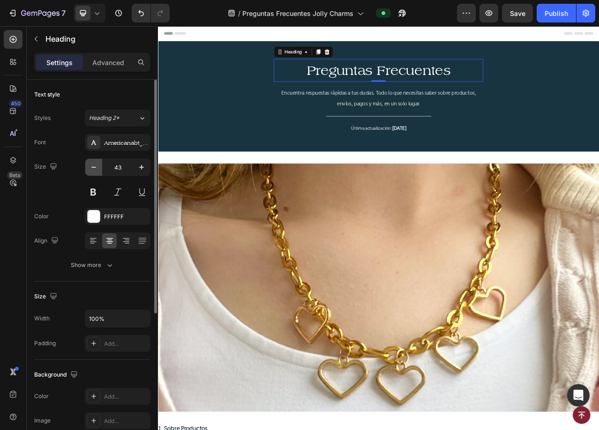
click at [89, 167] on button "button" at bounding box center [93, 167] width 17 height 17
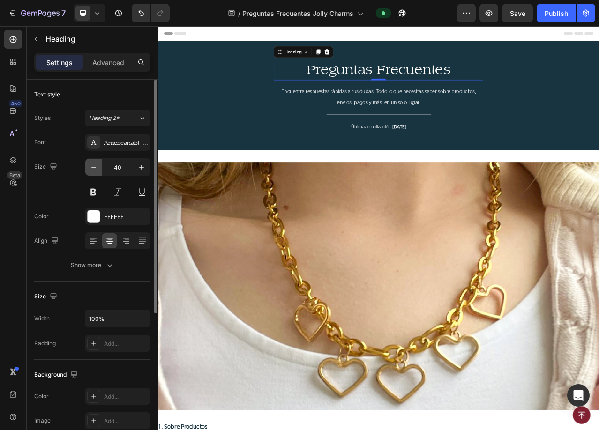
click at [89, 167] on button "button" at bounding box center [93, 167] width 17 height 17
type input "39"
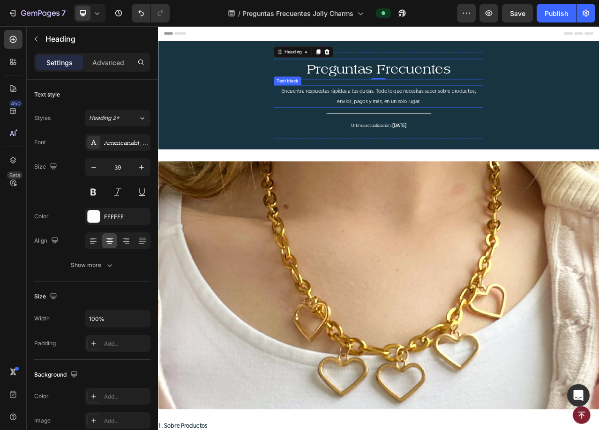
click at [392, 113] on p "Encuentra respuestas rápidas a tus dudas. Todo lo que necesitas saber sobre pro…" at bounding box center [439, 116] width 265 height 27
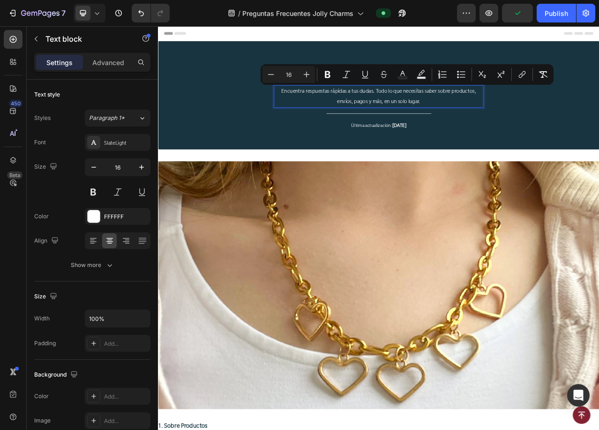
click at [289, 75] on input "16" at bounding box center [288, 74] width 19 height 11
type input "24"
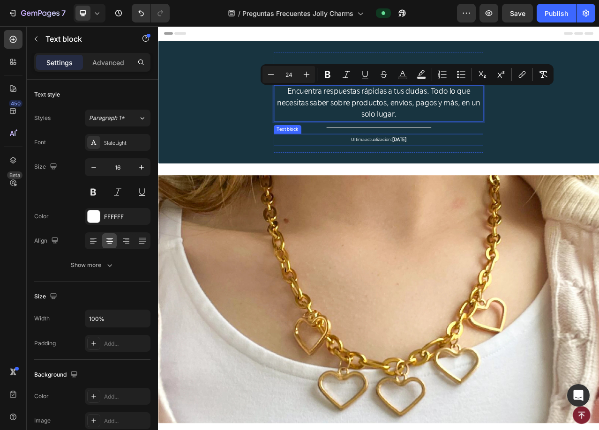
click at [433, 170] on span "Última actualización:" at bounding box center [430, 171] width 52 height 8
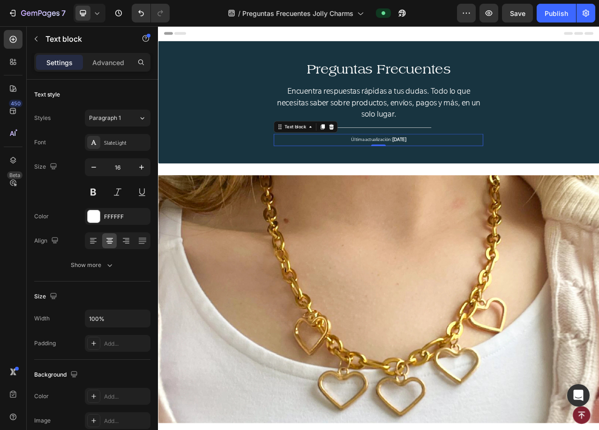
click at [433, 170] on span "Última actualización:" at bounding box center [430, 171] width 52 height 8
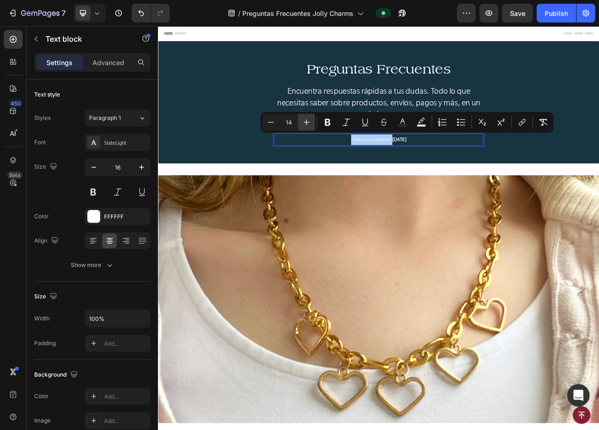
click at [307, 123] on icon "Editor contextual toolbar" at bounding box center [306, 122] width 9 height 9
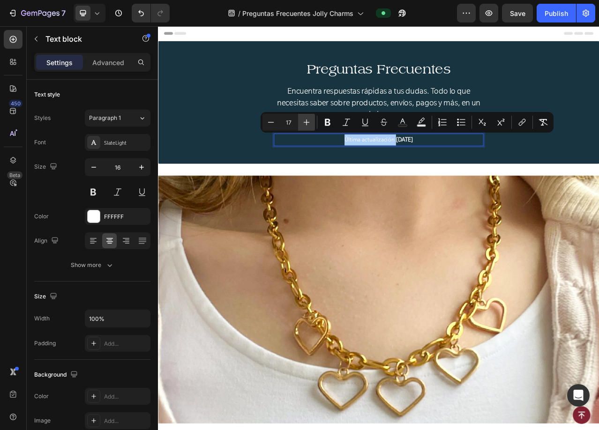
click at [307, 123] on icon "Editor contextual toolbar" at bounding box center [306, 122] width 9 height 9
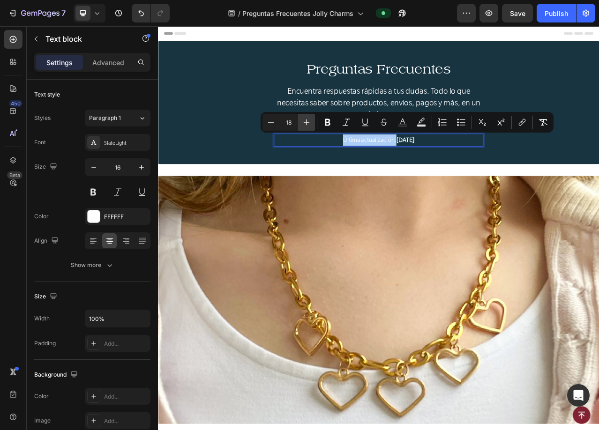
click at [307, 123] on icon "Editor contextual toolbar" at bounding box center [306, 122] width 9 height 9
type input "20"
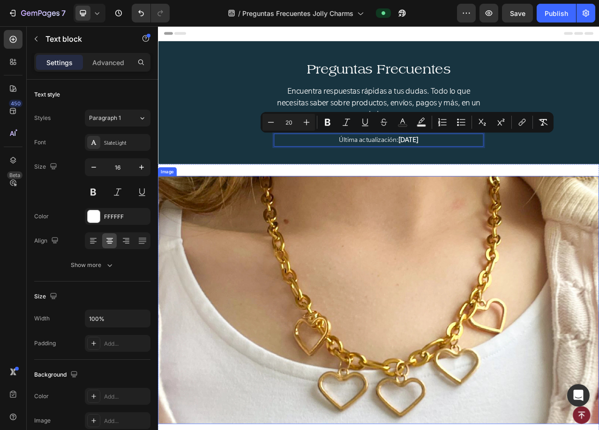
click at [359, 279] on img at bounding box center [439, 375] width 562 height 316
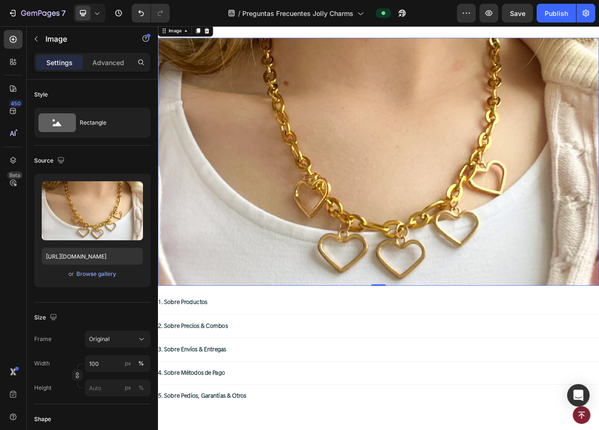
scroll to position [234, 0]
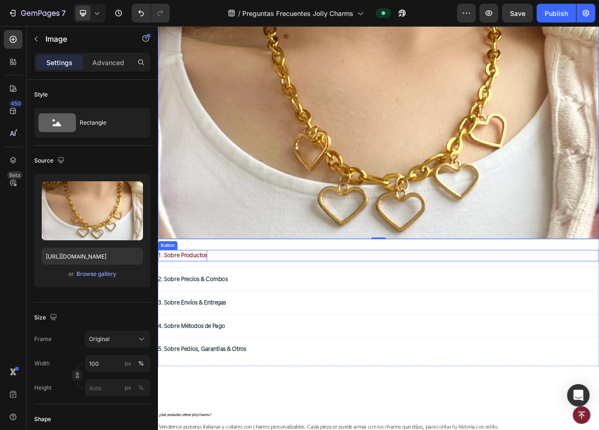
click at [202, 314] on span "1. Sobre Productos" at bounding box center [189, 318] width 63 height 9
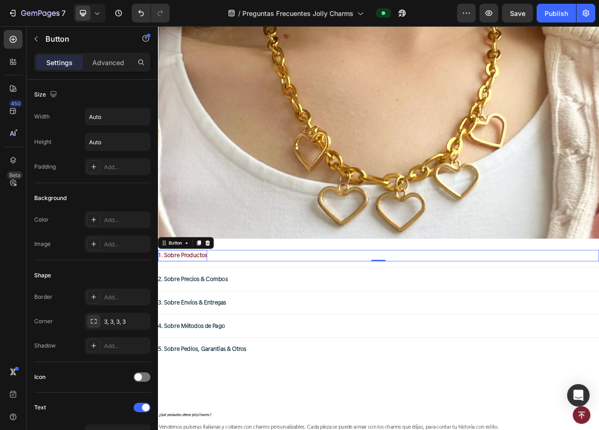
click at [202, 314] on span "1. Sobre Productos" at bounding box center [189, 318] width 63 height 9
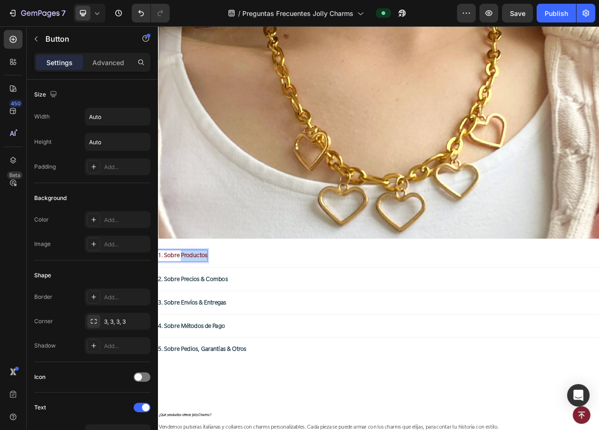
click at [202, 314] on span "1. Sobre Productos" at bounding box center [189, 318] width 63 height 9
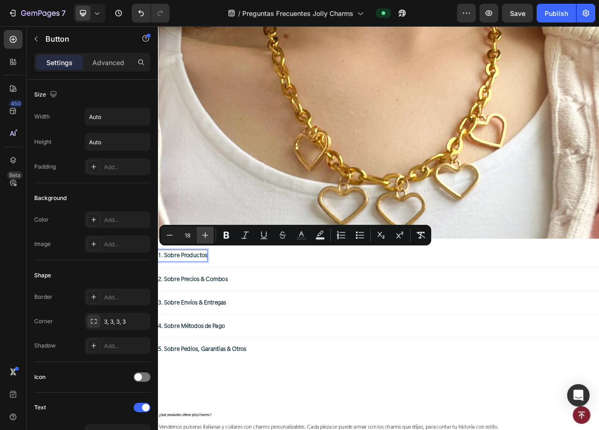
click at [204, 232] on icon "Editor contextual toolbar" at bounding box center [205, 235] width 9 height 9
type input "22"
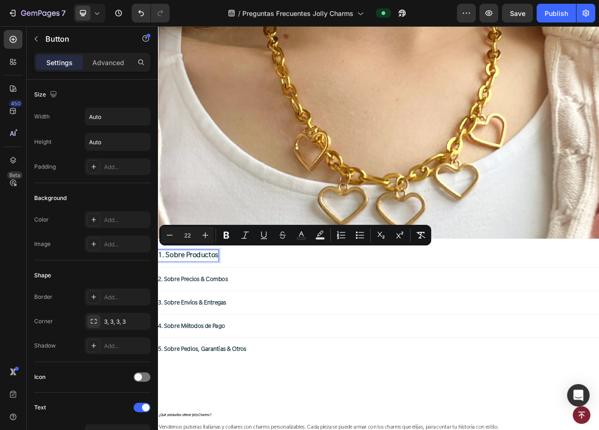
click at [262, 314] on div "1. Sobre Productos Button 0" at bounding box center [439, 319] width 562 height 15
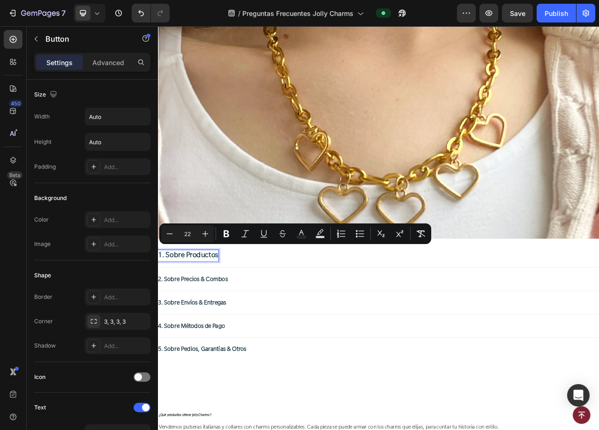
drag, startPoint x: 220, startPoint y: 315, endPoint x: 291, endPoint y: 342, distance: 75.6
click at [315, 342] on div "2. Sobre Precios & Combos Button" at bounding box center [439, 349] width 562 height 15
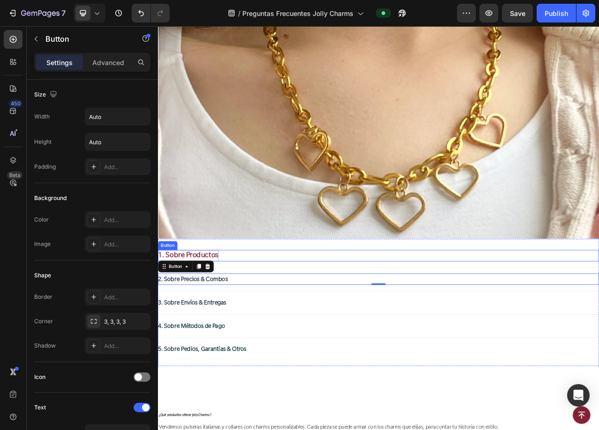
click at [220, 314] on span "1. Sobre Productos" at bounding box center [196, 318] width 77 height 12
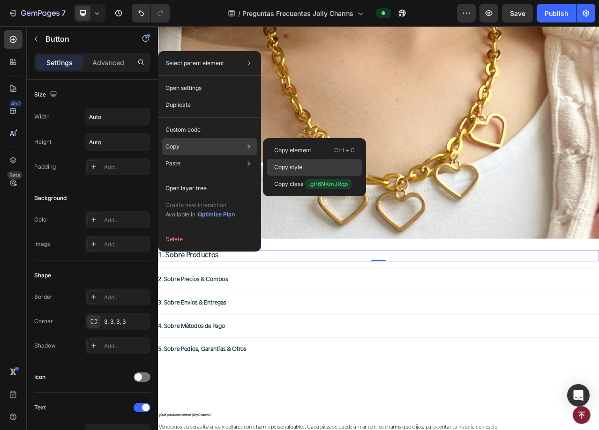
click at [296, 167] on p "Copy style" at bounding box center [288, 167] width 28 height 8
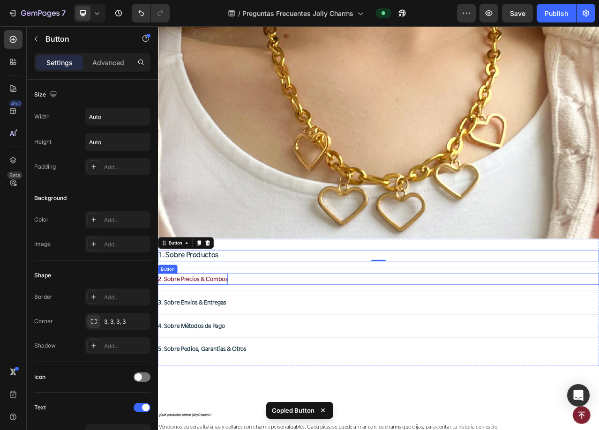
click at [225, 344] on span "2. Sobre Precios & Combos" at bounding box center [202, 348] width 89 height 9
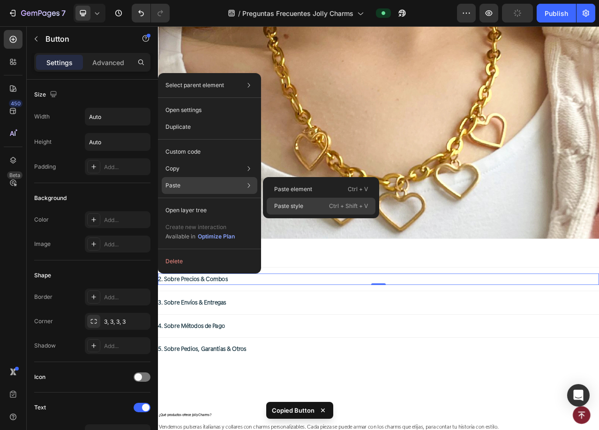
click at [306, 206] on div "Paste style Ctrl + Shift + V" at bounding box center [321, 206] width 109 height 17
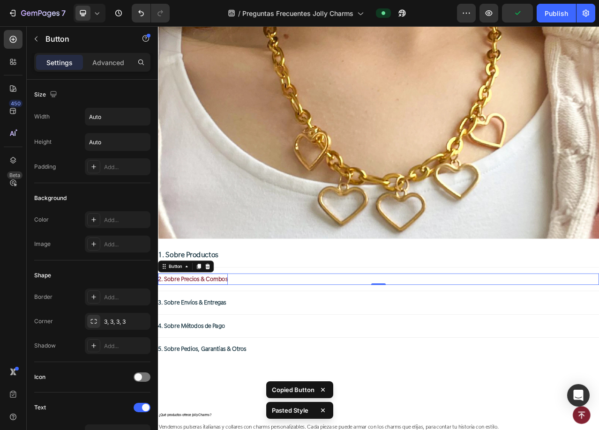
click at [217, 344] on span "2. Sobre Precios & Combos" at bounding box center [202, 348] width 89 height 9
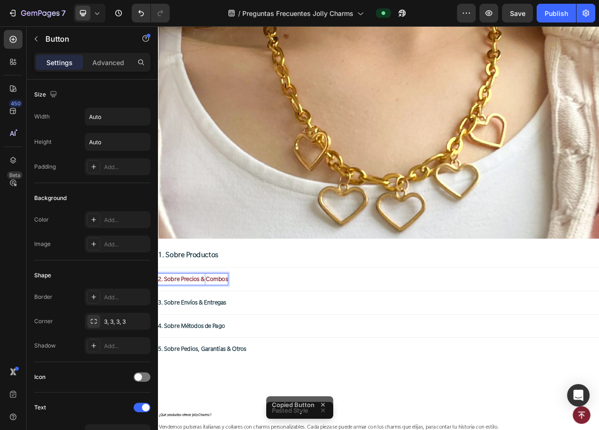
click at [217, 344] on span "2. Sobre Precios & Combos" at bounding box center [202, 348] width 89 height 9
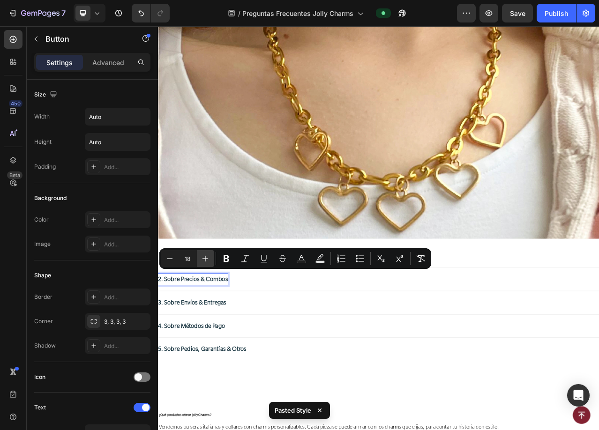
click at [203, 262] on icon "Editor contextual toolbar" at bounding box center [205, 258] width 9 height 9
type input "22"
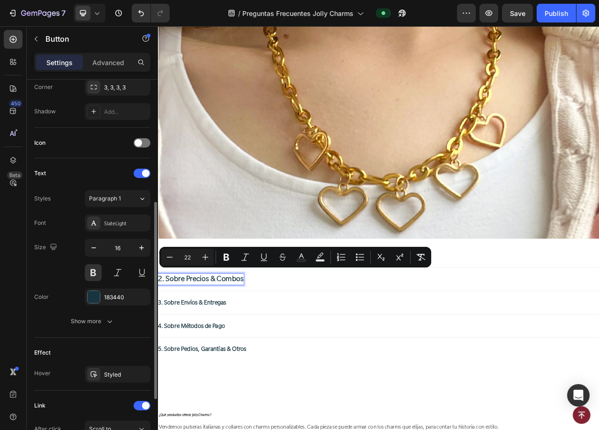
scroll to position [281, 0]
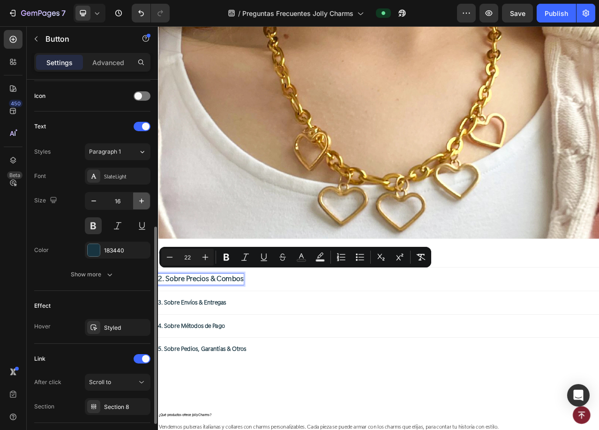
click at [137, 206] on button "button" at bounding box center [141, 201] width 17 height 17
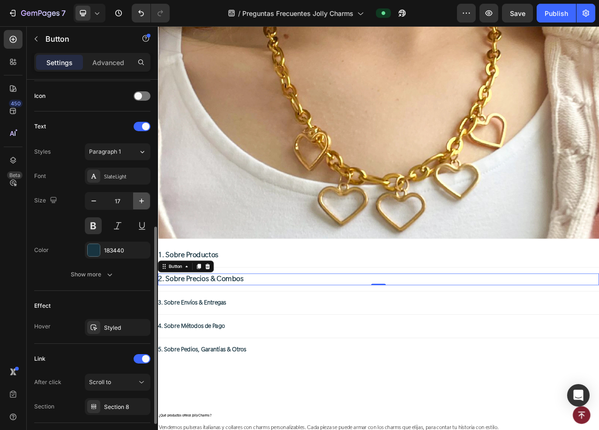
click at [137, 206] on button "button" at bounding box center [141, 201] width 17 height 17
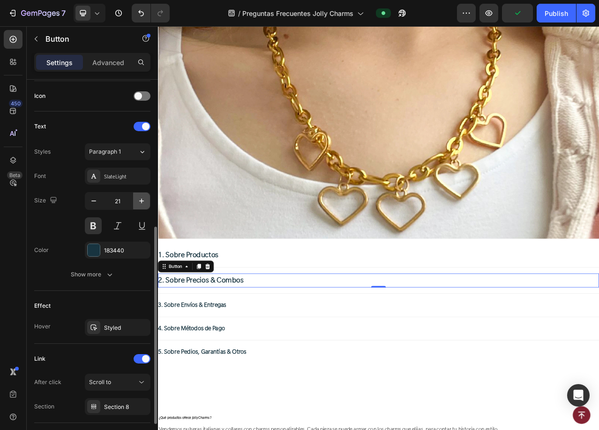
type input "22"
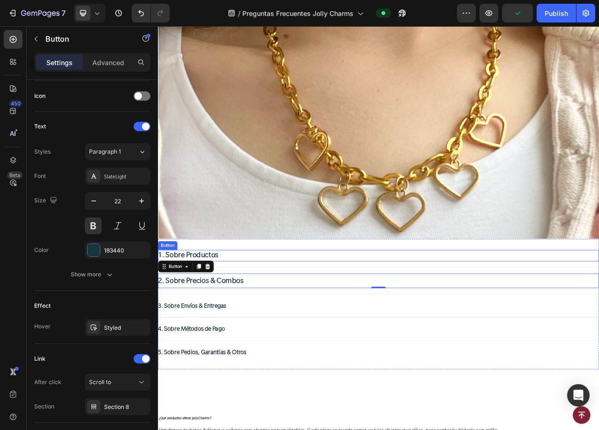
click at [244, 314] on div "1. Sobre Productos Button" at bounding box center [439, 319] width 562 height 15
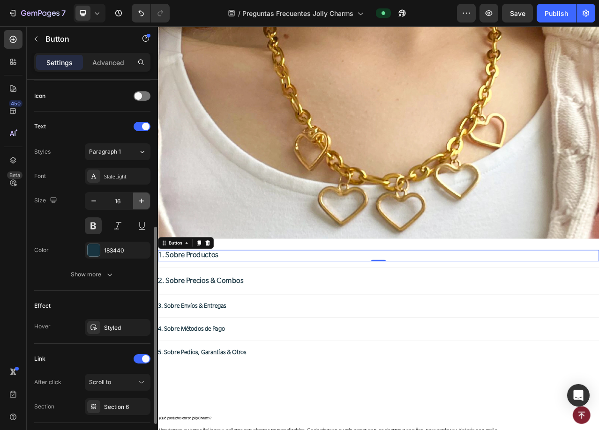
click at [143, 202] on icon "button" at bounding box center [141, 200] width 9 height 9
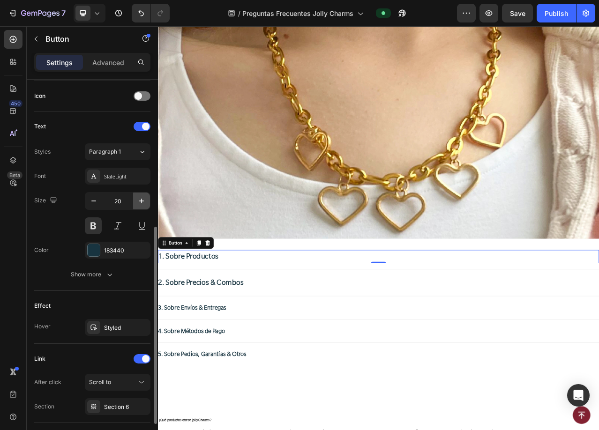
click at [143, 202] on icon "button" at bounding box center [141, 200] width 9 height 9
type input "22"
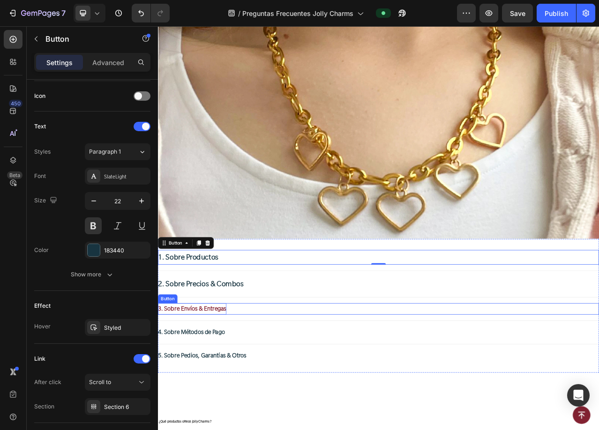
click at [224, 382] on span "3. Sobre Envíos & Entregas" at bounding box center [201, 386] width 87 height 9
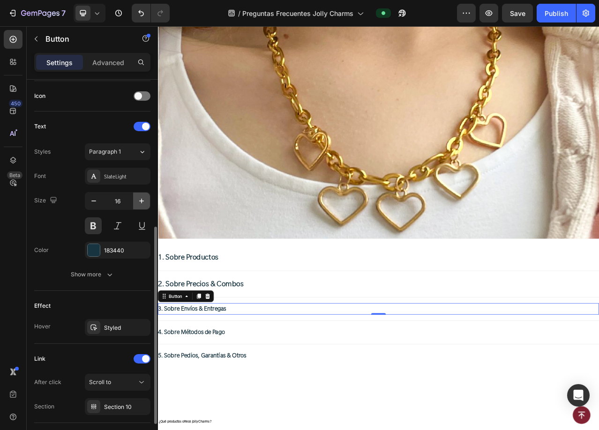
click at [140, 203] on icon "button" at bounding box center [141, 200] width 9 height 9
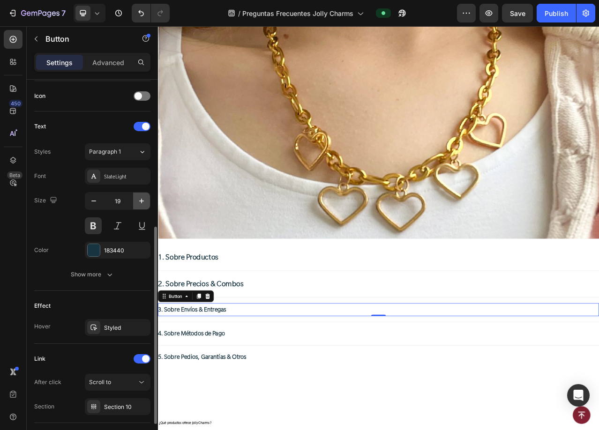
click at [140, 203] on icon "button" at bounding box center [141, 200] width 9 height 9
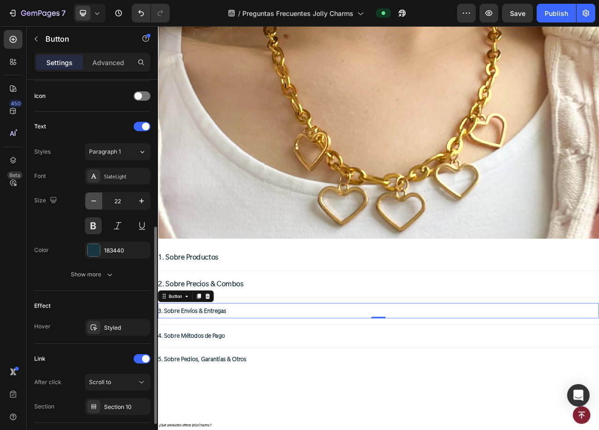
click at [90, 203] on icon "button" at bounding box center [93, 200] width 9 height 9
type input "20"
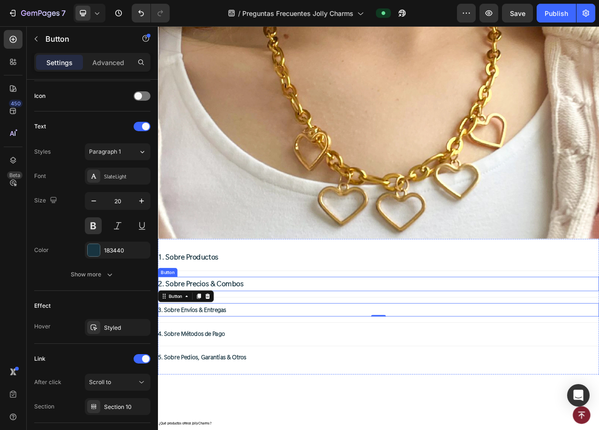
click at [272, 353] on div "2. Sobre Precios & Combos Button" at bounding box center [439, 355] width 562 height 19
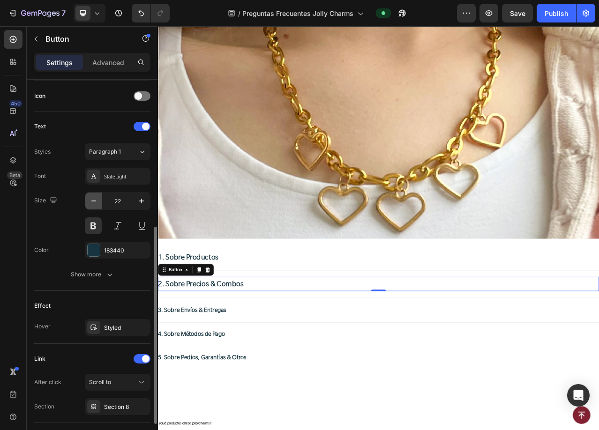
click at [95, 204] on icon "button" at bounding box center [93, 200] width 9 height 9
type input "20"
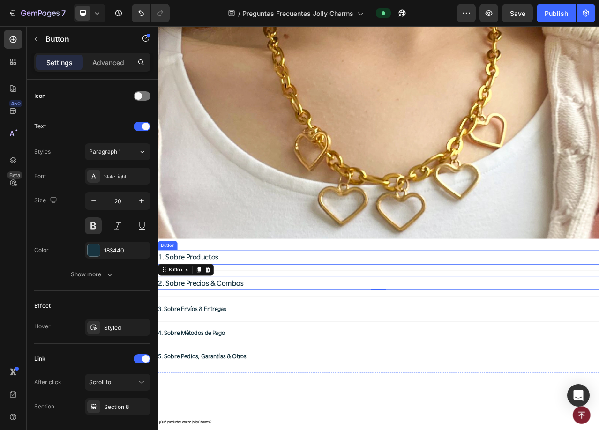
click at [255, 320] on div "1. Sobre Productos Button" at bounding box center [439, 321] width 562 height 19
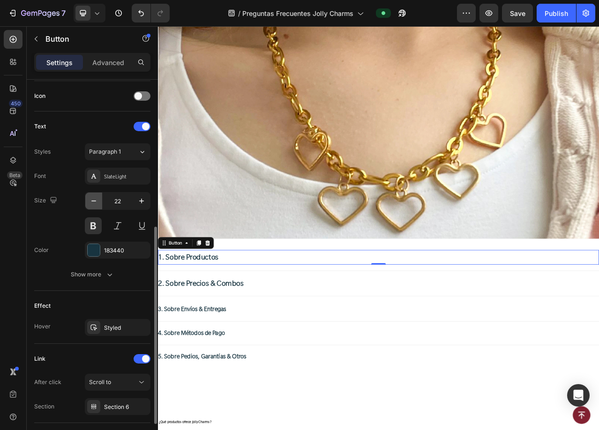
click at [92, 199] on icon "button" at bounding box center [93, 200] width 9 height 9
type input "20"
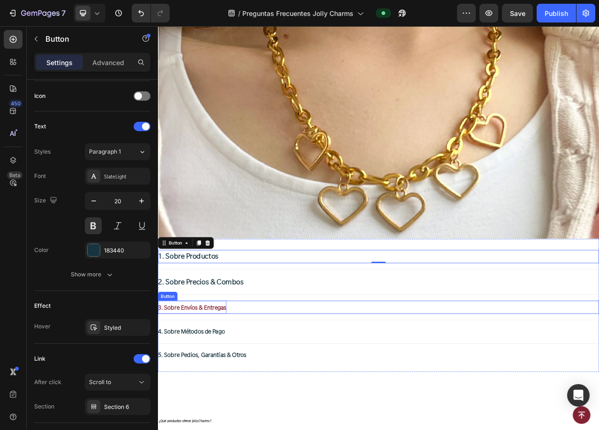
click at [213, 387] on p "3. Sobre Envíos & Entregas" at bounding box center [201, 384] width 87 height 17
click at [210, 383] on span "3. Sobre Envíos & Entregas" at bounding box center [201, 384] width 87 height 9
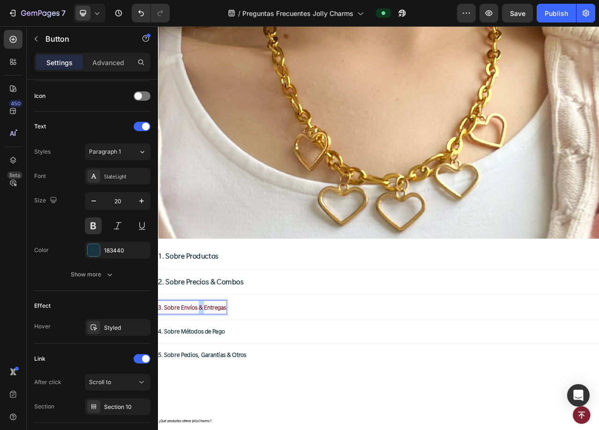
click at [210, 383] on span "3. Sobre Envíos & Entregas" at bounding box center [201, 384] width 87 height 9
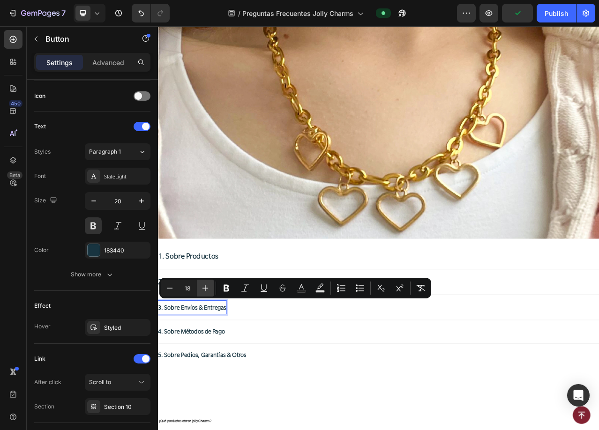
click at [205, 290] on icon "Editor contextual toolbar" at bounding box center [205, 288] width 9 height 9
type input "22"
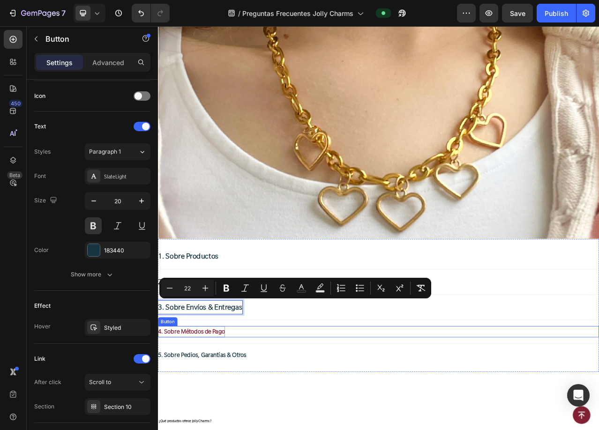
click at [206, 411] on span "4. Sobre Métodos de Pago" at bounding box center [200, 415] width 85 height 9
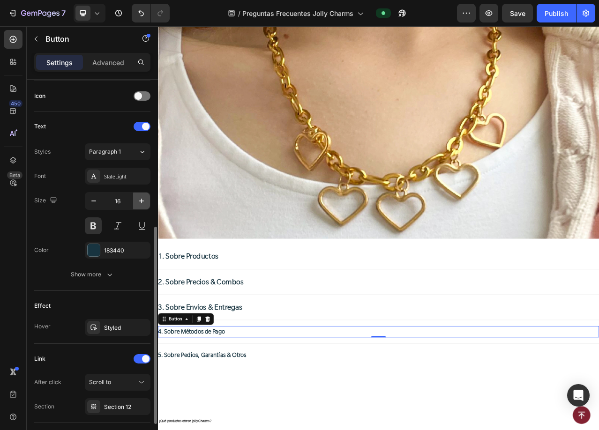
click at [143, 202] on icon "button" at bounding box center [141, 200] width 9 height 9
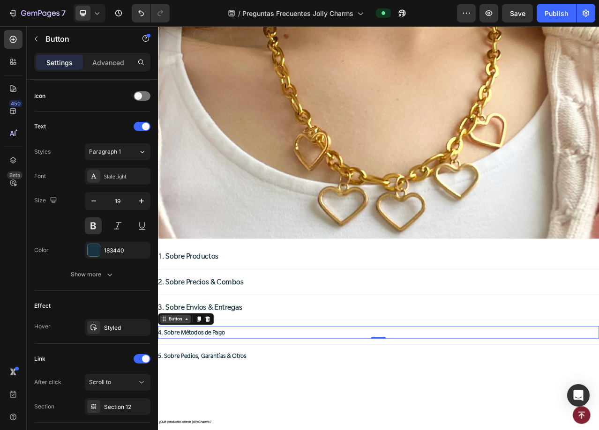
type input "20"
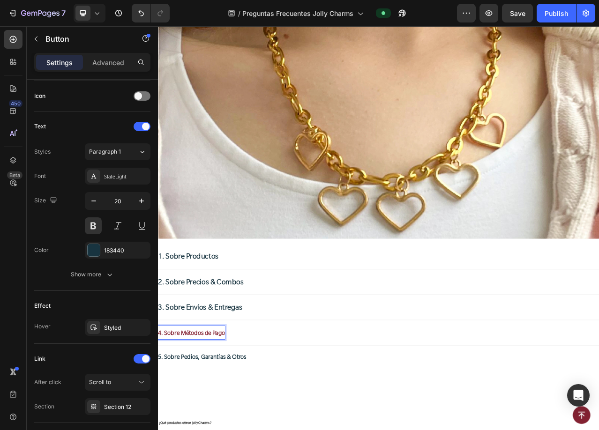
click at [195, 415] on span "4. Sobre Métodos de Pago" at bounding box center [200, 416] width 85 height 9
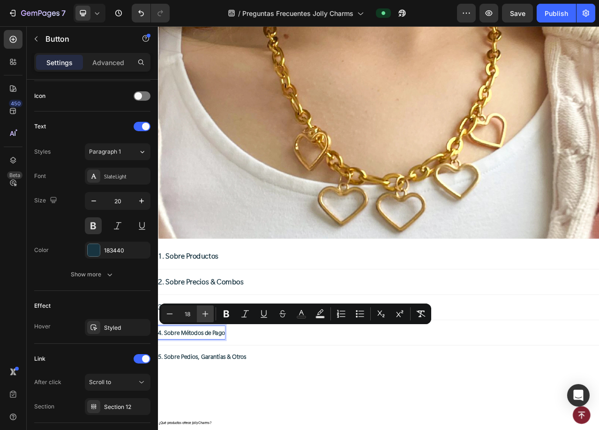
click at [204, 314] on icon "Editor contextual toolbar" at bounding box center [205, 313] width 9 height 9
type input "22"
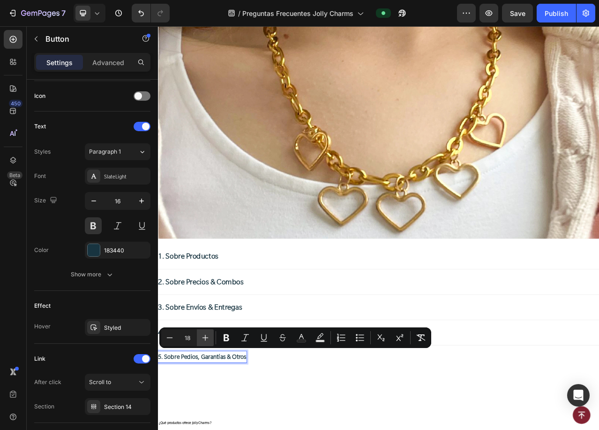
click at [201, 339] on icon "Editor contextual toolbar" at bounding box center [205, 337] width 9 height 9
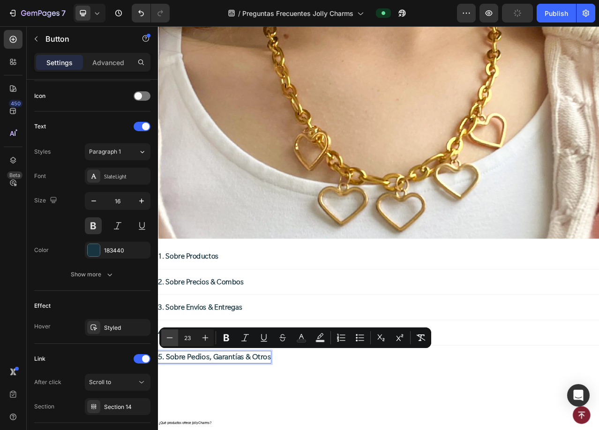
click at [170, 338] on icon "Editor contextual toolbar" at bounding box center [169, 337] width 9 height 9
type input "22"
click at [145, 201] on icon "button" at bounding box center [141, 200] width 9 height 9
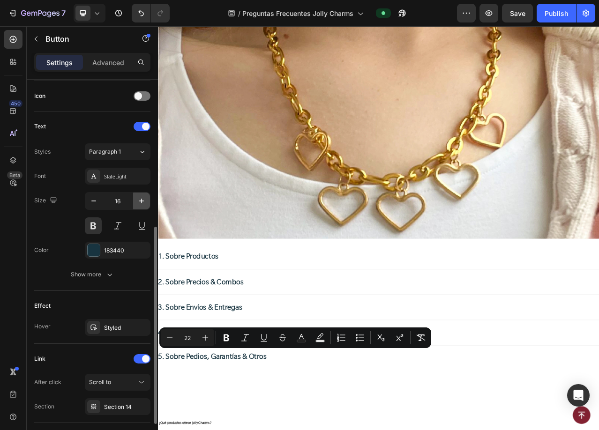
click at [145, 201] on icon "button" at bounding box center [141, 200] width 9 height 9
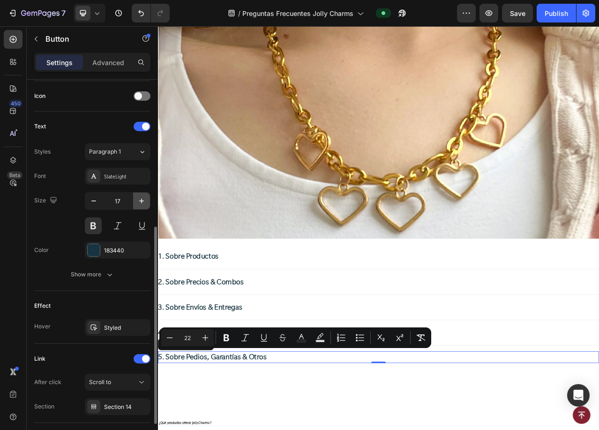
click at [145, 201] on icon "button" at bounding box center [141, 200] width 9 height 9
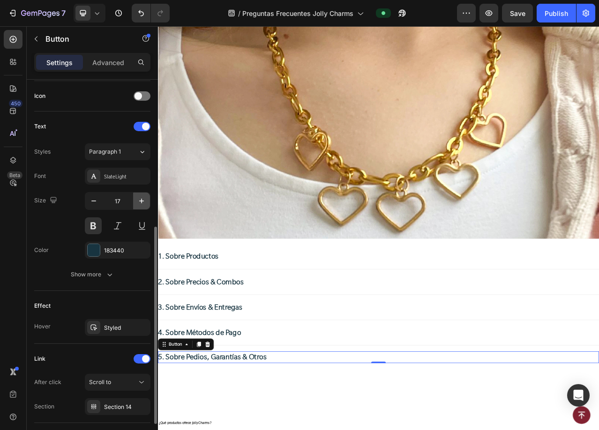
click at [145, 201] on icon "button" at bounding box center [141, 200] width 9 height 9
type input "20"
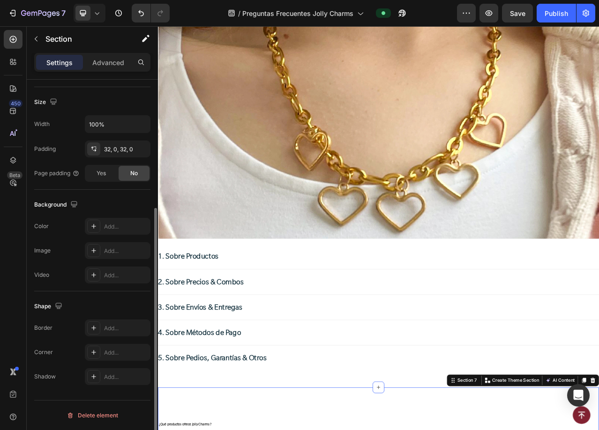
scroll to position [0, 0]
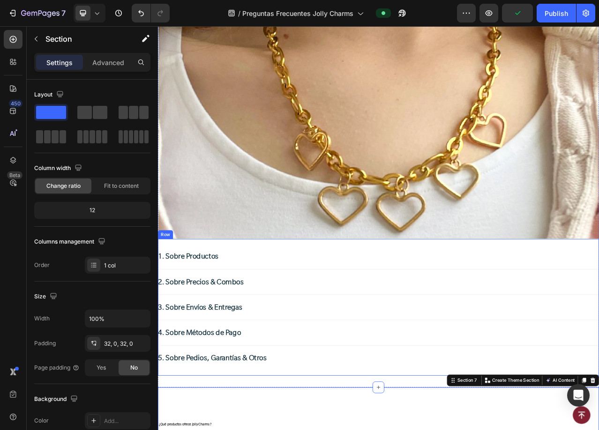
click at [277, 300] on div "1. Sobre Productos Button Title Line 2. Sobre Precios & Combos Button Title Lin…" at bounding box center [439, 385] width 562 height 174
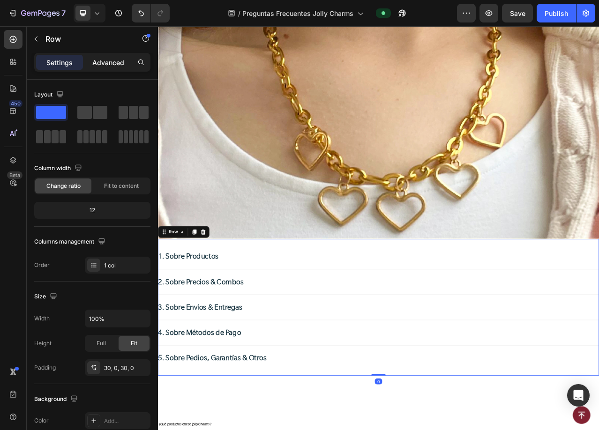
click at [112, 67] on p "Advanced" at bounding box center [108, 63] width 32 height 10
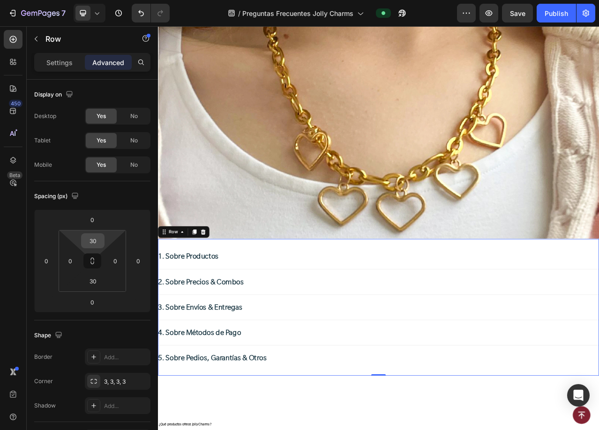
click at [98, 241] on input "30" at bounding box center [92, 241] width 19 height 14
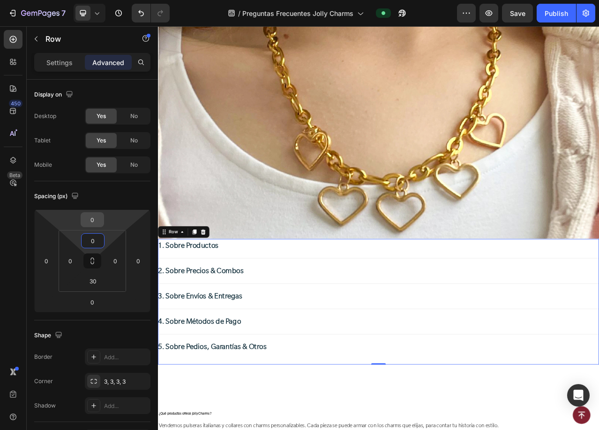
type input "0"
click at [96, 222] on input "0" at bounding box center [92, 220] width 19 height 14
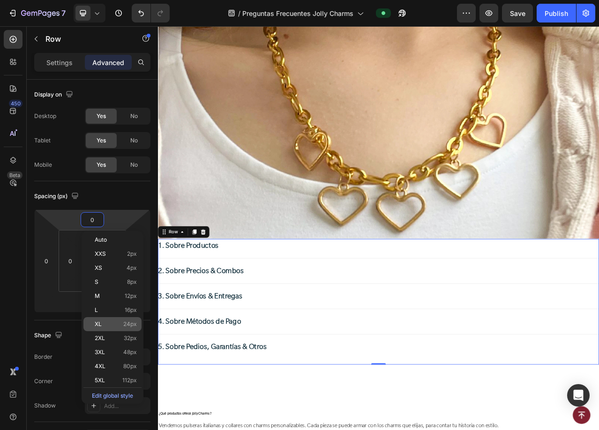
click at [110, 326] on p "XL 24px" at bounding box center [116, 324] width 42 height 7
type input "24"
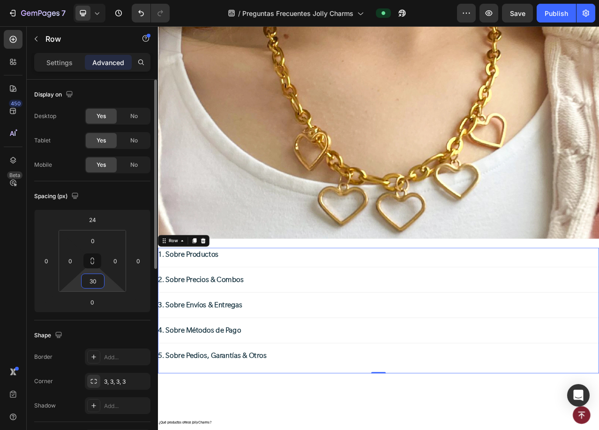
click at [91, 283] on input "30" at bounding box center [92, 281] width 19 height 14
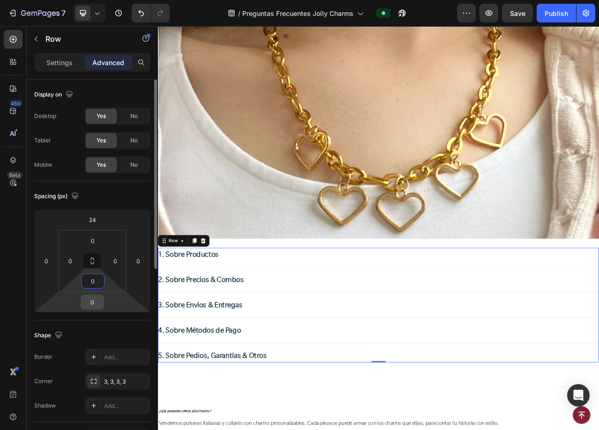
type input "0"
click at [92, 303] on input "0" at bounding box center [92, 302] width 19 height 14
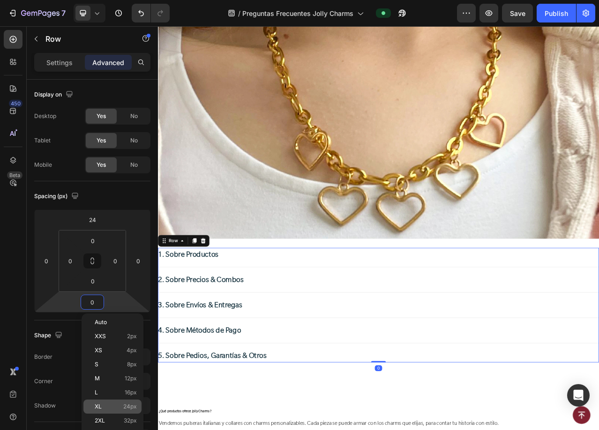
click at [106, 403] on div "XL 24px" at bounding box center [112, 407] width 58 height 14
type input "24"
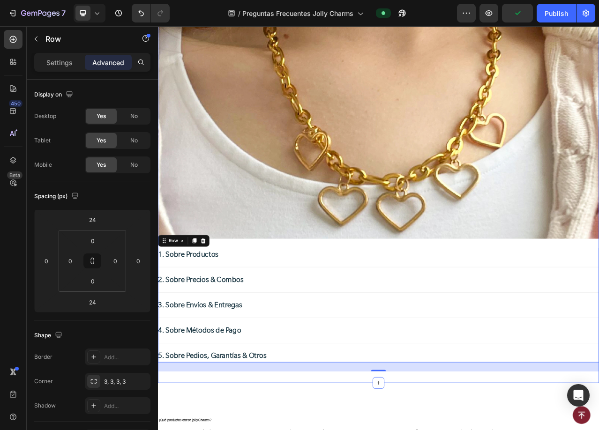
click at [200, 430] on div "Image 1. Sobre Productos Button Title Line 2. Sobre Precios & Combos Button Tit…" at bounding box center [439, 223] width 562 height 515
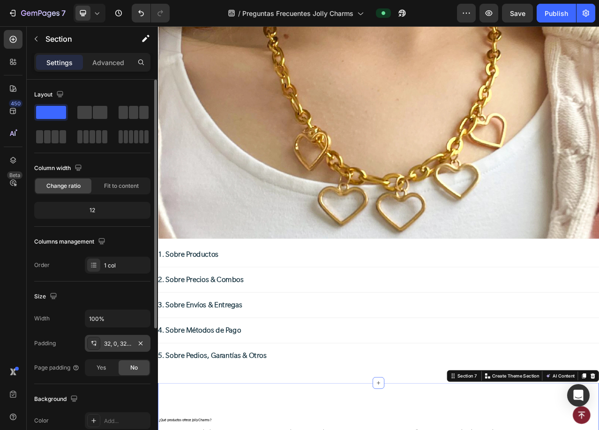
click at [112, 344] on div "32, 0, 32, 0" at bounding box center [117, 344] width 27 height 8
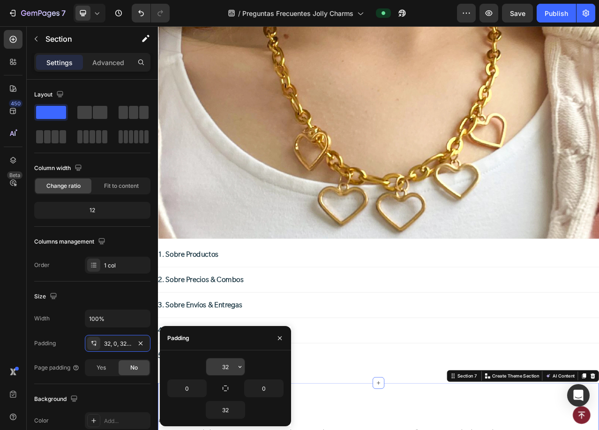
click at [221, 367] on input "32" at bounding box center [225, 367] width 38 height 17
type input "0"
click at [224, 410] on input "32" at bounding box center [225, 410] width 38 height 17
type input "0"
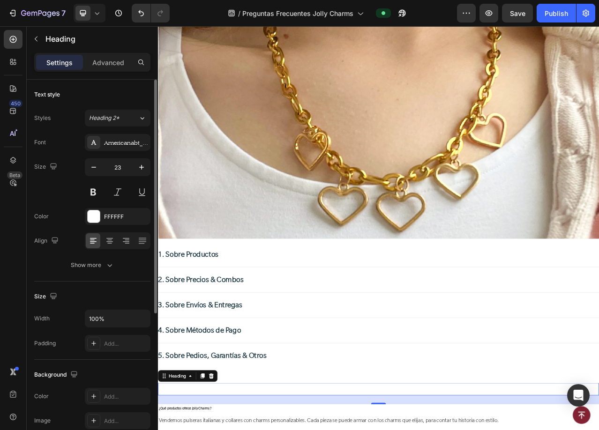
scroll to position [47, 0]
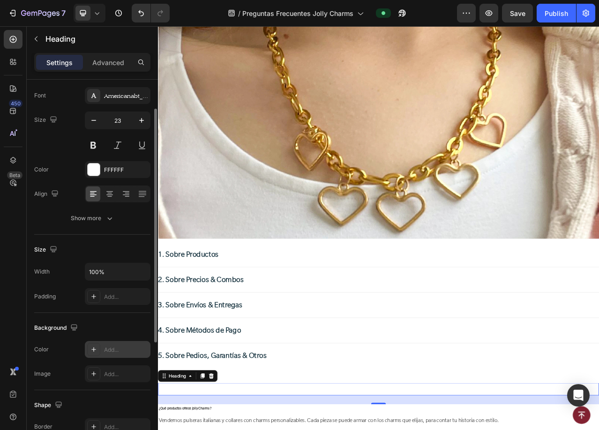
click at [92, 353] on div at bounding box center [93, 349] width 13 height 13
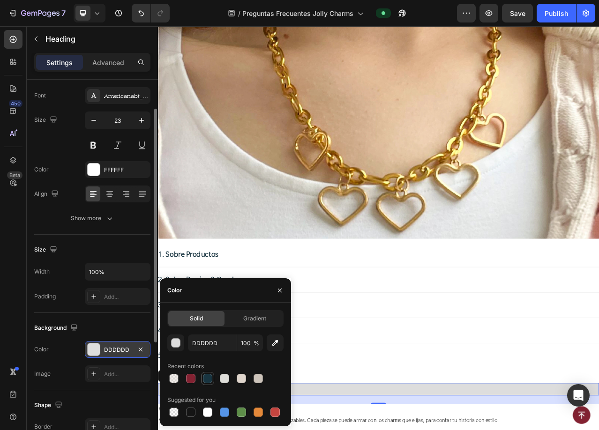
click at [212, 379] on div at bounding box center [207, 378] width 11 height 11
type input "183440"
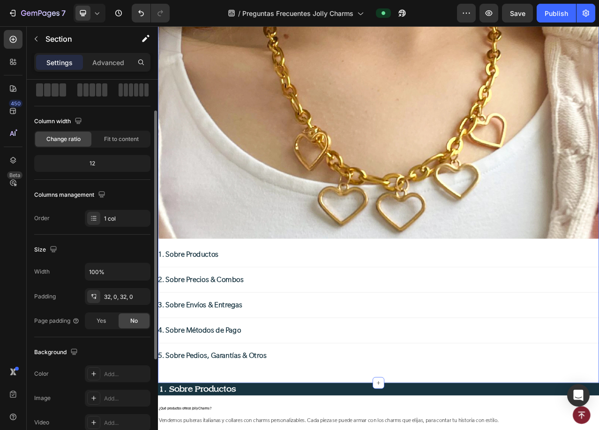
click at [408, 430] on div "Image 1. Sobre Productos Button Title Line 2. Sobre Precios & Combos Button Tit…" at bounding box center [439, 223] width 562 height 485
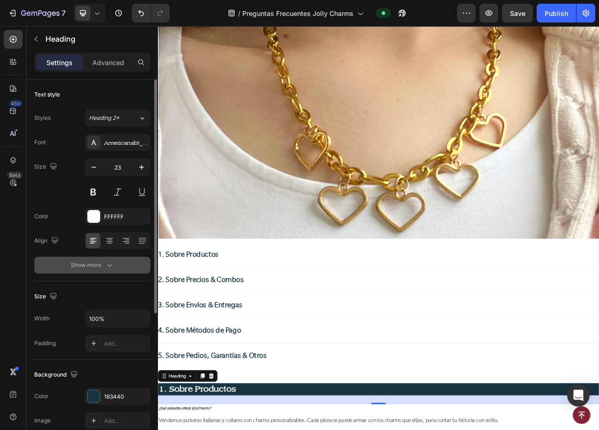
click at [105, 268] on icon "button" at bounding box center [109, 265] width 9 height 9
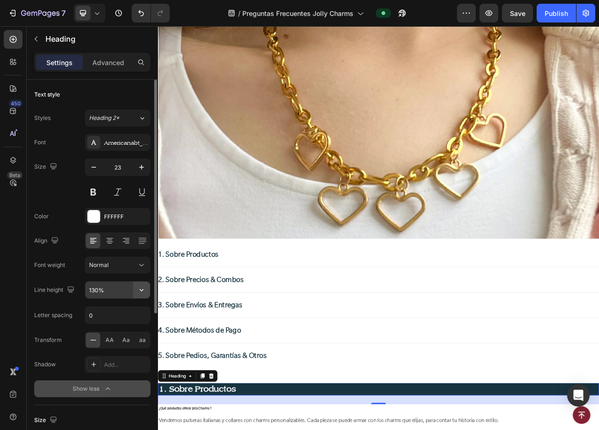
click at [141, 289] on icon "button" at bounding box center [141, 289] width 9 height 9
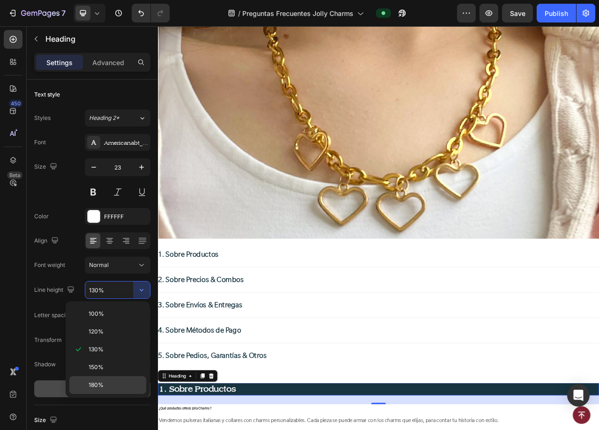
click at [105, 382] on p "180%" at bounding box center [115, 385] width 53 height 8
type input "180%"
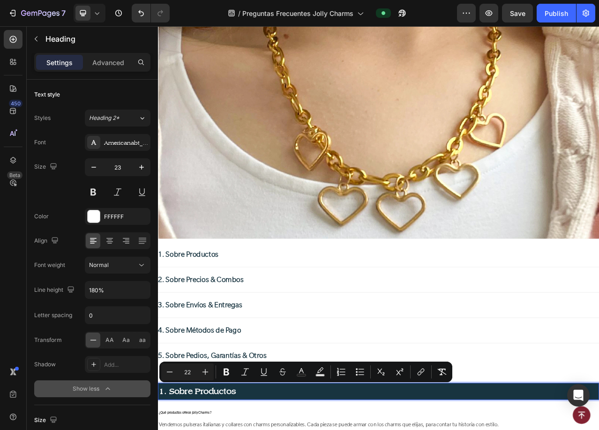
click at [188, 373] on input "22" at bounding box center [187, 372] width 19 height 11
type input "36"
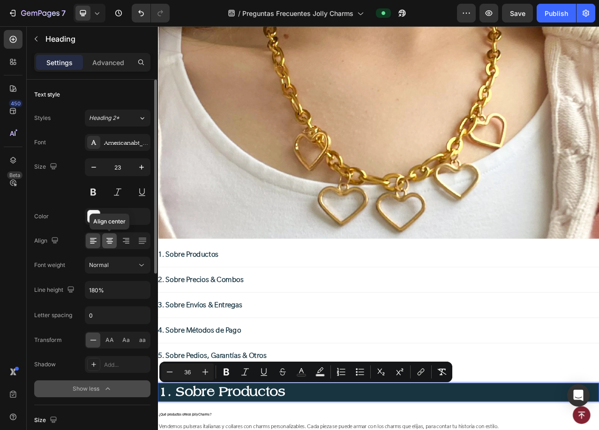
click at [112, 237] on icon at bounding box center [109, 240] width 9 height 9
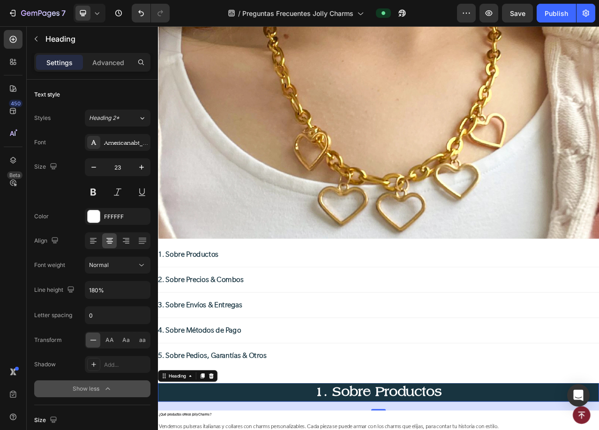
click at [106, 68] on div "Advanced" at bounding box center [108, 62] width 47 height 15
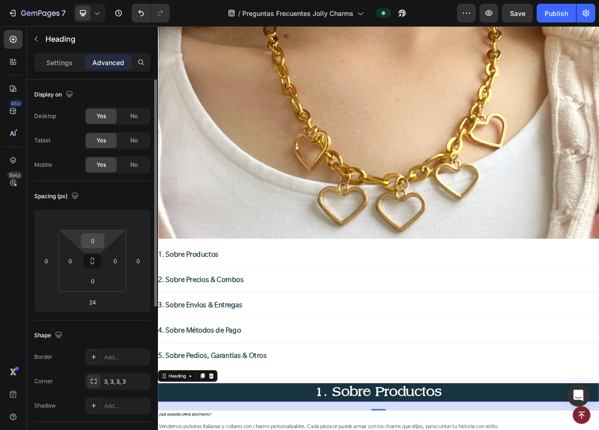
click at [96, 240] on input "0" at bounding box center [92, 241] width 19 height 14
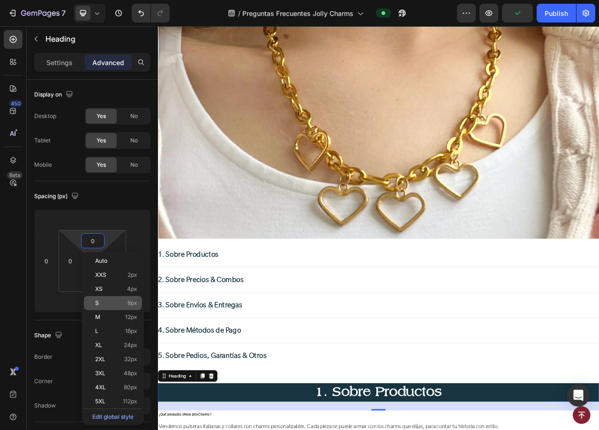
click at [109, 307] on div "S 8px" at bounding box center [113, 303] width 58 height 14
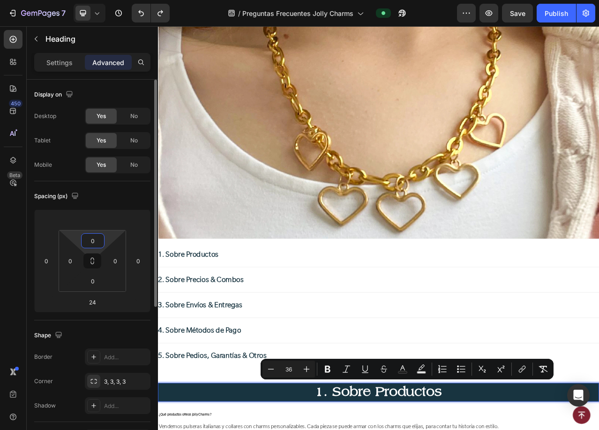
click at [99, 244] on input "0" at bounding box center [92, 241] width 19 height 14
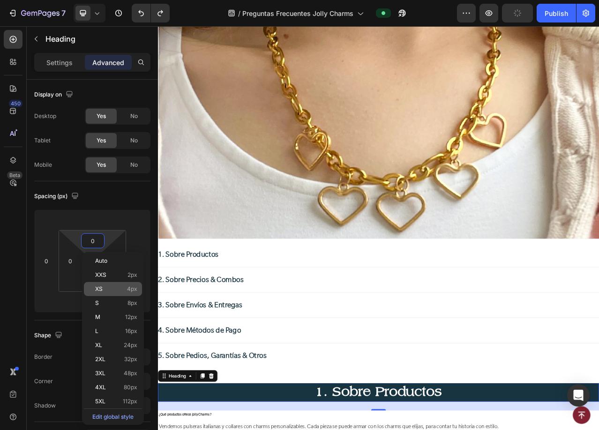
click at [114, 288] on p "XS 4px" at bounding box center [116, 289] width 42 height 7
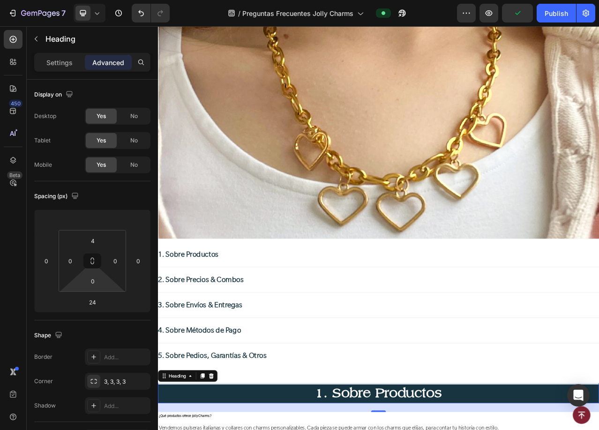
type input "0"
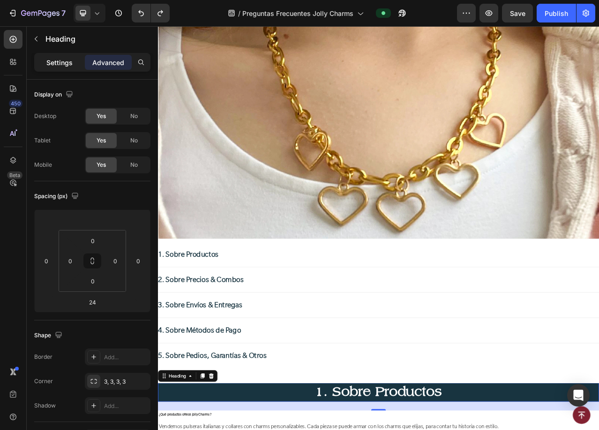
click at [63, 67] on p "Settings" at bounding box center [59, 63] width 26 height 10
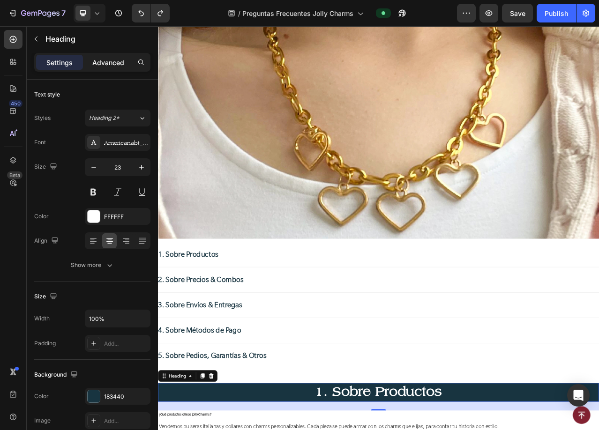
click at [105, 66] on p "Advanced" at bounding box center [108, 63] width 32 height 10
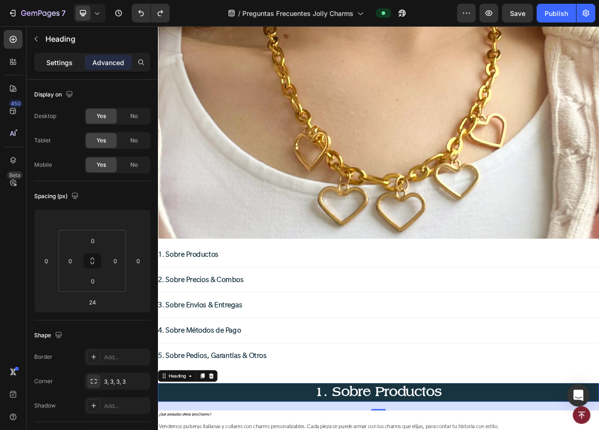
click at [55, 66] on p "Settings" at bounding box center [59, 63] width 26 height 10
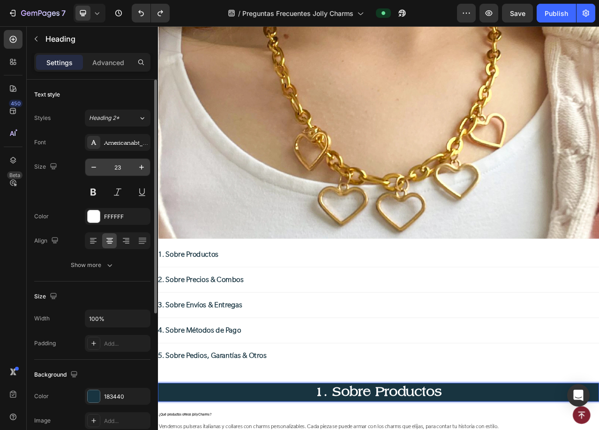
click at [131, 171] on input "23" at bounding box center [117, 167] width 31 height 17
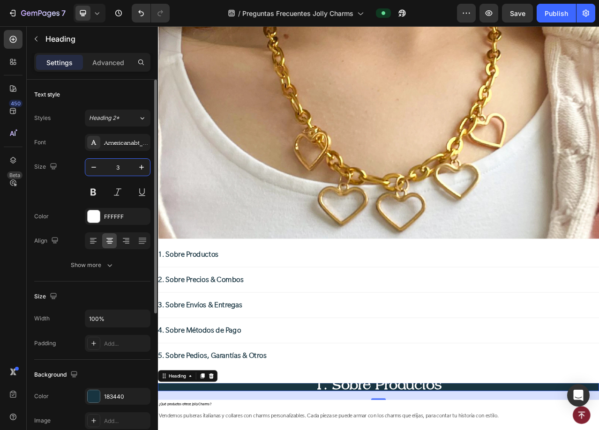
type input "30"
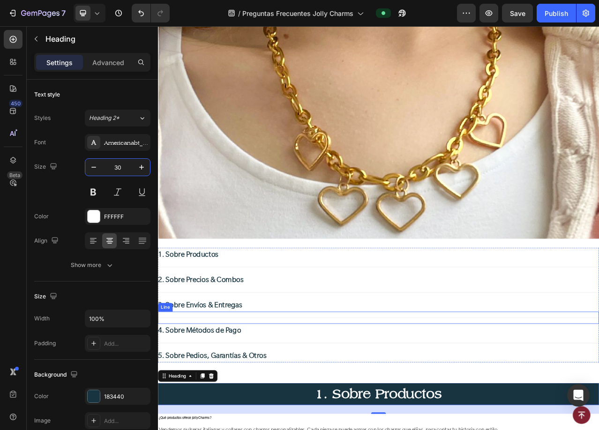
click at [424, 400] on div "Title Line" at bounding box center [439, 397] width 562 height 15
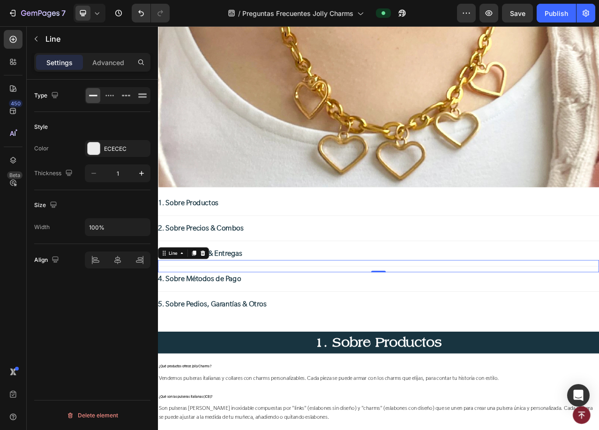
scroll to position [328, 0]
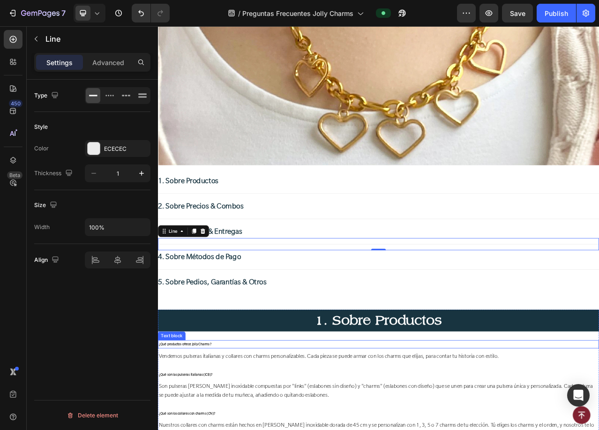
click at [215, 430] on p "¿Qué productos ofrece Jolly Charms?" at bounding box center [439, 432] width 561 height 8
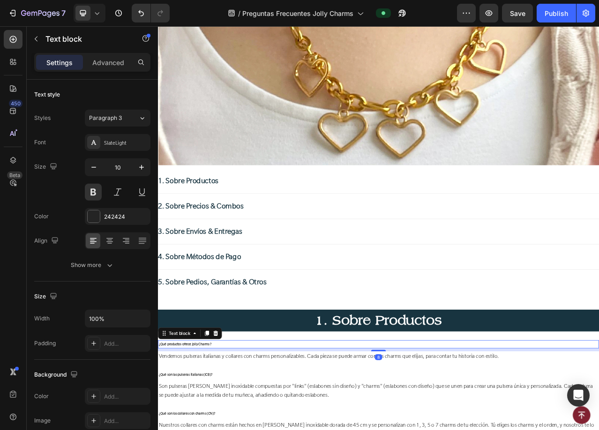
click at [215, 430] on p "¿Qué productos ofrece Jolly Charms?" at bounding box center [439, 432] width 561 height 8
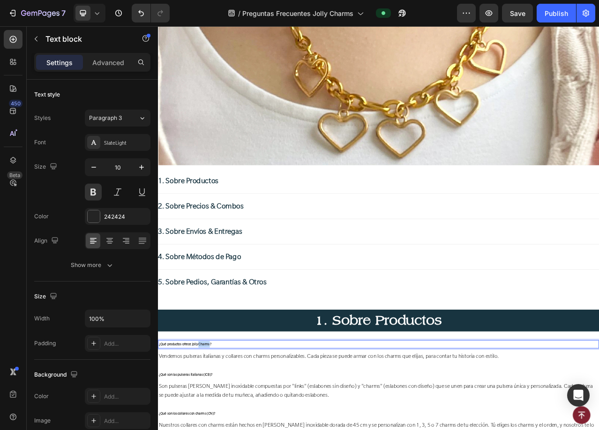
click at [215, 430] on p "¿Qué productos ofrece Jolly Charms?" at bounding box center [439, 432] width 561 height 8
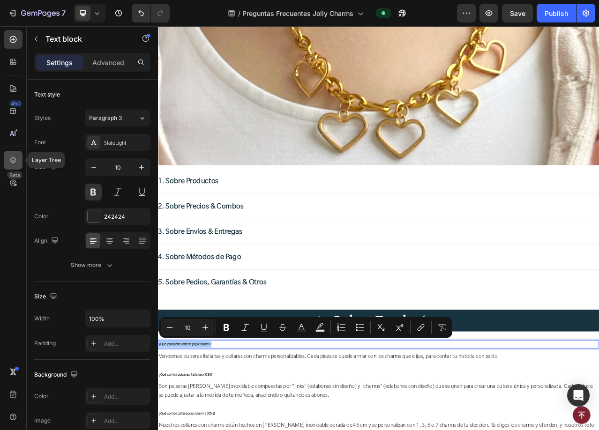
click at [15, 161] on icon at bounding box center [13, 160] width 6 height 7
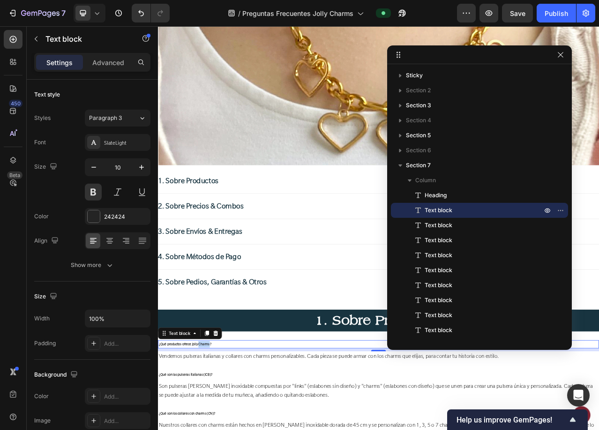
click at [215, 430] on p "¿Qué productos ofrece Jolly Charms?" at bounding box center [439, 432] width 561 height 8
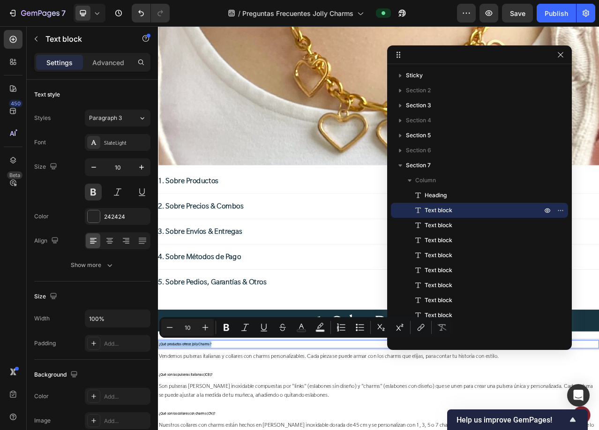
click at [188, 329] on input "10" at bounding box center [187, 327] width 19 height 11
type input "22"
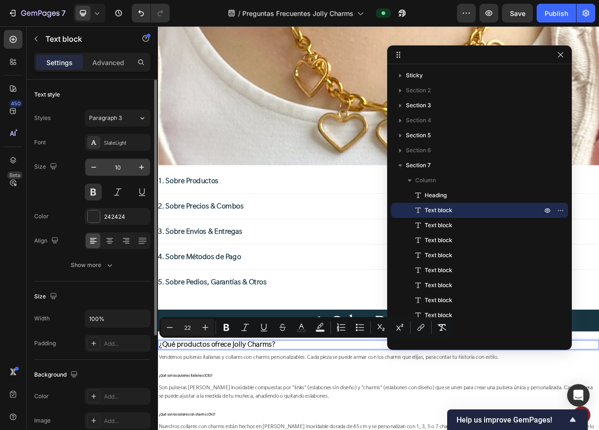
click at [124, 165] on input "10" at bounding box center [117, 167] width 31 height 17
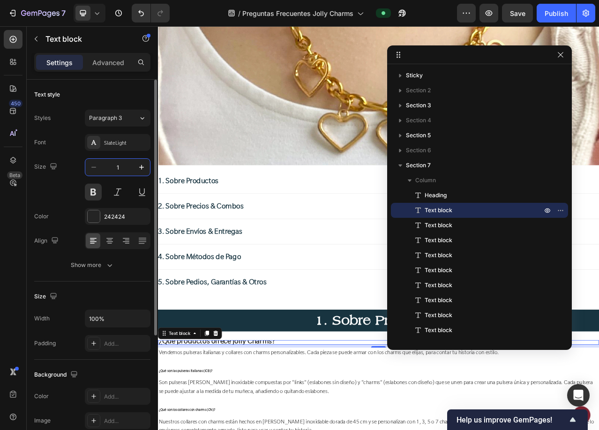
type input "18"
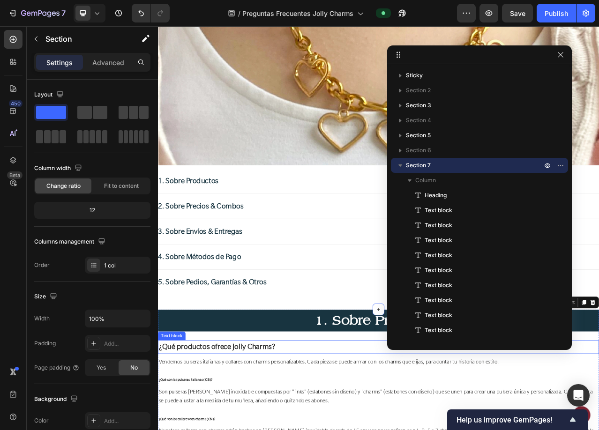
click at [251, 430] on span "¿Qué productos ofrece Jolly Charms?" at bounding box center [233, 435] width 149 height 12
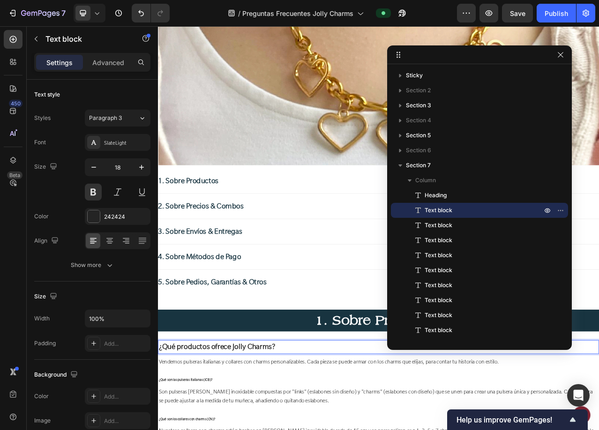
click at [251, 430] on span "¿Qué productos ofrece Jolly Charms?" at bounding box center [233, 435] width 149 height 12
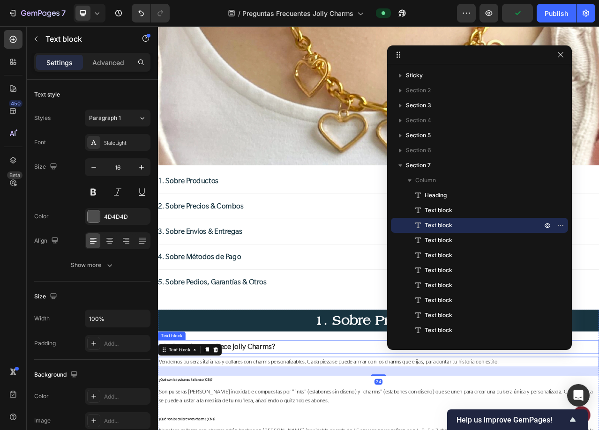
click at [272, 430] on span "¿Qué productos ofrece Jolly Charms?" at bounding box center [233, 435] width 149 height 12
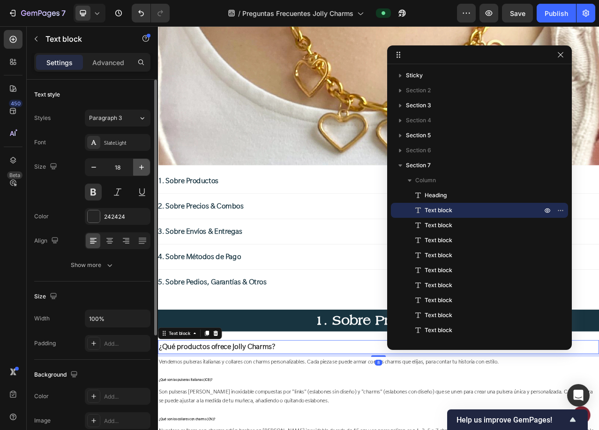
click at [138, 170] on icon "button" at bounding box center [141, 167] width 9 height 9
type input "20"
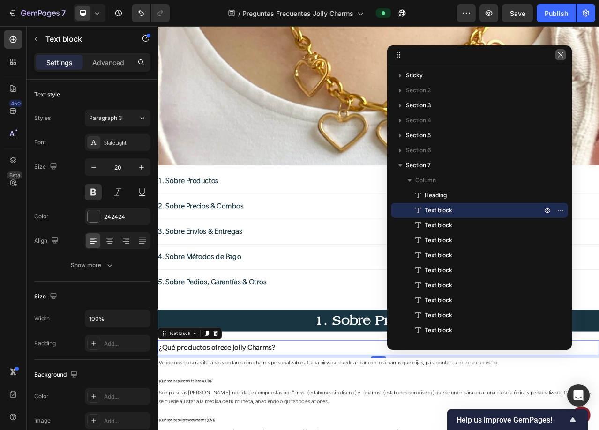
click at [563, 58] on icon "button" at bounding box center [560, 54] width 7 height 7
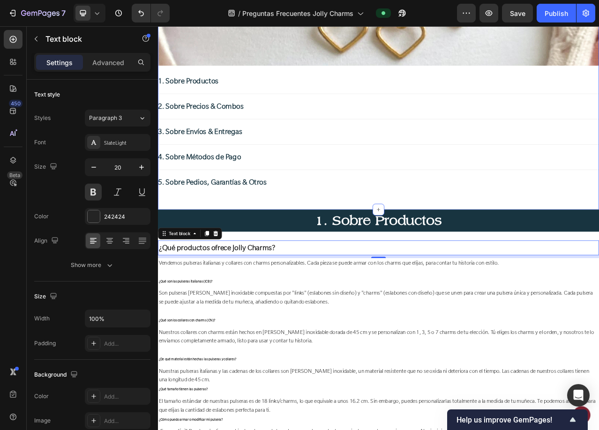
scroll to position [516, 0]
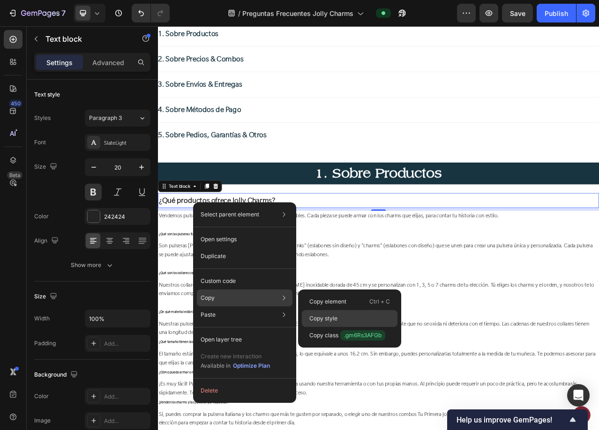
click at [356, 317] on div "Copy style" at bounding box center [350, 318] width 96 height 17
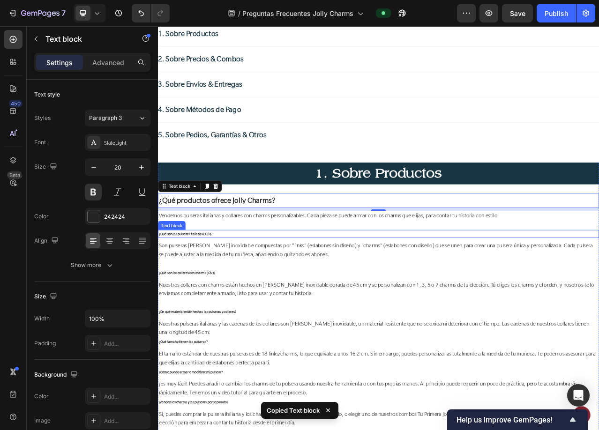
click at [192, 286] on div "¿Qué son las pulseras italianas (ICB)?" at bounding box center [439, 291] width 562 height 10
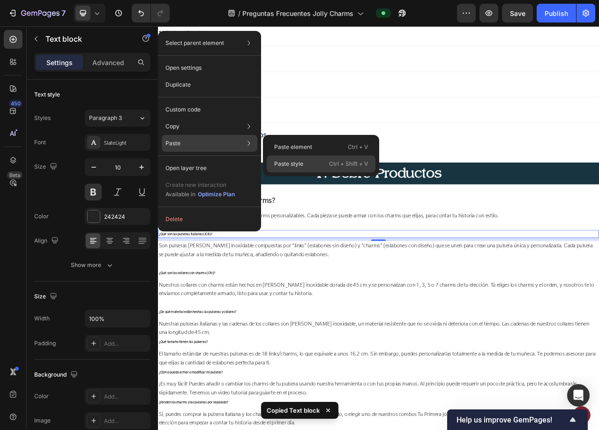
click at [306, 162] on div "Paste style Ctrl + Shift + V" at bounding box center [321, 164] width 109 height 17
type input "20"
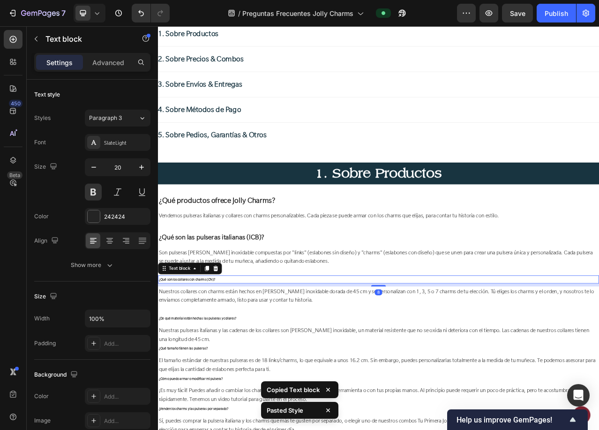
click at [241, 346] on p "¿Qué son los collares con charms (CN)?" at bounding box center [439, 349] width 561 height 8
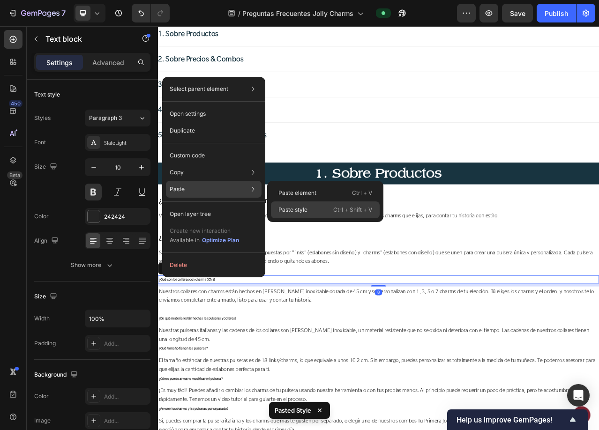
click at [289, 207] on p "Paste style" at bounding box center [292, 210] width 29 height 8
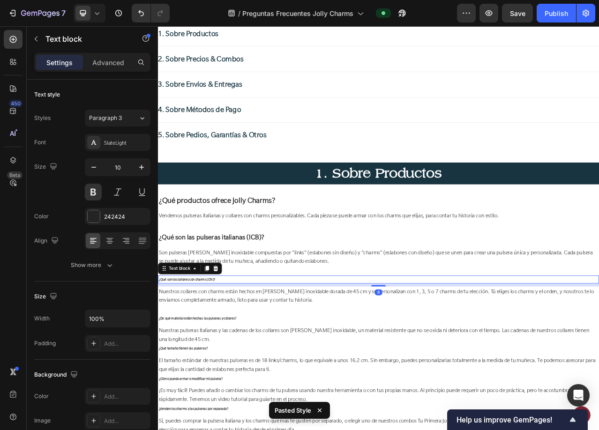
type input "20"
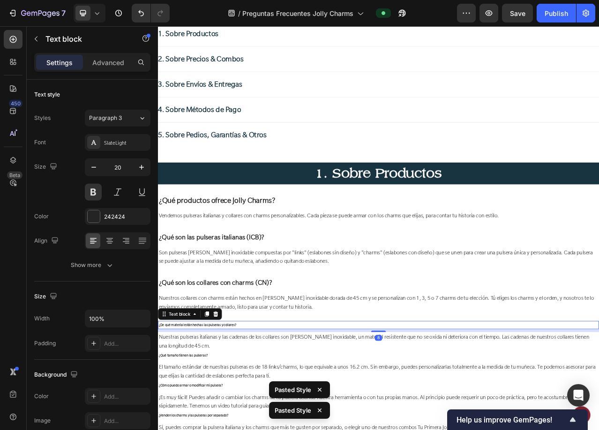
click at [248, 403] on div "¿De qué material están hechas las pulseras y collares?" at bounding box center [439, 408] width 562 height 10
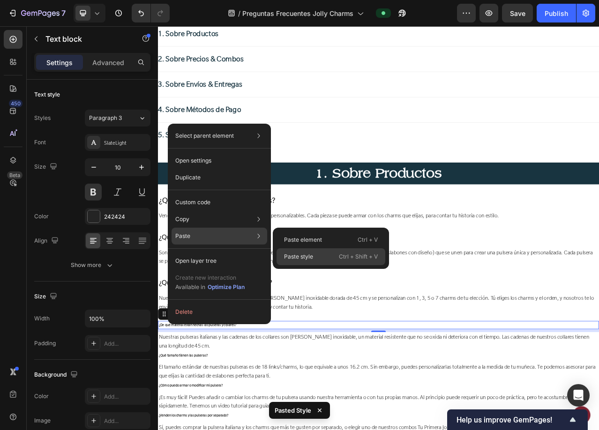
click at [302, 260] on p "Paste style" at bounding box center [298, 257] width 29 height 8
type input "20"
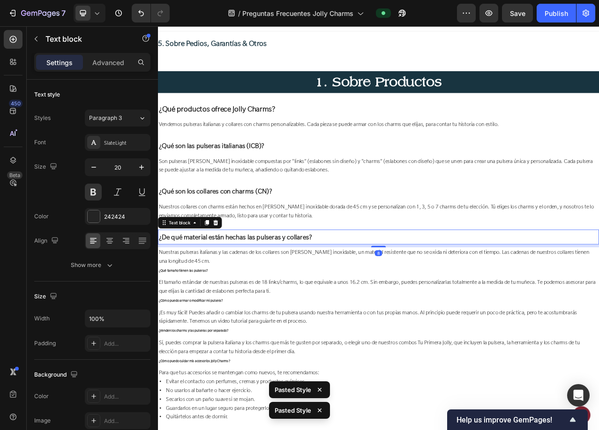
scroll to position [656, 0]
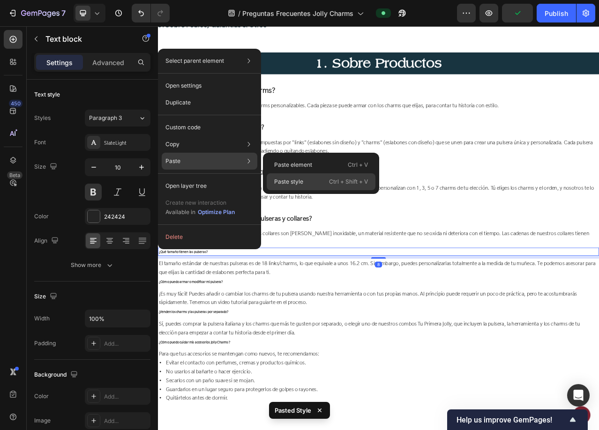
click at [292, 182] on p "Paste style" at bounding box center [288, 182] width 29 height 8
type input "20"
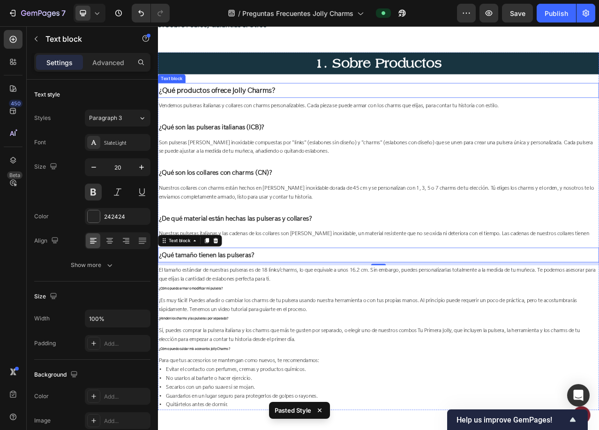
click at [330, 109] on p "¿Qué productos ofrece Jolly Charms?" at bounding box center [439, 108] width 561 height 17
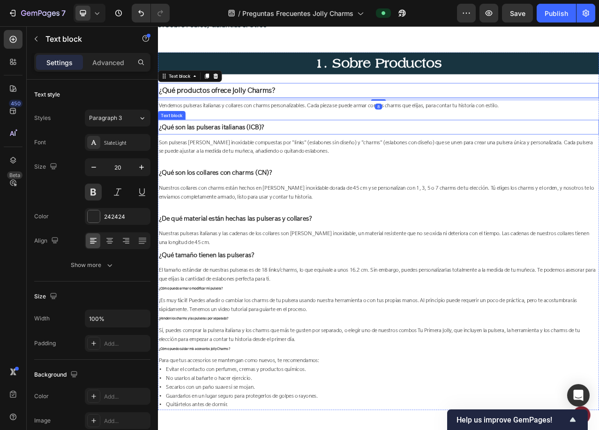
click at [304, 150] on p "¿Qué son las pulseras italianas (ICB)?" at bounding box center [439, 155] width 561 height 17
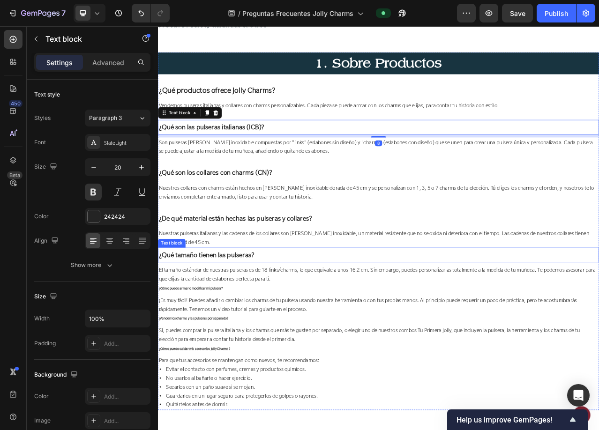
click at [285, 316] on p "¿Qué tamaño tienen las pulseras?" at bounding box center [439, 318] width 561 height 17
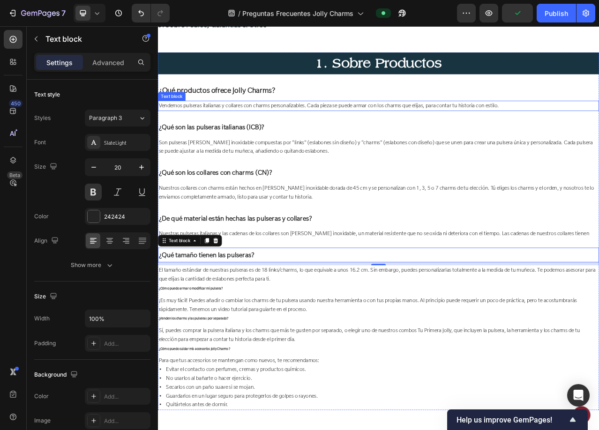
click at [426, 123] on span "Vendemos pulseras italianas y collares con charms personalizables. Cada pieza s…" at bounding box center [376, 127] width 434 height 9
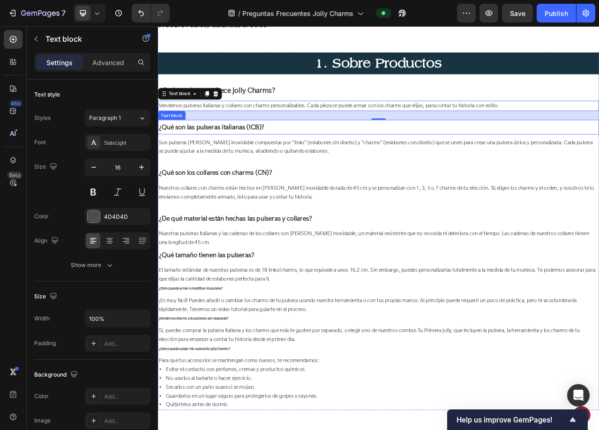
click at [346, 157] on p "¿Qué son las pulseras italianas (ICB)?" at bounding box center [439, 155] width 561 height 17
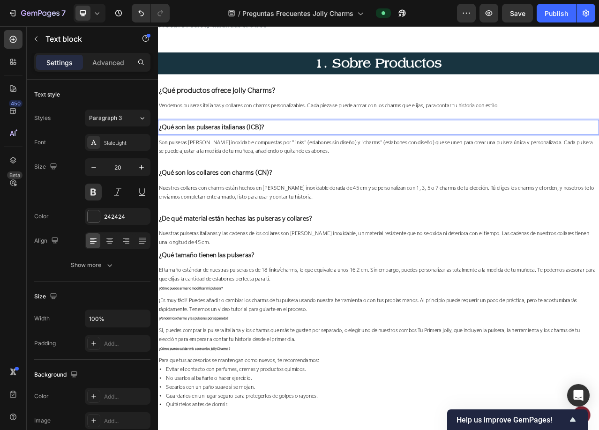
click at [346, 157] on p "¿Qué son las pulseras italianas (ICB)?" at bounding box center [439, 155] width 561 height 17
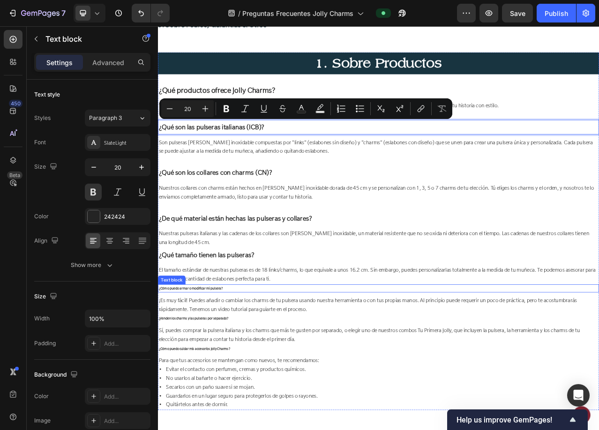
click at [239, 357] on p "¿Cómo puedo armar o modificar mi pulsera?" at bounding box center [439, 361] width 561 height 8
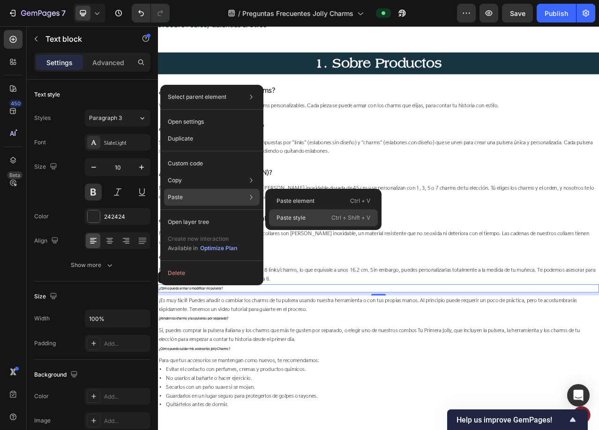
click at [291, 217] on p "Paste style" at bounding box center [291, 218] width 29 height 8
type input "20"
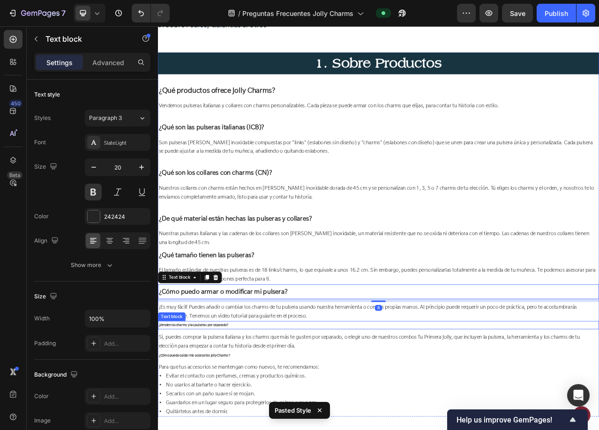
click at [230, 404] on p "¿Venden los charms y las pulseras por separado?" at bounding box center [439, 408] width 561 height 8
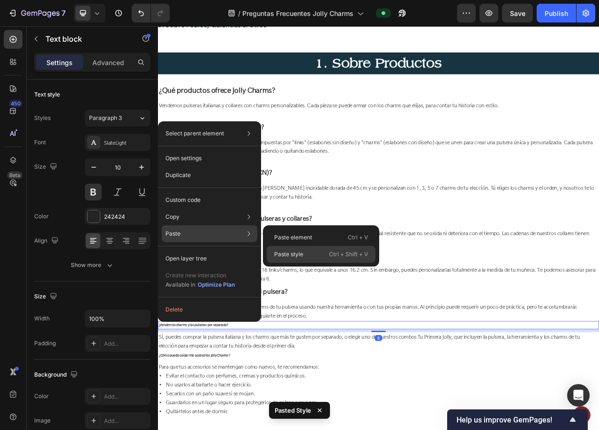
click at [292, 257] on p "Paste style" at bounding box center [288, 254] width 29 height 8
type input "20"
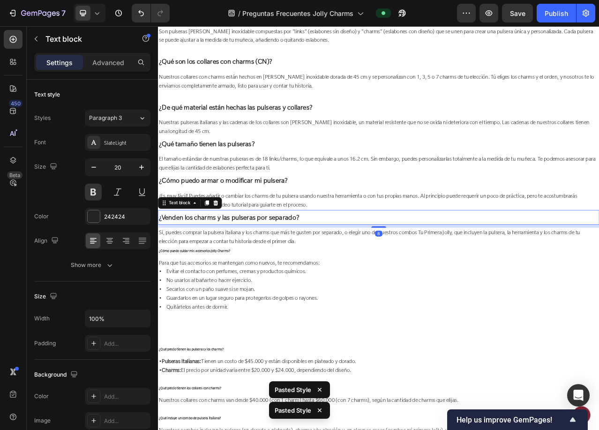
scroll to position [797, 0]
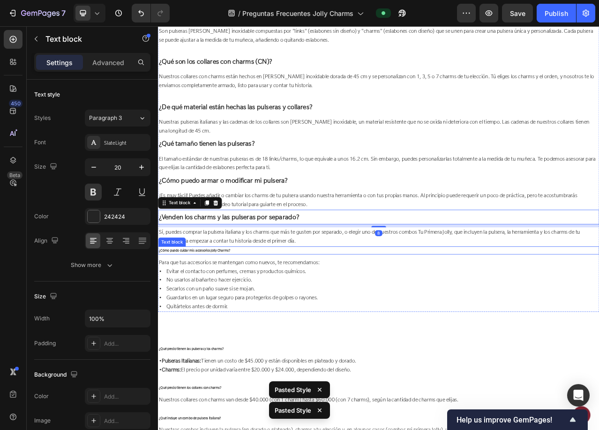
click at [246, 314] on p "¿Cómo puedo cuidar mis accesorios Jolly Charms?" at bounding box center [439, 312] width 561 height 8
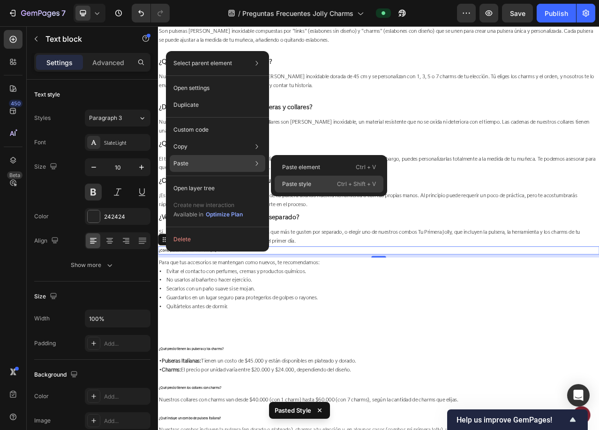
click at [304, 186] on p "Paste style" at bounding box center [296, 184] width 29 height 8
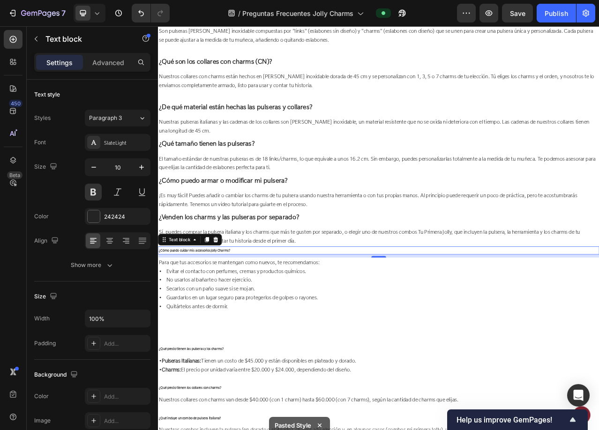
type input "20"
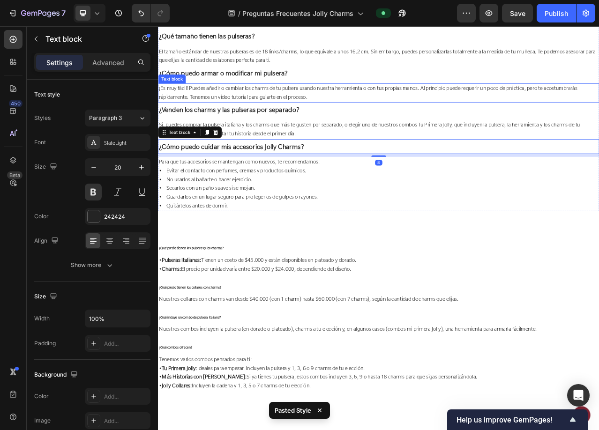
scroll to position [937, 0]
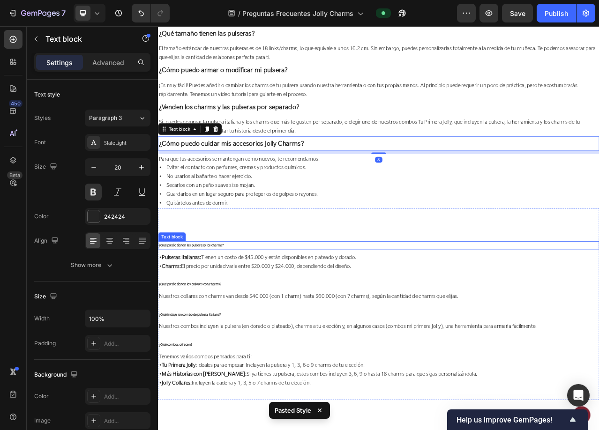
click at [239, 307] on p "¿Qué precio tienen las pulseras y los charms?" at bounding box center [439, 306] width 561 height 8
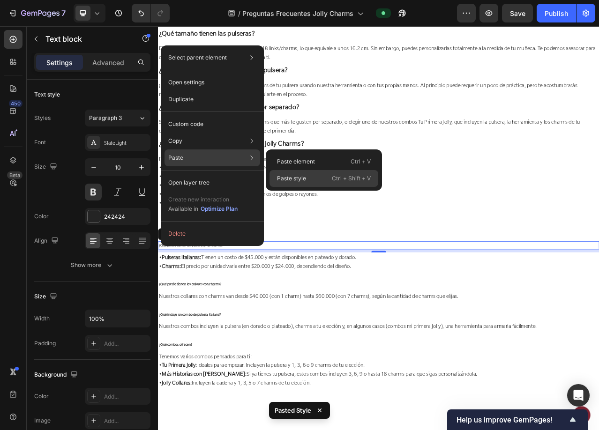
click at [313, 180] on div "Paste style Ctrl + Shift + V" at bounding box center [323, 178] width 109 height 17
type input "20"
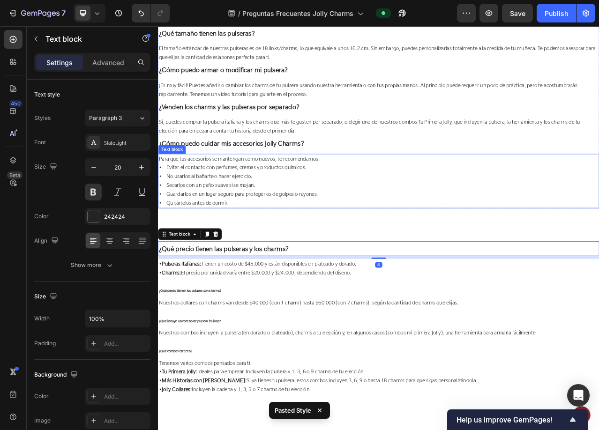
click at [308, 244] on span "• Guardarlos en un lugar seguro para protegerlos de golpes o rayones." at bounding box center [260, 240] width 203 height 9
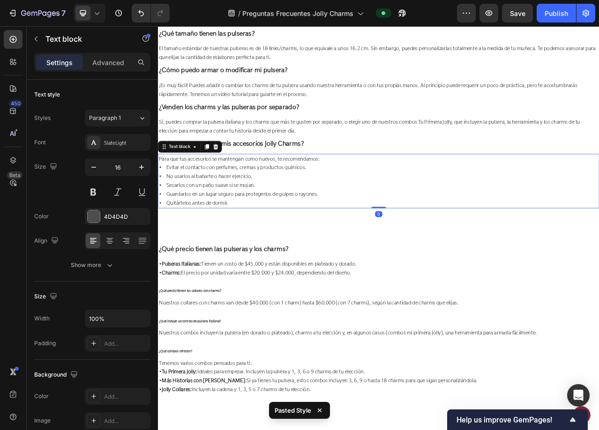
click at [460, 218] on p "Para que tus accesorios se mantengan como nuevos, te recomendamos: • Evitar el …" at bounding box center [439, 223] width 561 height 67
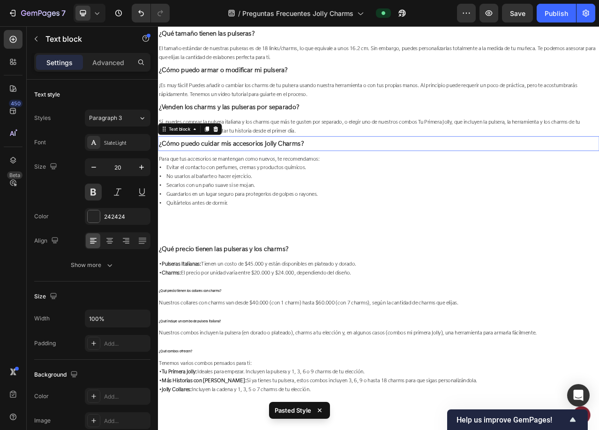
click at [424, 178] on p "¿Cómo puedo cuidar mis accesorios Jolly Charms?" at bounding box center [439, 176] width 561 height 17
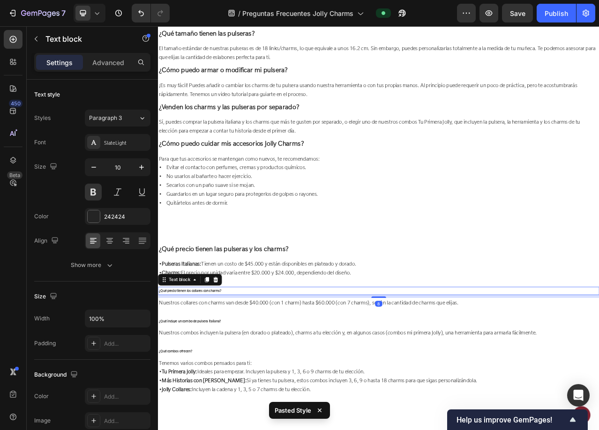
click at [233, 366] on p "¿Qué precio tienen los collares con charms?" at bounding box center [439, 364] width 561 height 8
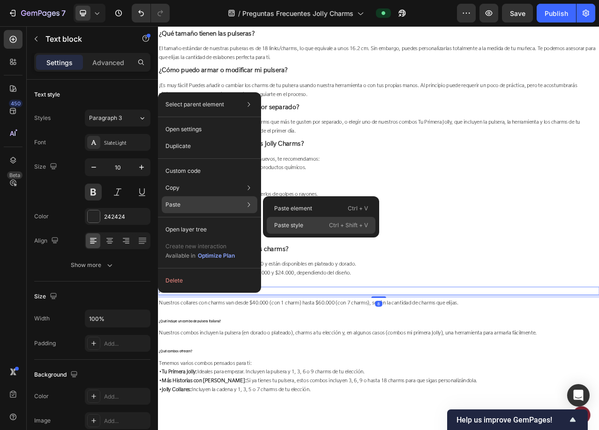
click at [290, 227] on p "Paste style" at bounding box center [288, 225] width 29 height 8
type input "20"
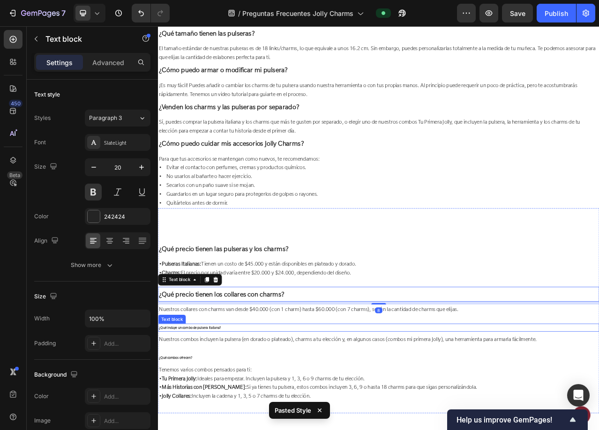
click at [227, 406] on div "¿Qué incluye un combo de pulsera italiana?" at bounding box center [439, 411] width 562 height 10
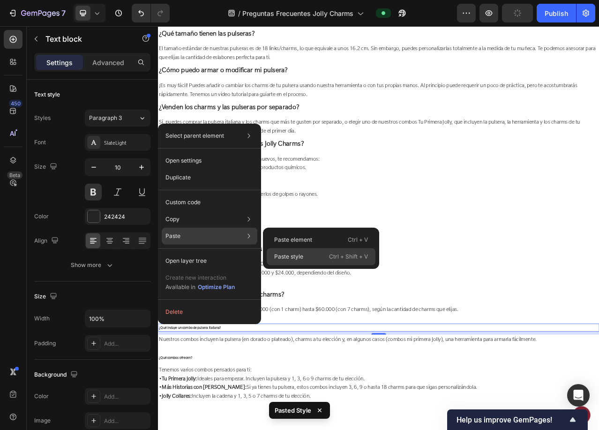
click at [283, 251] on div "Paste style Ctrl + Shift + V" at bounding box center [321, 256] width 109 height 17
type input "20"
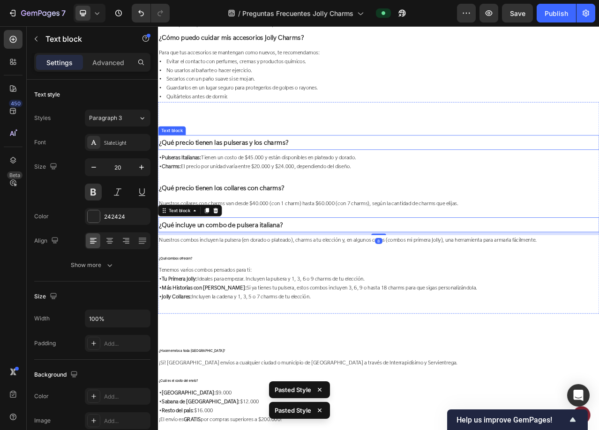
scroll to position [1125, 0]
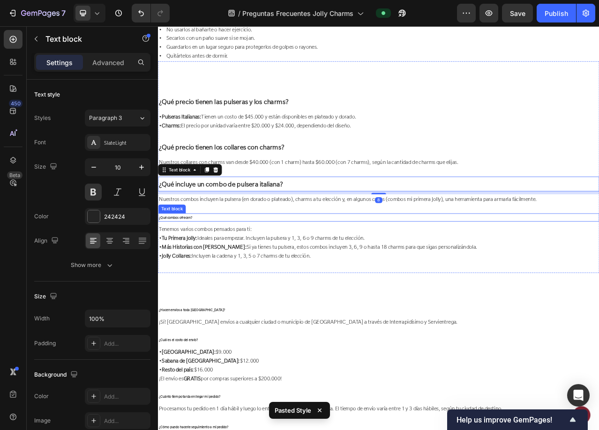
click at [236, 272] on p "¿Qué combos ofrecen?" at bounding box center [439, 270] width 561 height 8
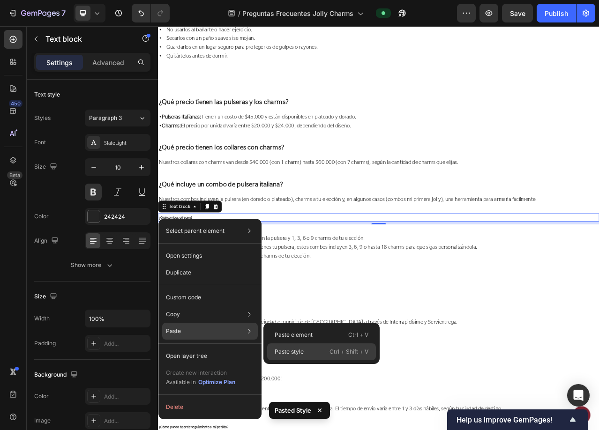
click at [284, 348] on p "Paste style" at bounding box center [289, 352] width 29 height 8
type input "20"
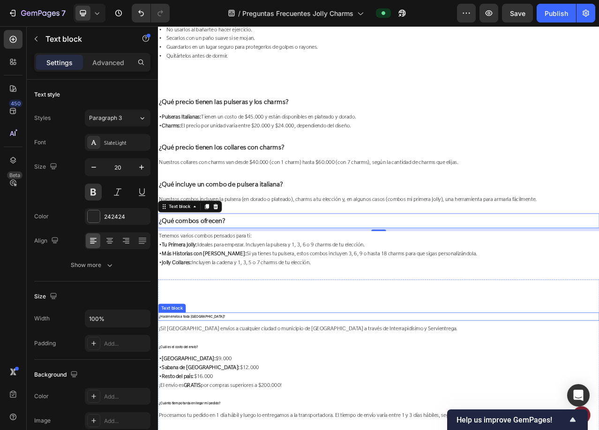
click at [223, 396] on p "¿Hacen envíos a toda Colombia?" at bounding box center [439, 397] width 561 height 8
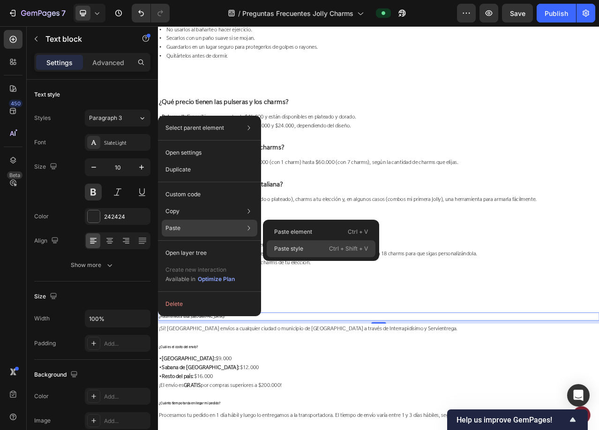
click at [293, 254] on div "Paste style Ctrl + Shift + V" at bounding box center [321, 248] width 109 height 17
type input "20"
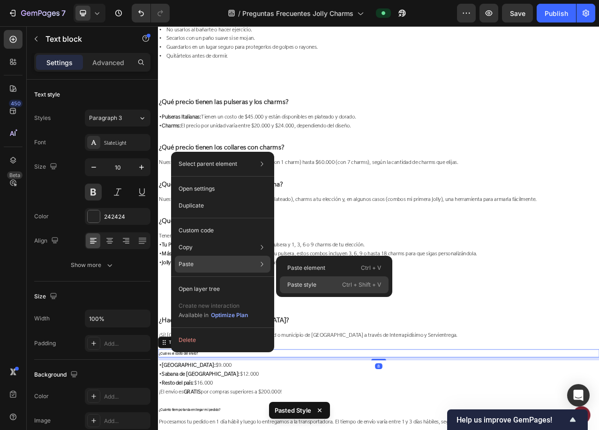
click at [295, 283] on p "Paste style" at bounding box center [301, 285] width 29 height 8
type input "20"
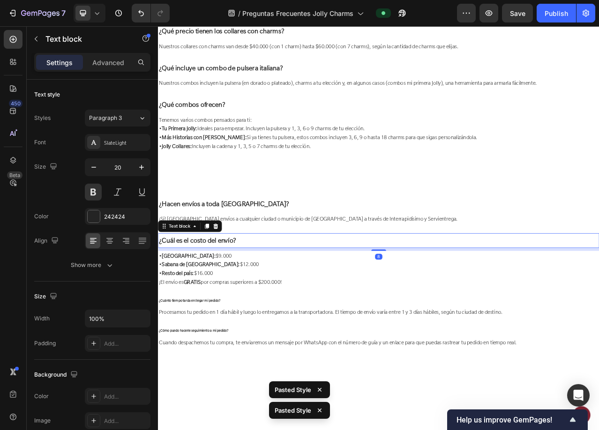
scroll to position [1312, 0]
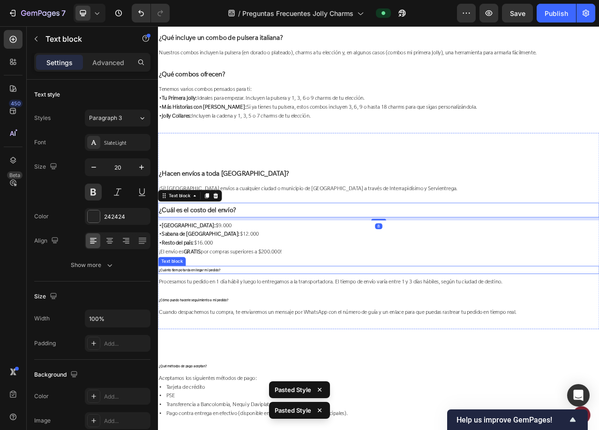
click at [288, 340] on p "¿Cuánto tiempo tarda en llegar mi pedido?" at bounding box center [439, 337] width 561 height 8
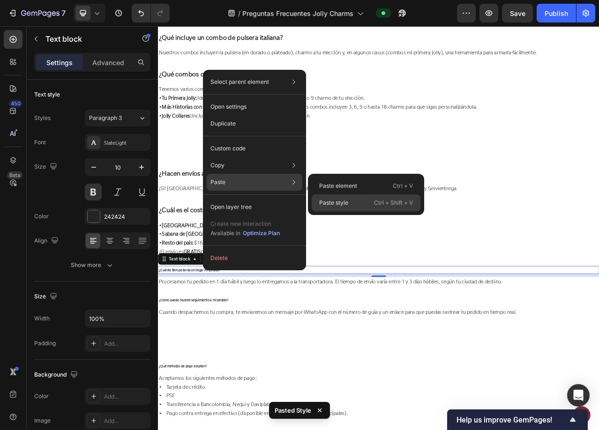
click at [326, 201] on p "Paste style" at bounding box center [333, 203] width 29 height 8
type input "20"
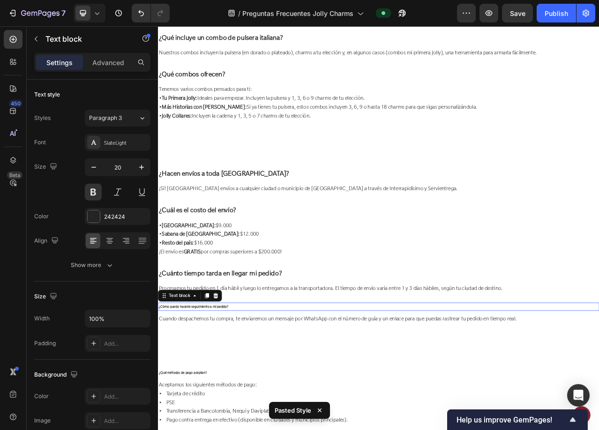
click at [267, 383] on p "¿Cómo puedo hacerle seguimiento a mi pedido?" at bounding box center [439, 384] width 561 height 8
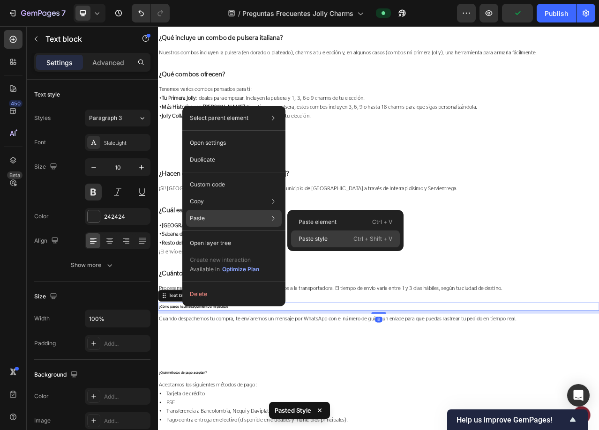
click at [322, 239] on p "Paste style" at bounding box center [313, 239] width 29 height 8
type input "20"
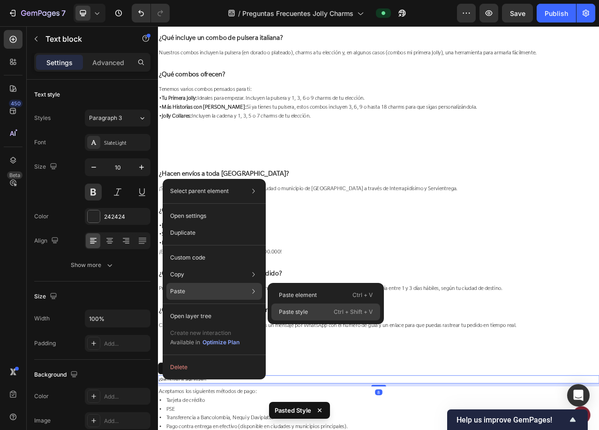
click at [307, 308] on p "Paste style" at bounding box center [293, 312] width 29 height 8
type input "20"
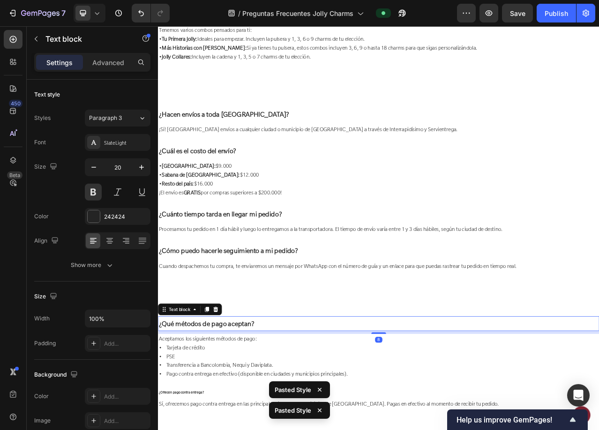
scroll to position [1594, 0]
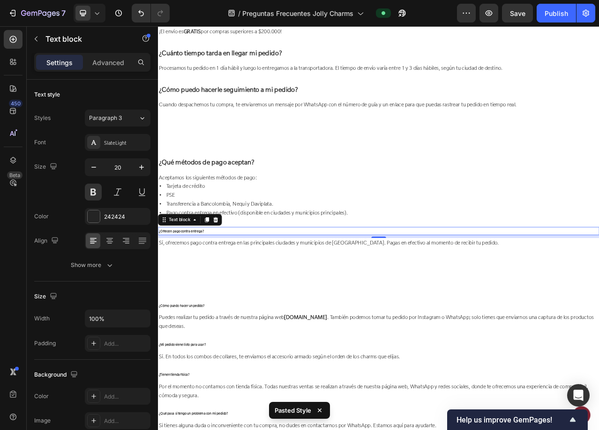
click at [233, 288] on p "¿Ofrecen pago contra entrega?" at bounding box center [439, 288] width 561 height 8
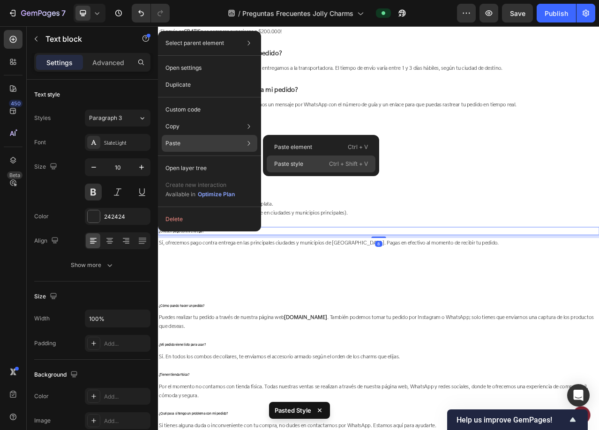
click at [297, 162] on p "Paste style" at bounding box center [288, 164] width 29 height 8
type input "20"
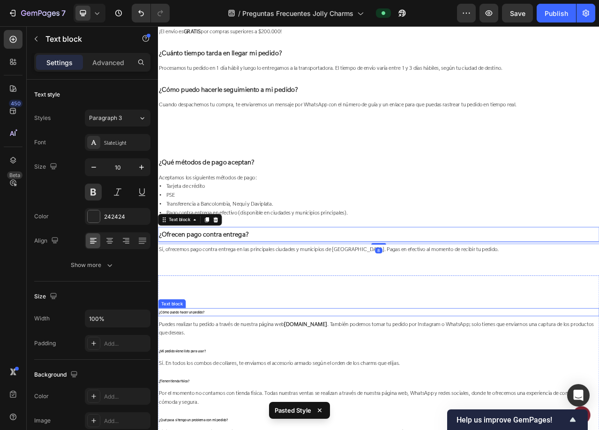
click at [252, 391] on p "¿Cómo puedo hacer un pedido?" at bounding box center [439, 391] width 561 height 8
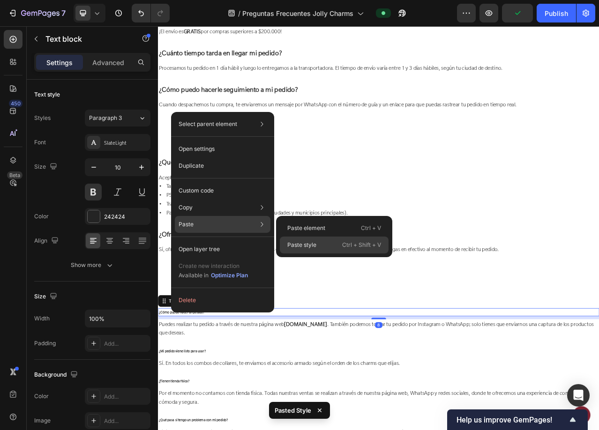
click at [316, 246] on div "Paste style Ctrl + Shift + V" at bounding box center [334, 245] width 109 height 17
type input "20"
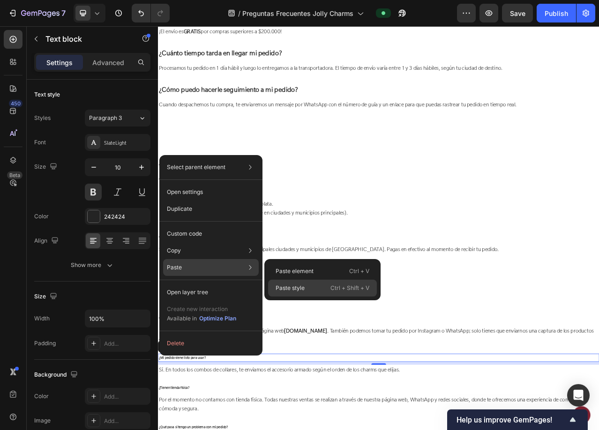
click at [280, 284] on p "Paste style" at bounding box center [290, 288] width 29 height 8
type input "20"
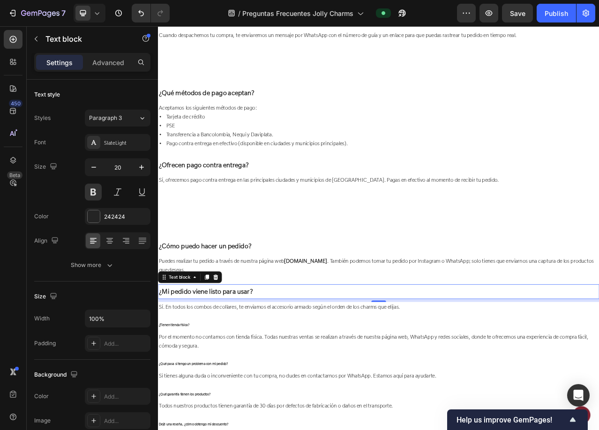
scroll to position [1687, 0]
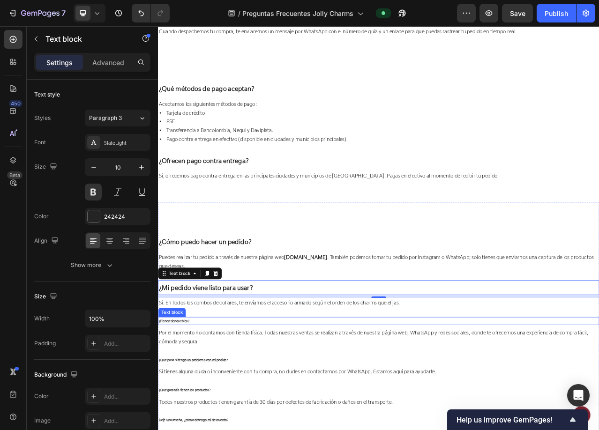
click at [198, 400] on p "¿Tienen tienda física?" at bounding box center [439, 402] width 561 height 8
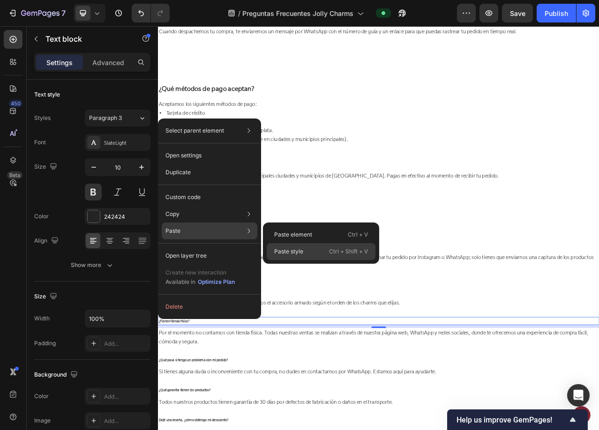
click at [284, 248] on p "Paste style" at bounding box center [288, 251] width 29 height 8
type input "20"
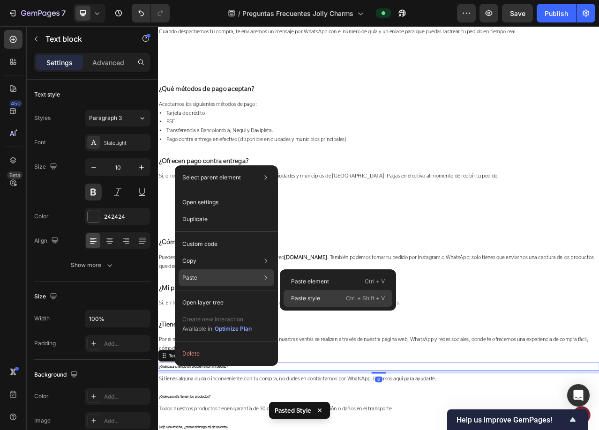
click at [309, 299] on p "Paste style" at bounding box center [305, 298] width 29 height 8
type input "20"
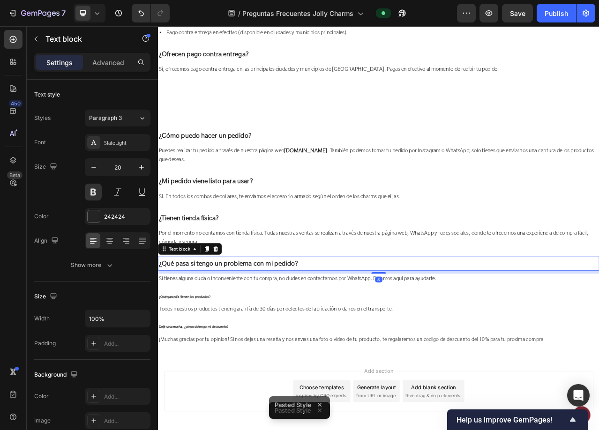
scroll to position [1828, 0]
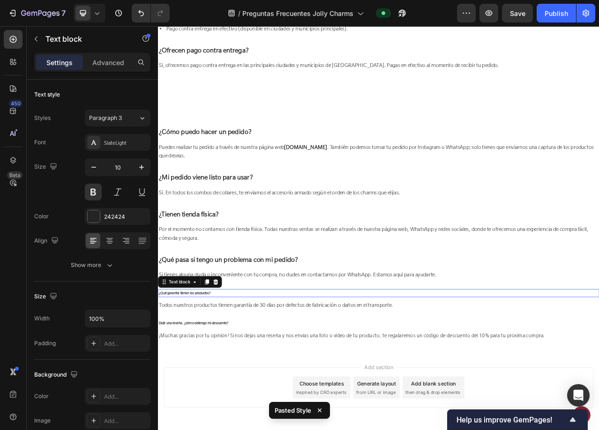
click at [245, 368] on p "¿Qué garantía tienen los productos?" at bounding box center [439, 367] width 561 height 8
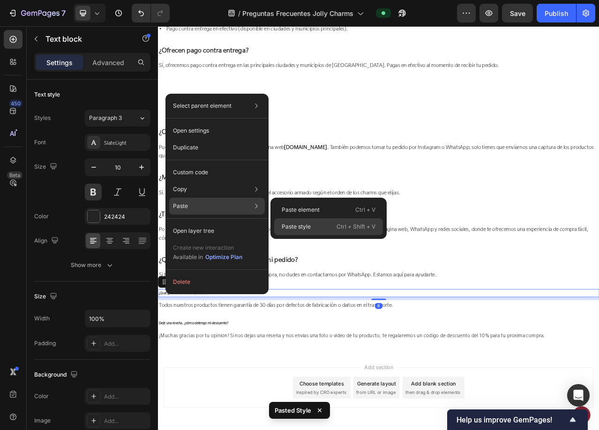
click at [305, 224] on p "Paste style" at bounding box center [296, 227] width 29 height 8
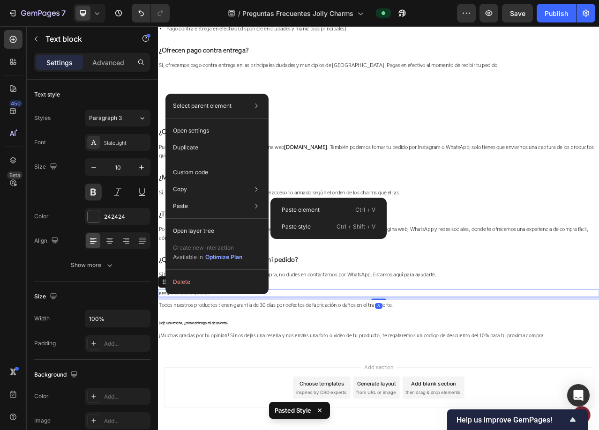
type input "20"
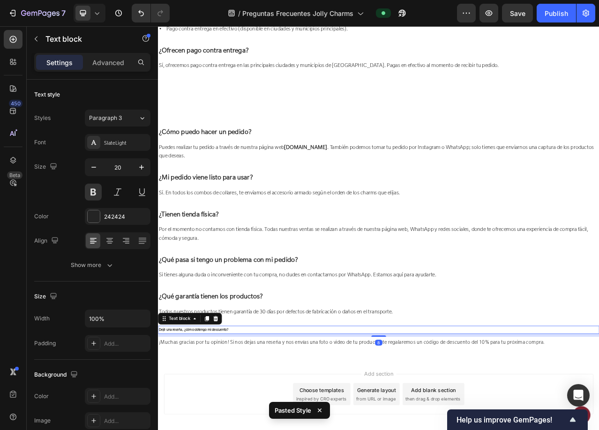
click at [281, 409] on div "Dejé una reseña, ¿cómo obtengo mi descuento?" at bounding box center [439, 414] width 562 height 10
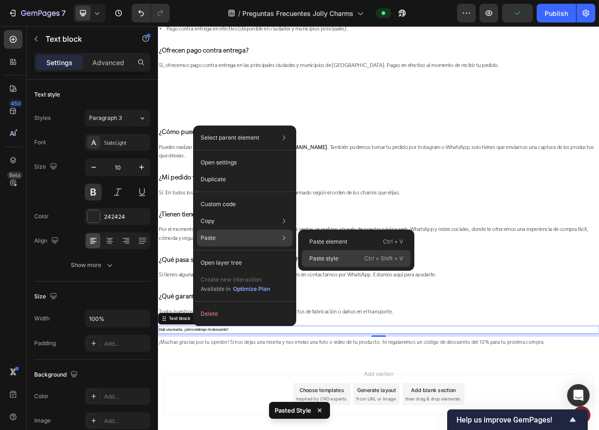
click at [318, 256] on p "Paste style" at bounding box center [323, 258] width 29 height 8
type input "20"
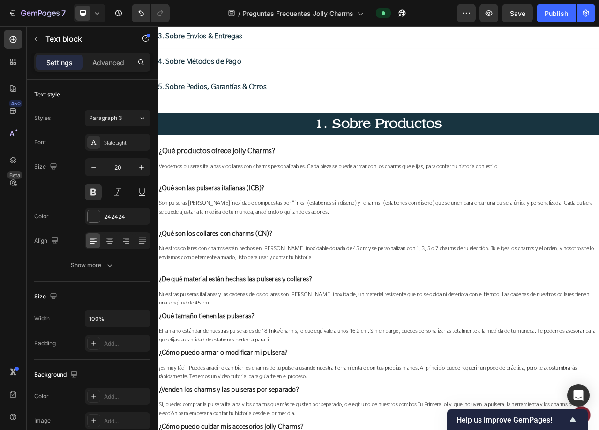
scroll to position [422, 0]
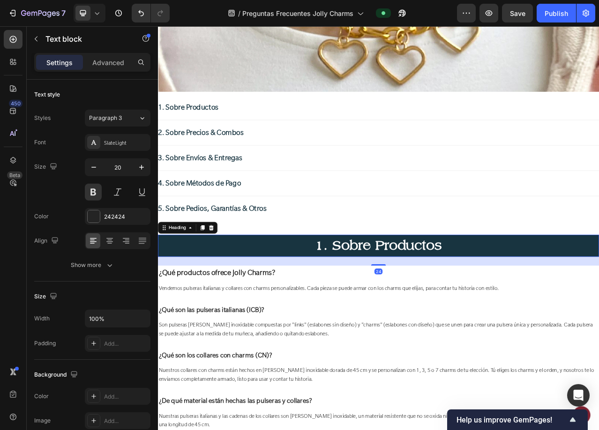
click at [311, 301] on h2 "1. Sobre Productos" at bounding box center [439, 306] width 562 height 28
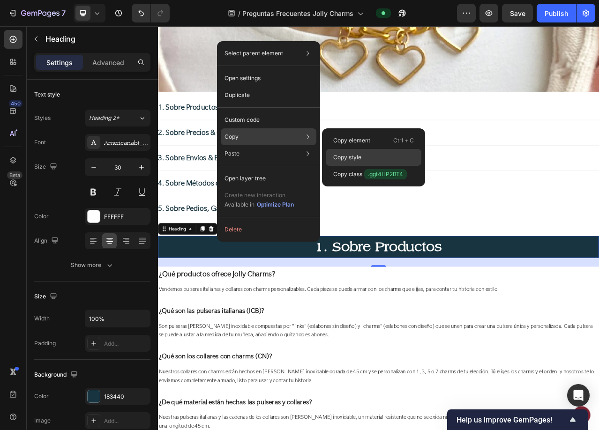
drag, startPoint x: 348, startPoint y: 153, endPoint x: 240, endPoint y: 166, distance: 109.1
click at [348, 153] on p "Copy style" at bounding box center [347, 157] width 28 height 8
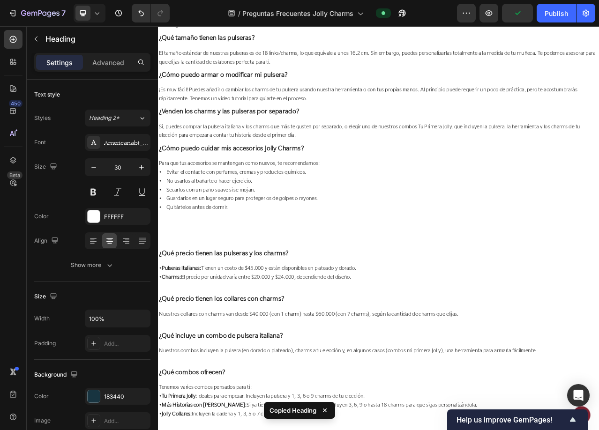
scroll to position [937, 0]
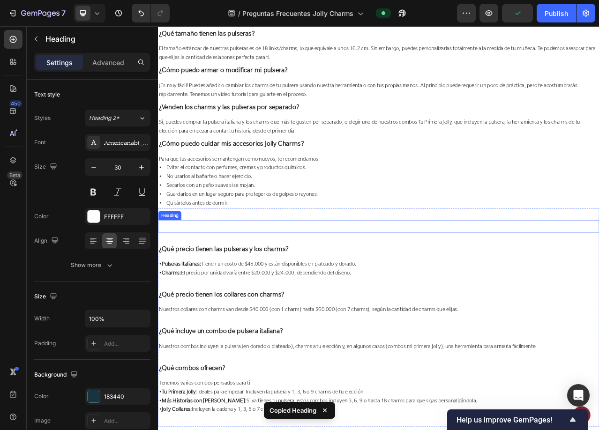
click at [372, 277] on h2 "2. Sobre Precios & Combos" at bounding box center [439, 282] width 562 height 16
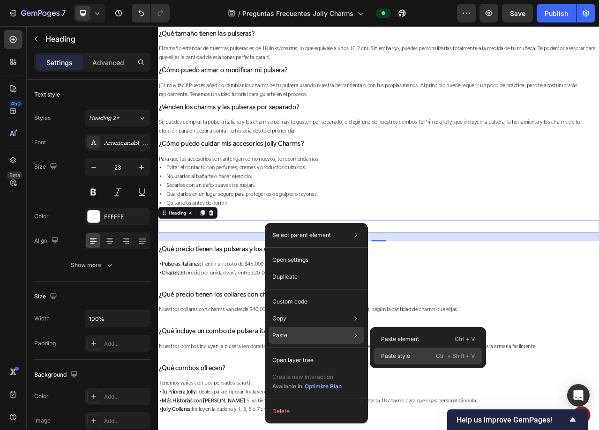
click at [389, 352] on p "Paste style" at bounding box center [395, 356] width 29 height 8
type input "30"
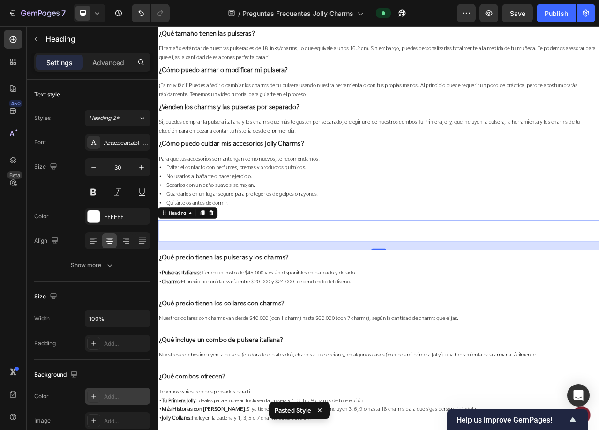
click at [90, 394] on icon at bounding box center [93, 396] width 7 height 7
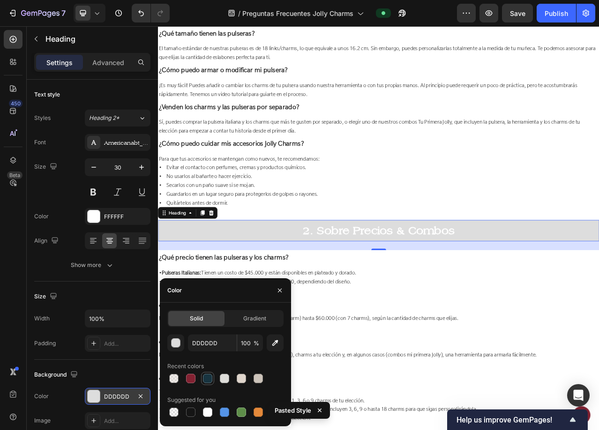
click at [207, 374] on div at bounding box center [207, 378] width 9 height 9
type input "183440"
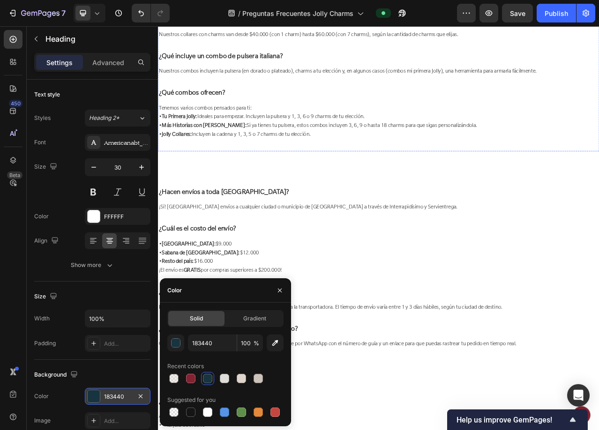
scroll to position [1312, 0]
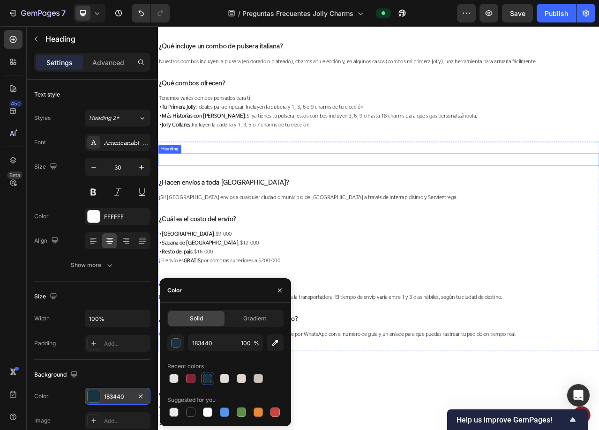
click at [358, 194] on h2 "3. Sobre Envios & Entregas" at bounding box center [439, 197] width 562 height 16
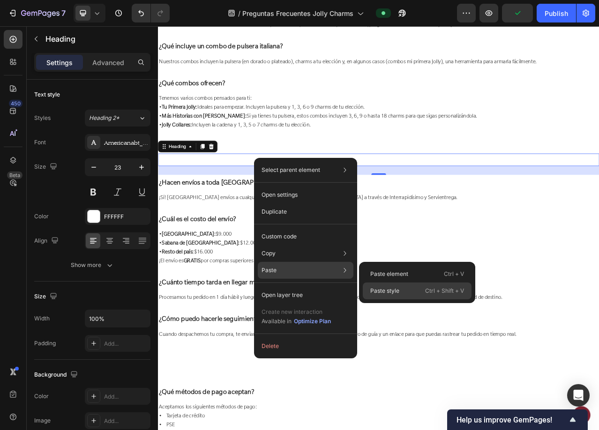
click at [385, 291] on p "Paste style" at bounding box center [384, 291] width 29 height 8
type input "30"
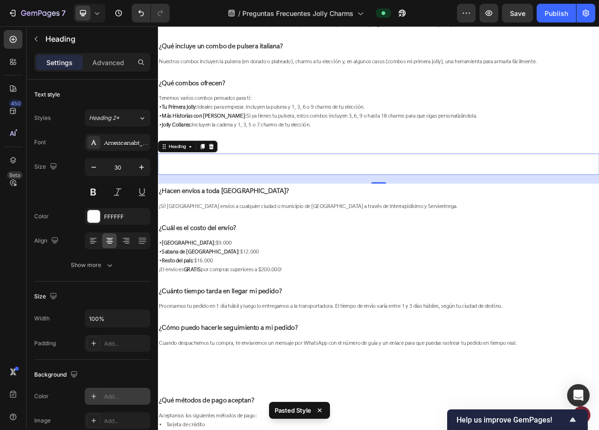
click at [93, 391] on div at bounding box center [93, 396] width 13 height 13
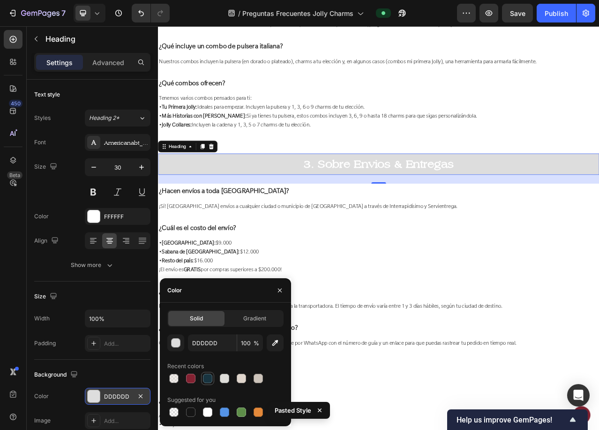
click at [206, 377] on div at bounding box center [207, 378] width 9 height 9
type input "183440"
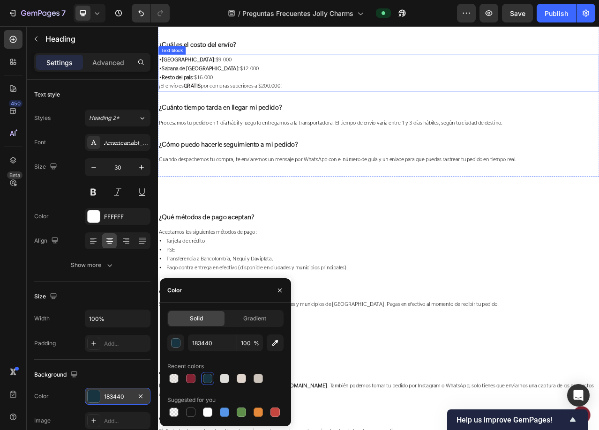
scroll to position [1547, 0]
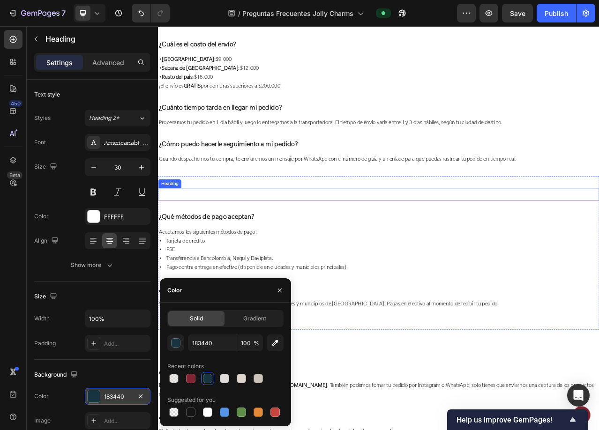
click at [325, 247] on h2 "4. Sobre Métodos de Pago" at bounding box center [439, 241] width 562 height 16
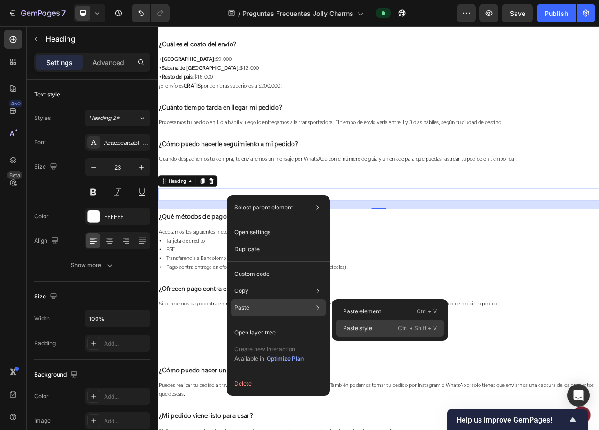
click at [351, 329] on p "Paste style" at bounding box center [357, 328] width 29 height 8
type input "30"
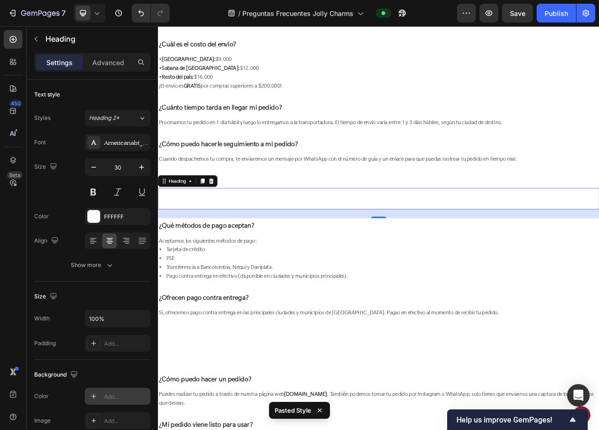
click at [97, 396] on icon at bounding box center [93, 396] width 7 height 7
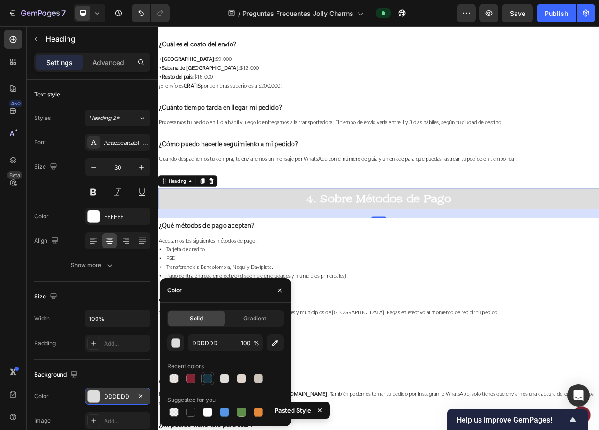
click at [204, 378] on div at bounding box center [207, 378] width 9 height 9
type input "183440"
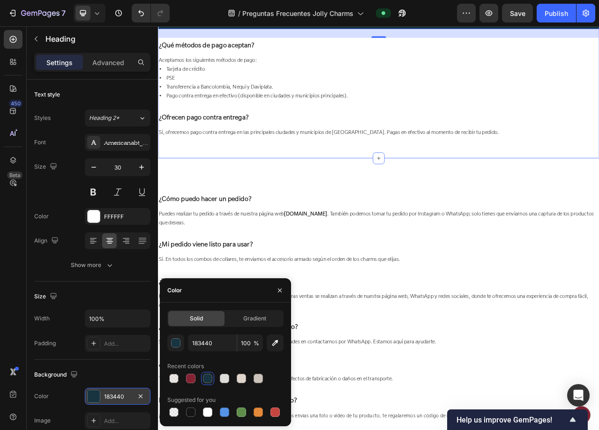
scroll to position [1781, 0]
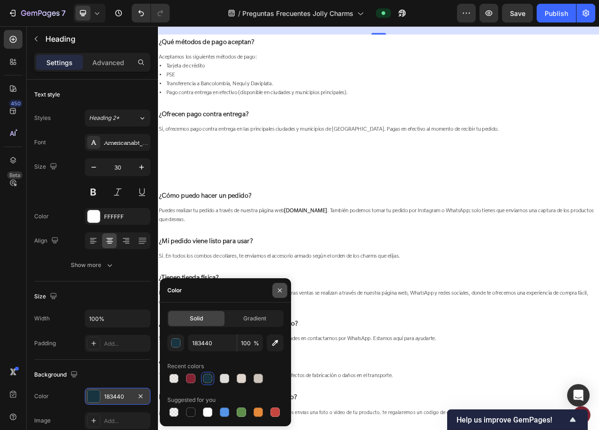
click at [281, 290] on icon "button" at bounding box center [280, 290] width 4 height 4
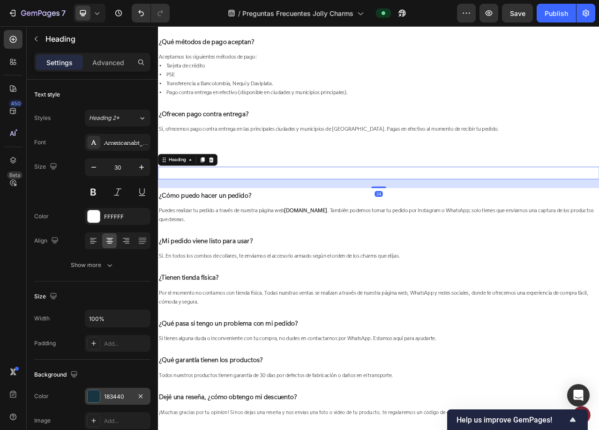
click at [360, 208] on h2 "5. Sobre Pedidos Garantías & Otros" at bounding box center [439, 214] width 562 height 16
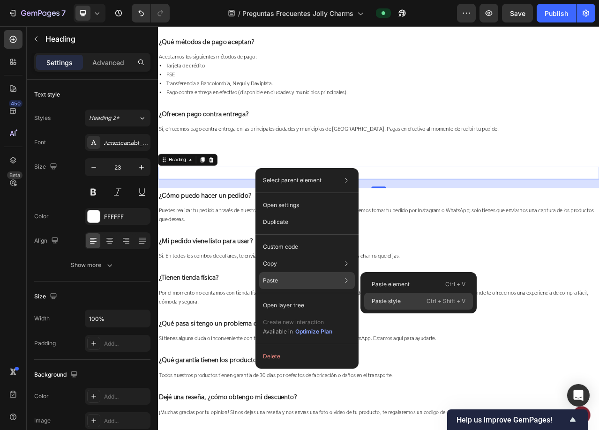
click at [389, 304] on p "Paste style" at bounding box center [386, 301] width 29 height 8
type input "30"
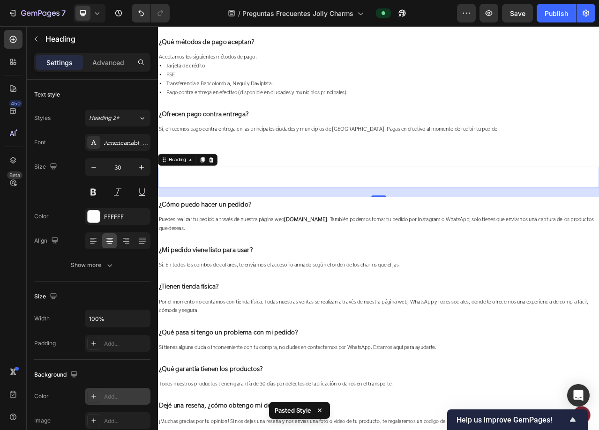
click at [95, 400] on icon at bounding box center [93, 396] width 7 height 7
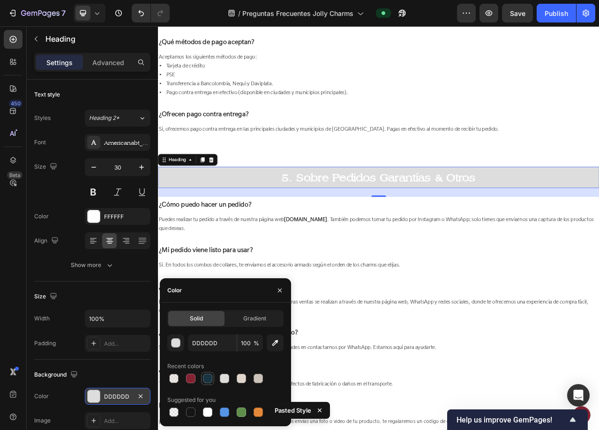
click at [203, 381] on div at bounding box center [207, 378] width 9 height 9
type input "183440"
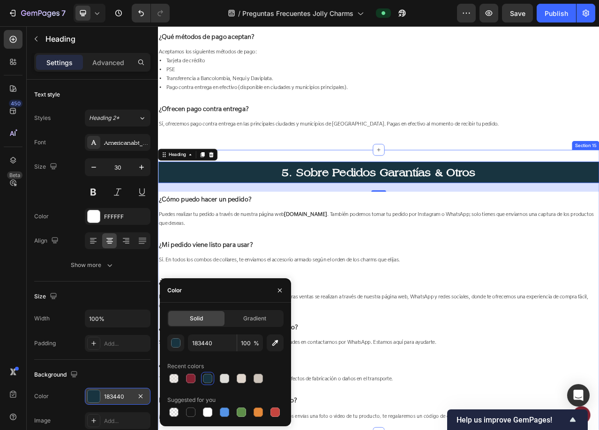
scroll to position [1786, 0]
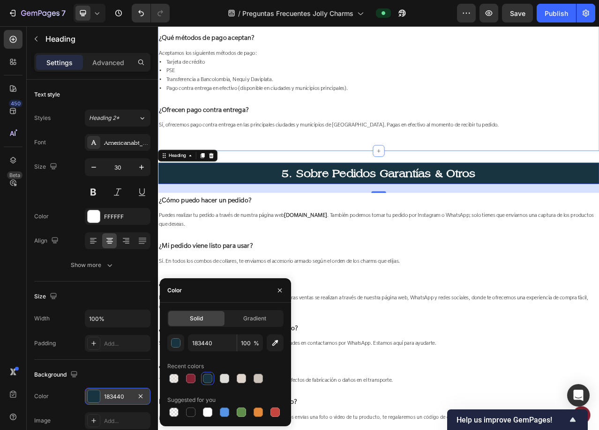
click at [439, 165] on div "4. Sobre Métodos de Pago Heading ¿Qué métodos de pago aceptan? Text block Acept…" at bounding box center [439, 81] width 562 height 177
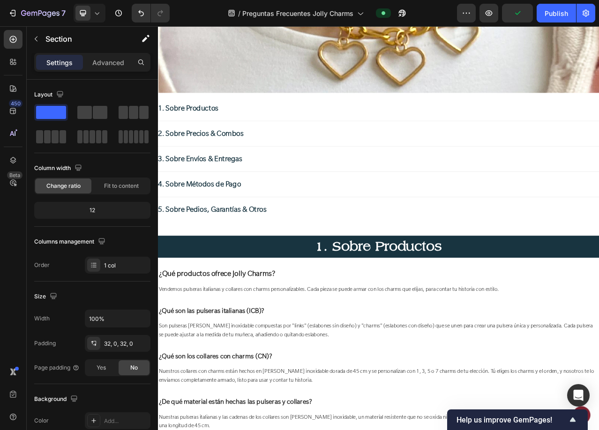
scroll to position [427, 0]
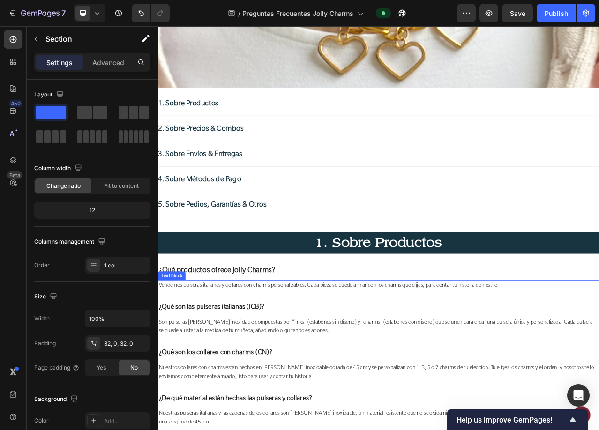
click at [302, 355] on span "Vendemos pulseras italianas y collares con charms personalizables. Cada pieza s…" at bounding box center [376, 356] width 434 height 9
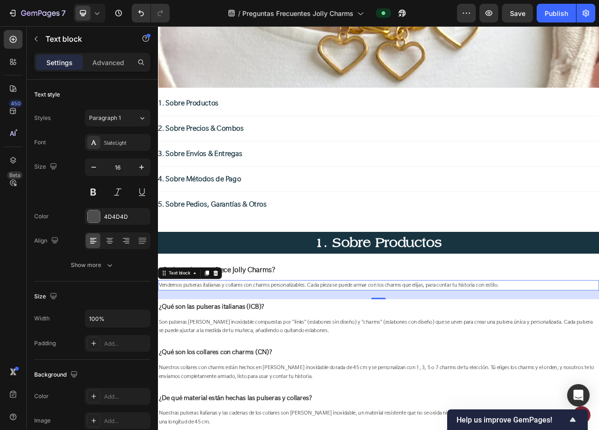
click at [330, 354] on span "Vendemos pulseras italianas y collares con charms personalizables. Cada pieza s…" at bounding box center [376, 356] width 434 height 9
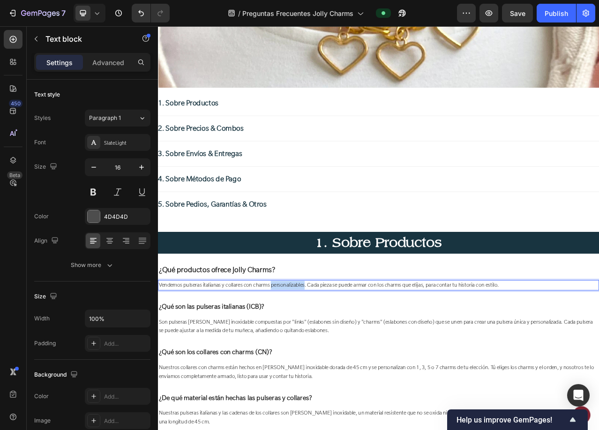
click at [330, 354] on span "Vendemos pulseras italianas y collares con charms personalizables. Cada pieza s…" at bounding box center [376, 356] width 434 height 9
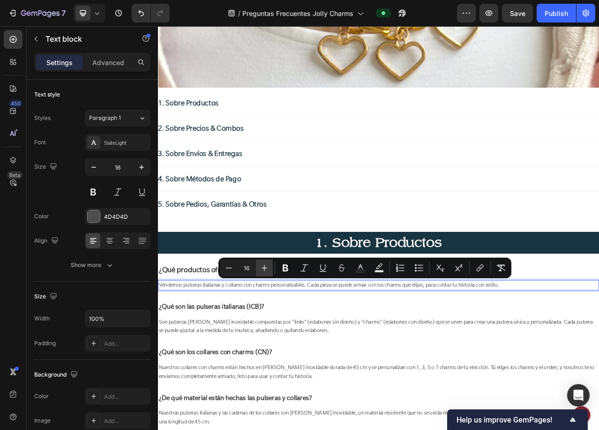
click at [262, 267] on icon "Editor contextual toolbar" at bounding box center [264, 267] width 9 height 9
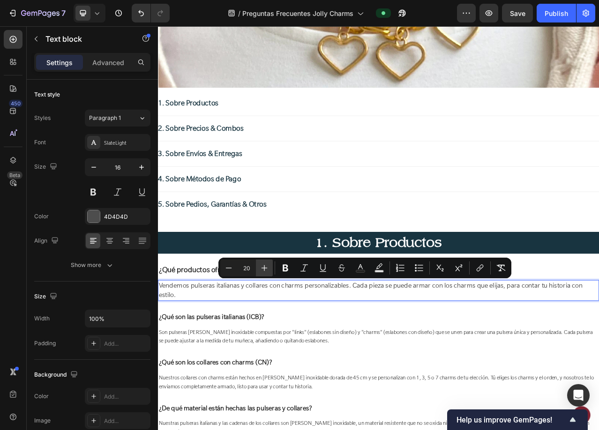
click at [262, 267] on icon "Editor contextual toolbar" at bounding box center [264, 267] width 9 height 9
type input "22"
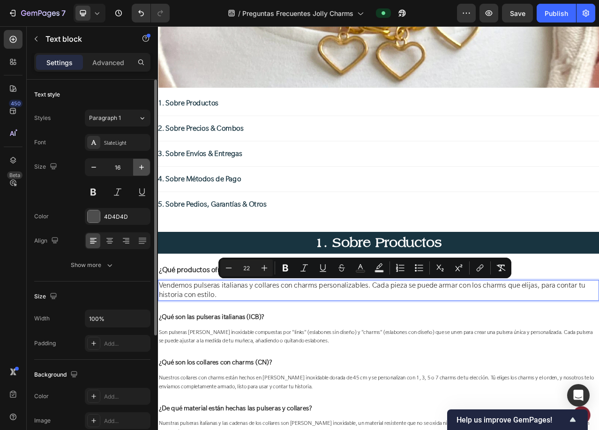
click at [138, 169] on icon "button" at bounding box center [141, 167] width 9 height 9
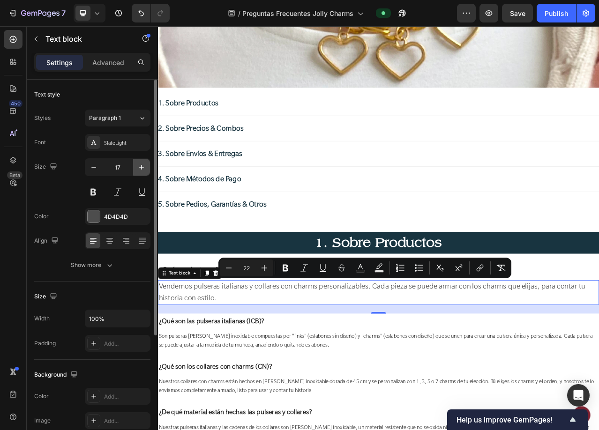
click at [138, 169] on icon "button" at bounding box center [141, 167] width 9 height 9
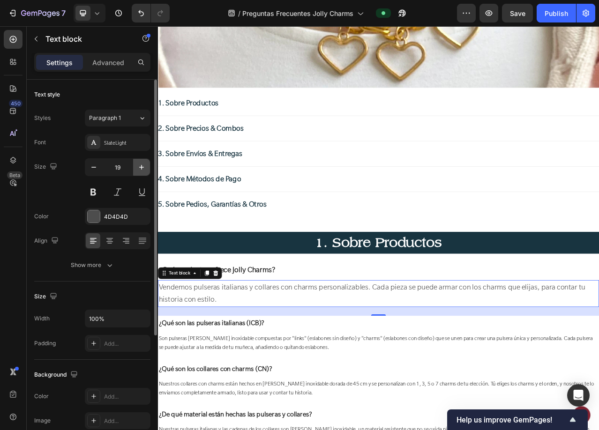
click at [138, 169] on icon "button" at bounding box center [141, 167] width 9 height 9
click at [90, 169] on icon "button" at bounding box center [93, 167] width 9 height 9
type input "18"
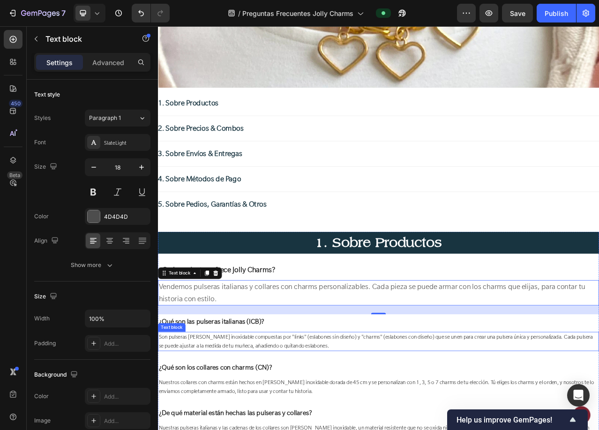
click at [346, 421] on span "Son pulseras de acero inoxidable compuestas por "links" (eslabones sin diseño) …" at bounding box center [436, 429] width 554 height 20
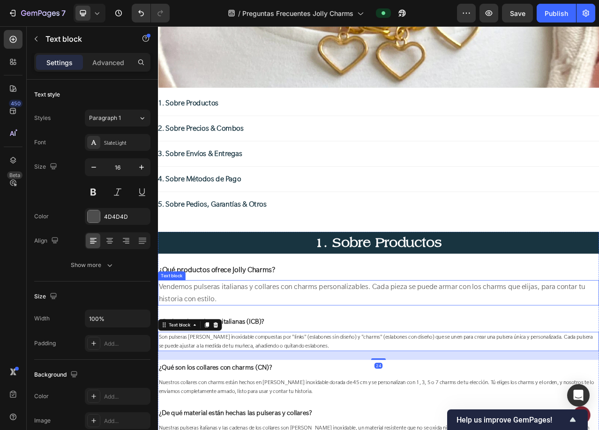
click at [302, 358] on span "Vendemos pulseras italianas y collares con charms personalizables. Cada pieza s…" at bounding box center [431, 366] width 544 height 27
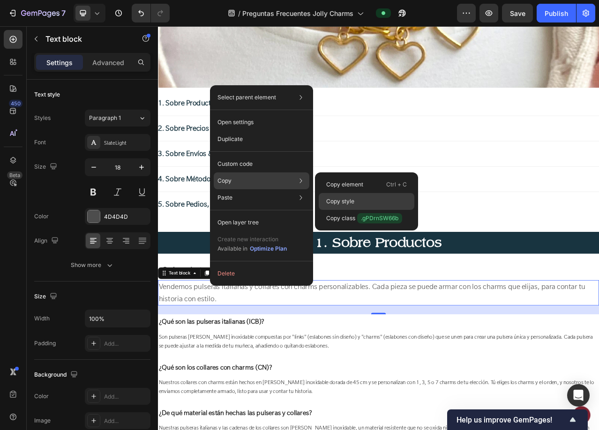
drag, startPoint x: 341, startPoint y: 203, endPoint x: 204, endPoint y: 241, distance: 142.1
click at [341, 203] on p "Copy style" at bounding box center [340, 201] width 28 height 8
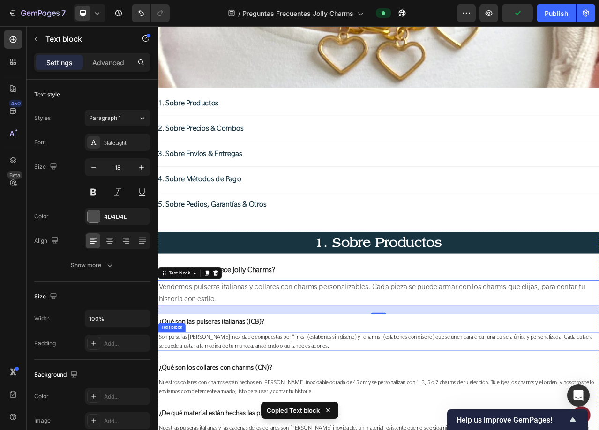
click at [230, 427] on span "Son pulseras de acero inoxidable compuestas por "links" (eslabones sin diseño) …" at bounding box center [436, 429] width 554 height 20
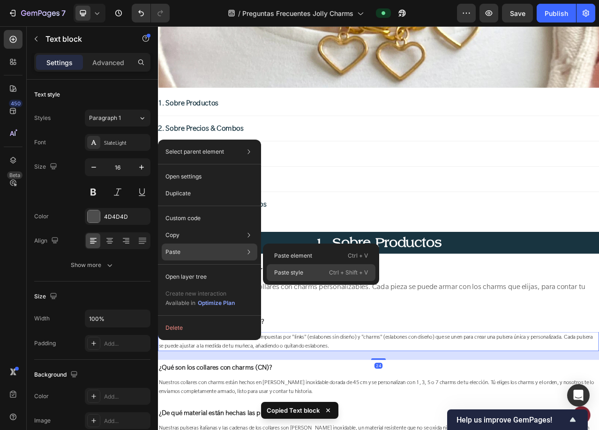
click at [284, 269] on p "Paste style" at bounding box center [288, 273] width 29 height 8
type input "18"
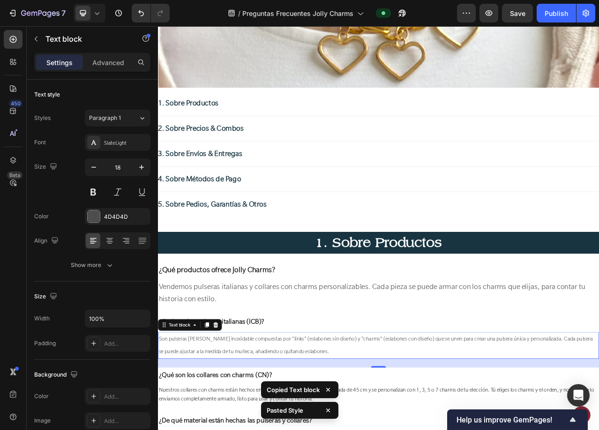
click at [292, 430] on p "Son pulseras de acero inoxidable compuestas por "links" (eslabones sin diseño) …" at bounding box center [439, 434] width 561 height 32
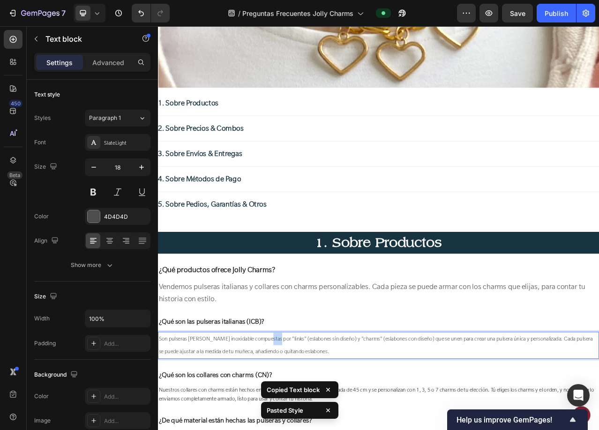
click at [292, 430] on p "Son pulseras de acero inoxidable compuestas por "links" (eslabones sin diseño) …" at bounding box center [439, 434] width 561 height 32
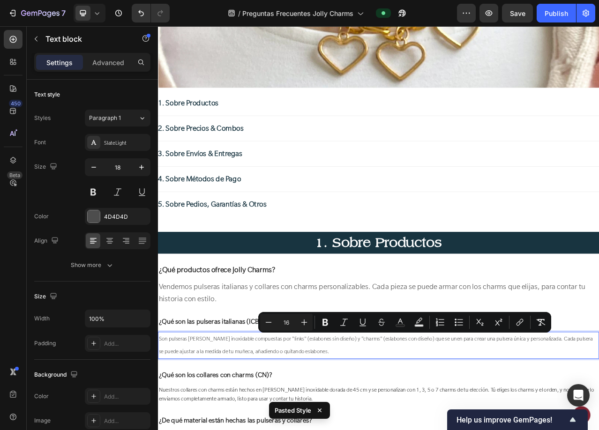
click at [284, 319] on input "16" at bounding box center [286, 322] width 19 height 11
type input "22"
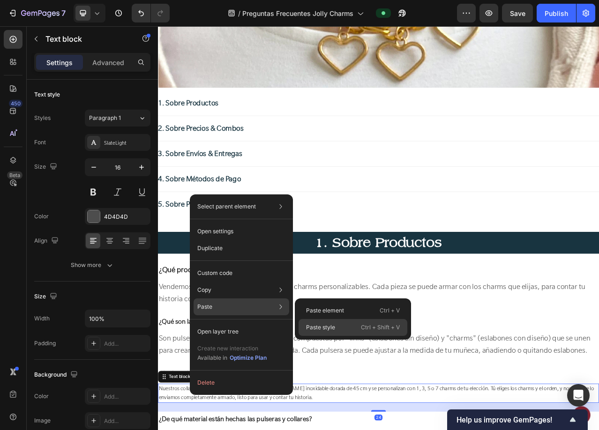
click at [327, 324] on p "Paste style" at bounding box center [320, 327] width 29 height 8
type input "18"
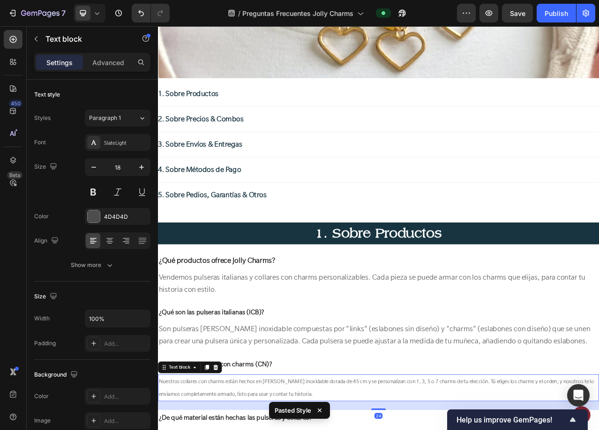
scroll to position [614, 0]
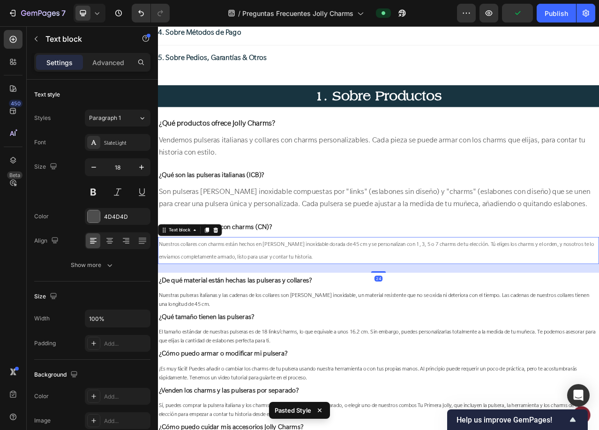
click at [259, 315] on p "Nuestros collares con charms están hechos en cadena de acero inoxidable dorada …" at bounding box center [439, 312] width 561 height 32
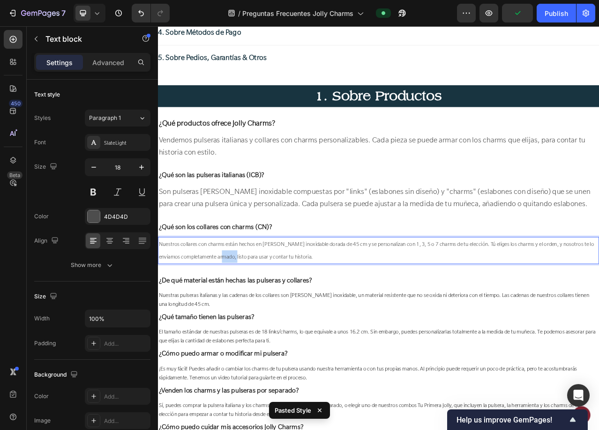
click at [259, 315] on p "Nuestros collares con charms están hechos en cadena de acero inoxidable dorada …" at bounding box center [439, 312] width 561 height 32
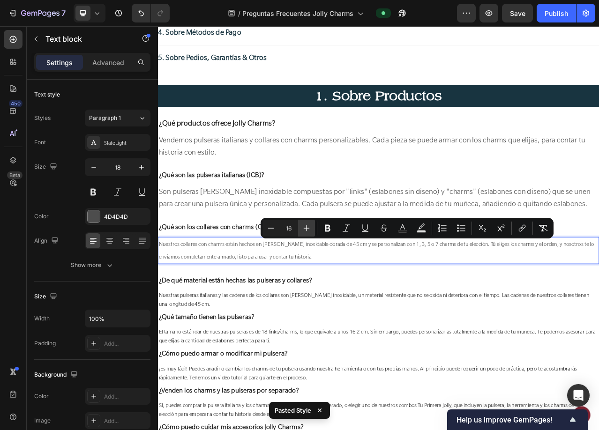
click at [304, 228] on icon "Editor contextual toolbar" at bounding box center [306, 228] width 9 height 9
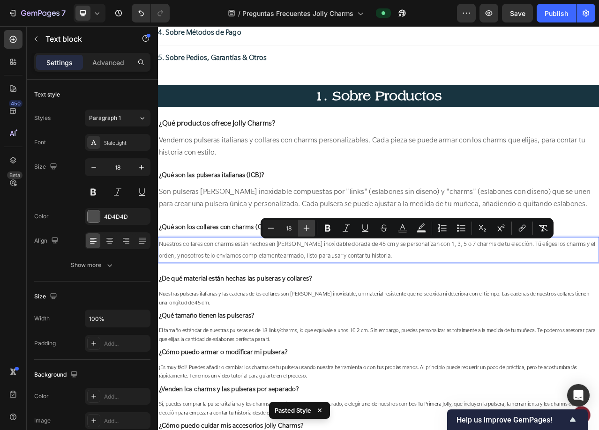
click at [304, 228] on icon "Editor contextual toolbar" at bounding box center [306, 228] width 9 height 9
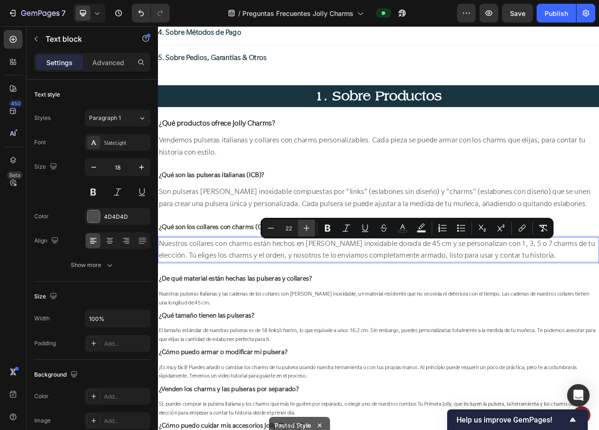
click at [304, 228] on icon "Editor contextual toolbar" at bounding box center [306, 228] width 9 height 9
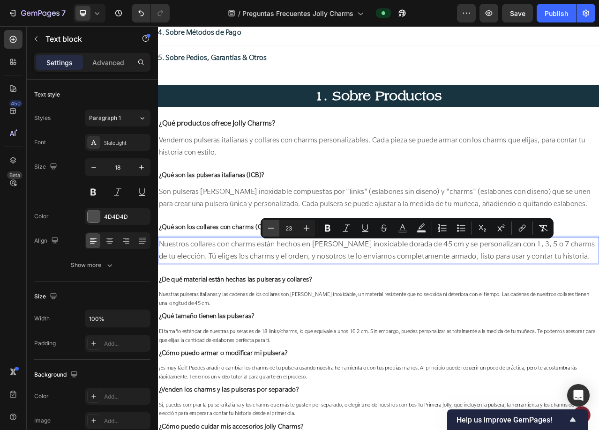
click at [273, 229] on icon "Editor contextual toolbar" at bounding box center [270, 228] width 9 height 9
type input "22"
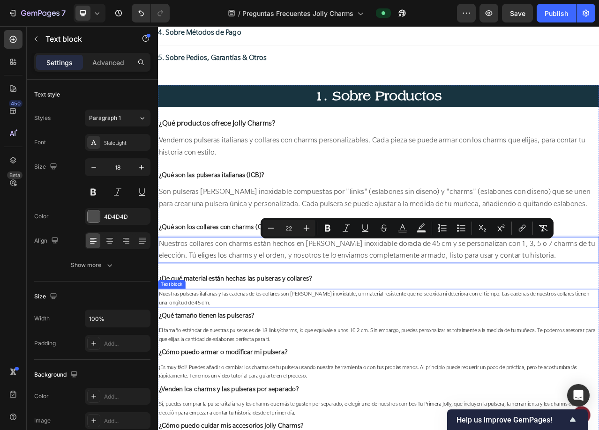
click at [248, 369] on span "Nuestras pulseras italianas y las cadenas de los collares son de acero inoxidab…" at bounding box center [433, 373] width 549 height 20
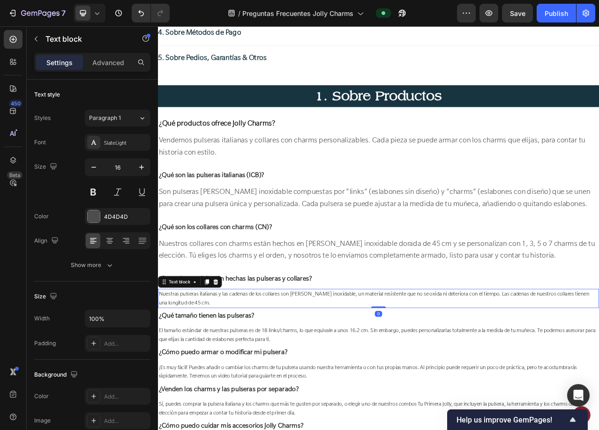
click at [248, 369] on span "Nuestras pulseras italianas y las cadenas de los collares son de acero inoxidab…" at bounding box center [433, 373] width 549 height 20
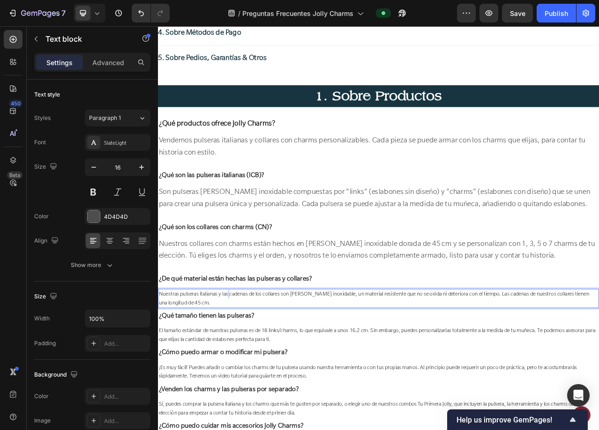
click at [248, 369] on span "Nuestras pulseras italianas y las cadenas de los collares son de acero inoxidab…" at bounding box center [433, 373] width 549 height 20
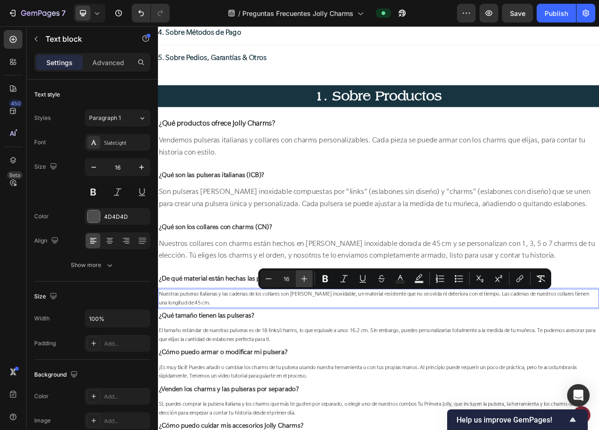
click at [299, 278] on button "Plus" at bounding box center [304, 278] width 17 height 17
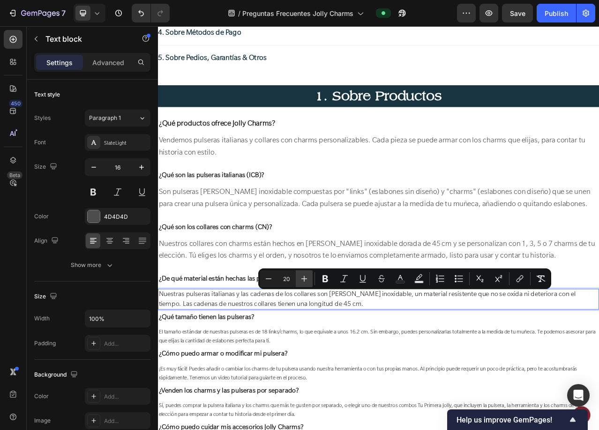
click at [299, 278] on button "Plus" at bounding box center [304, 278] width 17 height 17
type input "22"
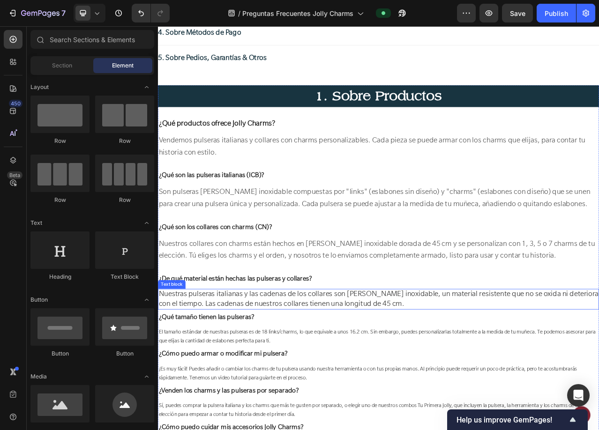
click at [404, 371] on span "Nuestras pulseras italianas y las cadenas de los collares son de acero inoxidab…" at bounding box center [439, 374] width 561 height 24
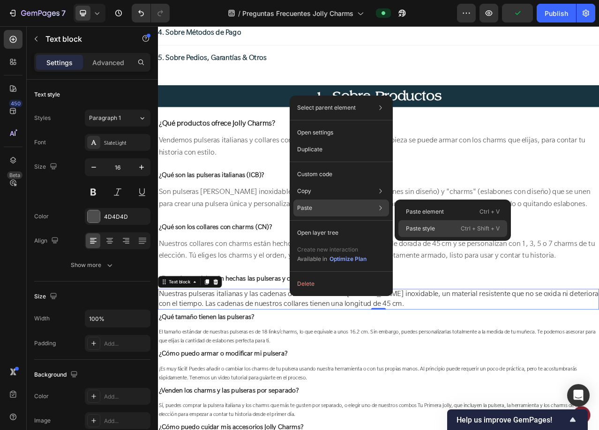
click at [420, 224] on p "Paste style" at bounding box center [420, 228] width 29 height 8
type input "18"
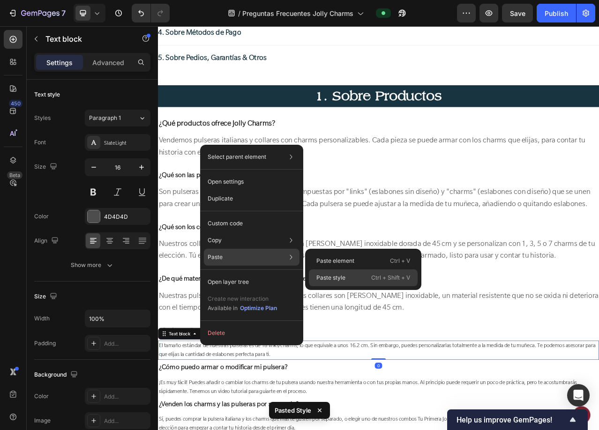
click at [335, 276] on p "Paste style" at bounding box center [330, 278] width 29 height 8
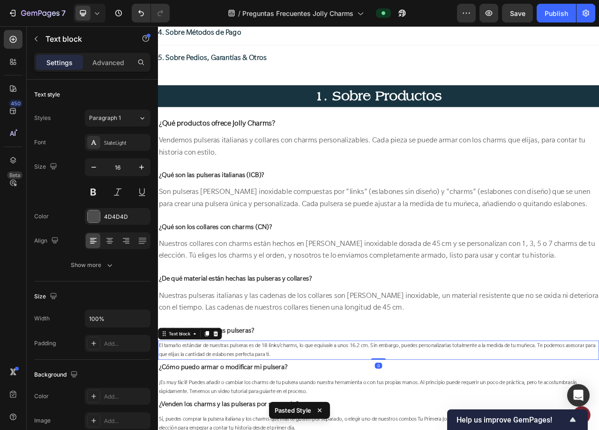
type input "18"
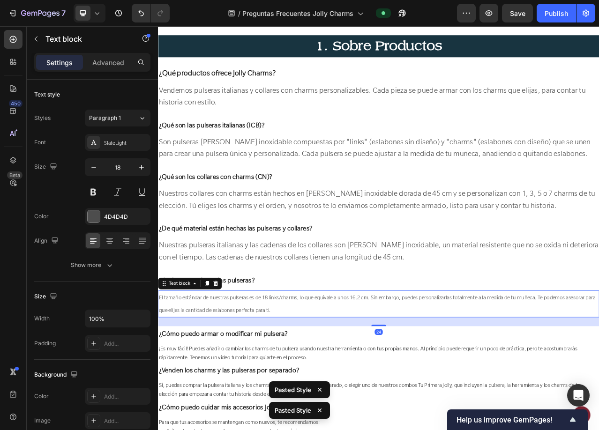
scroll to position [802, 0]
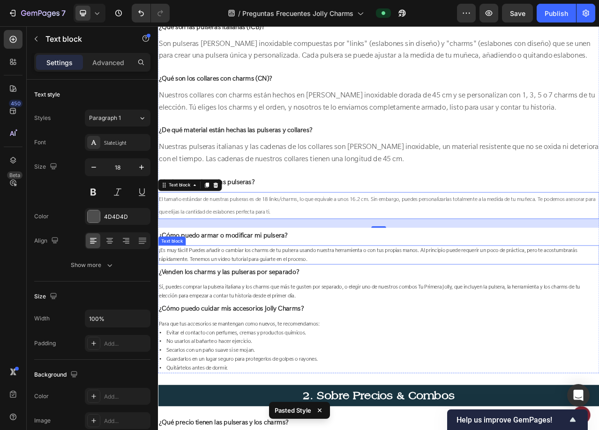
click at [267, 321] on p "¡Es muy fácil! Puedes añadir o cambiar los charms de tu pulsera usando nuestra …" at bounding box center [439, 318] width 561 height 22
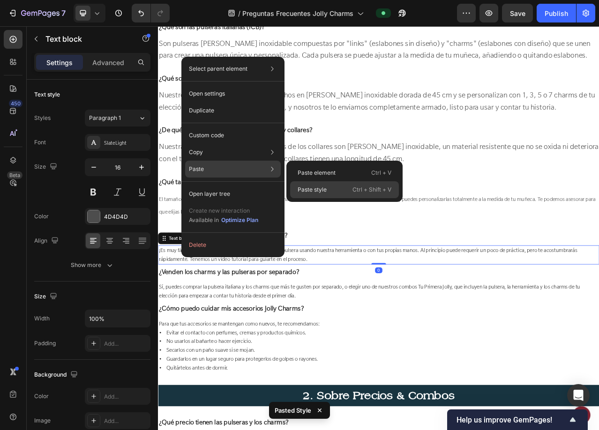
drag, startPoint x: 314, startPoint y: 192, endPoint x: 196, endPoint y: 213, distance: 120.1
click at [314, 192] on p "Paste style" at bounding box center [312, 190] width 29 height 8
type input "18"
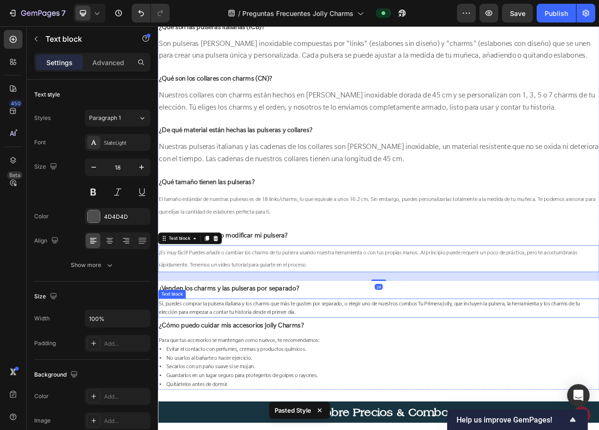
click at [295, 378] on span "Sí, puedes comprar la pulsera italiana y los charms que más te gusten por separ…" at bounding box center [427, 386] width 537 height 20
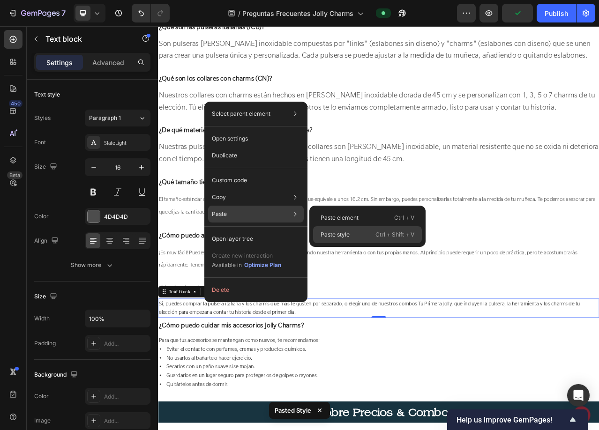
click at [349, 238] on p "Paste style" at bounding box center [335, 235] width 29 height 8
type input "18"
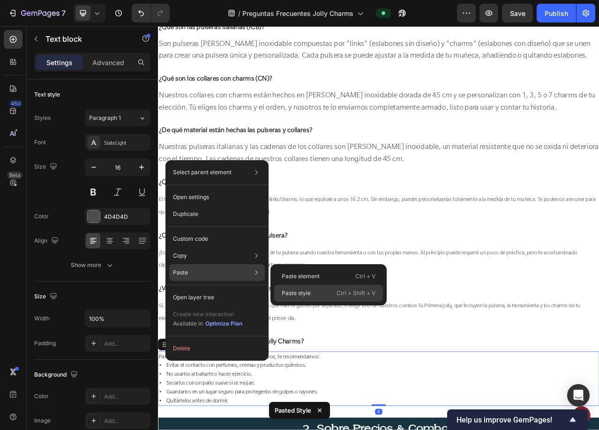
click at [312, 292] on div "Paste style Ctrl + Shift + V" at bounding box center [328, 293] width 109 height 17
type input "18"
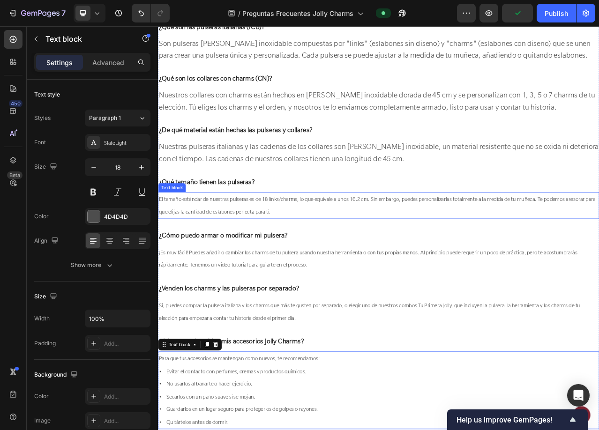
click at [252, 248] on span "El tamaño estándar de nuestras pulseras es de 18 links/charms, lo que equivale …" at bounding box center [437, 255] width 557 height 25
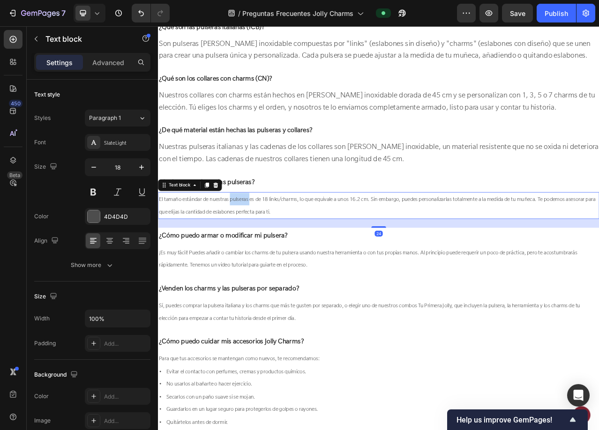
click at [252, 248] on span "El tamaño estándar de nuestras pulseras es de 18 links/charms, lo que equivale …" at bounding box center [437, 255] width 557 height 25
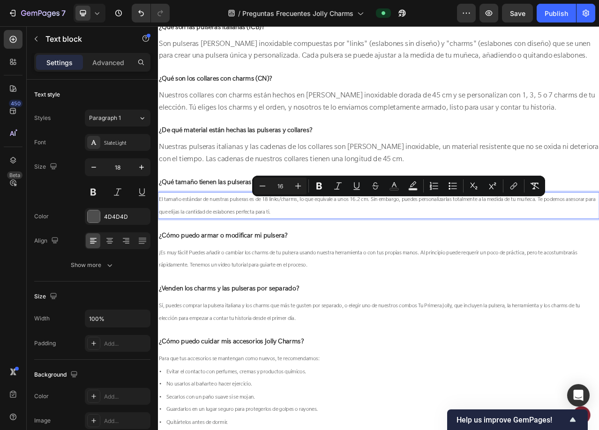
click at [285, 187] on input "16" at bounding box center [280, 185] width 19 height 11
type input "22"
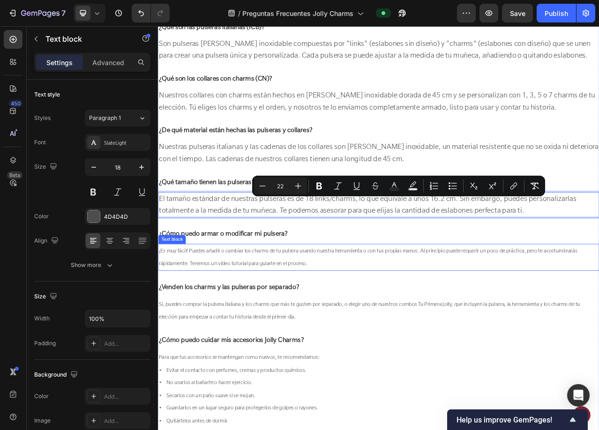
click at [272, 322] on span "¡Es muy fácil! Puedes añadir o cambiar los charms de tu pulsera usando nuestra …" at bounding box center [425, 321] width 533 height 25
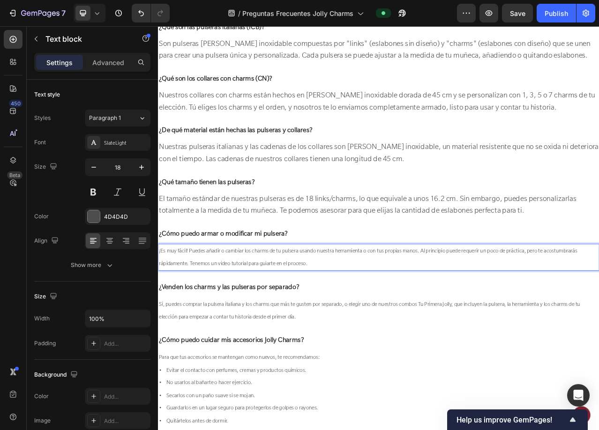
click at [272, 322] on span "¡Es muy fácil! Puedes añadir o cambiar los charms de tu pulsera usando nuestra …" at bounding box center [425, 321] width 533 height 25
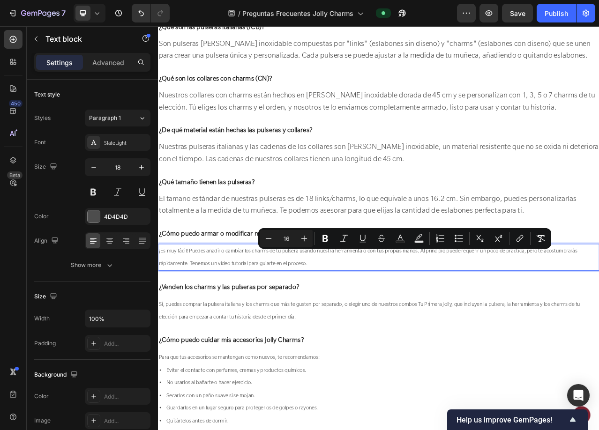
click at [285, 239] on input "16" at bounding box center [286, 238] width 19 height 11
type input "22"
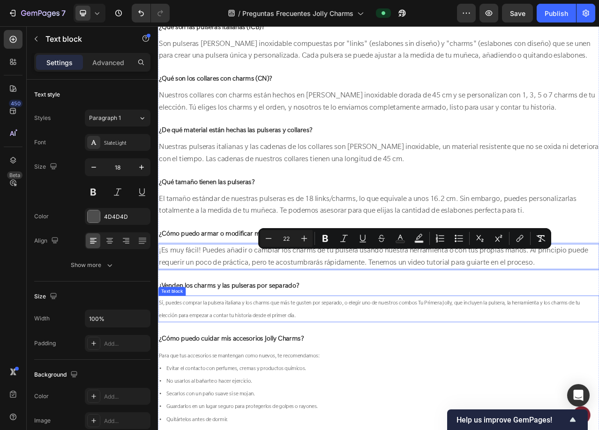
click at [297, 381] on span "Sí, puedes comprar la pulsera italiana y los charms que más te gusten por separ…" at bounding box center [427, 387] width 537 height 25
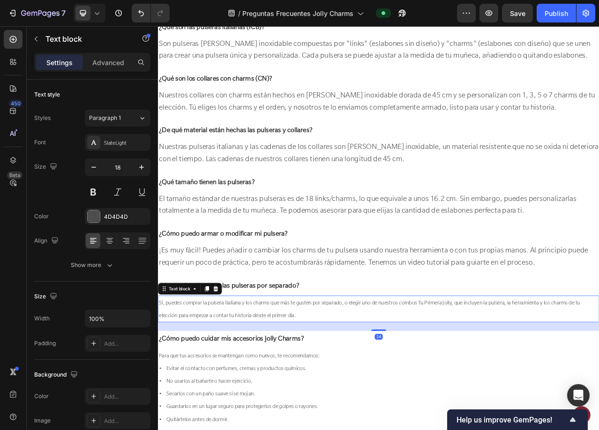
click at [297, 381] on span "Sí, puedes comprar la pulsera italiana y los charms que más te gusten por separ…" at bounding box center [427, 387] width 537 height 25
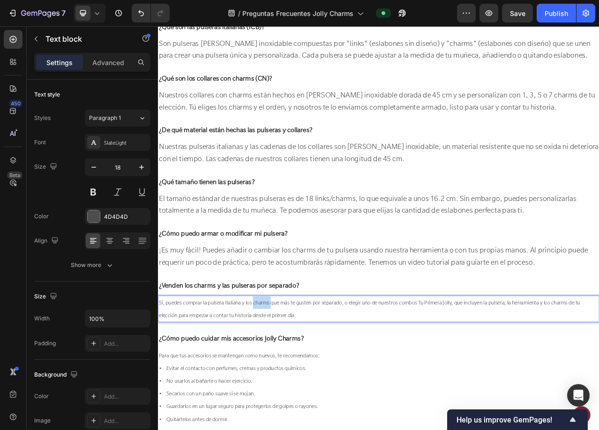
click at [297, 381] on span "Sí, puedes comprar la pulsera italiana y los charms que más te gusten por separ…" at bounding box center [427, 387] width 537 height 25
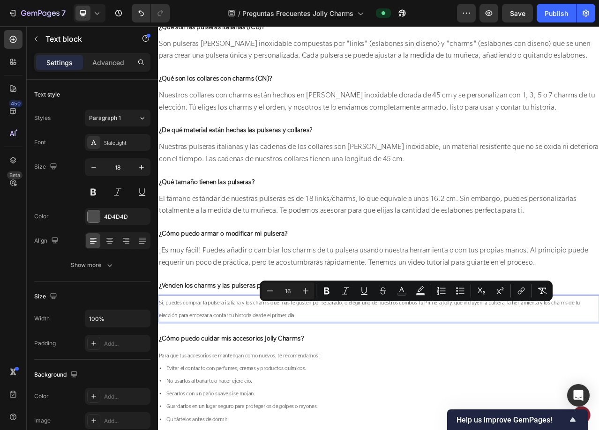
click at [286, 291] on input "16" at bounding box center [287, 290] width 19 height 11
type input "22"
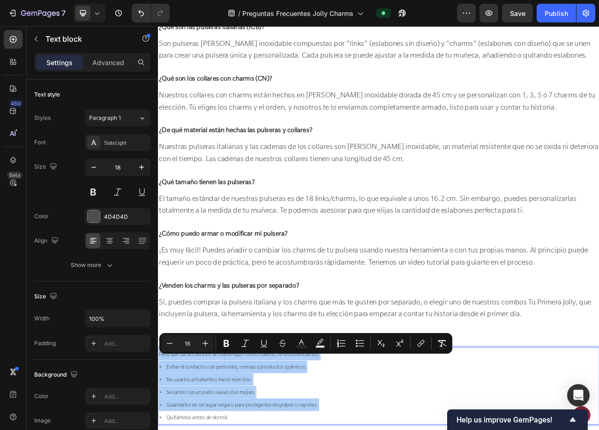
click at [186, 343] on input "16" at bounding box center [187, 343] width 19 height 11
type input "22"
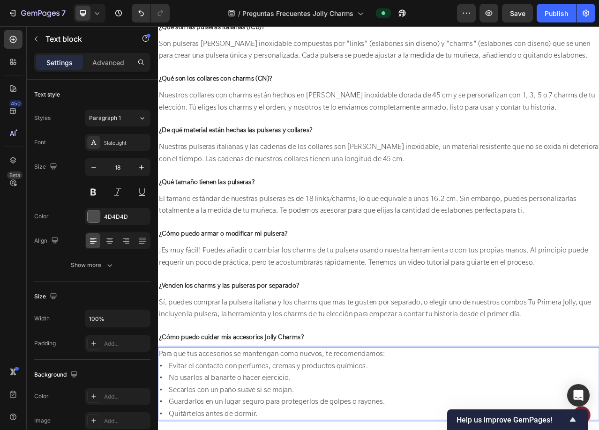
scroll to position [1036, 0]
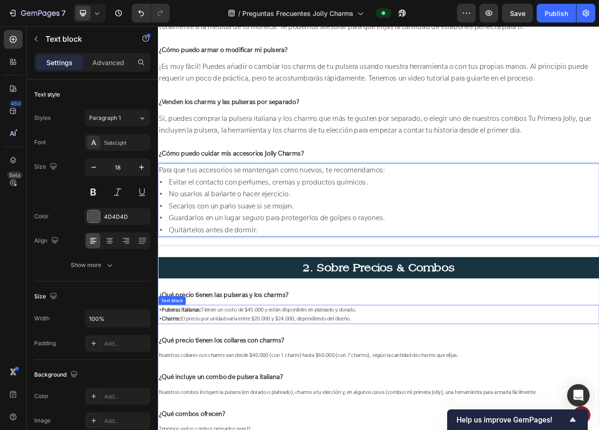
click at [274, 404] on span "• Charms: El precio por unidad varía entre $20.000 y $24.000, dependiendo del d…" at bounding box center [281, 399] width 245 height 9
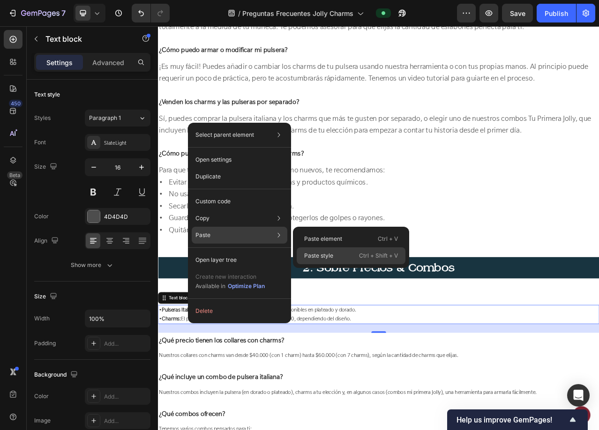
click at [324, 251] on div "Paste style Ctrl + Shift + V" at bounding box center [351, 255] width 109 height 17
type input "18"
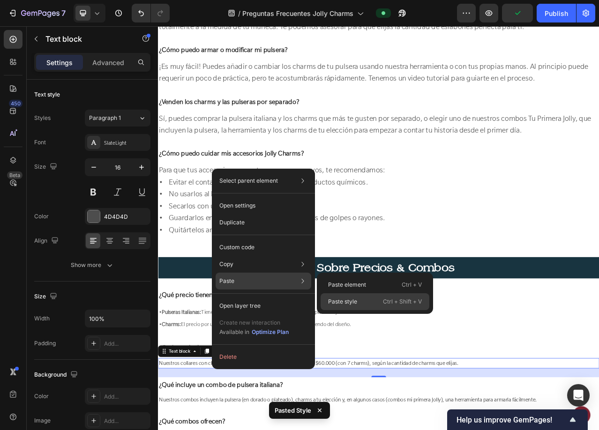
click at [352, 304] on p "Paste style" at bounding box center [342, 302] width 29 height 8
type input "18"
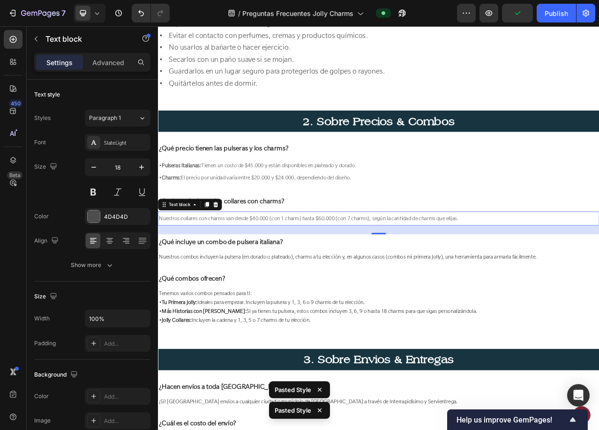
scroll to position [1224, 0]
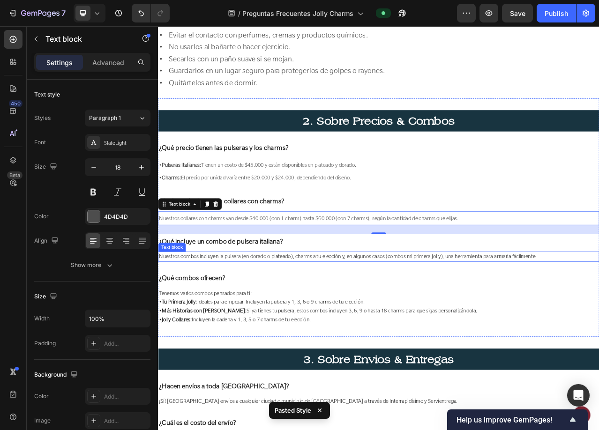
click at [283, 325] on span "Nuestros combos incluyen la pulsera (en dorado o plateado), charms a tu elecció…" at bounding box center [400, 320] width 482 height 9
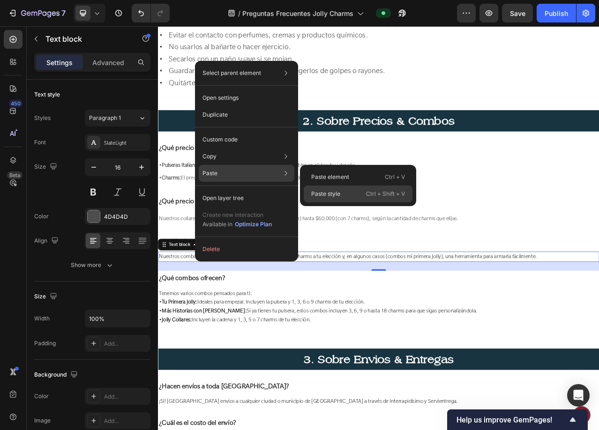
click at [325, 191] on p "Paste style" at bounding box center [325, 194] width 29 height 8
type input "18"
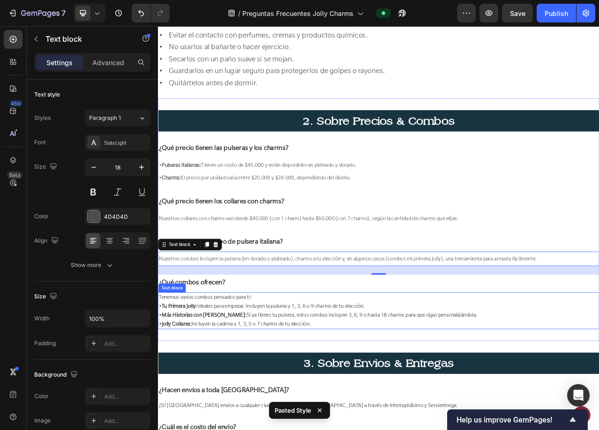
click at [283, 388] on span "• Tu Primera Jolly: Ideales para empezar. Incluyen la pulsera y 1, 3, 6 o 9 cha…" at bounding box center [290, 383] width 262 height 9
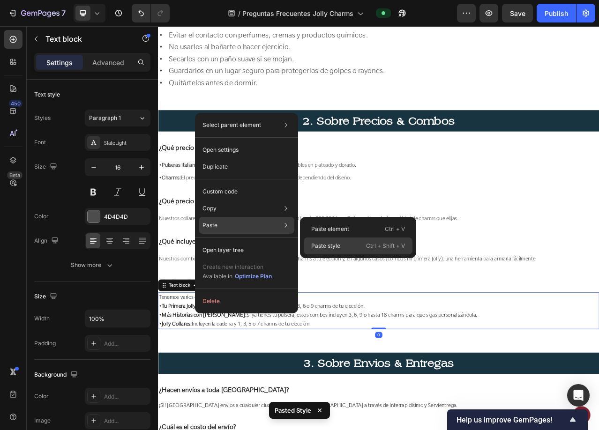
click at [336, 247] on p "Paste style" at bounding box center [325, 246] width 29 height 8
type input "18"
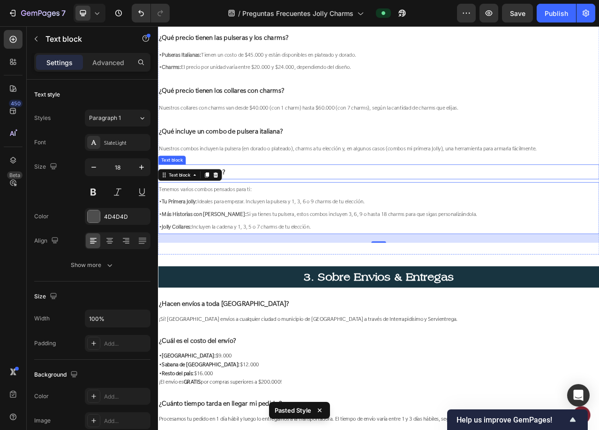
scroll to position [1411, 0]
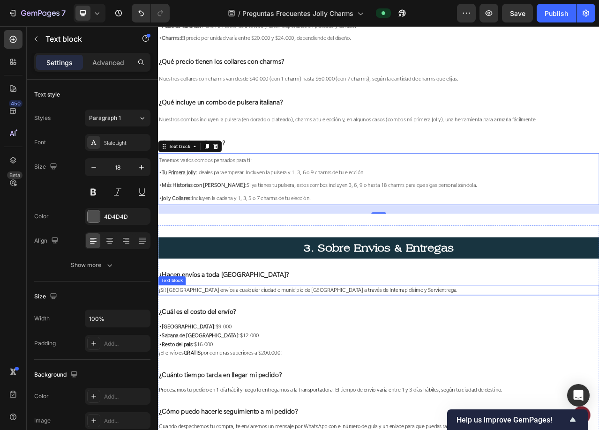
click at [280, 359] on span "¡Sí! Hacemos envíos a cualquier ciudad o municipio de Colombia a través de Inte…" at bounding box center [349, 363] width 381 height 9
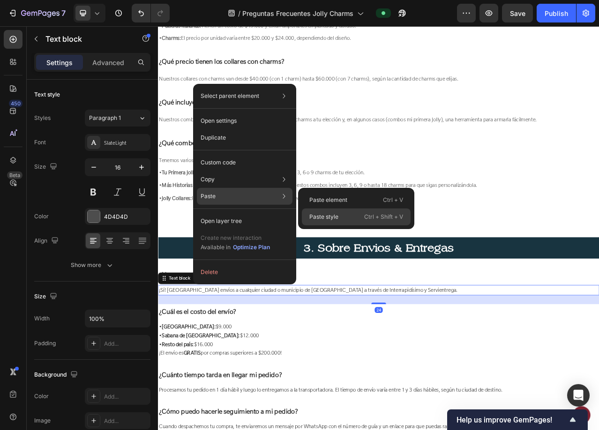
click at [327, 212] on div "Paste style Ctrl + Shift + V" at bounding box center [356, 217] width 109 height 17
type input "18"
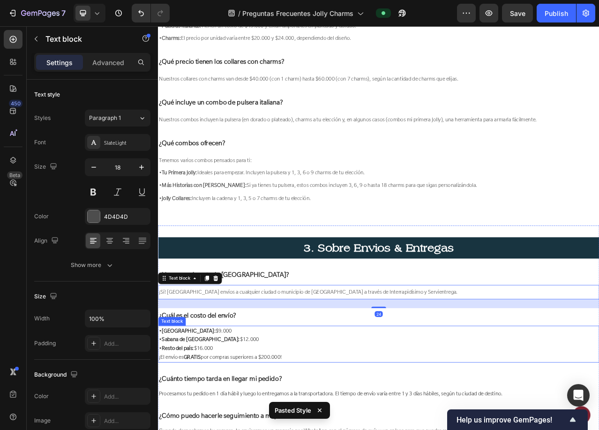
click at [243, 414] on p "• Bogotá: $9.000 • Sabana de Bogotá: $12.000 • Resto del país: $16.000 ¡El enví…" at bounding box center [439, 432] width 561 height 45
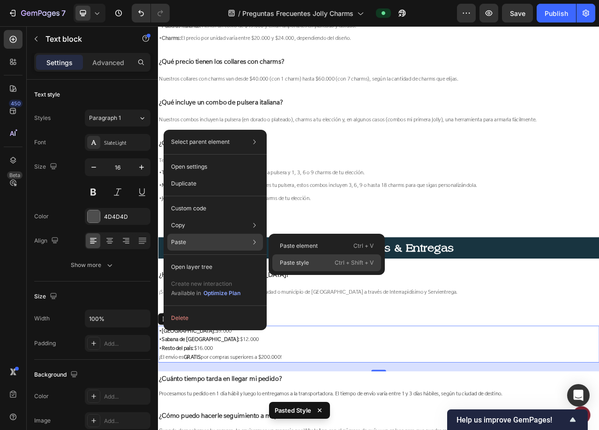
click at [299, 263] on p "Paste style" at bounding box center [294, 263] width 29 height 8
type input "18"
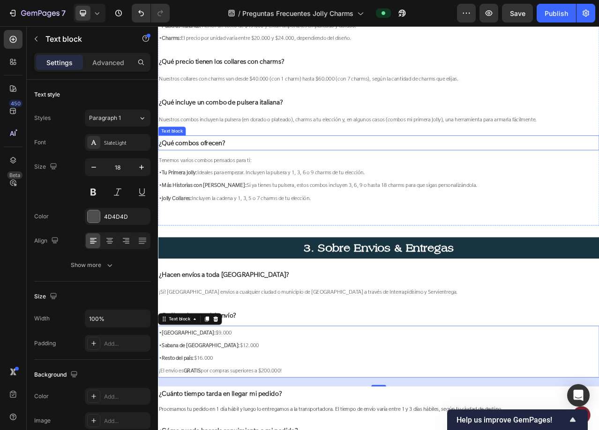
scroll to position [1646, 0]
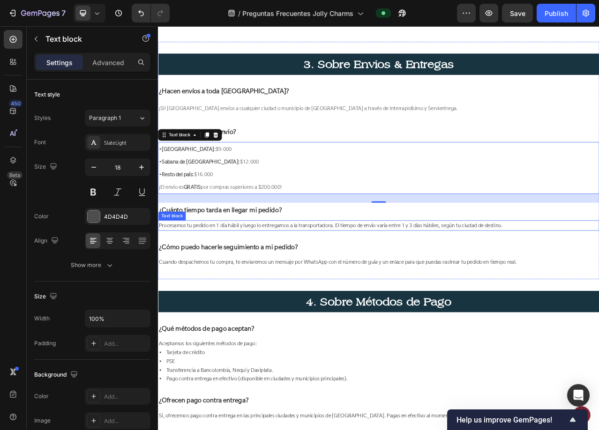
click at [374, 276] on span "Procesamos tu pedido en 1 día hábil y luego lo entregamos a la transportadora. …" at bounding box center [378, 280] width 438 height 9
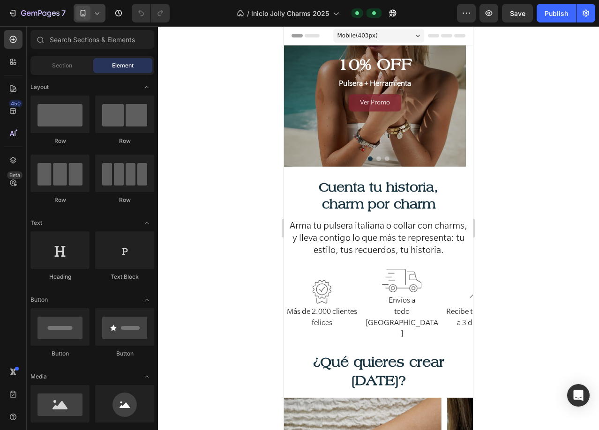
click at [98, 15] on icon at bounding box center [96, 12] width 9 height 9
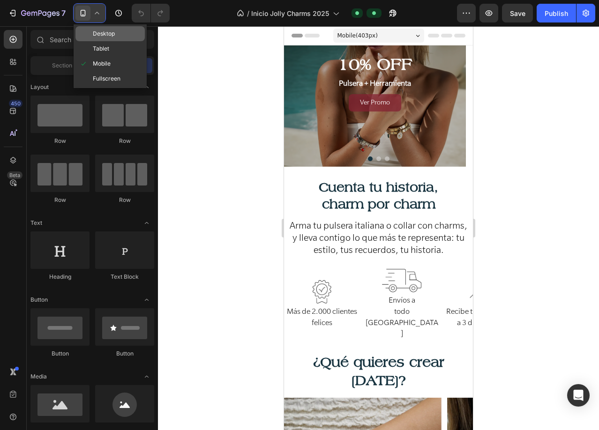
click at [96, 36] on span "Desktop" at bounding box center [104, 33] width 22 height 9
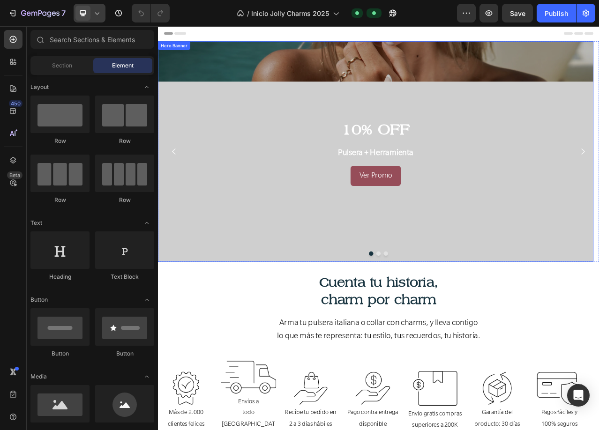
scroll to position [234, 0]
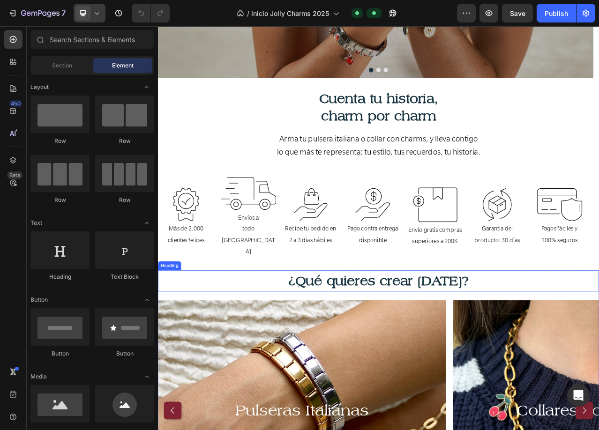
click at [427, 342] on strong "¿Qué quieres crear [DATE]?" at bounding box center [439, 351] width 230 height 19
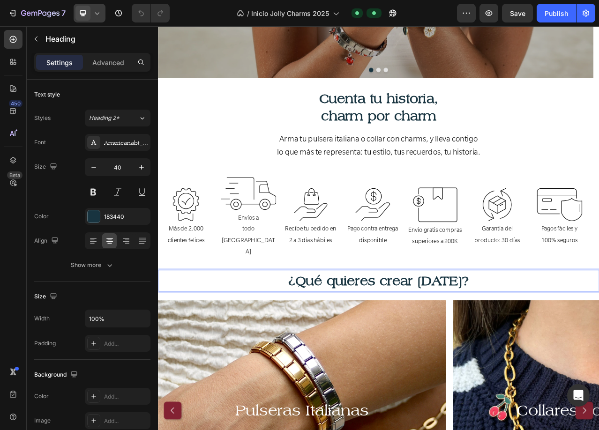
click at [427, 342] on strong "¿Qué quieres crear hoy?" at bounding box center [439, 351] width 230 height 19
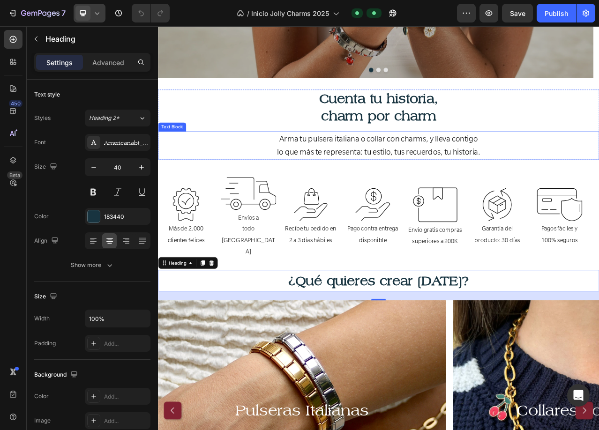
click at [354, 168] on span "Arma tu pulsera italiana o collar con charms, y lleva contigo" at bounding box center [439, 170] width 253 height 13
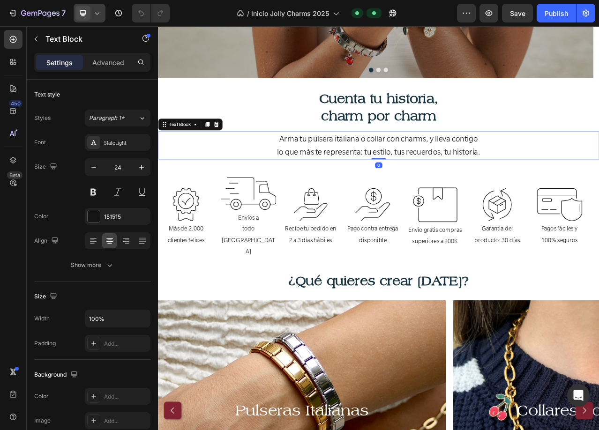
click at [354, 168] on span "Arma tu pulsera italiana o collar con charms, y lleva contigo" at bounding box center [439, 170] width 253 height 13
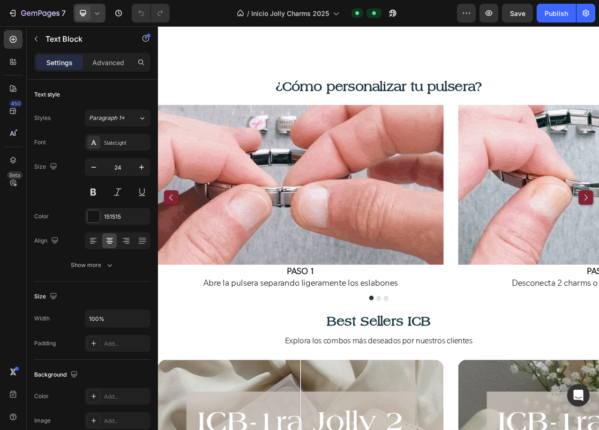
scroll to position [1500, 0]
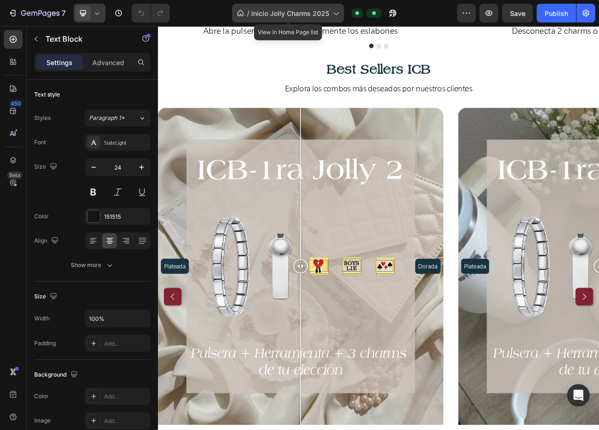
click at [284, 15] on span "Inicio Jolly Charms 2025" at bounding box center [290, 13] width 78 height 10
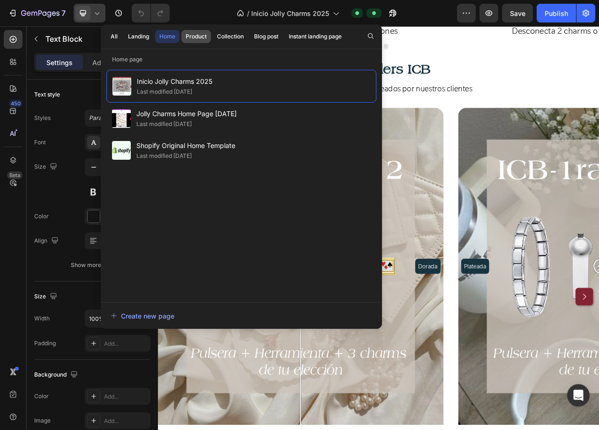
click at [204, 37] on div "Product" at bounding box center [196, 36] width 21 height 8
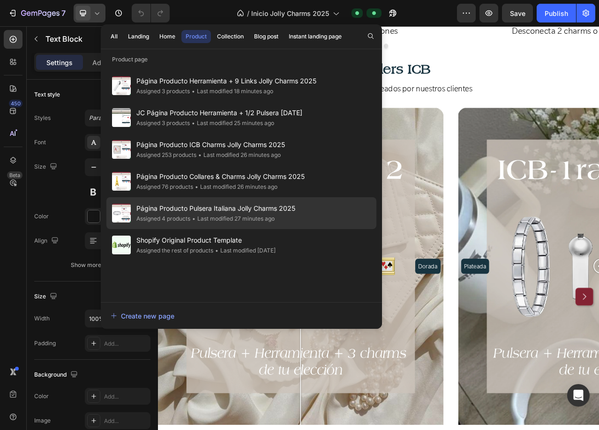
click at [220, 210] on span "Página Producto Pulsera Italiana Jolly Charms 2025" at bounding box center [215, 208] width 159 height 11
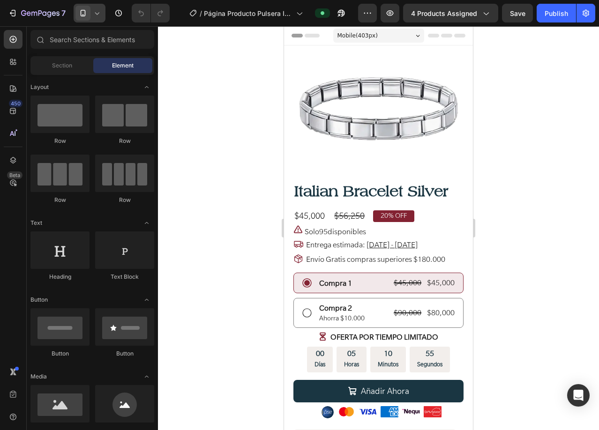
click at [98, 13] on icon at bounding box center [96, 12] width 9 height 9
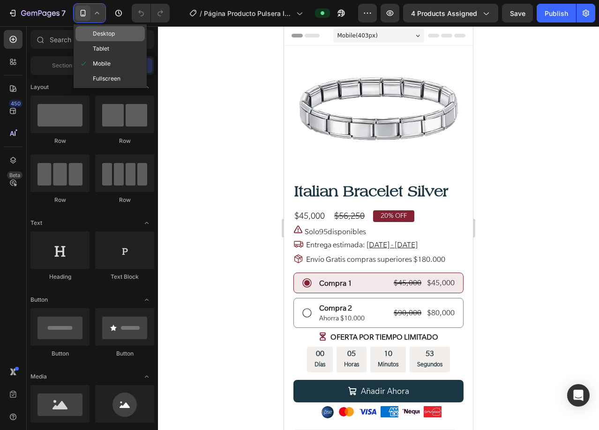
click at [97, 37] on span "Desktop" at bounding box center [104, 33] width 22 height 9
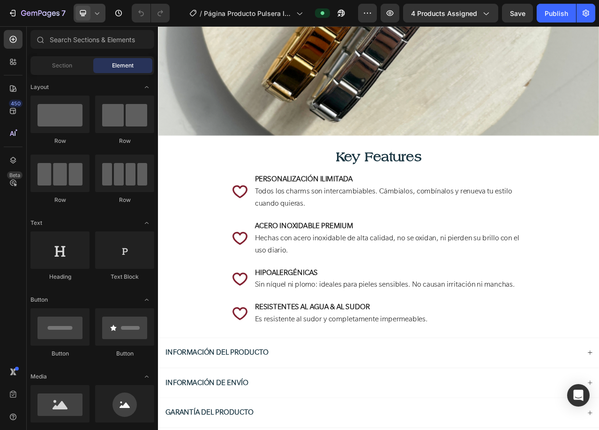
scroll to position [984, 0]
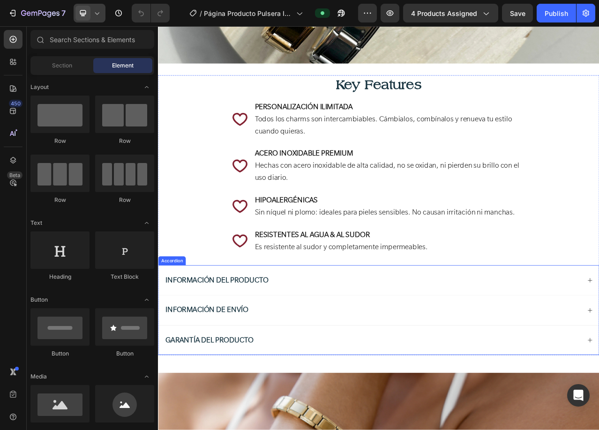
click at [189, 350] on p "Información del Producto" at bounding box center [232, 351] width 131 height 14
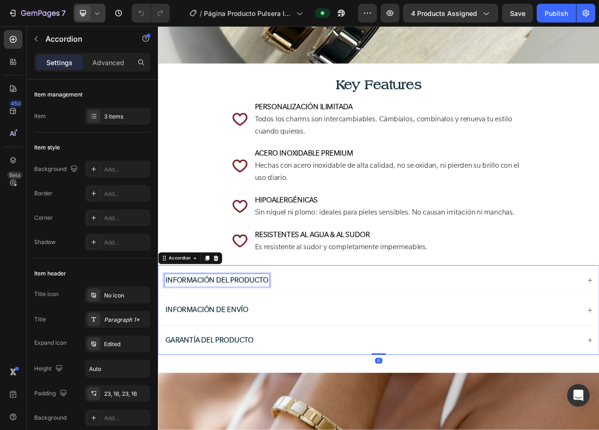
click at [189, 350] on p "Información del Producto" at bounding box center [232, 351] width 131 height 14
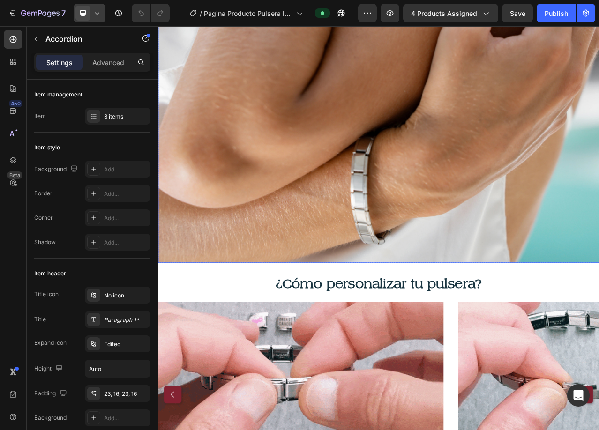
scroll to position [1734, 0]
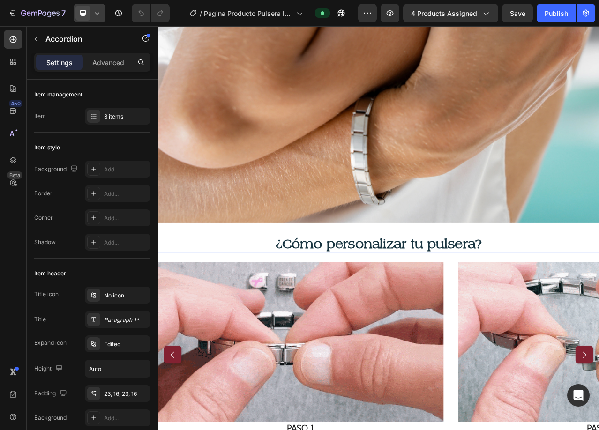
click at [345, 294] on span "¿Cómo personalizar tu pulsera?" at bounding box center [438, 303] width 263 height 19
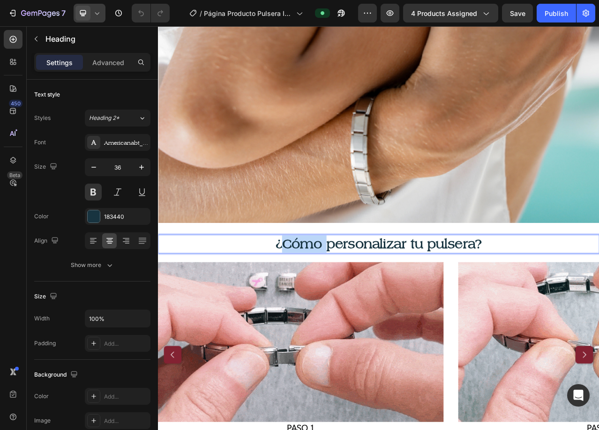
click at [345, 294] on span "¿Cómo personalizar tu pulsera?" at bounding box center [438, 303] width 263 height 19
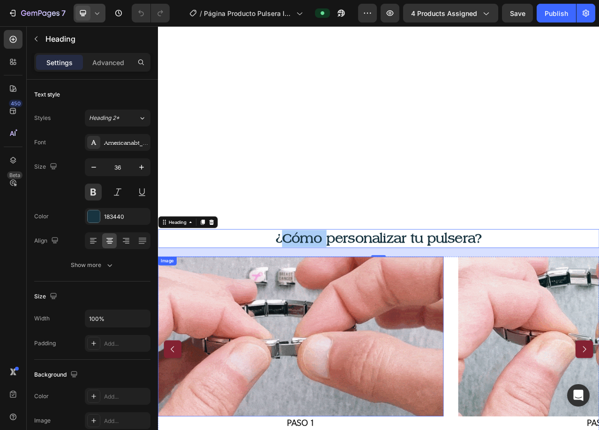
scroll to position [2015, 0]
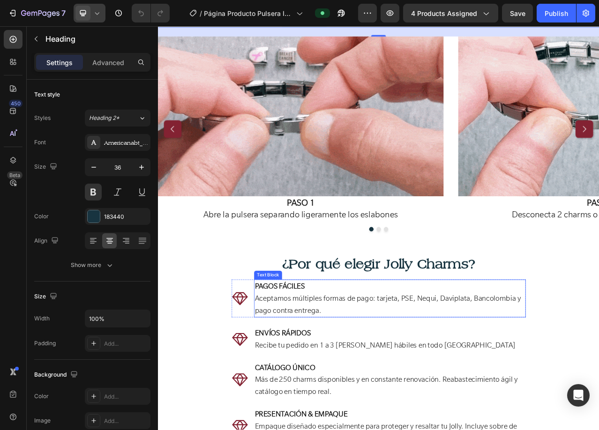
click at [314, 353] on strong "PAGOS FÁCILES" at bounding box center [313, 358] width 64 height 12
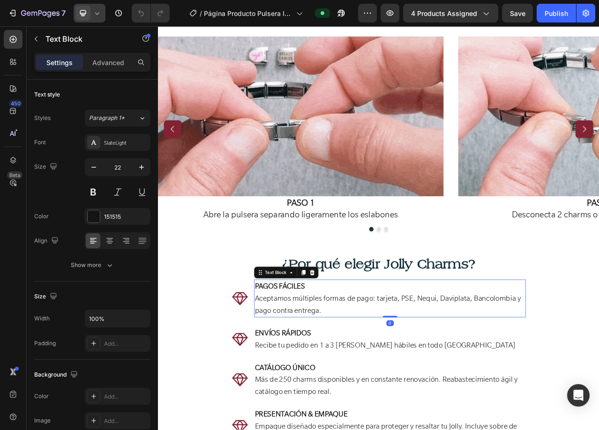
click at [312, 359] on strong "PAGOS FÁCILES" at bounding box center [313, 358] width 64 height 12
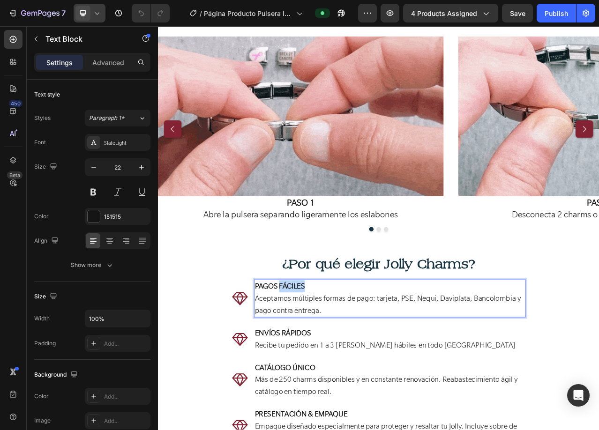
click at [312, 359] on strong "PAGOS FÁCILES" at bounding box center [313, 358] width 64 height 12
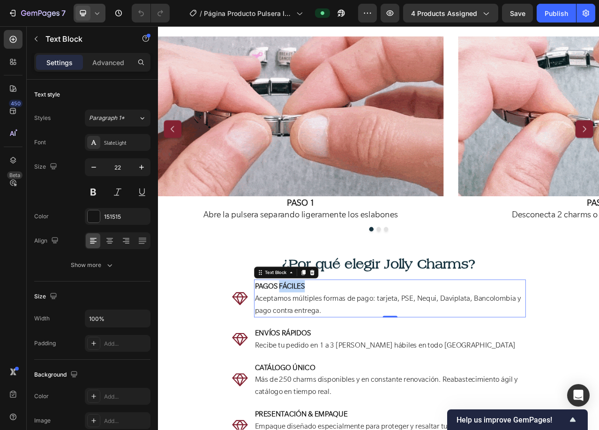
click at [370, 359] on p "PAGOS FÁCILES Aceptamos múltiples formas de pago: tarjeta, PSE, Nequi, Daviplat…" at bounding box center [453, 374] width 344 height 46
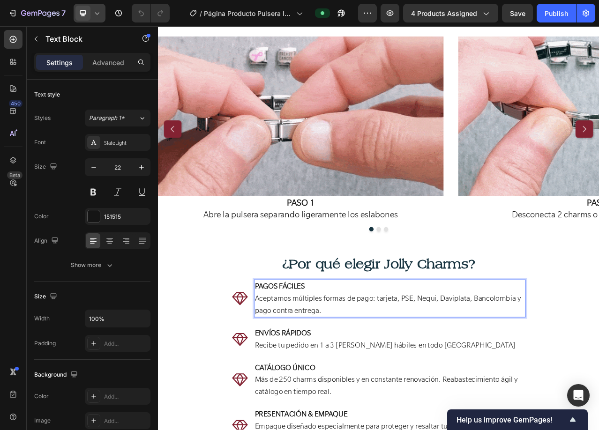
click at [355, 371] on span "Aceptamos múltiples formas de pago: tarjeta, PSE, Nequi, Daviplata, Bancolombia…" at bounding box center [450, 381] width 339 height 27
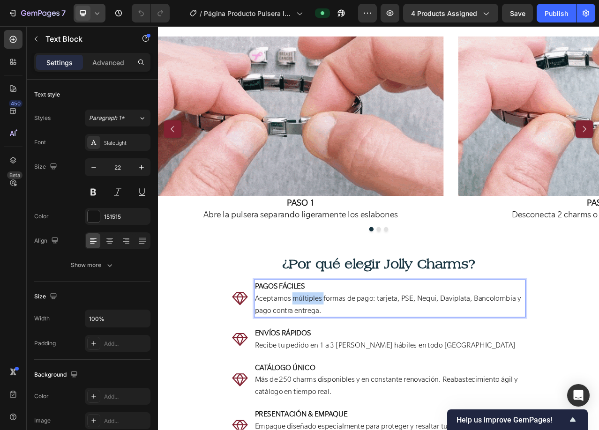
click at [355, 371] on span "Aceptamos múltiples formas de pago: tarjeta, PSE, Nequi, Daviplata, Bancolombia…" at bounding box center [450, 381] width 339 height 27
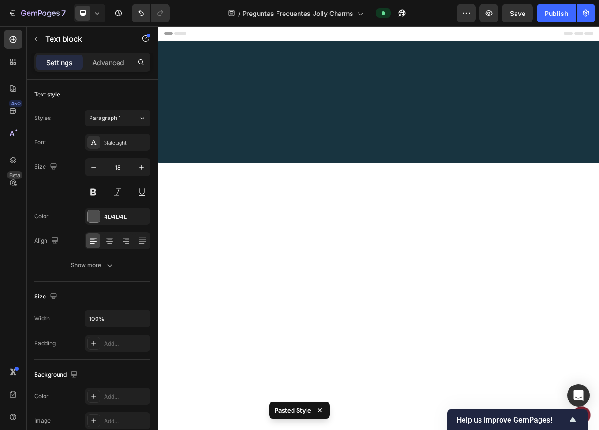
scroll to position [1646, 0]
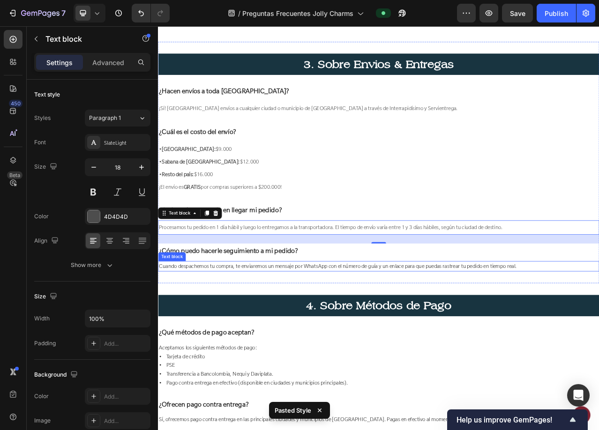
click at [300, 328] on span "Cuando despachemos tu compra, te enviaremos un mensaje por WhatsApp con el núme…" at bounding box center [387, 332] width 456 height 9
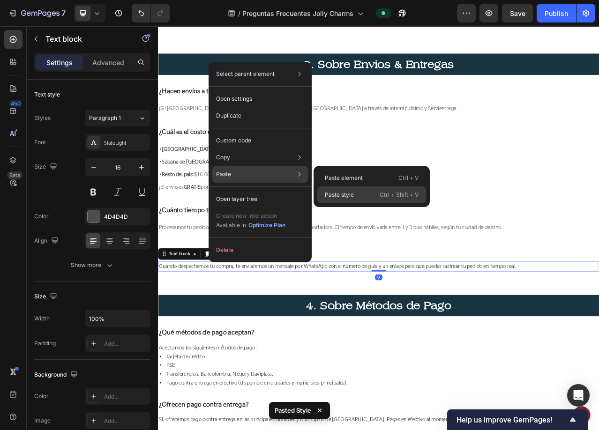
click at [355, 199] on div "Paste style Ctrl + Shift + V" at bounding box center [371, 195] width 109 height 17
type input "18"
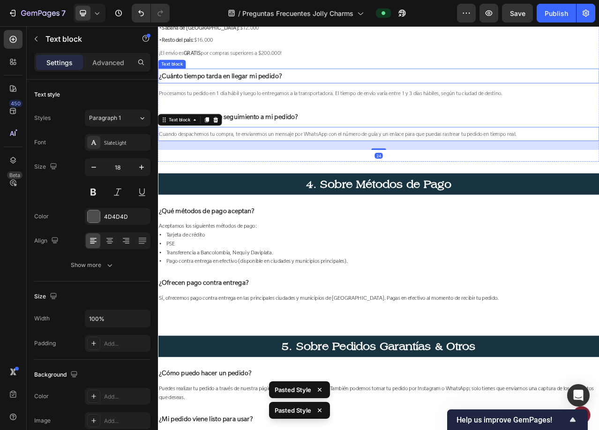
scroll to position [1833, 0]
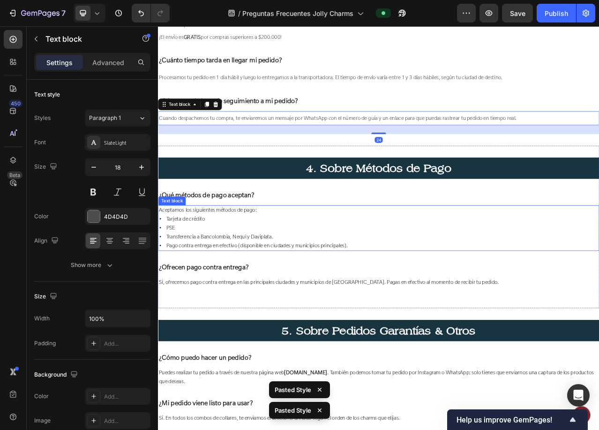
click at [283, 277] on p "Aceptamos los siguientes métodos de pago: • Tarjeta de crédito • PSE • Transfer…" at bounding box center [439, 284] width 561 height 56
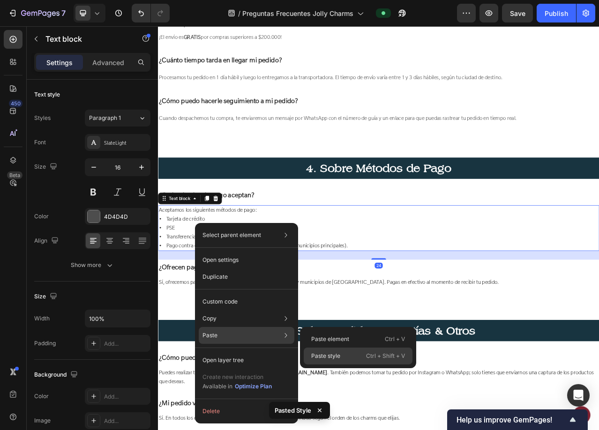
click at [324, 357] on p "Paste style" at bounding box center [325, 356] width 29 height 8
type input "18"
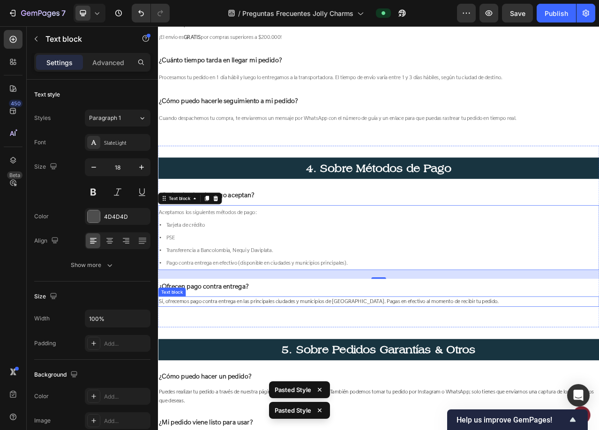
click at [308, 373] on span "Sí, ofrecemos pago contra entrega en las principales ciudades y municipios de […" at bounding box center [376, 377] width 434 height 9
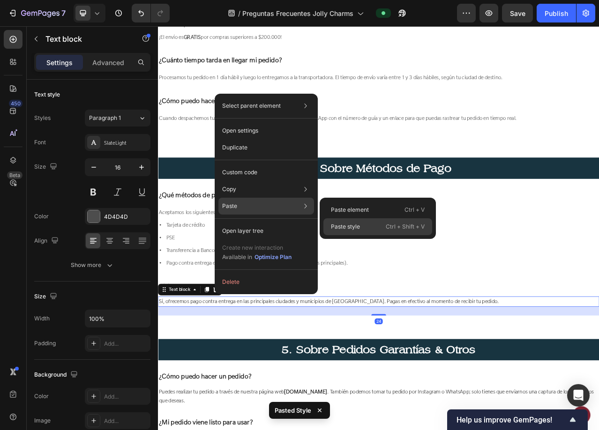
click at [387, 229] on p "Ctrl + Shift + V" at bounding box center [405, 226] width 39 height 9
type input "18"
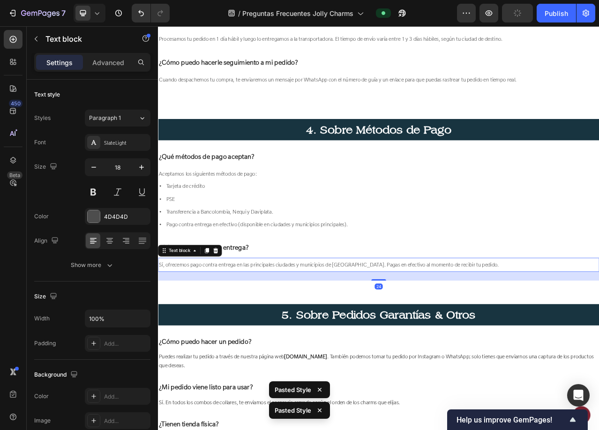
scroll to position [2114, 0]
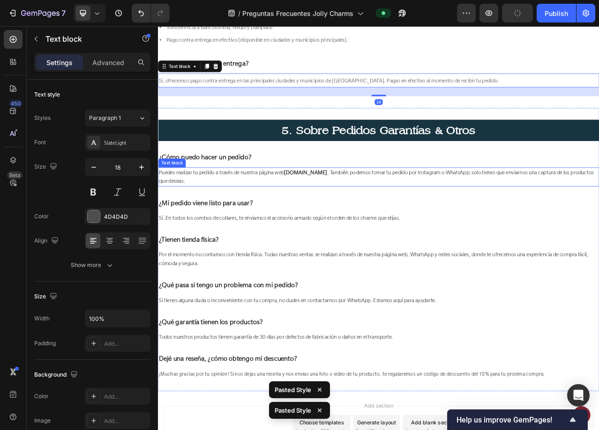
click at [247, 213] on span "Puedes realizar tu pedido a través de nuestra página web [DOMAIN_NAME] . Tambié…" at bounding box center [436, 219] width 554 height 20
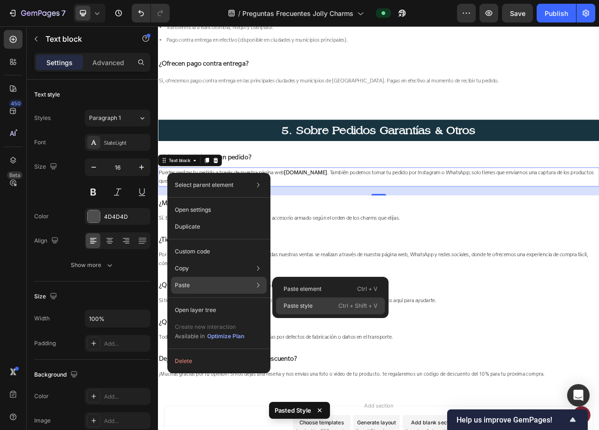
click at [301, 307] on p "Paste style" at bounding box center [298, 306] width 29 height 8
type input "18"
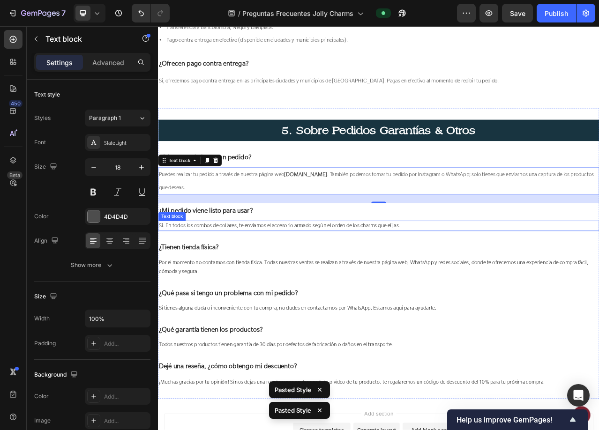
click at [223, 277] on span "Sí. En todos los combos de collares, te enviamos el accesorio armado según el o…" at bounding box center [312, 281] width 307 height 9
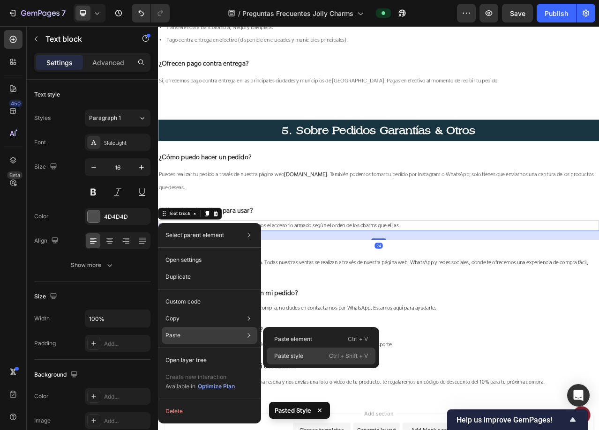
click at [295, 353] on p "Paste style" at bounding box center [288, 356] width 29 height 8
type input "18"
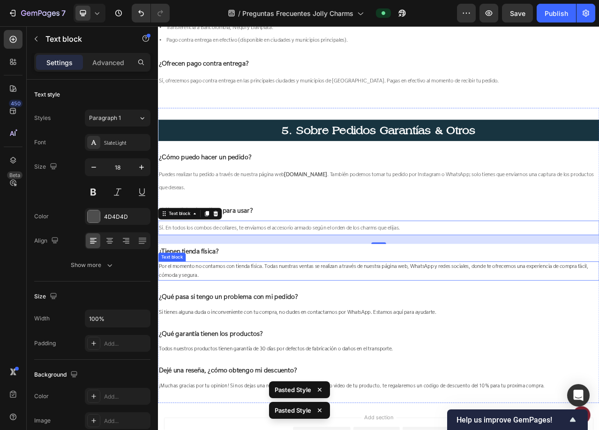
click at [298, 329] on span "Por el momento no contamos con tienda física. Todas nuestras ventas se realizan…" at bounding box center [432, 339] width 547 height 20
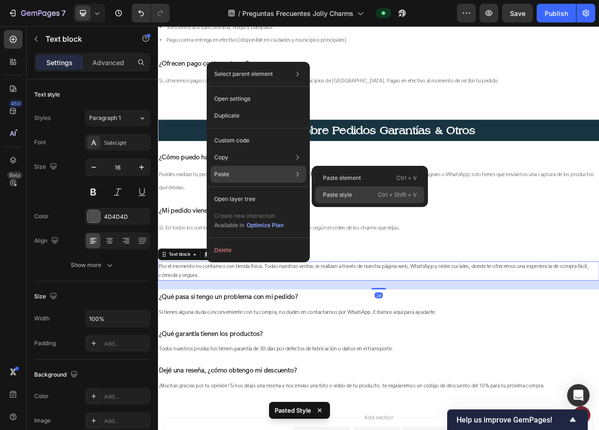
click at [348, 194] on p "Paste style" at bounding box center [337, 195] width 29 height 8
type input "18"
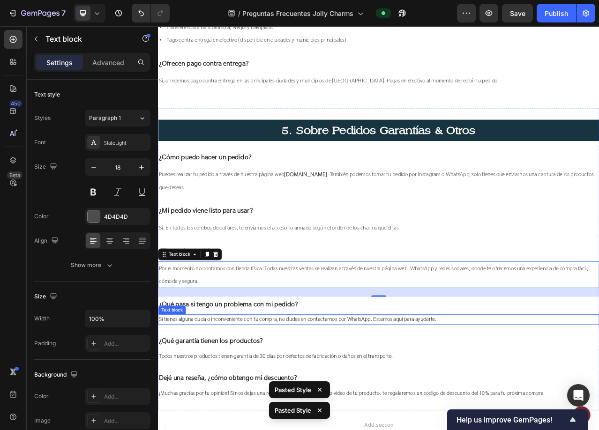
click at [277, 397] on span "Si tienes alguna duda o inconveniente con tu compra, no dudes en contactarnos p…" at bounding box center [336, 400] width 354 height 9
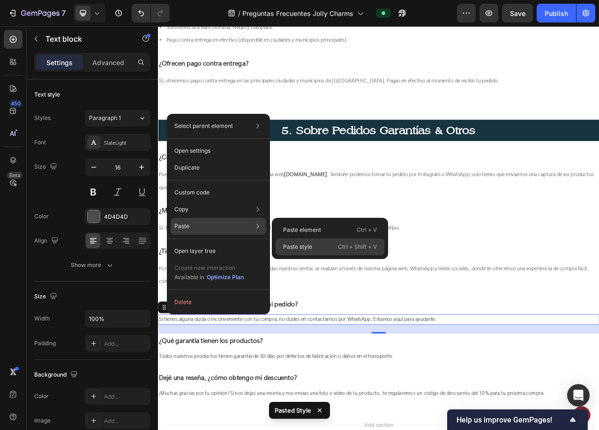
click at [303, 251] on p "Paste style" at bounding box center [297, 247] width 29 height 8
type input "18"
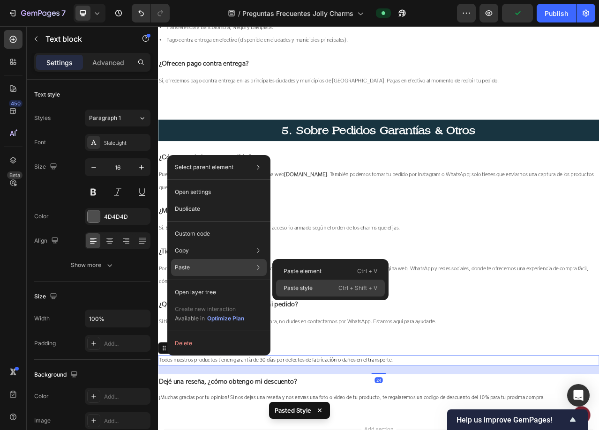
click at [291, 285] on p "Paste style" at bounding box center [298, 288] width 29 height 8
type input "18"
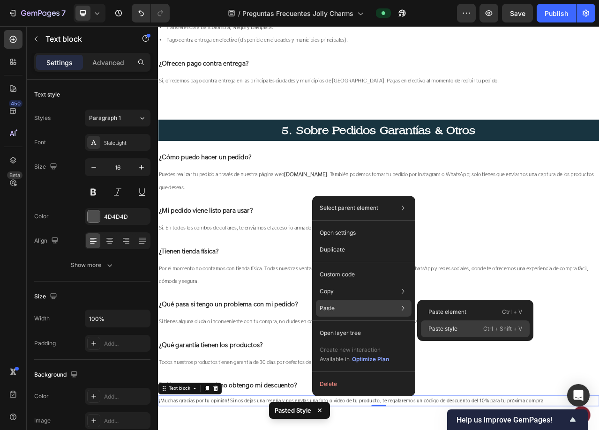
click at [434, 325] on p "Paste style" at bounding box center [442, 329] width 29 height 8
type input "18"
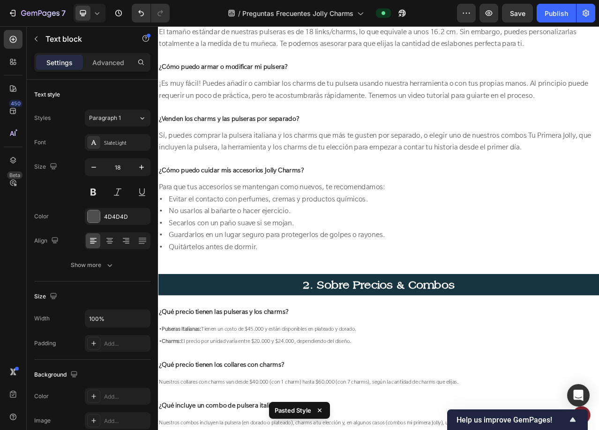
scroll to position [1224, 0]
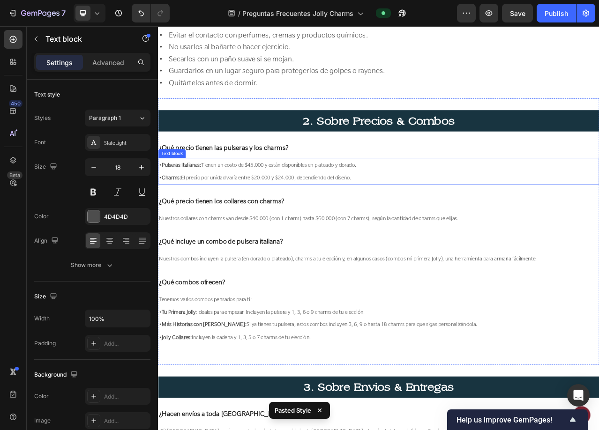
click at [204, 208] on strong "Pulseras Italianas:" at bounding box center [188, 203] width 50 height 9
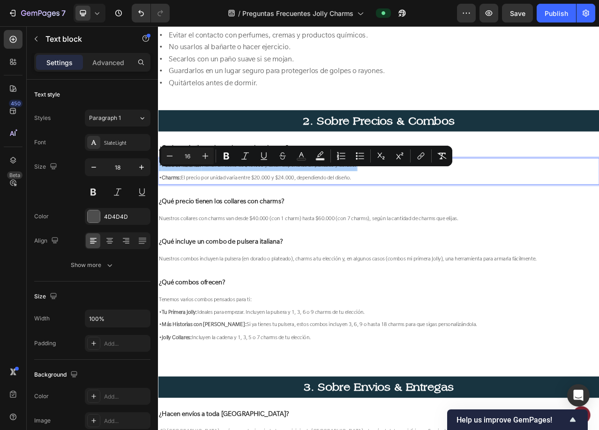
click at [192, 157] on input "16" at bounding box center [187, 155] width 19 height 11
type input "22"
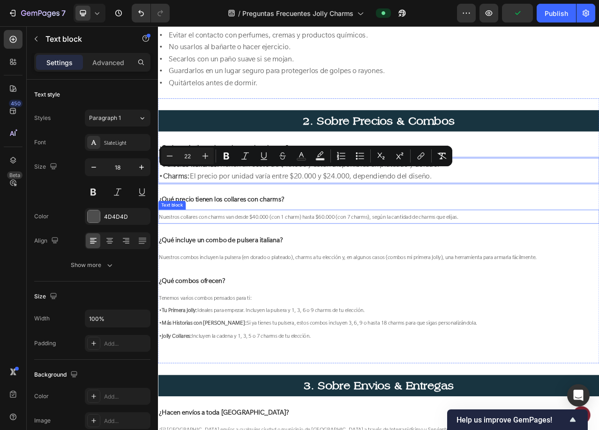
click at [250, 274] on span "Nuestros collares con charms van desde $40.000 (con 1 charm) hasta $60.000 (con…" at bounding box center [350, 269] width 382 height 9
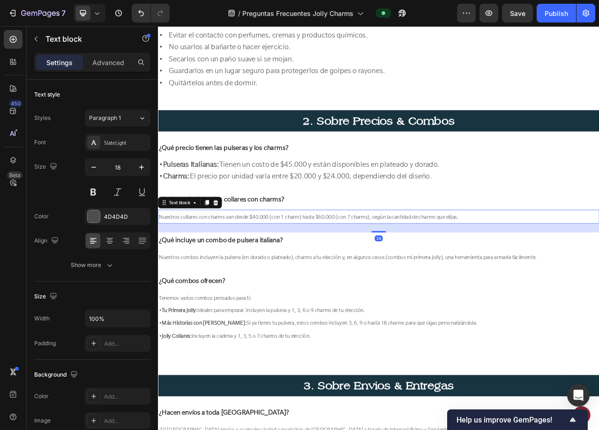
click at [250, 274] on span "Nuestros collares con charms van desde $40.000 (con 1 charm) hasta $60.000 (con…" at bounding box center [350, 269] width 382 height 9
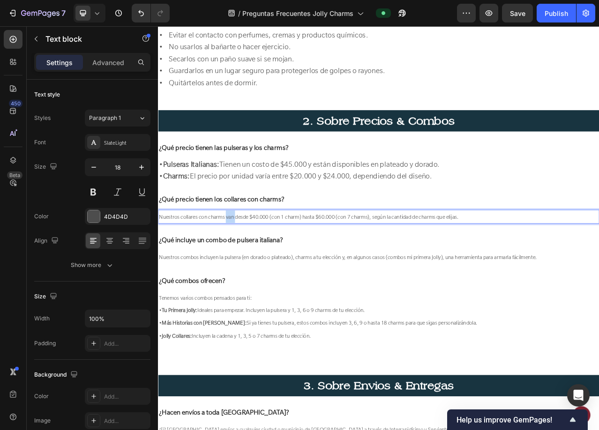
click at [250, 274] on span "Nuestros collares con charms van desde $40.000 (con 1 charm) hasta $60.000 (con…" at bounding box center [350, 269] width 382 height 9
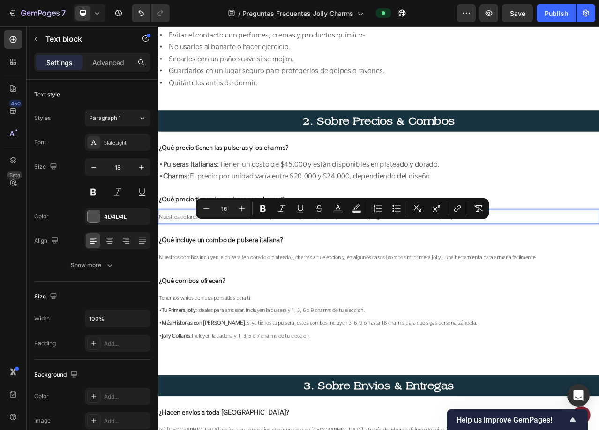
click at [228, 209] on input "16" at bounding box center [224, 208] width 19 height 11
type input "22"
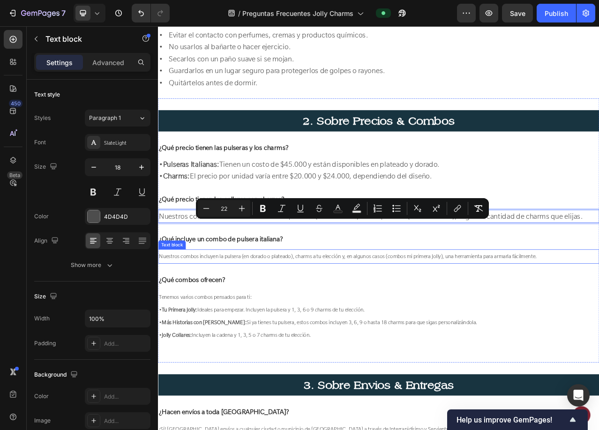
click at [228, 325] on p "Nuestros combos incluyen la pulsera (en dorado o plateado), charms a tu elecció…" at bounding box center [439, 320] width 561 height 16
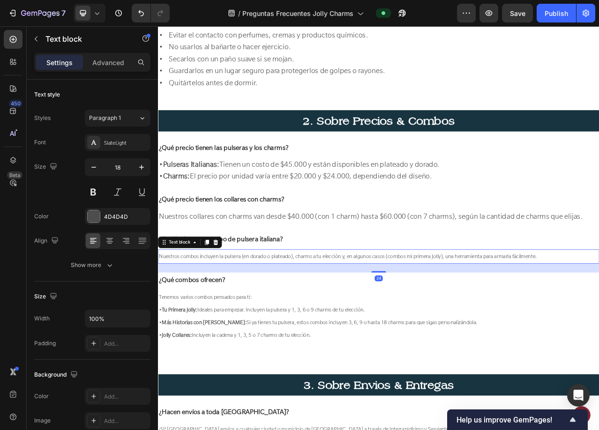
click at [228, 325] on p "Nuestros combos incluyen la pulsera (en dorado o plateado), charms a tu elecció…" at bounding box center [439, 320] width 561 height 16
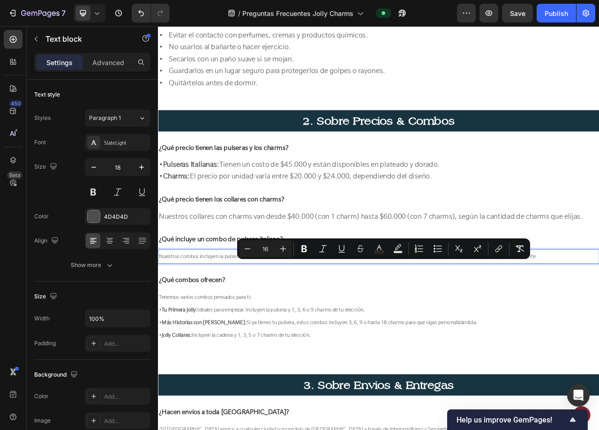
click at [262, 251] on input "16" at bounding box center [265, 248] width 19 height 11
type input "22"
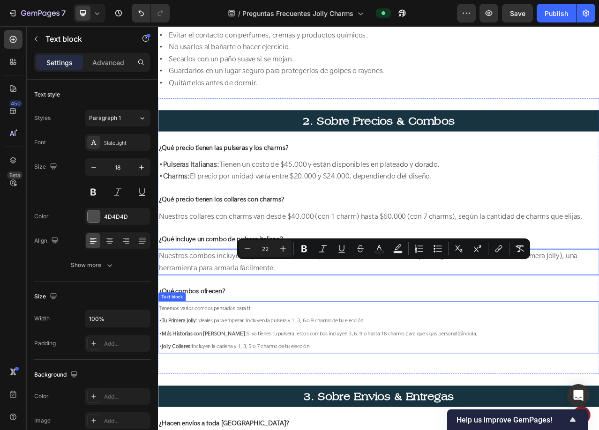
click at [241, 409] on p "Tenemos varios combos pensados para ti: • Tu Primera Jolly: Ideales para empeza…" at bounding box center [439, 410] width 561 height 65
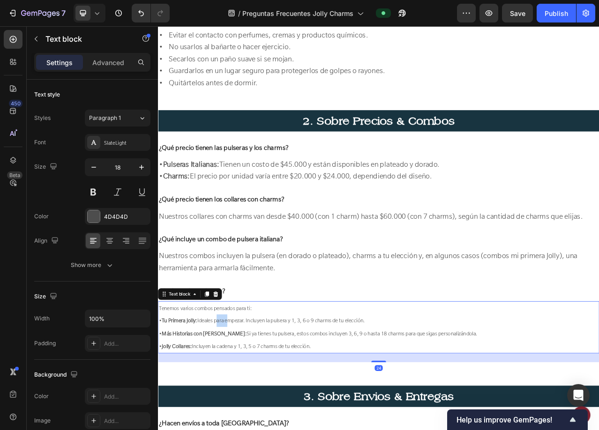
click at [241, 409] on p "Tenemos varios combos pensados para ti: • Tu Primera Jolly: Ideales para empeza…" at bounding box center [439, 410] width 561 height 65
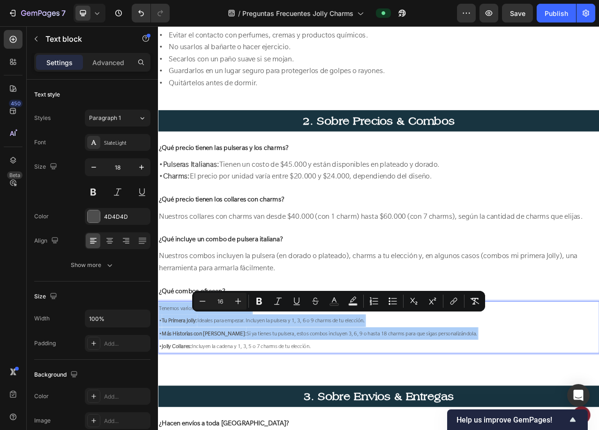
click at [224, 299] on input "16" at bounding box center [220, 301] width 19 height 11
type input "22"
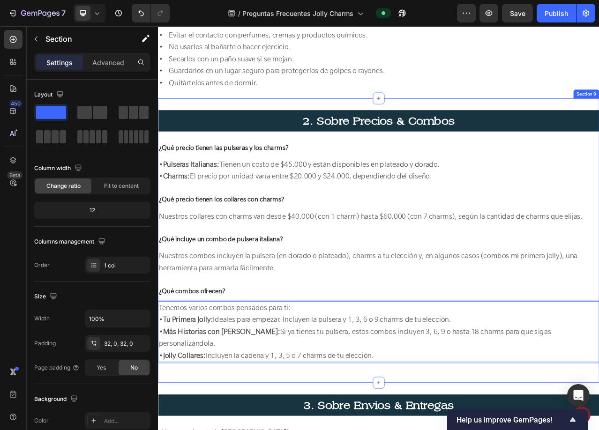
click at [339, 430] on div "2. Sobre Precios & Combos Heading ¿Qué precio tienen las pulseras y los charms?…" at bounding box center [439, 300] width 562 height 363
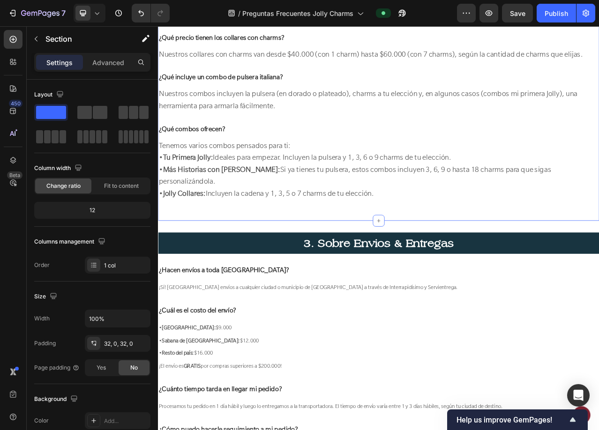
scroll to position [1552, 0]
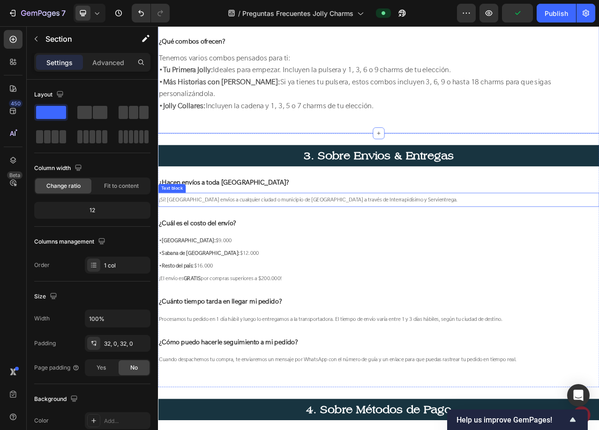
click at [302, 244] on span "¡Sí! [GEOGRAPHIC_DATA] envíos a cualquier ciudad o municipio de [GEOGRAPHIC_DAT…" at bounding box center [349, 248] width 381 height 9
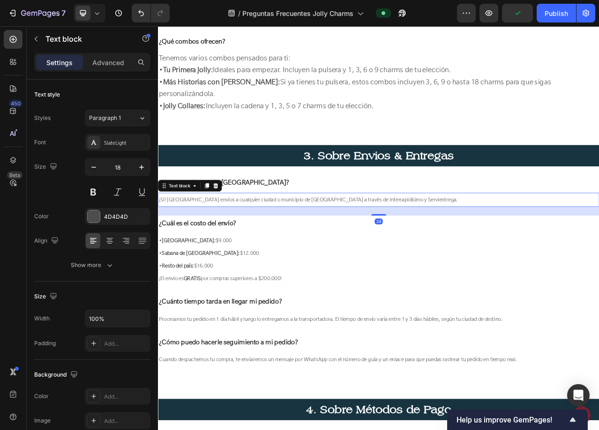
click at [302, 244] on span "¡Sí! [GEOGRAPHIC_DATA] envíos a cualquier ciudad o municipio de [GEOGRAPHIC_DAT…" at bounding box center [349, 248] width 381 height 9
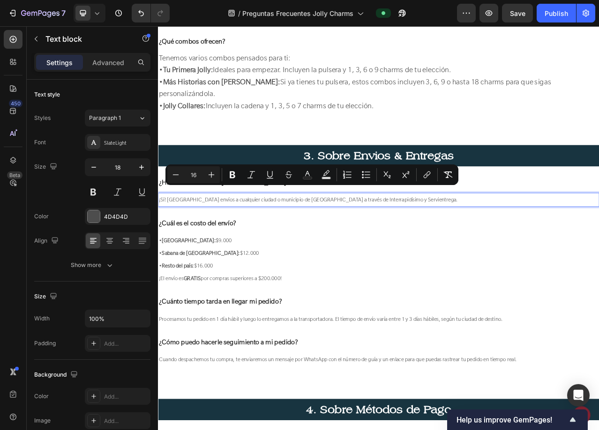
click at [202, 178] on input "16" at bounding box center [193, 174] width 19 height 11
type input "22"
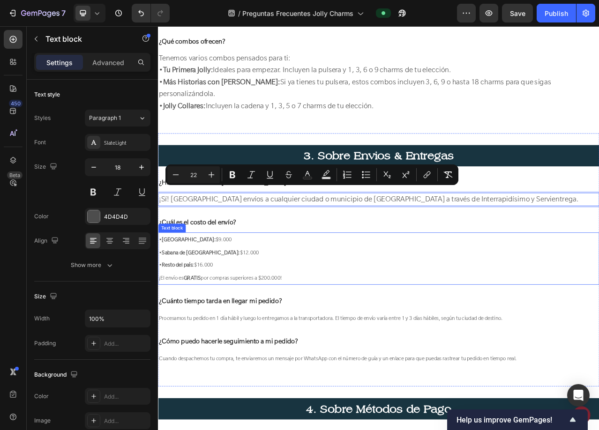
click at [217, 311] on strong "Sabana de [GEOGRAPHIC_DATA]:" at bounding box center [212, 315] width 99 height 9
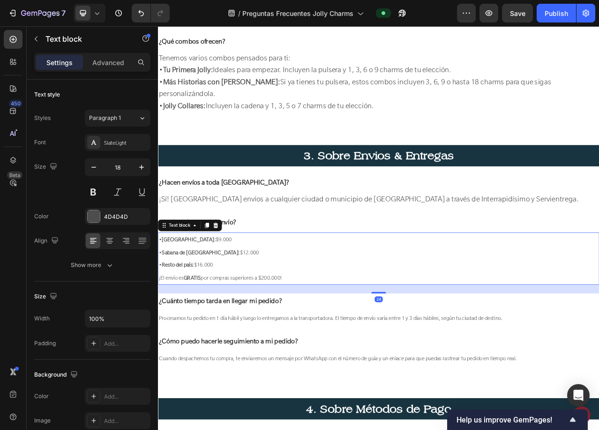
click at [234, 311] on span "• Sabana de [GEOGRAPHIC_DATA]: $12.000" at bounding box center [222, 315] width 127 height 9
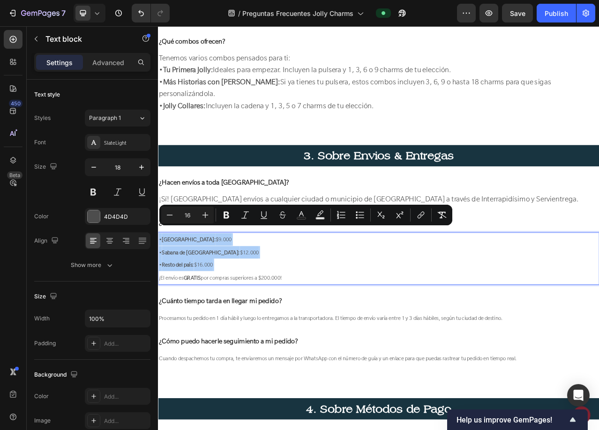
click at [191, 215] on input "16" at bounding box center [187, 215] width 19 height 11
type input "22"
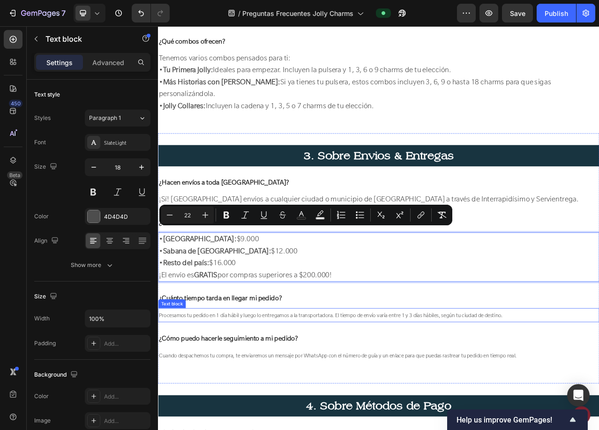
click at [213, 391] on span "Procesamos tu pedido en 1 día hábil y luego lo entregamos a la transportadora. …" at bounding box center [378, 395] width 438 height 9
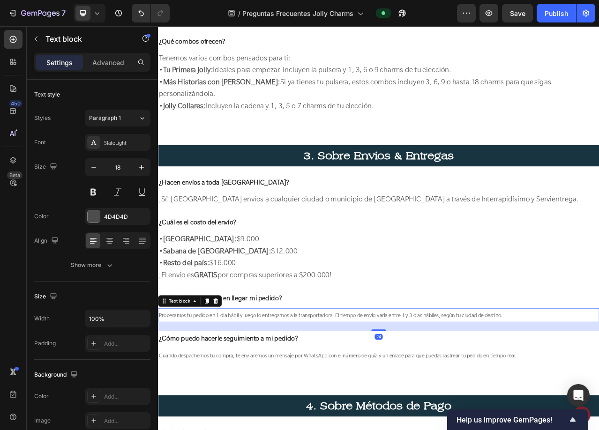
click at [213, 391] on span "Procesamos tu pedido en 1 día hábil y luego lo entregamos a la transportadora. …" at bounding box center [378, 395] width 438 height 9
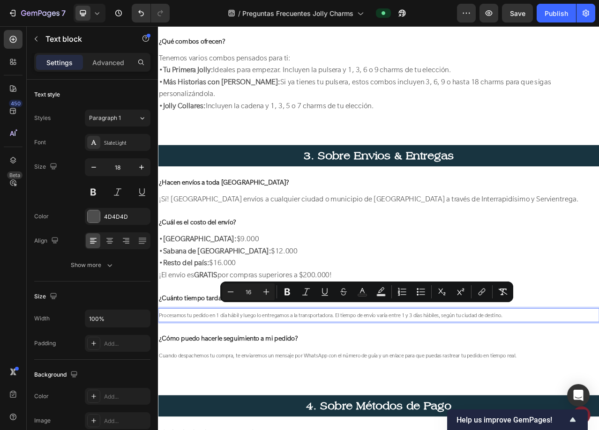
click at [252, 292] on input "16" at bounding box center [248, 291] width 19 height 11
type input "22"
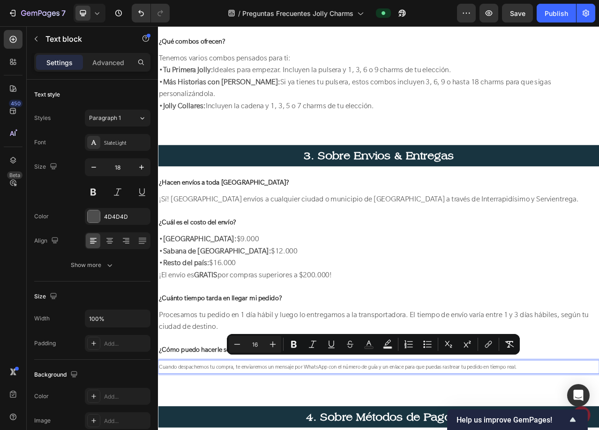
click at [257, 344] on input "16" at bounding box center [255, 344] width 19 height 11
type input "22"
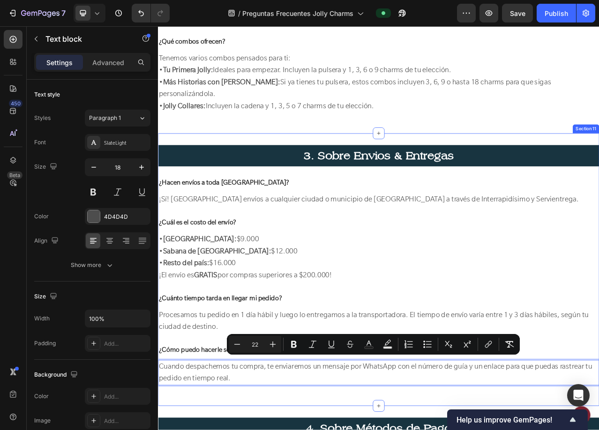
click at [292, 430] on div "3. Sobre [PERSON_NAME] & Entregas Heading ¿Hacen envíos a toda [GEOGRAPHIC_DATA…" at bounding box center [439, 337] width 562 height 348
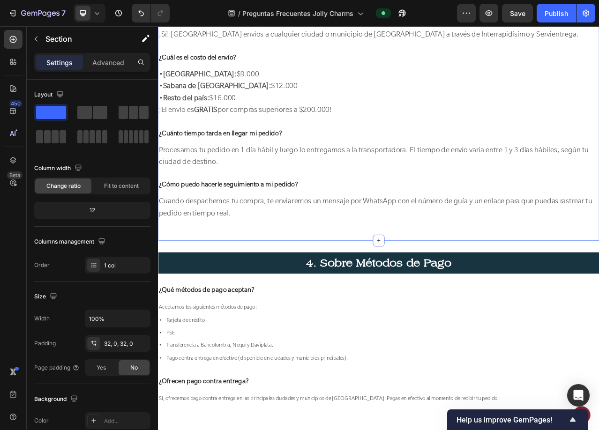
scroll to position [1786, 0]
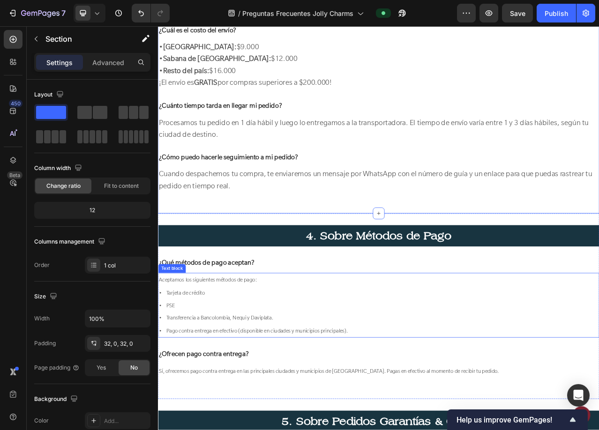
click at [231, 368] on p "Aceptamos los siguientes métodos de pago: • Tarjeta de crédito • PSE • Transfer…" at bounding box center [439, 382] width 561 height 81
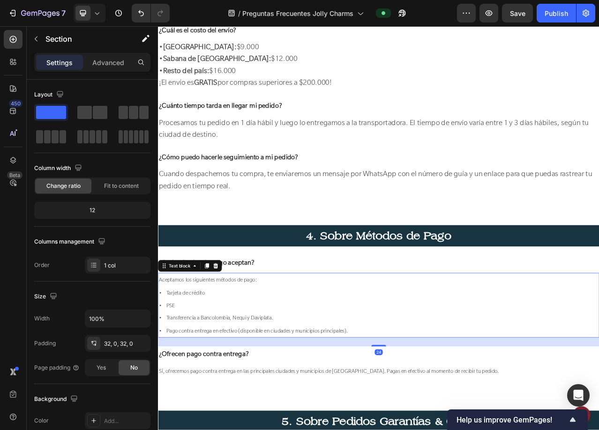
click at [231, 368] on p "Aceptamos los siguientes métodos de pago: • Tarjeta de crédito • PSE • Transfer…" at bounding box center [439, 382] width 561 height 81
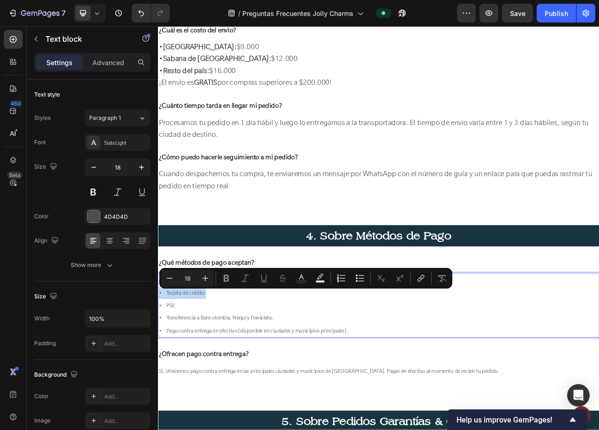
type input "16"
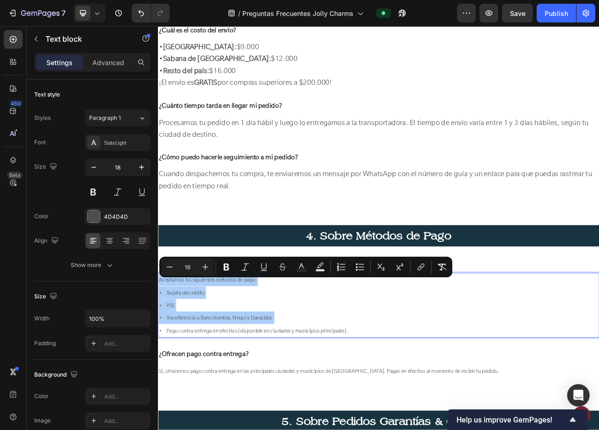
click at [192, 268] on input "16" at bounding box center [187, 267] width 19 height 11
type input "22"
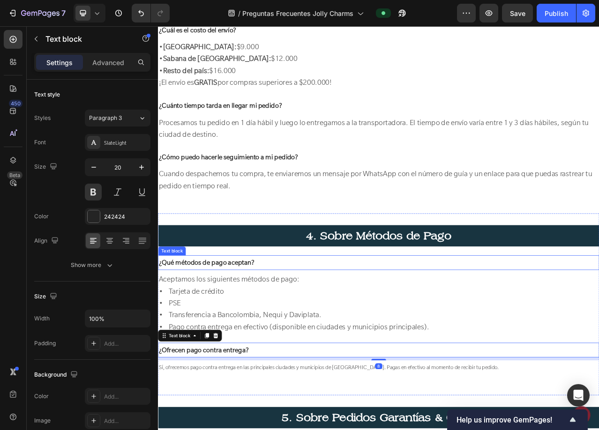
click at [262, 335] on p "¿Qué métodos de pago aceptan?" at bounding box center [439, 328] width 561 height 17
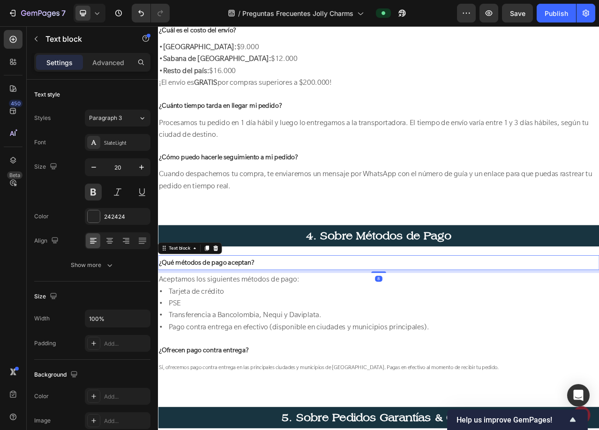
click at [262, 335] on p "¿Qué métodos de pago aceptan?" at bounding box center [439, 328] width 561 height 17
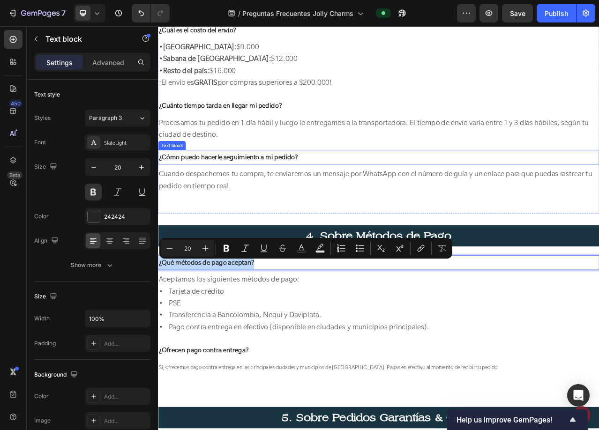
click at [247, 197] on p "¿Cómo puedo hacerle seguimiento a mi pedido?" at bounding box center [439, 193] width 561 height 17
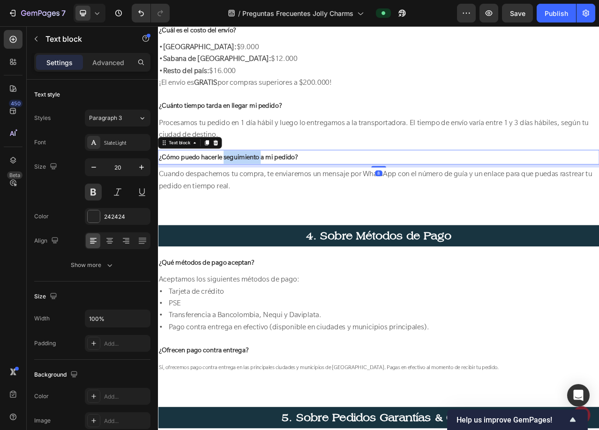
click at [247, 197] on p "¿Cómo puedo hacerle seguimiento a mi pedido?" at bounding box center [439, 193] width 561 height 17
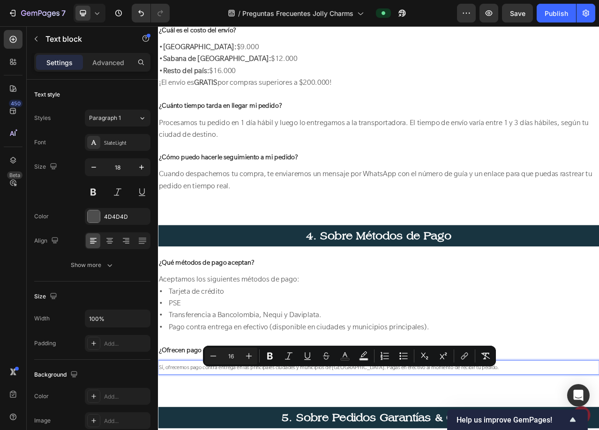
click at [237, 354] on input "16" at bounding box center [231, 356] width 19 height 11
type input "22"
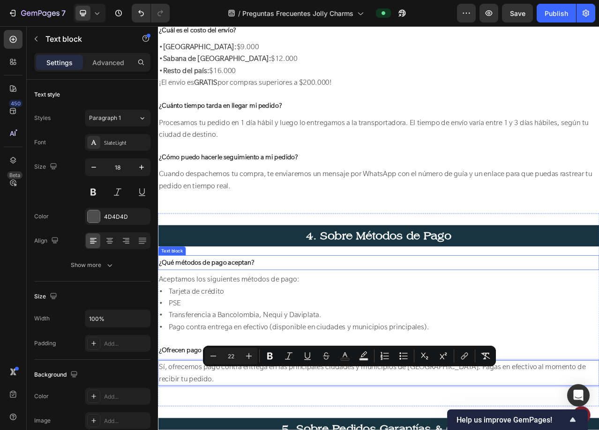
click at [538, 337] on p "¿Qué métodos de pago aceptan?" at bounding box center [439, 328] width 561 height 17
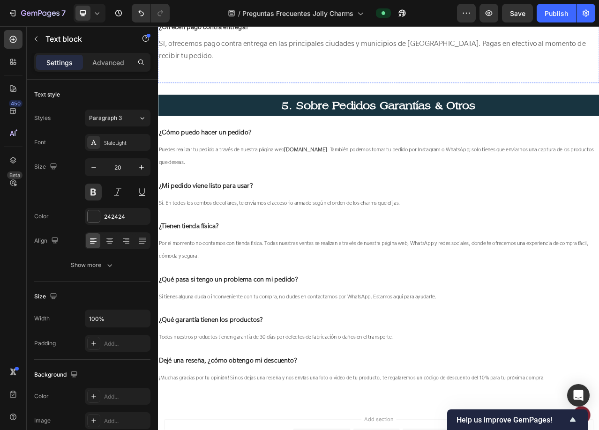
scroll to position [2208, 0]
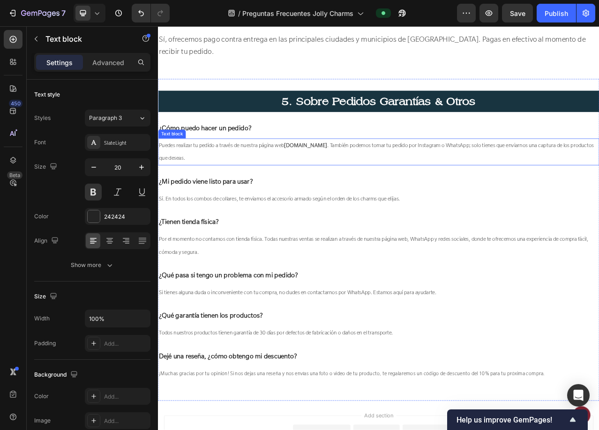
click at [214, 184] on span "Puedes realizar tu pedido a través de nuestra página web [DOMAIN_NAME] . Tambié…" at bounding box center [436, 186] width 554 height 25
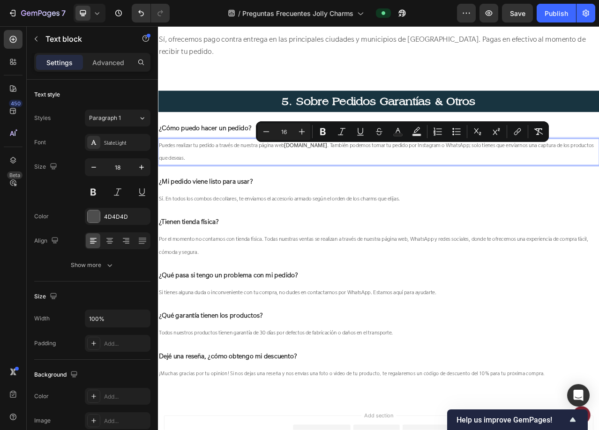
click at [290, 134] on input "16" at bounding box center [284, 131] width 19 height 11
type input "22"
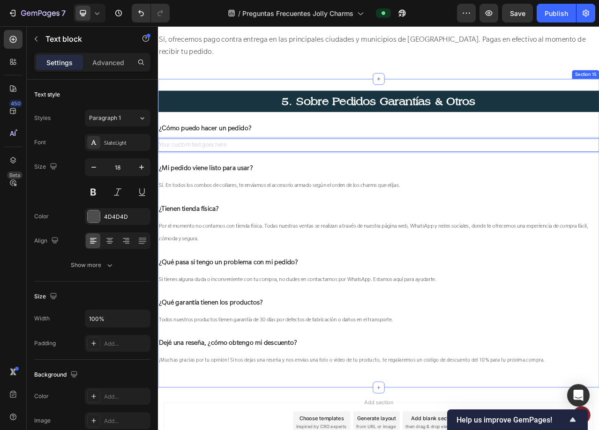
click at [326, 204] on p "¿Mi pedido viene listo para usar?" at bounding box center [439, 207] width 561 height 17
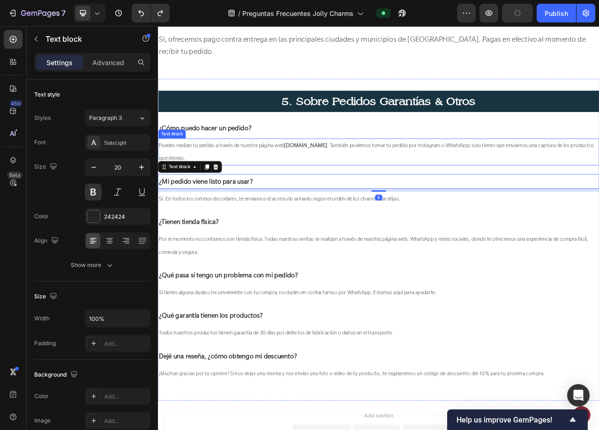
click at [301, 184] on span "Puedes realizar tu pedido a través de nuestra página web [DOMAIN_NAME] . Tambié…" at bounding box center [436, 186] width 554 height 25
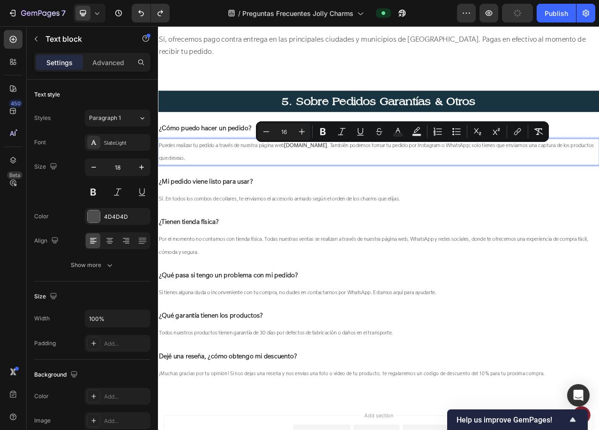
click at [291, 135] on input "16" at bounding box center [284, 131] width 19 height 11
type input "22"
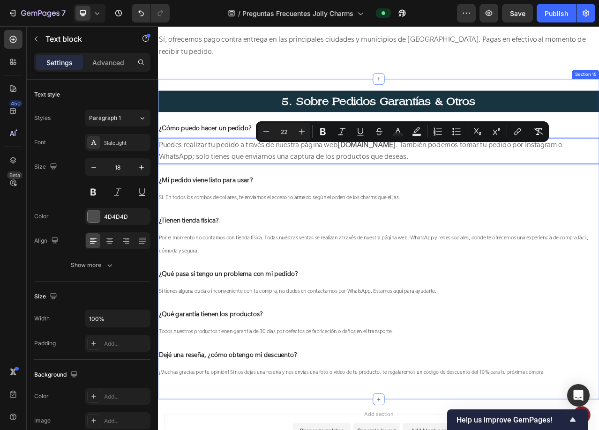
click at [313, 247] on span "Sí. En todos los combos de collares, te enviamos el accesorio armado según el o…" at bounding box center [312, 244] width 307 height 9
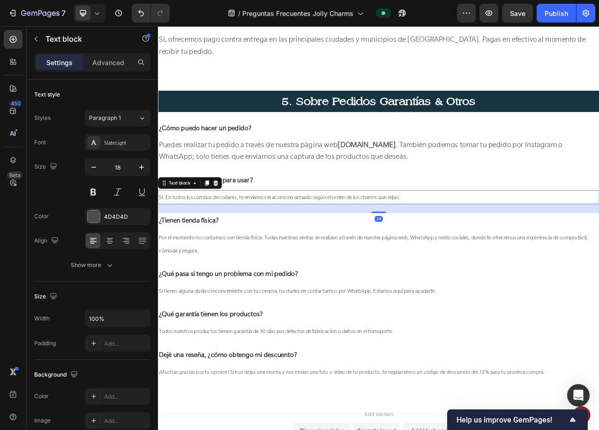
click at [313, 247] on span "Sí. En todos los combos de collares, te enviamos el accesorio armado según el o…" at bounding box center [312, 244] width 307 height 9
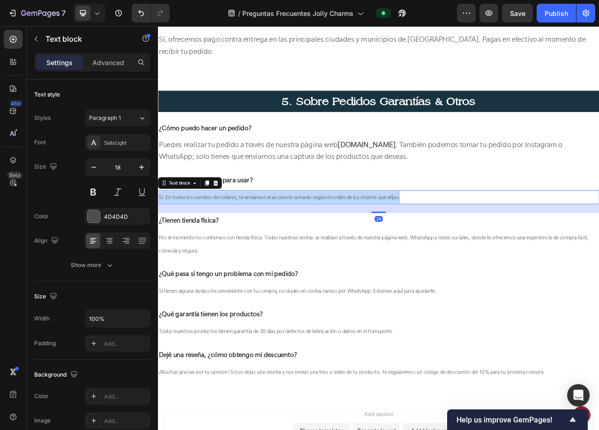
click at [313, 247] on span "Sí. En todos los combos de collares, te enviamos el accesorio armado según el o…" at bounding box center [312, 244] width 307 height 9
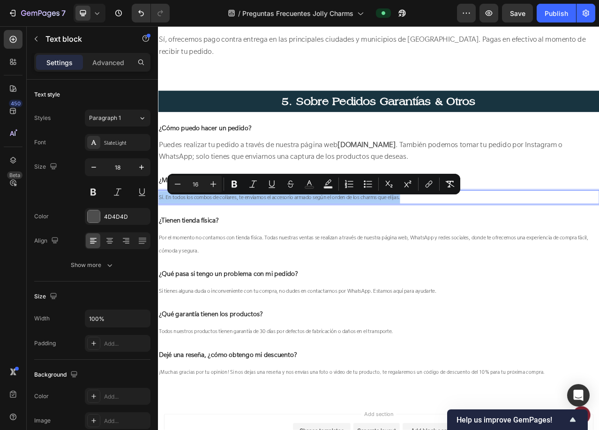
click at [202, 186] on input "16" at bounding box center [195, 184] width 19 height 11
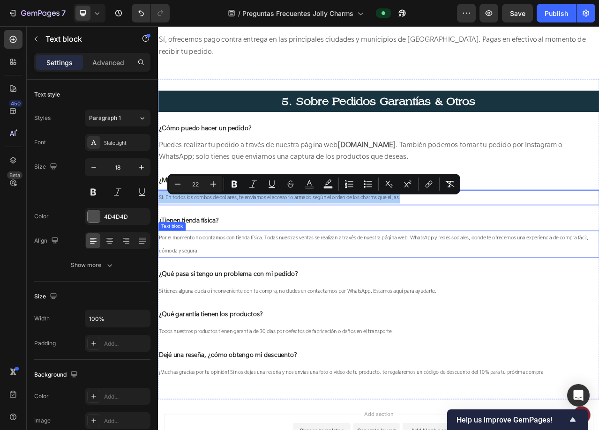
type input "22"
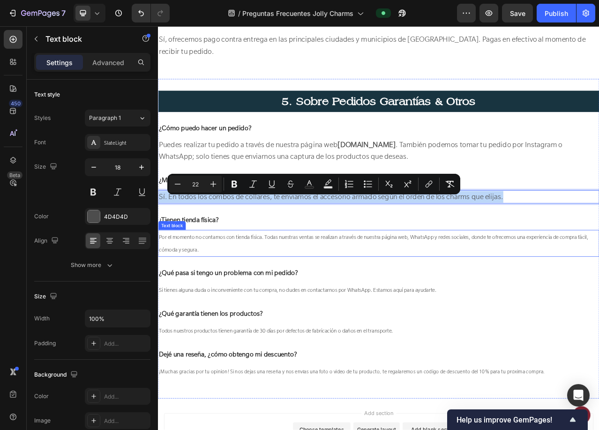
click at [210, 310] on p "Por el momento no contamos con tienda física. Todas nuestras ventas se realizan…" at bounding box center [439, 303] width 561 height 32
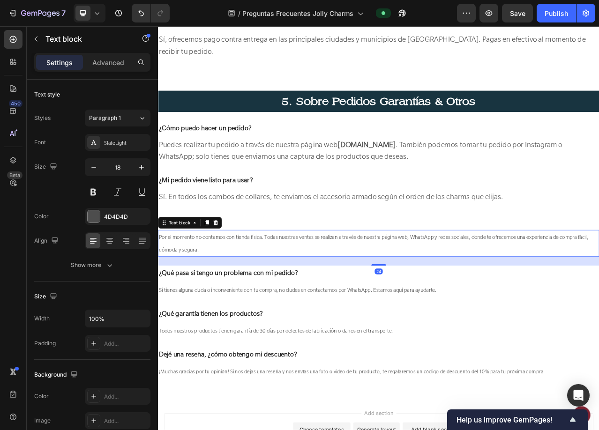
click at [210, 310] on p "Por el momento no contamos con tienda física. Todas nuestras ventas se realizan…" at bounding box center [439, 303] width 561 height 32
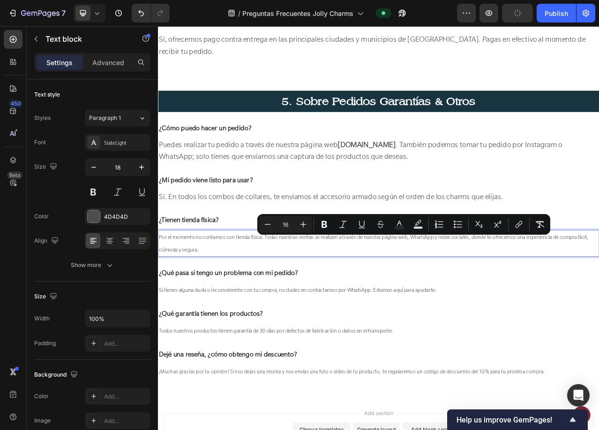
click at [288, 225] on input "16" at bounding box center [285, 224] width 19 height 11
type input "22"
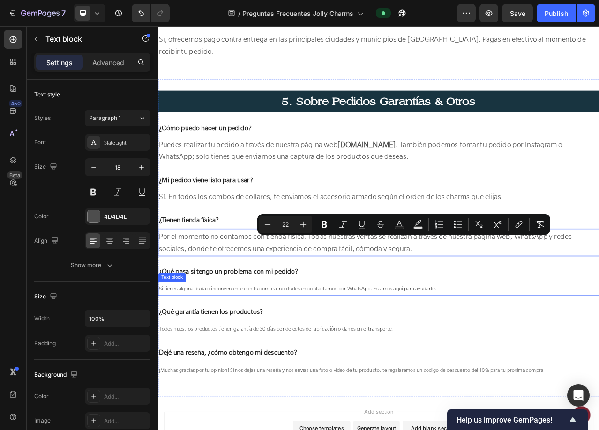
click at [247, 361] on p "Si tienes alguna duda o inconveniente con tu compra, no dudes en contactarnos p…" at bounding box center [439, 361] width 561 height 16
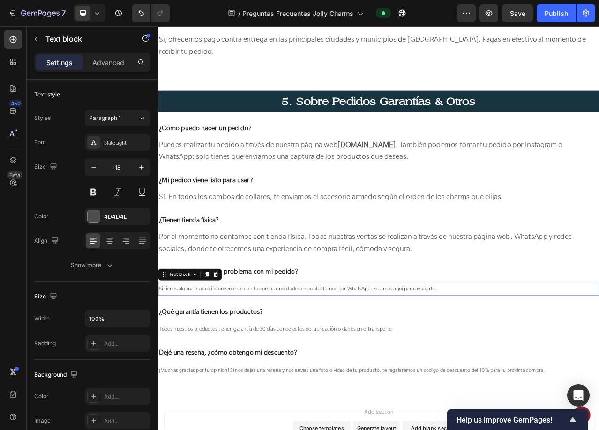
click at [247, 361] on p "Si tienes alguna duda o inconveniente con tu compra, no dudes en contactarnos p…" at bounding box center [439, 361] width 561 height 16
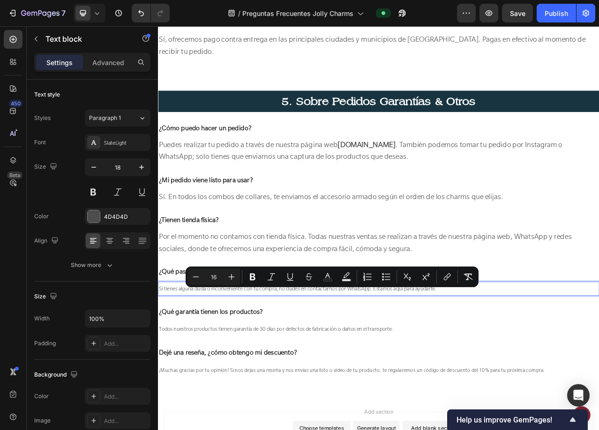
click at [217, 278] on input "16" at bounding box center [213, 276] width 19 height 11
type input "22"
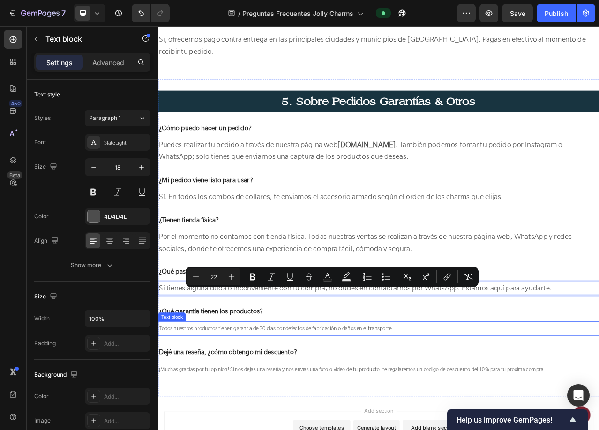
click at [241, 414] on span "Todos nuestros productos tienen garantía de 30 días por defectos de fabricación…" at bounding box center [308, 412] width 299 height 9
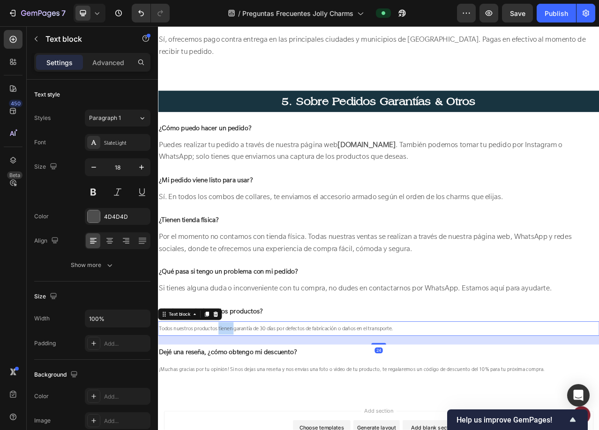
click at [241, 414] on span "Todos nuestros productos tienen garantía de 30 días por defectos de fabricación…" at bounding box center [308, 412] width 299 height 9
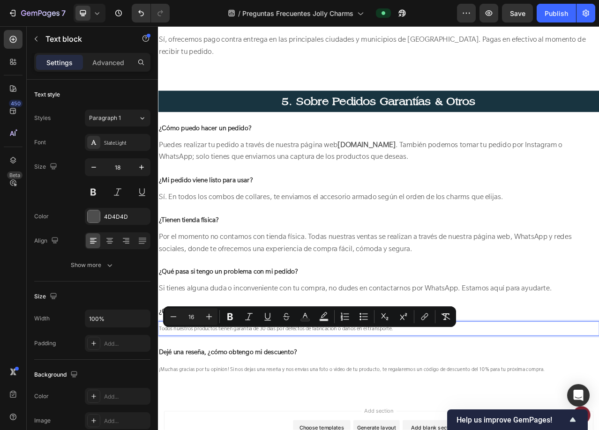
click at [197, 317] on input "16" at bounding box center [191, 316] width 19 height 11
type input "22"
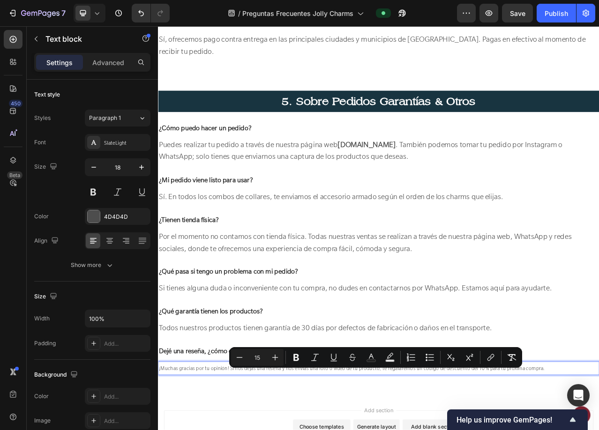
click at [261, 359] on input "15" at bounding box center [257, 357] width 19 height 11
type input "22"
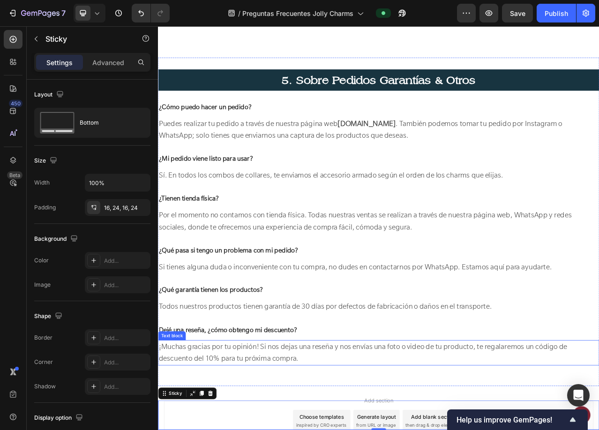
scroll to position [2302, 0]
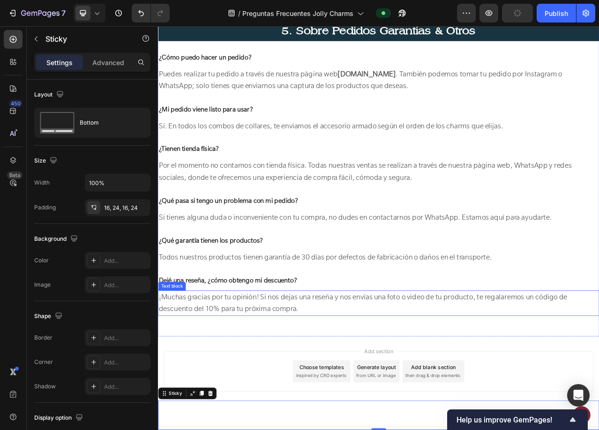
click at [287, 378] on span "¡Muchas gracias por tu opinión! Si nos dejas una reseña y nos envías una foto o…" at bounding box center [419, 379] width 521 height 27
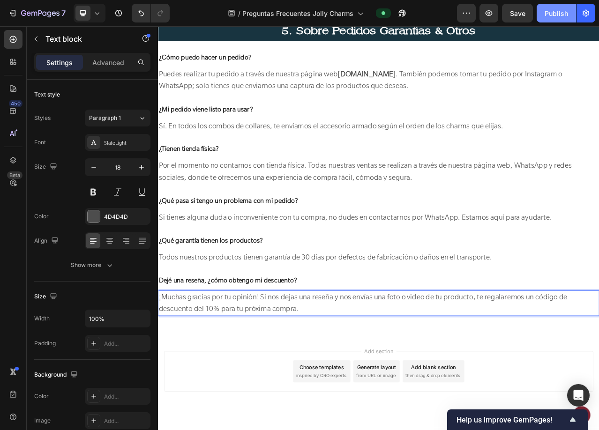
click at [559, 14] on div "Publish" at bounding box center [556, 13] width 23 height 10
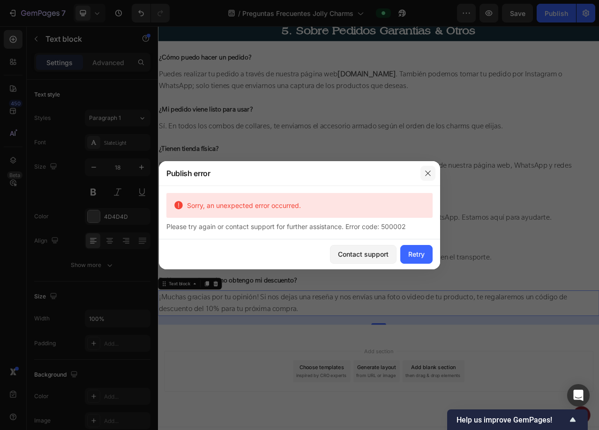
click at [431, 177] on button "button" at bounding box center [427, 173] width 15 height 15
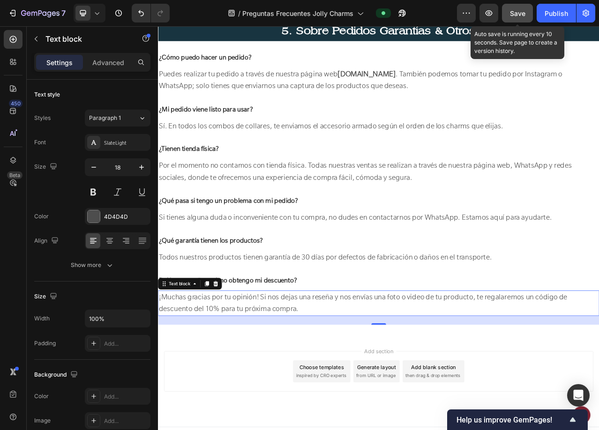
click at [516, 17] on div "Save" at bounding box center [517, 13] width 15 height 10
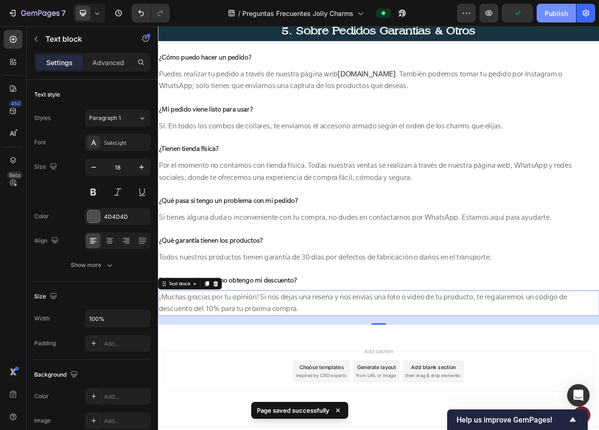
click at [554, 18] on button "Publish" at bounding box center [556, 13] width 39 height 19
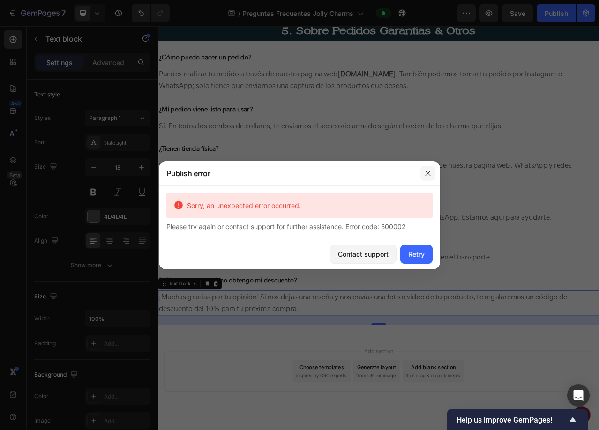
click at [425, 173] on icon "button" at bounding box center [427, 173] width 7 height 7
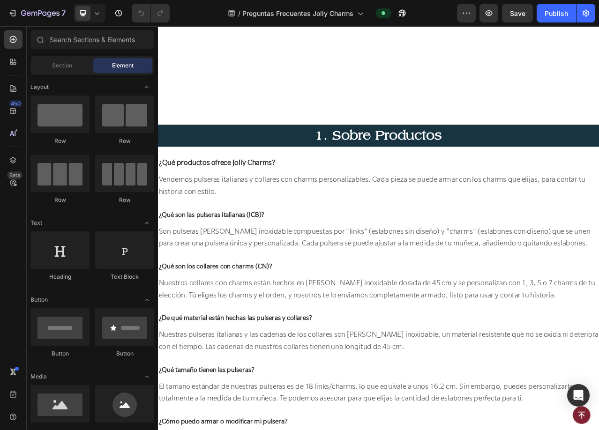
scroll to position [422, 0]
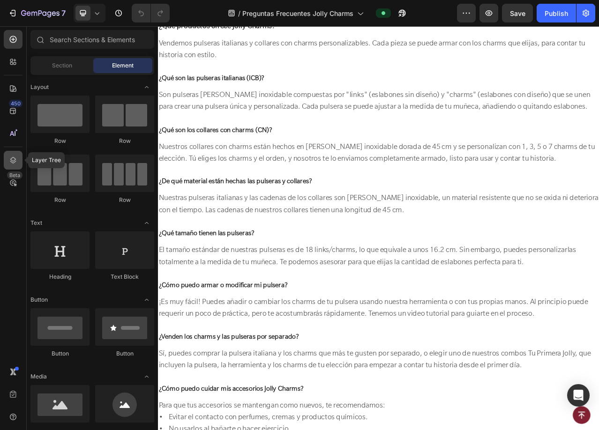
click at [13, 159] on icon at bounding box center [12, 160] width 9 height 9
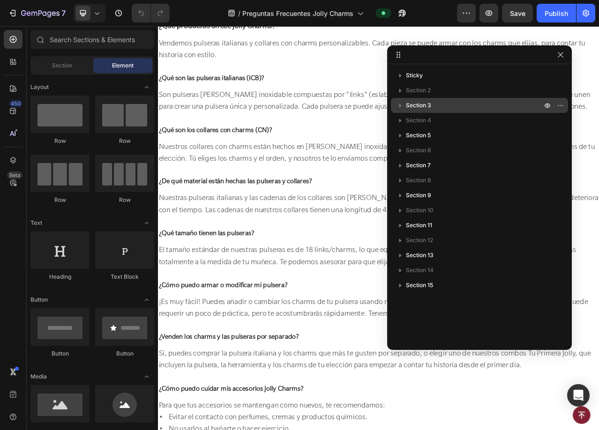
click at [477, 102] on p "Section 3" at bounding box center [475, 105] width 138 height 9
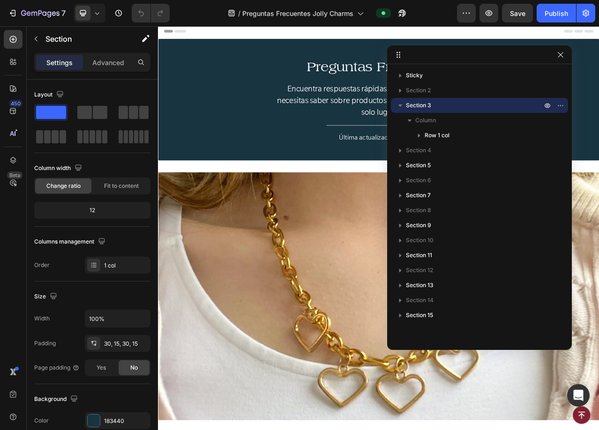
scroll to position [0, 0]
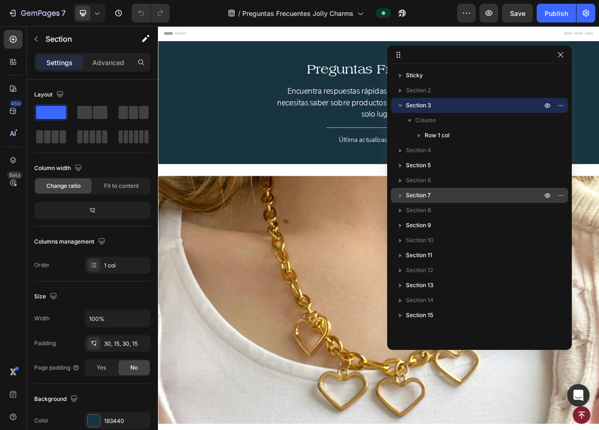
click at [460, 191] on p "Section 7" at bounding box center [475, 195] width 138 height 9
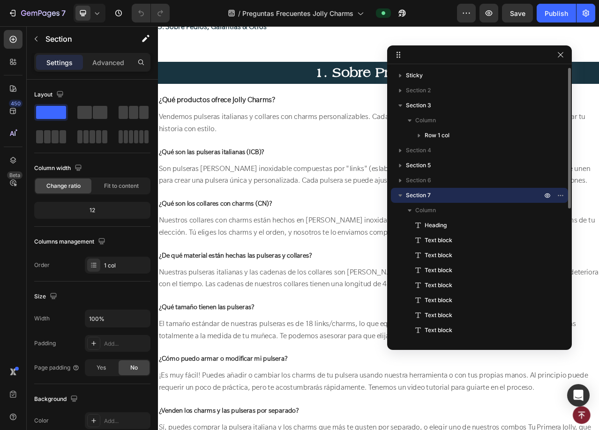
scroll to position [655, 0]
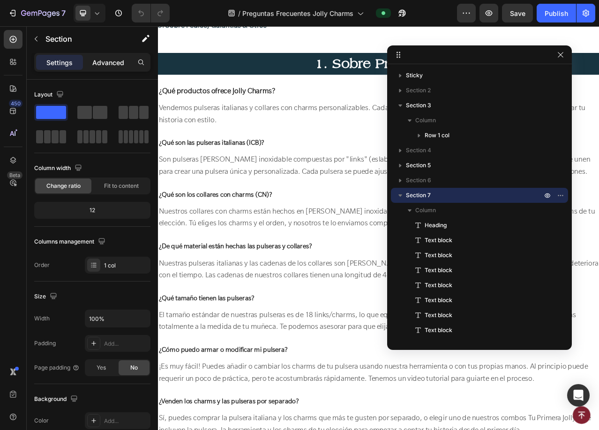
click at [118, 60] on p "Advanced" at bounding box center [108, 63] width 32 height 10
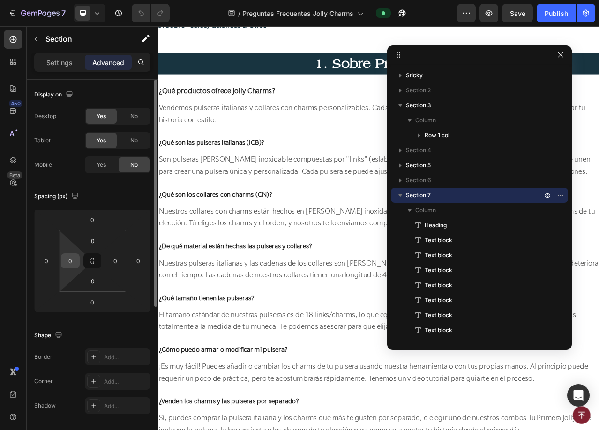
click at [68, 263] on input "0" at bounding box center [70, 261] width 14 height 14
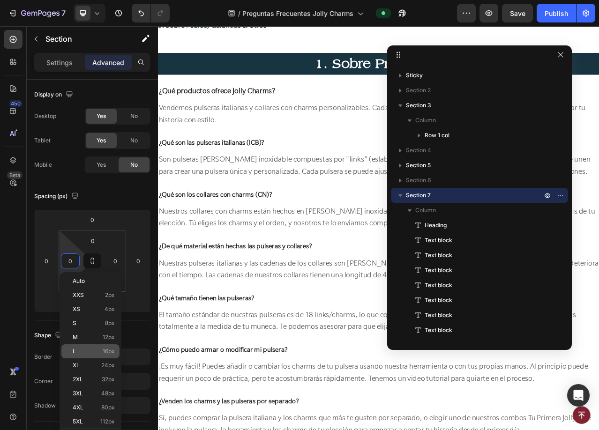
click at [81, 351] on p "L 16px" at bounding box center [94, 351] width 42 height 7
type input "16"
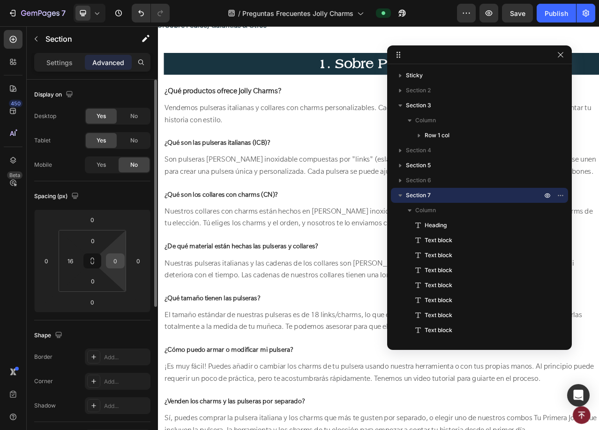
click at [115, 257] on input "0" at bounding box center [115, 261] width 14 height 14
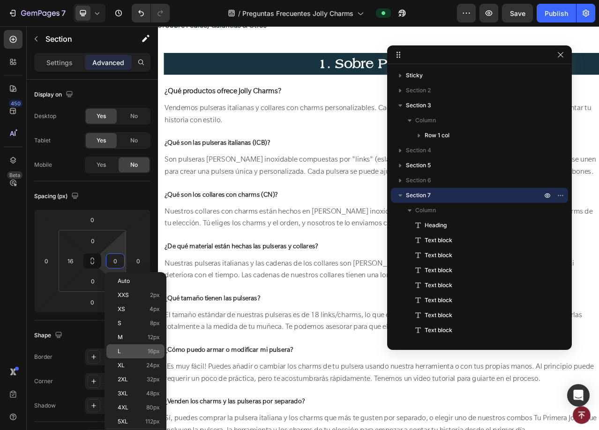
click at [139, 347] on div "L 16px" at bounding box center [135, 351] width 58 height 14
type input "16"
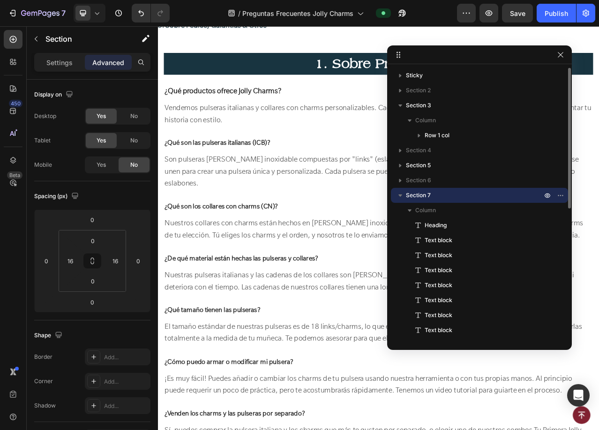
click at [397, 192] on icon "button" at bounding box center [400, 195] width 9 height 9
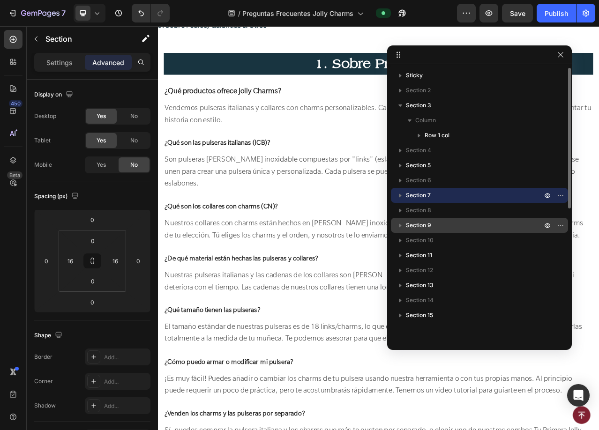
click at [447, 225] on p "Section 9" at bounding box center [475, 225] width 138 height 9
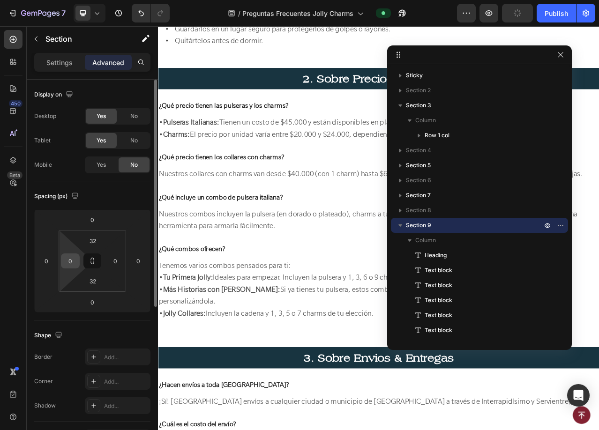
scroll to position [1293, 0]
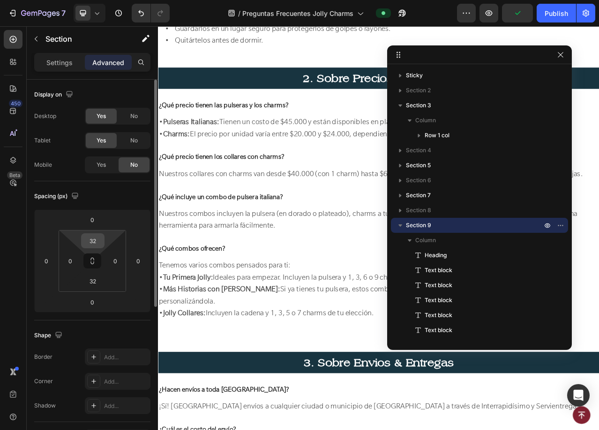
click at [94, 239] on input "32" at bounding box center [92, 241] width 19 height 14
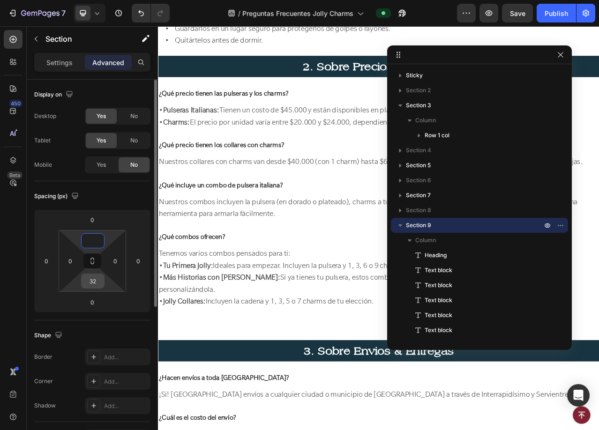
type input "0"
click at [95, 280] on input "32" at bounding box center [92, 281] width 19 height 14
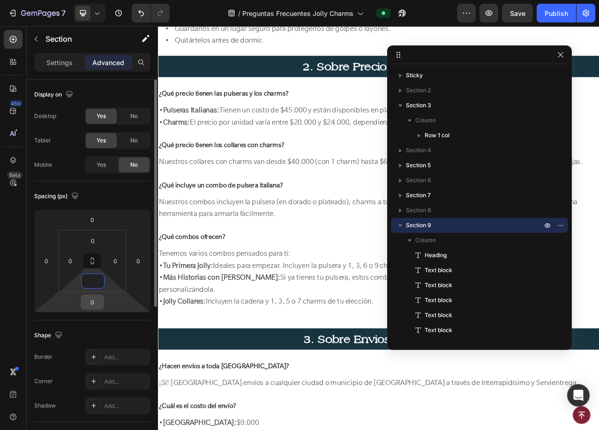
type input "0"
click at [94, 302] on input "0" at bounding box center [92, 302] width 19 height 14
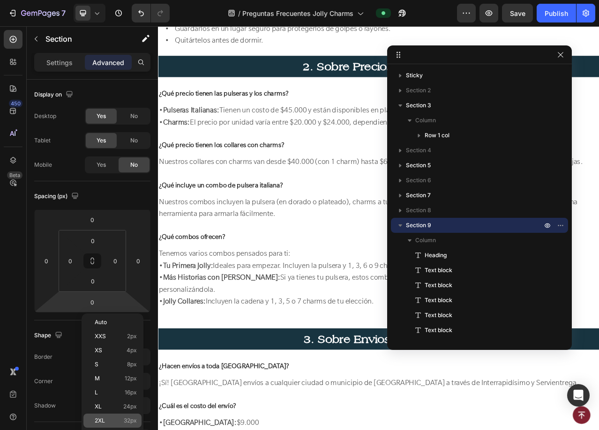
click at [116, 418] on p "2XL 32px" at bounding box center [116, 421] width 42 height 7
type input "32"
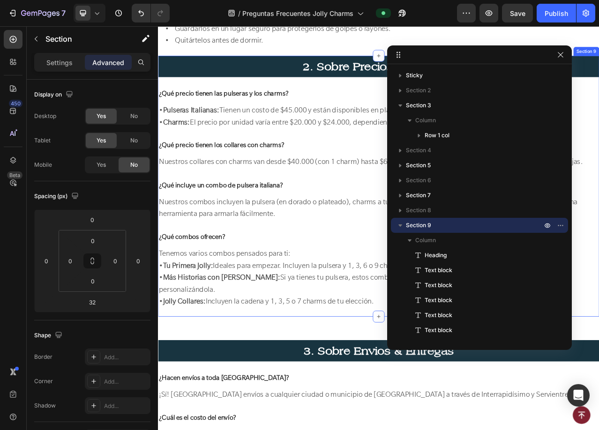
click at [258, 370] on div "2. Sobre Precios & Combos Heading ¿Qué precio tienen las pulseras y los charms?…" at bounding box center [439, 230] width 562 height 333
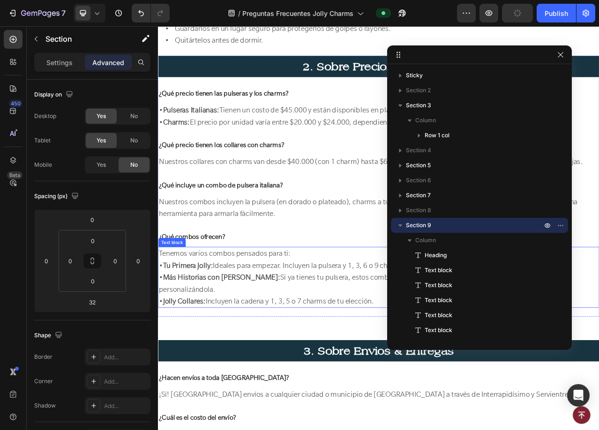
click at [313, 371] on span "• Jolly Collares: Incluyen la cadena y 1, 3, 5 o 7 charms de tu elección." at bounding box center [296, 377] width 274 height 12
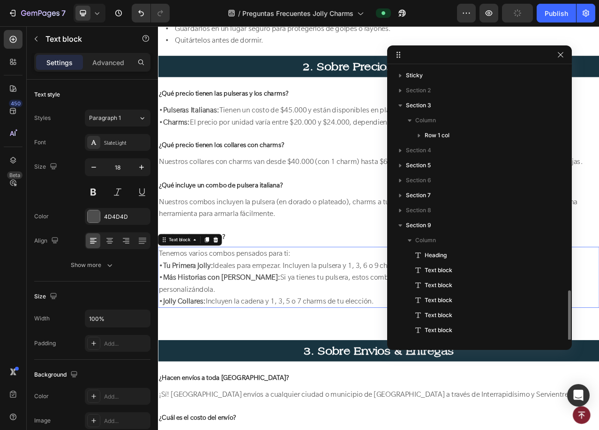
scroll to position [133, 0]
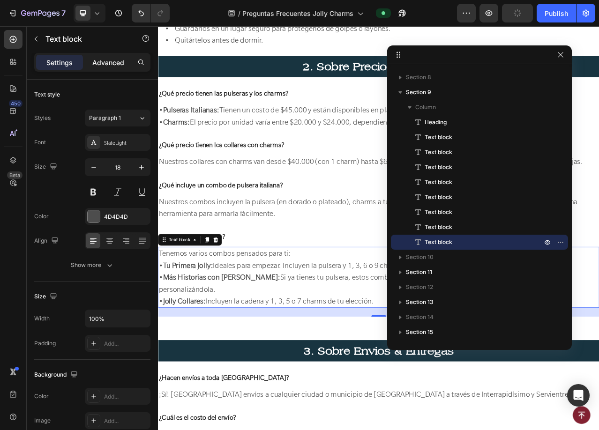
click at [115, 59] on p "Advanced" at bounding box center [108, 63] width 32 height 10
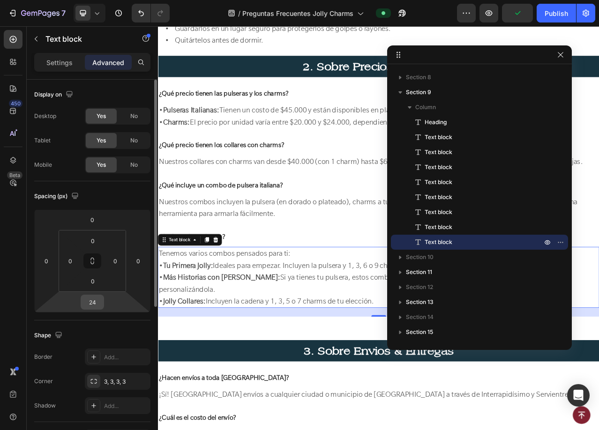
click at [97, 305] on input "24" at bounding box center [92, 302] width 19 height 14
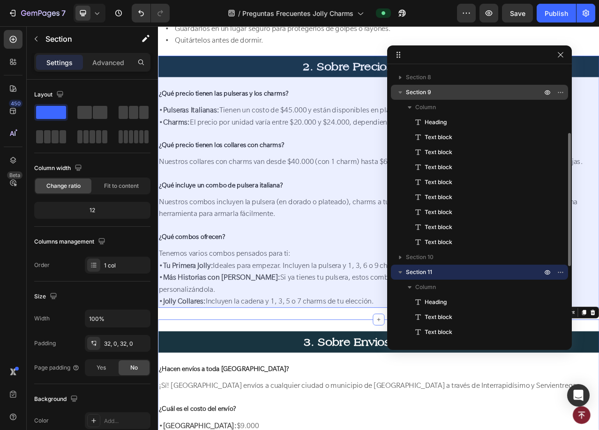
click at [443, 93] on p "Section 9" at bounding box center [475, 92] width 138 height 9
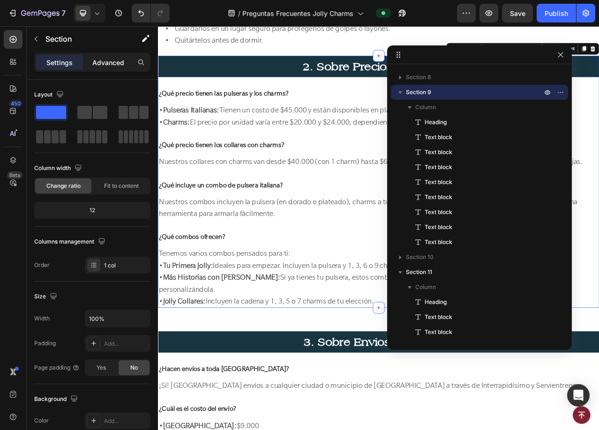
click at [110, 60] on p "Advanced" at bounding box center [108, 63] width 32 height 10
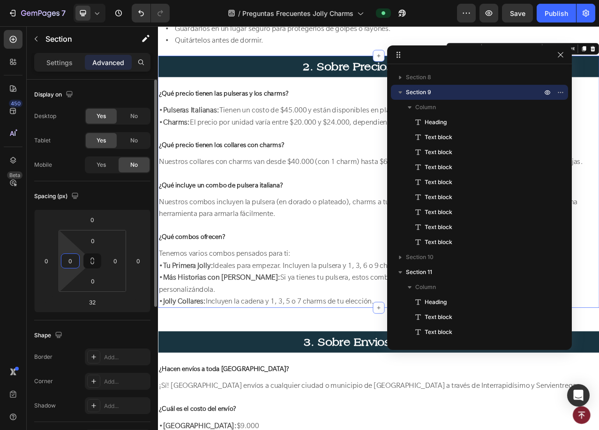
click at [69, 264] on input "0" at bounding box center [70, 261] width 14 height 14
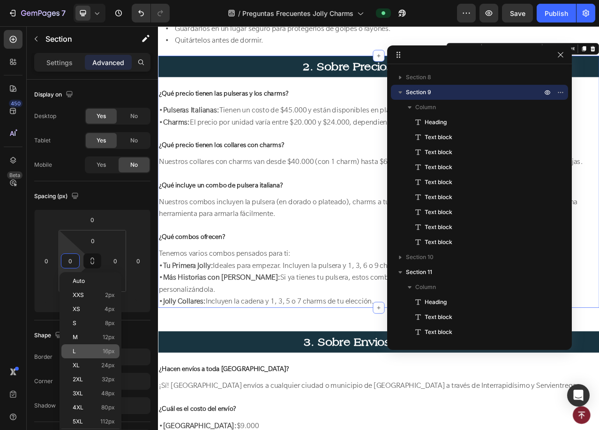
click at [92, 354] on p "L 16px" at bounding box center [94, 351] width 42 height 7
type input "16"
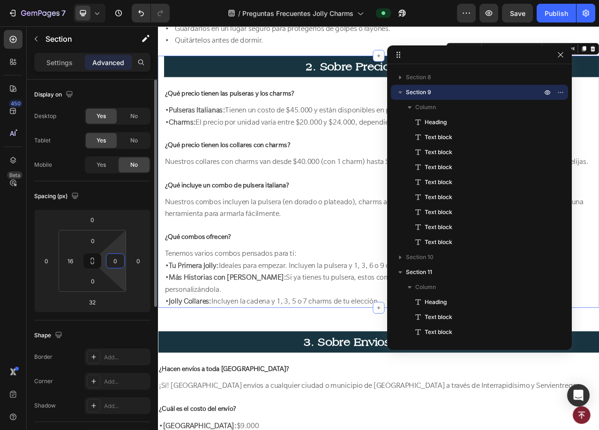
click at [116, 262] on input "0" at bounding box center [115, 261] width 14 height 14
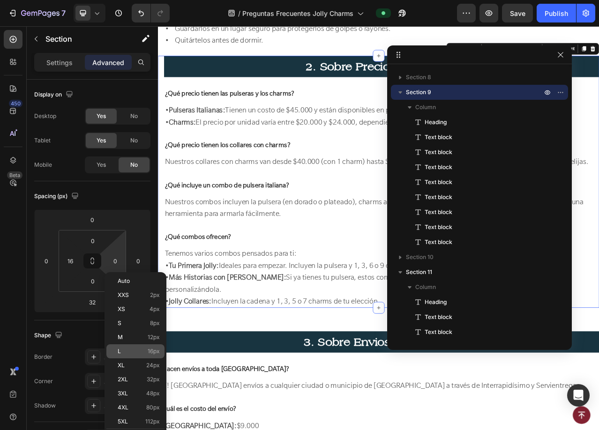
click at [137, 349] on p "L 16px" at bounding box center [139, 351] width 42 height 7
type input "16"
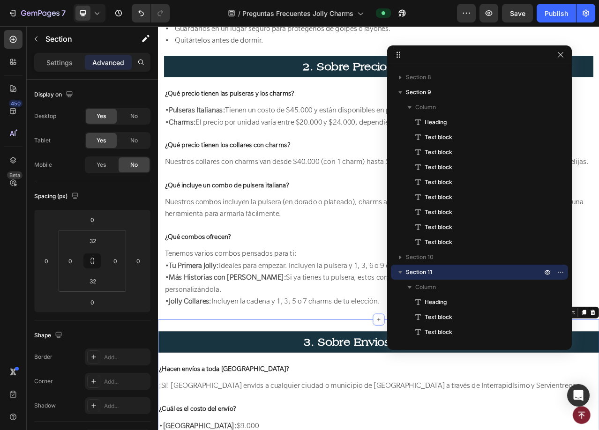
click at [92, 240] on input "32" at bounding box center [92, 241] width 19 height 14
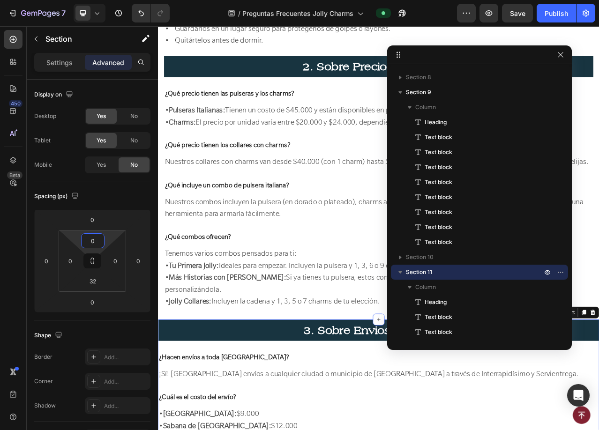
type input "0"
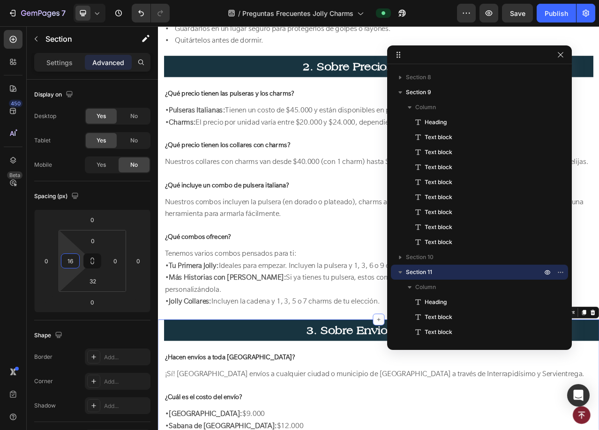
type input "16"
type input "0"
type input "16"
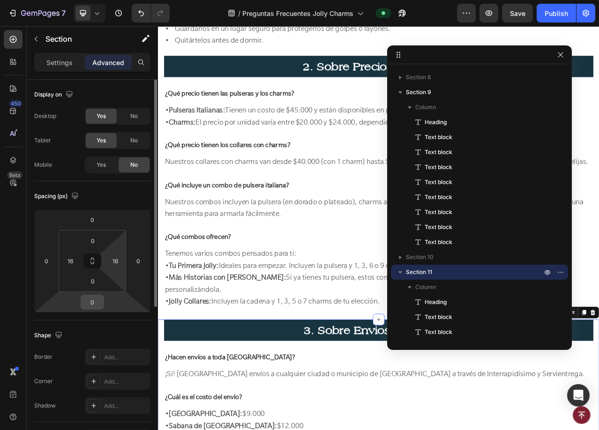
click at [97, 306] on input "0" at bounding box center [92, 302] width 19 height 14
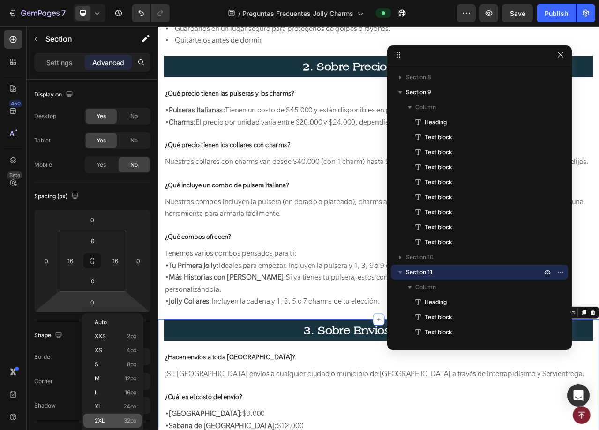
click at [114, 420] on p "2XL 32px" at bounding box center [116, 421] width 42 height 7
type input "32"
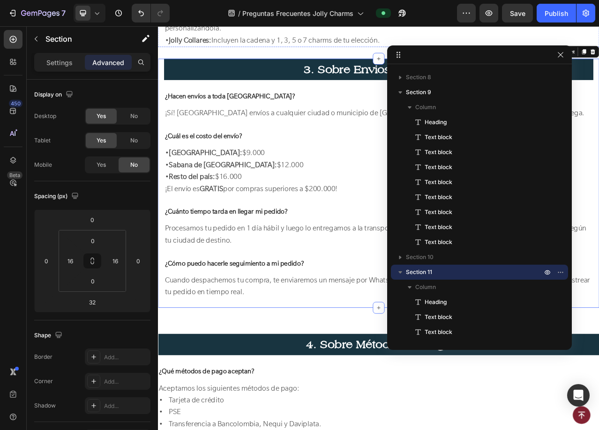
scroll to position [1621, 0]
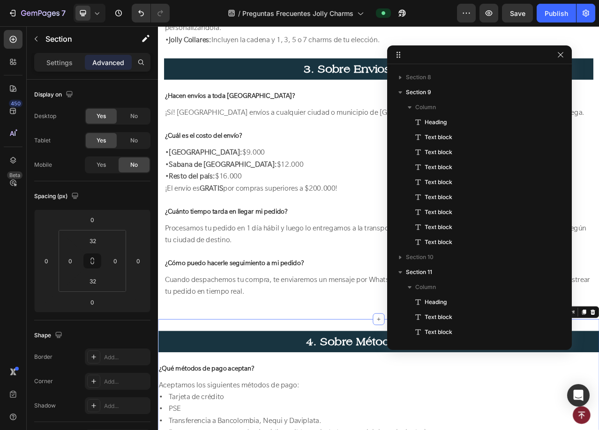
scroll to position [373, 0]
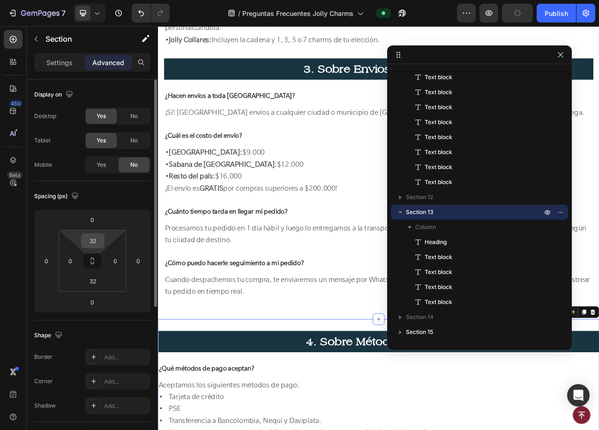
click at [93, 242] on input "32" at bounding box center [92, 241] width 19 height 14
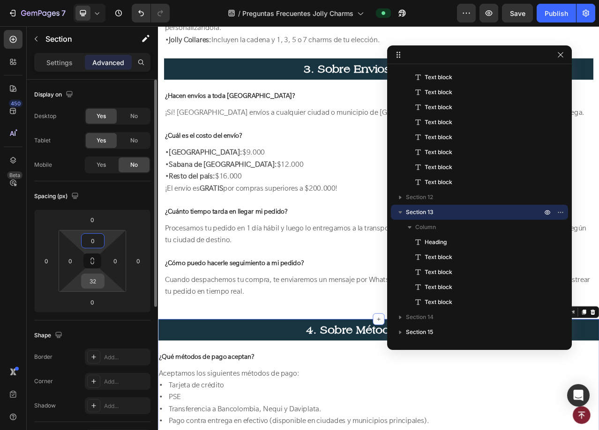
type input "0"
click at [95, 286] on input "32" at bounding box center [92, 281] width 19 height 14
type input "0"
click at [94, 299] on input "0" at bounding box center [92, 302] width 19 height 14
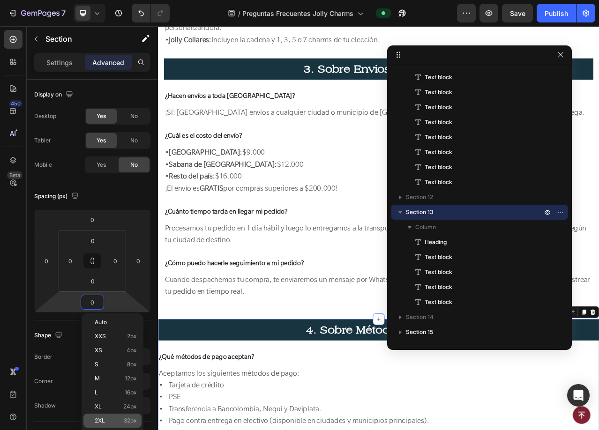
click at [110, 423] on p "2XL 32px" at bounding box center [116, 421] width 42 height 7
type input "32"
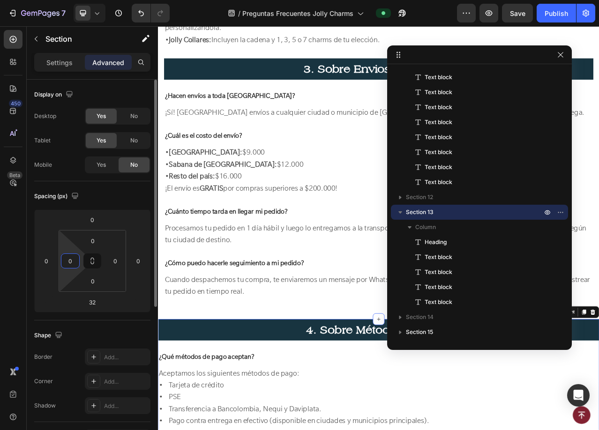
click at [72, 262] on input "0" at bounding box center [70, 261] width 14 height 14
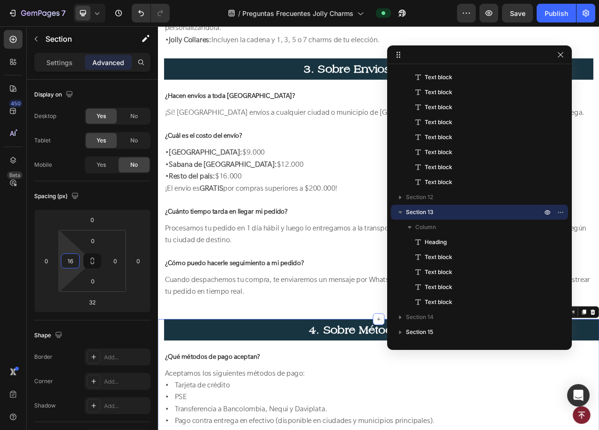
type input "16"
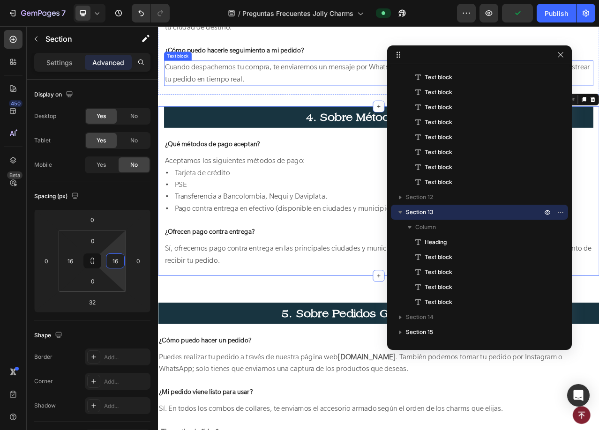
scroll to position [1902, 0]
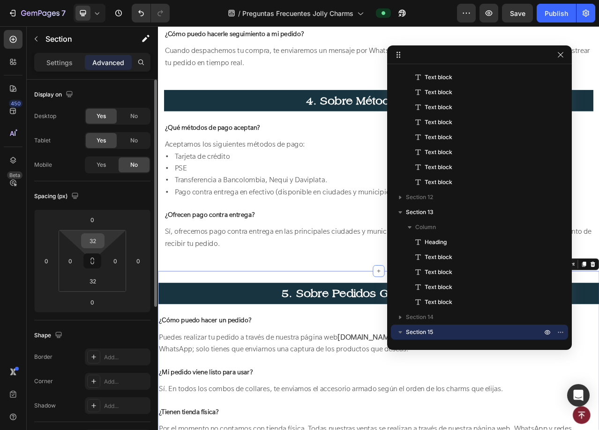
click at [98, 243] on input "32" at bounding box center [92, 241] width 19 height 14
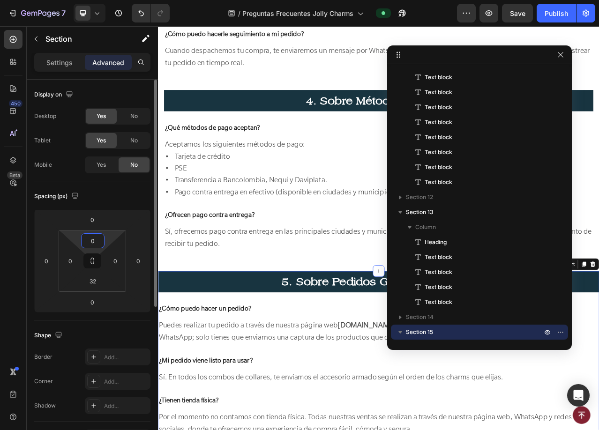
type input "0"
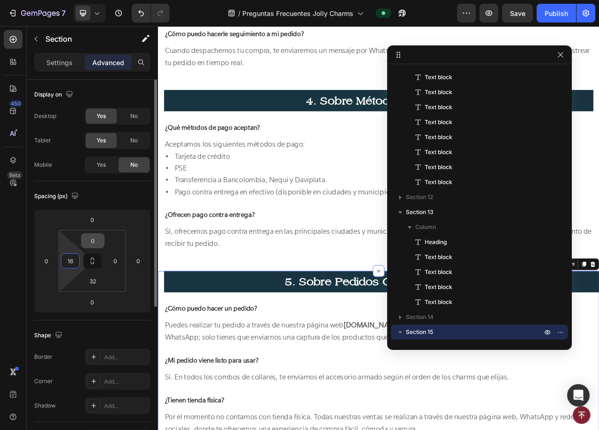
type input "16"
type input "0"
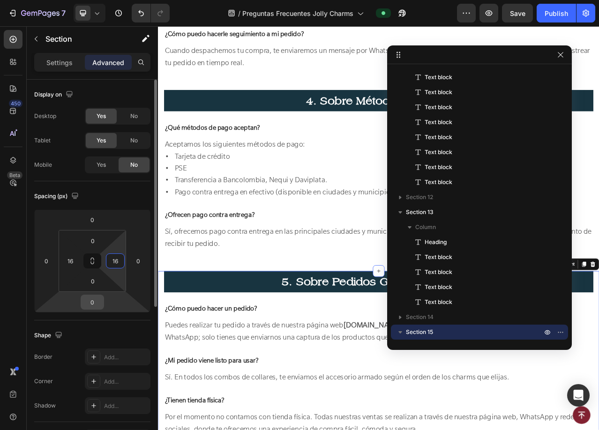
type input "16"
click at [96, 299] on input "0" at bounding box center [92, 302] width 19 height 14
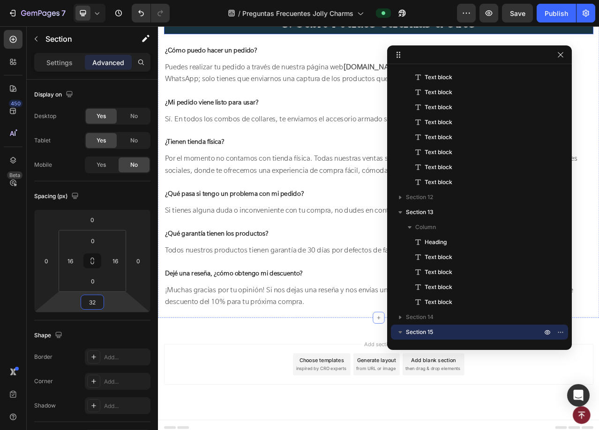
scroll to position [2251, 0]
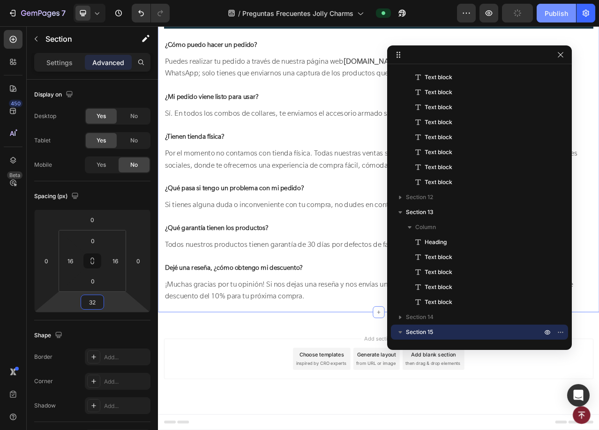
type input "32"
click at [562, 12] on div "Publish" at bounding box center [556, 13] width 23 height 10
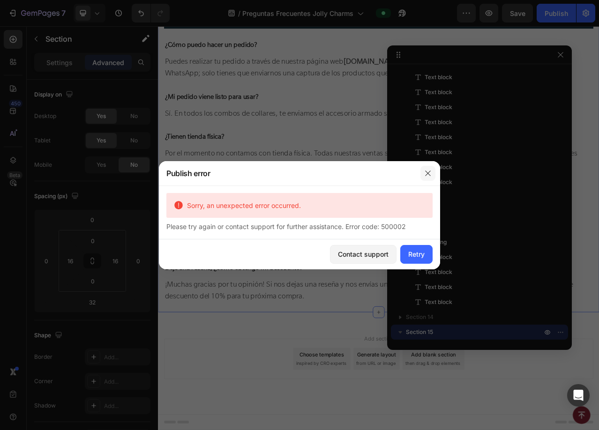
click at [429, 178] on button "button" at bounding box center [427, 173] width 15 height 15
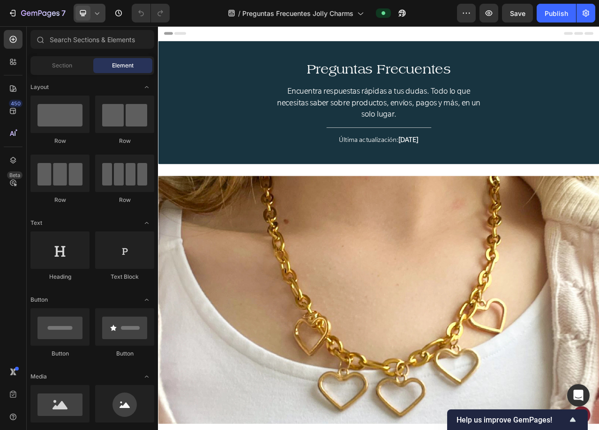
click at [93, 15] on icon at bounding box center [96, 12] width 9 height 9
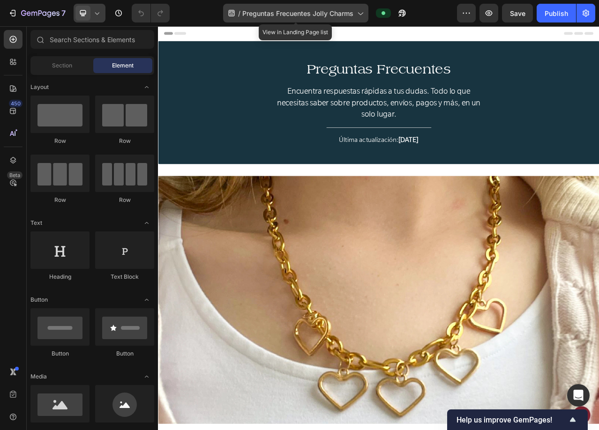
click at [293, 16] on span "Preguntas Frecuentes Jolly Charms" at bounding box center [297, 13] width 111 height 10
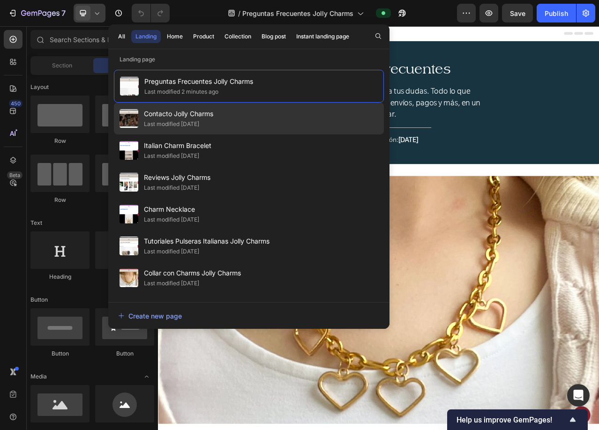
click at [179, 125] on div "Last modified [DATE]" at bounding box center [171, 124] width 55 height 9
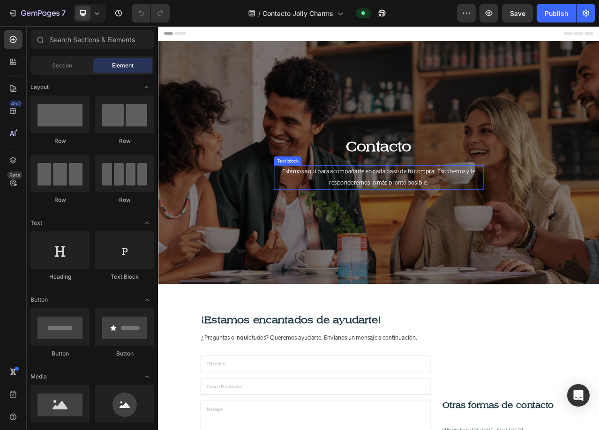
click at [456, 213] on span "Estamos aquí para acompañarte en cada paso de tu compra. Escríbenos y te respon…" at bounding box center [439, 219] width 247 height 24
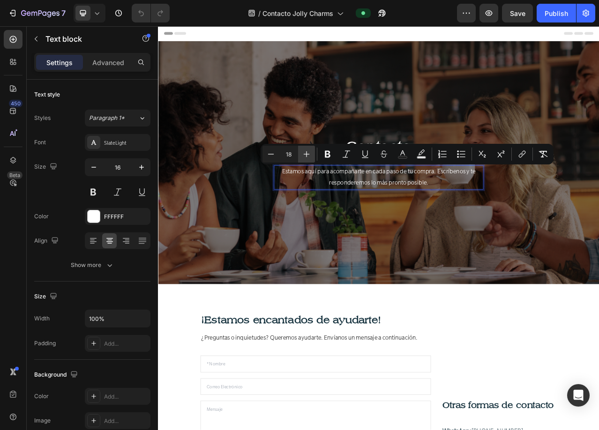
click at [310, 156] on icon "Editor contextual toolbar" at bounding box center [306, 154] width 9 height 9
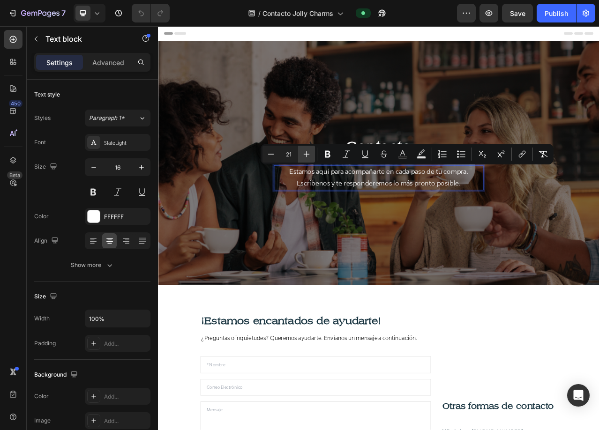
click at [310, 156] on icon "Editor contextual toolbar" at bounding box center [306, 154] width 9 height 9
type input "22"
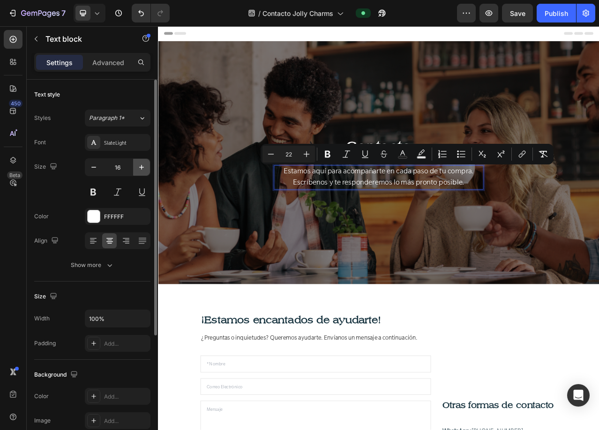
click at [146, 167] on button "button" at bounding box center [141, 167] width 17 height 17
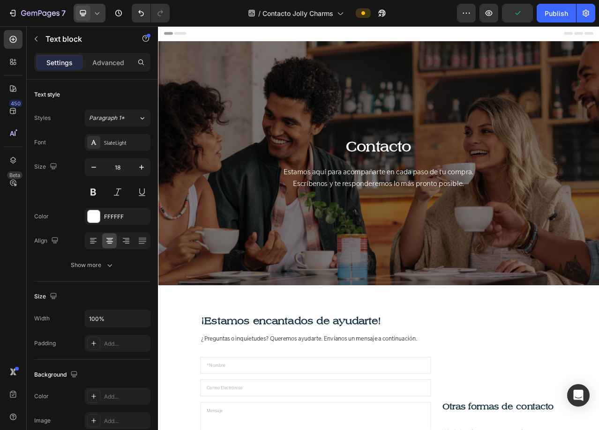
click at [97, 15] on icon at bounding box center [97, 13] width 4 height 2
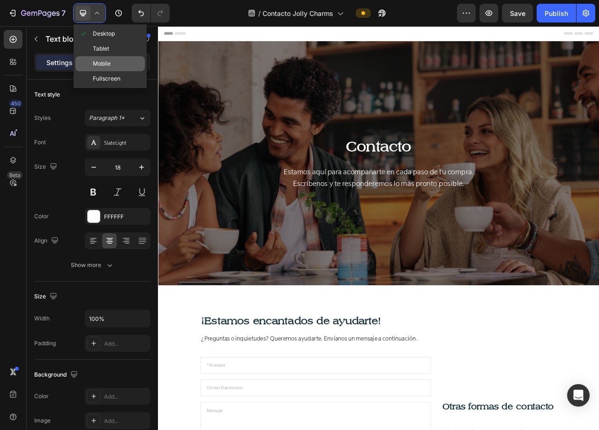
click at [88, 58] on div "Mobile" at bounding box center [109, 63] width 69 height 15
type input "16"
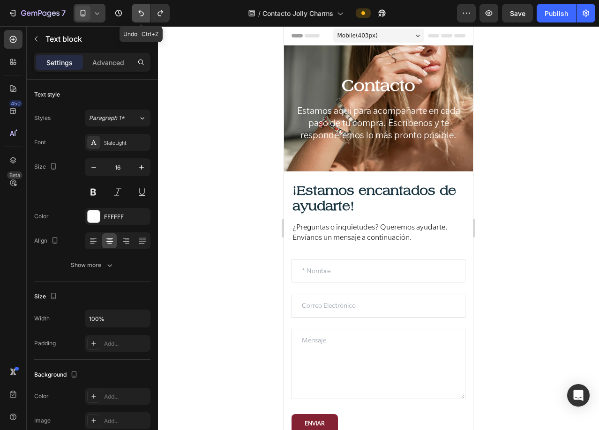
click at [137, 15] on icon "Undo/Redo" at bounding box center [140, 12] width 9 height 9
click at [93, 14] on icon at bounding box center [96, 12] width 9 height 9
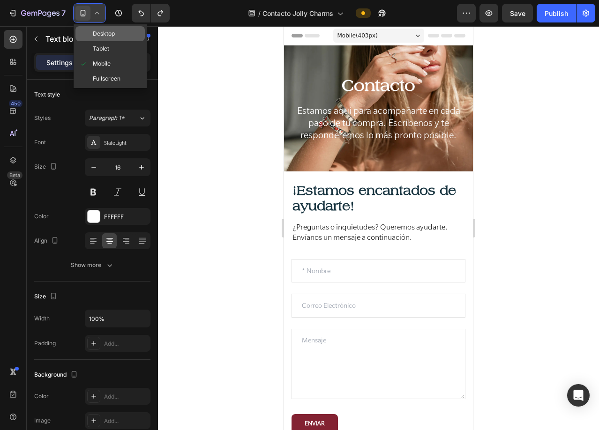
click at [98, 39] on div "Desktop" at bounding box center [109, 33] width 69 height 15
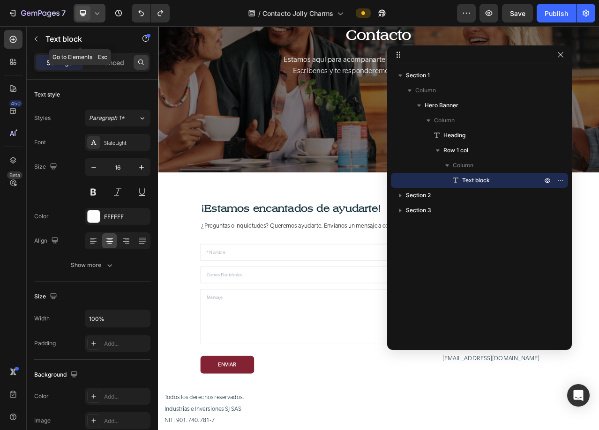
scroll to position [145, 0]
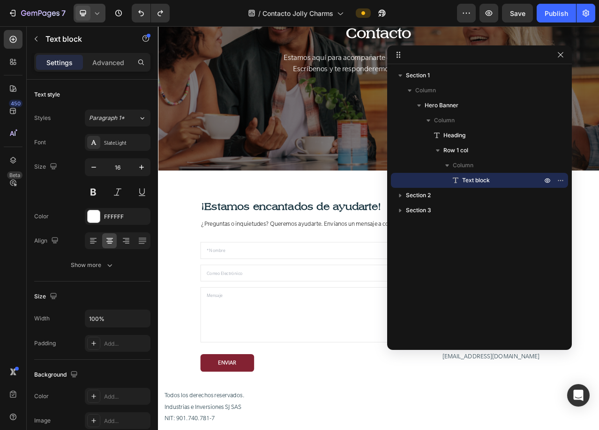
click at [354, 65] on span "Estamos aquí para acompañarte en cada paso de tu compra. Escríbenos y te respon…" at bounding box center [439, 73] width 243 height 26
drag, startPoint x: 558, startPoint y: 58, endPoint x: 509, endPoint y: 40, distance: 51.9
click at [558, 58] on icon "button" at bounding box center [560, 54] width 7 height 7
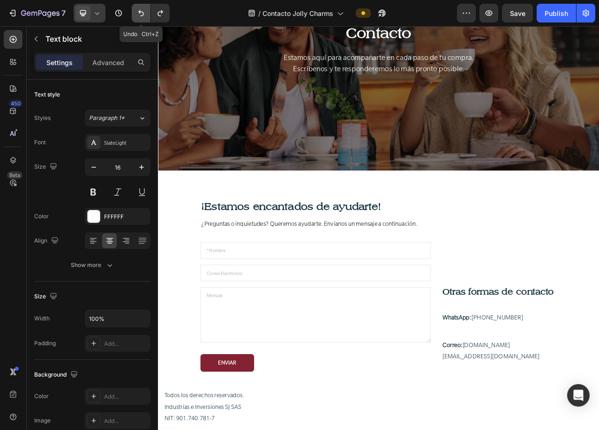
click at [137, 15] on icon "Undo/Redo" at bounding box center [140, 12] width 9 height 9
click at [119, 14] on icon "button" at bounding box center [118, 12] width 9 height 9
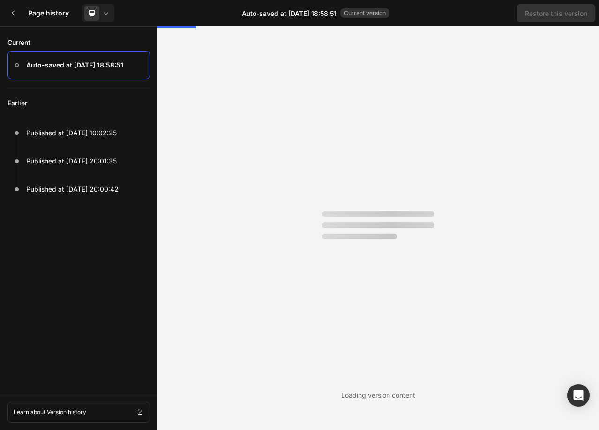
scroll to position [0, 0]
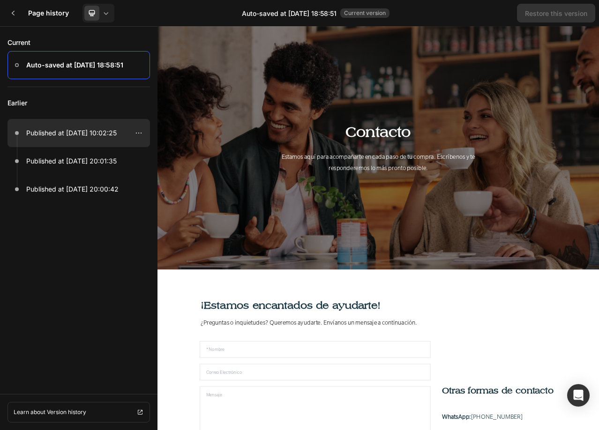
click at [116, 125] on div at bounding box center [78, 133] width 142 height 28
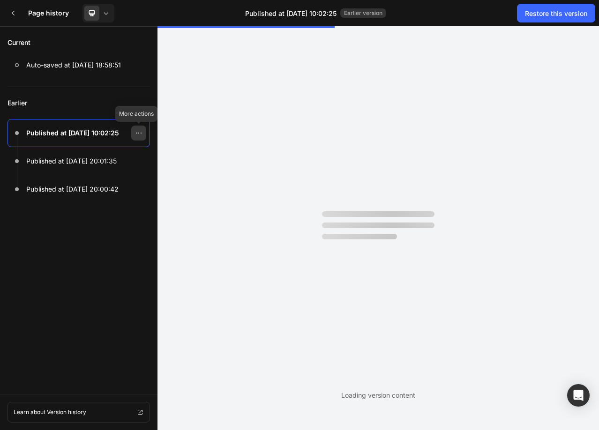
click at [138, 131] on icon at bounding box center [138, 132] width 7 height 7
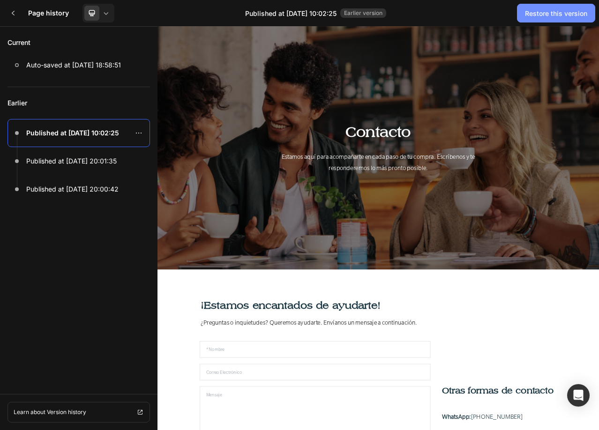
click at [580, 17] on div "Restore this version" at bounding box center [556, 13] width 62 height 10
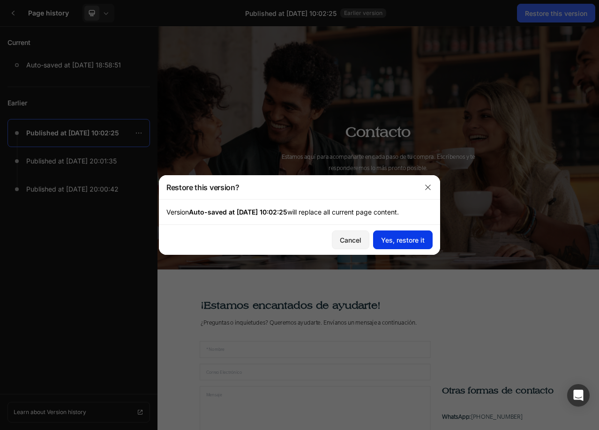
click at [411, 232] on button "Yes, restore it" at bounding box center [403, 240] width 60 height 19
